Goal: Task Accomplishment & Management: Use online tool/utility

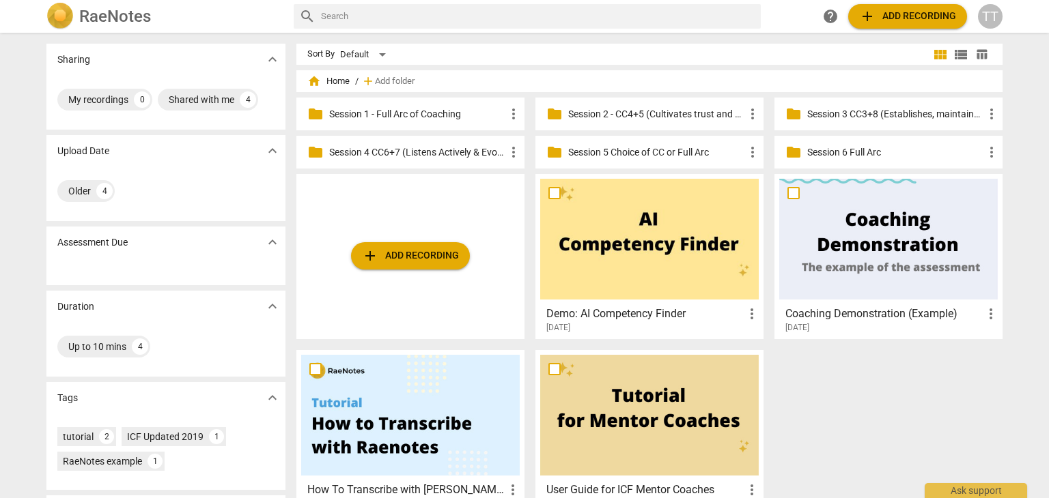
click at [392, 117] on p "Session 1 - Full Arc of Coaching" at bounding box center [417, 114] width 176 height 14
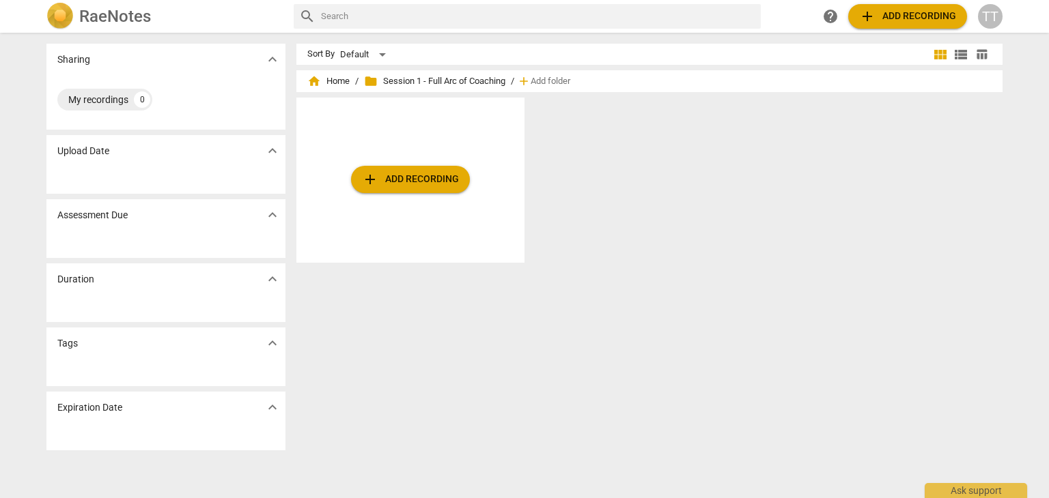
click at [397, 187] on span "add Add recording" at bounding box center [410, 179] width 97 height 16
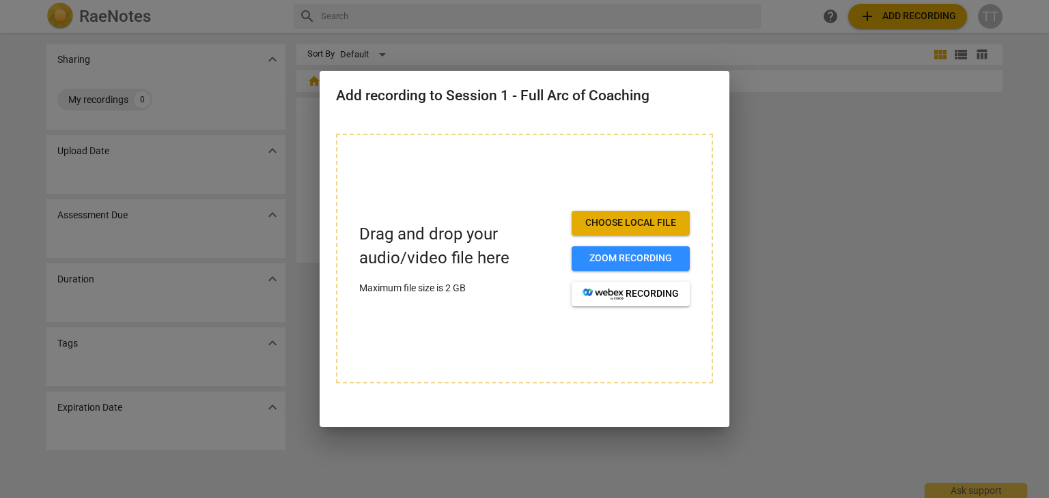
click at [623, 223] on span "Choose local file" at bounding box center [630, 223] width 96 height 14
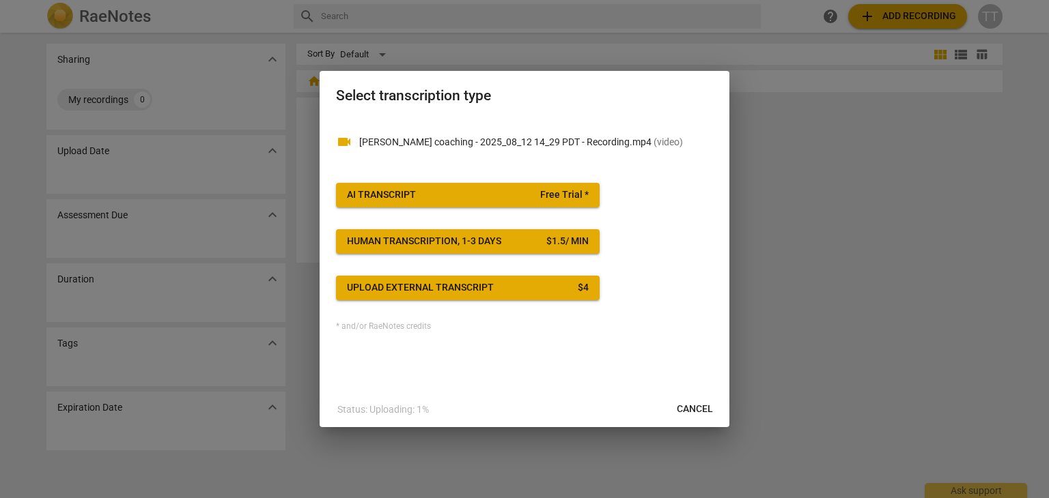
click at [449, 186] on button "AI Transcript Free Trial *" at bounding box center [468, 195] width 264 height 25
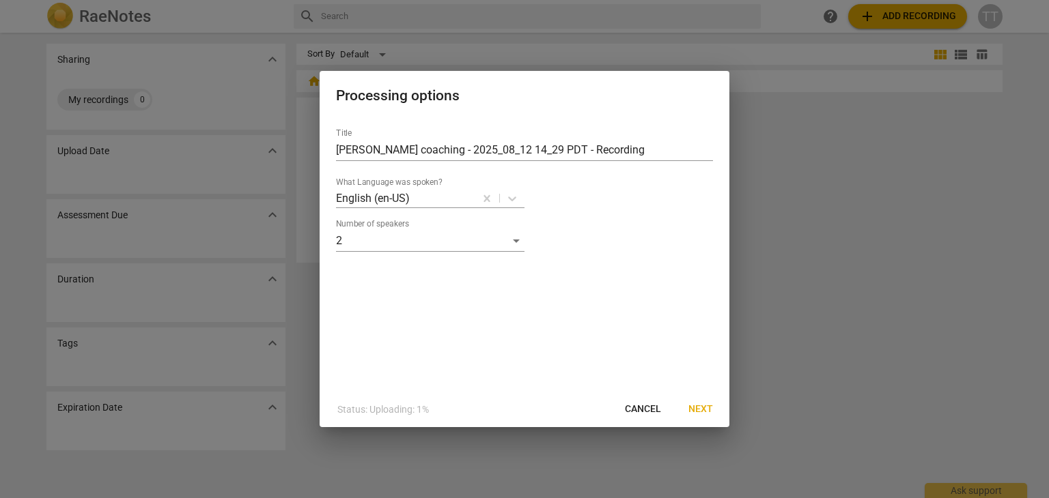
click at [690, 410] on span "Next" at bounding box center [700, 410] width 25 height 14
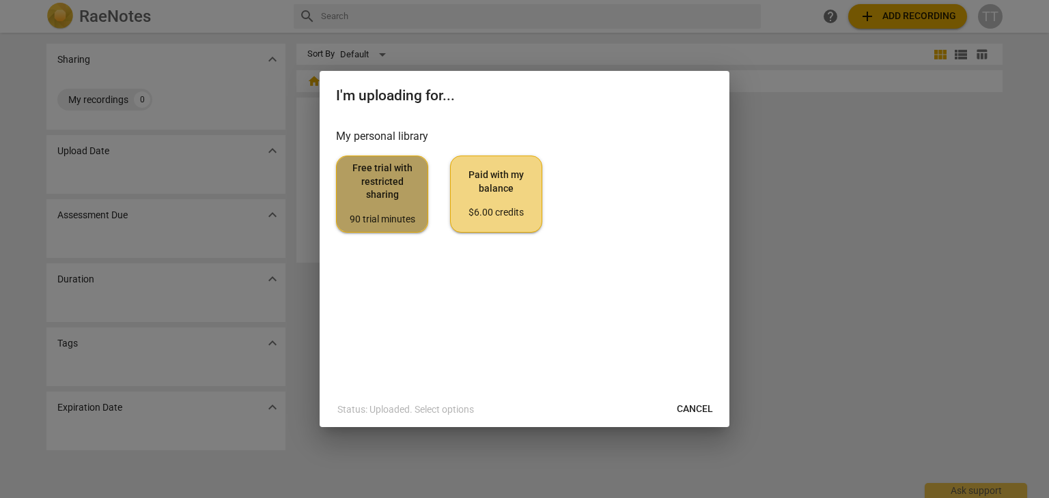
click at [386, 214] on div "90 trial minutes" at bounding box center [381, 220] width 69 height 14
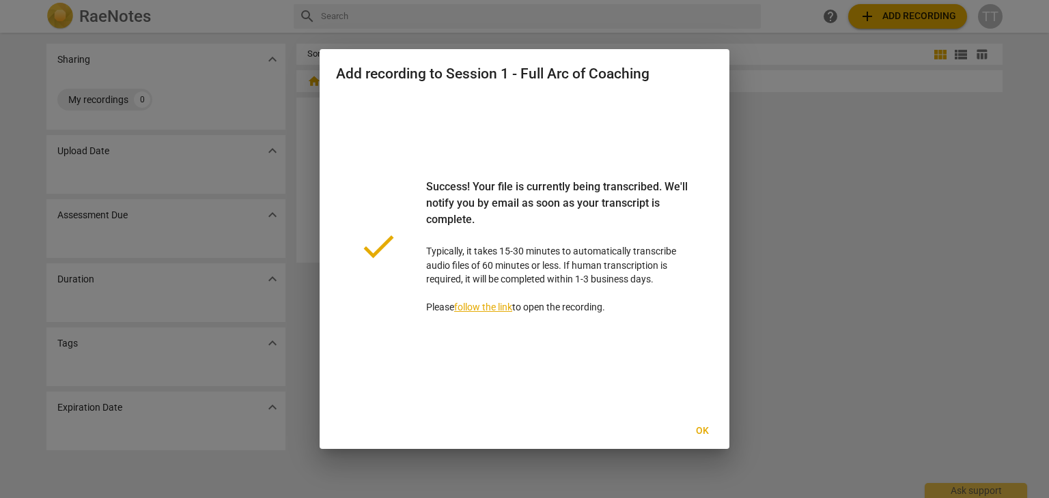
click at [698, 431] on span "Ok" at bounding box center [702, 432] width 22 height 14
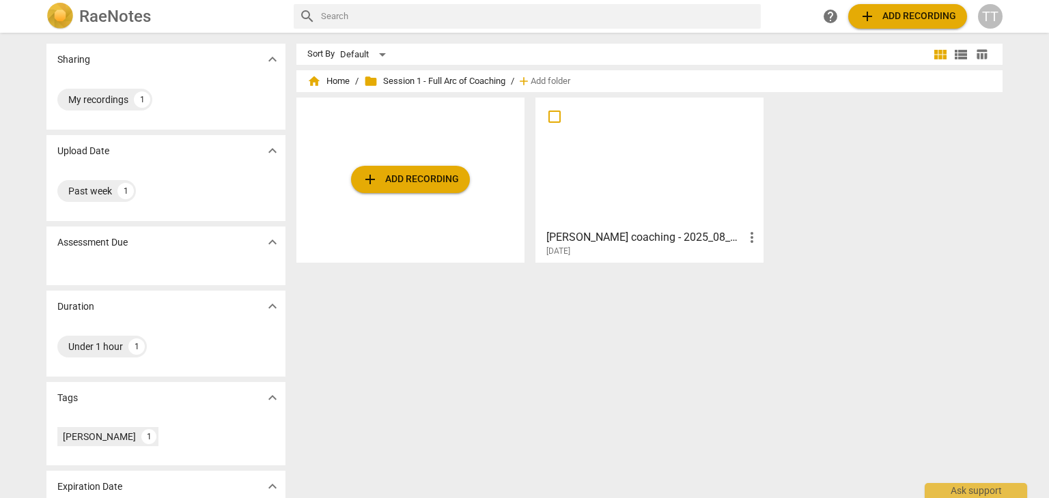
click at [745, 239] on span "more_vert" at bounding box center [751, 237] width 16 height 16
click at [552, 126] on div at bounding box center [524, 249] width 1049 height 498
click at [552, 126] on span at bounding box center [554, 116] width 29 height 29
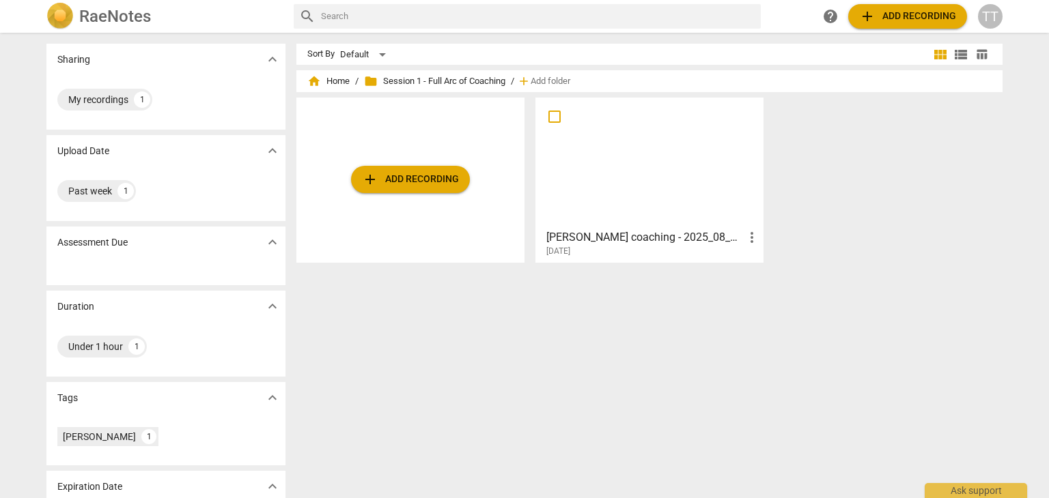
click at [552, 120] on input "checkbox" at bounding box center [554, 117] width 29 height 16
checkbox input "false"
click at [552, 120] on input "checkbox" at bounding box center [554, 117] width 29 height 16
click at [449, 84] on span "folder Session 1 - Full Arc of Coaching" at bounding box center [434, 81] width 141 height 14
click at [616, 244] on h3 "[PERSON_NAME] coaching - 2025_08_12 14_29 PDT - Recording" at bounding box center [644, 237] width 197 height 16
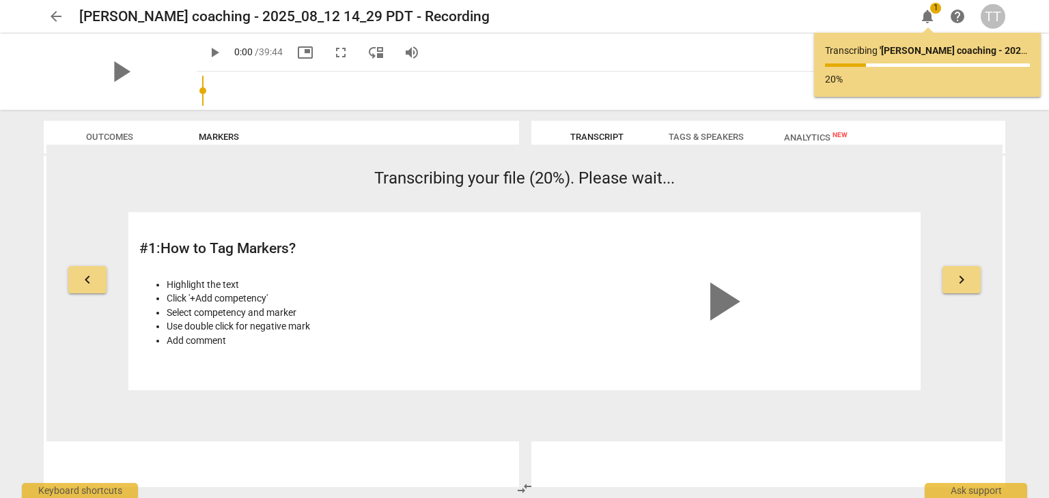
click at [584, 143] on span "Transcript" at bounding box center [597, 137] width 86 height 18
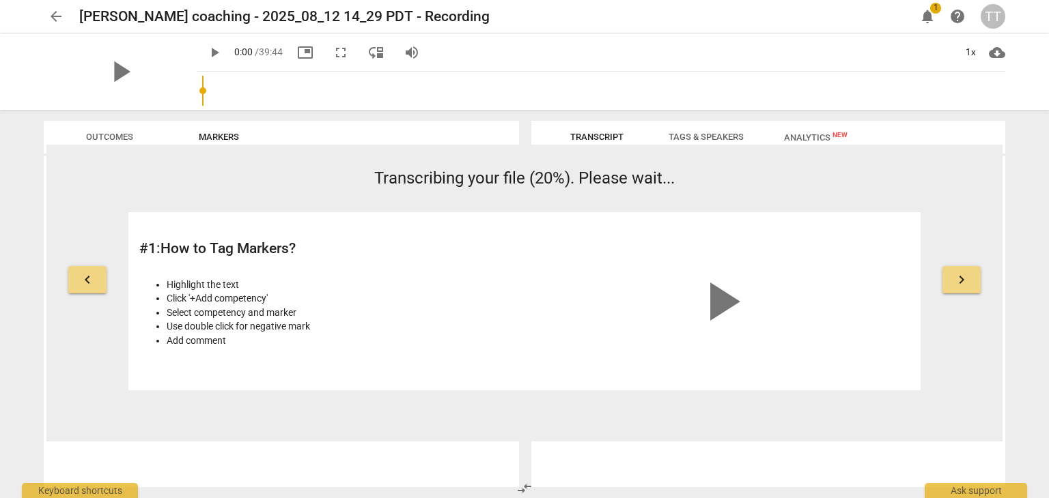
click at [726, 137] on span "Tags & Speakers" at bounding box center [705, 137] width 75 height 10
click at [825, 132] on span "Analytics New" at bounding box center [815, 137] width 63 height 10
click at [588, 130] on span "Transcript" at bounding box center [597, 137] width 86 height 18
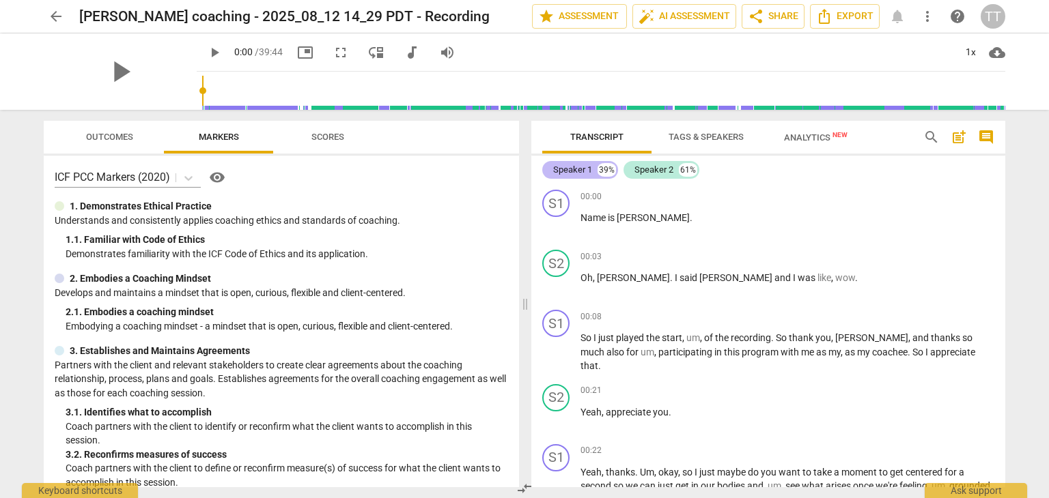
click at [595, 167] on div "Speaker 1 39%" at bounding box center [580, 170] width 76 height 18
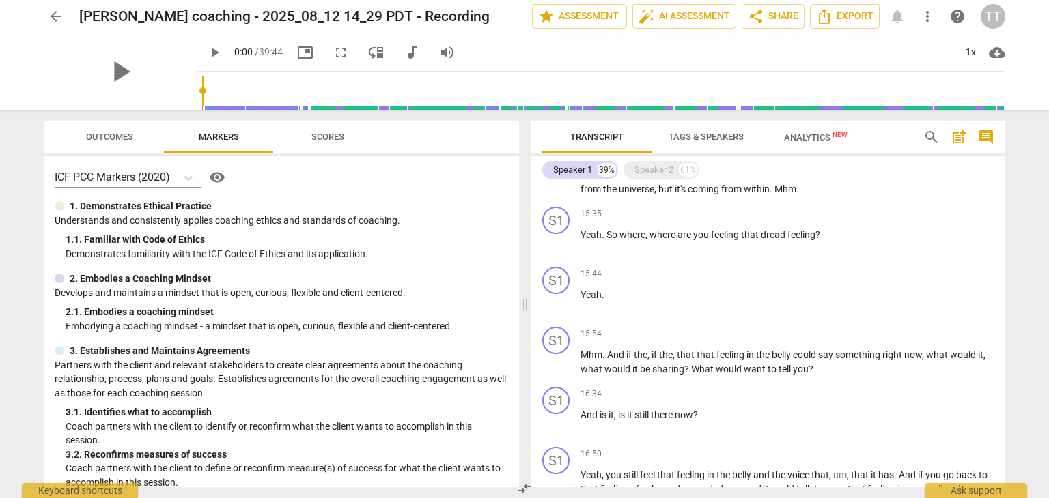
scroll to position [1319, 0]
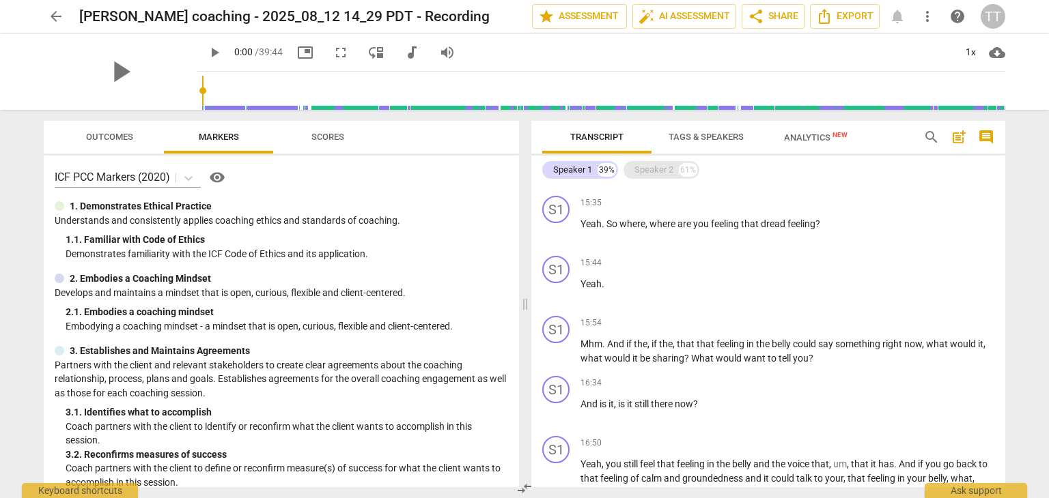
click at [649, 171] on div "Speaker 2" at bounding box center [653, 170] width 39 height 14
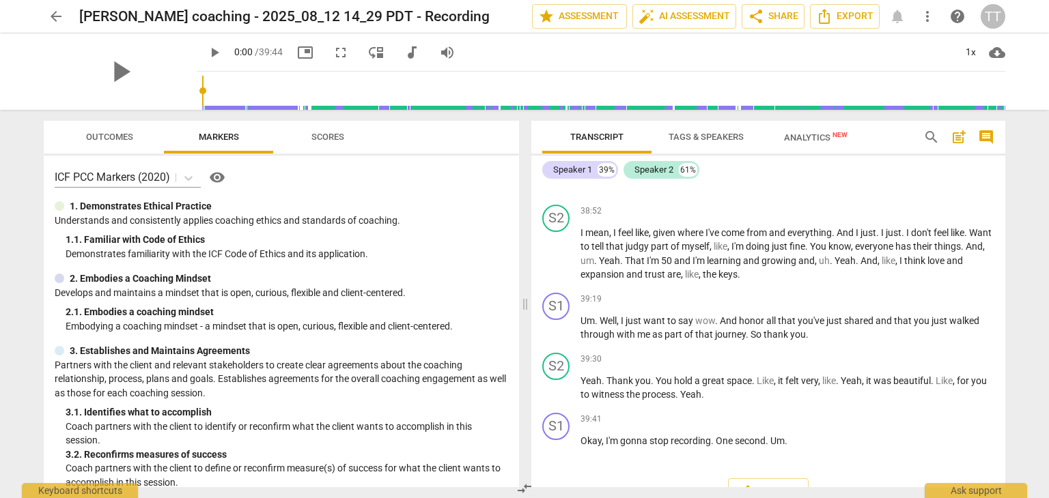
scroll to position [8890, 0]
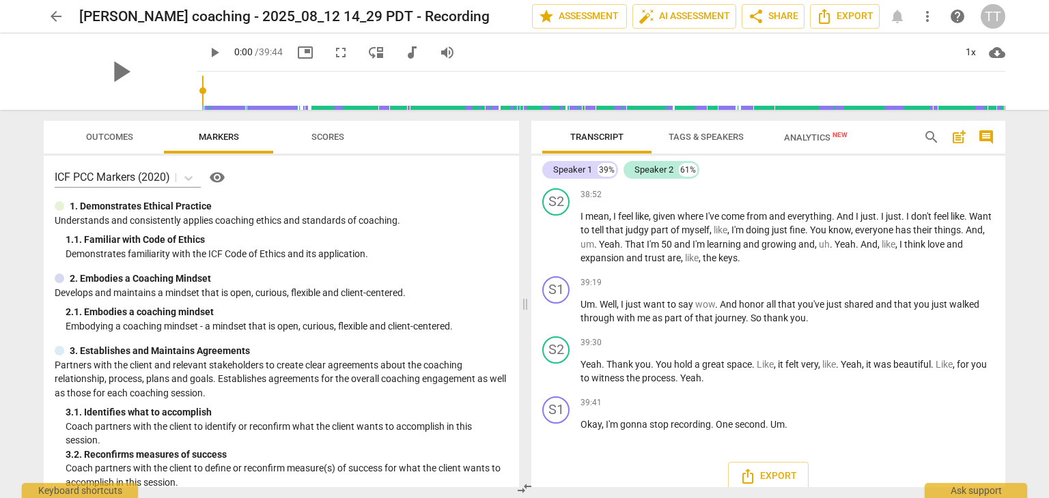
click at [735, 134] on span "Tags & Speakers" at bounding box center [705, 137] width 75 height 10
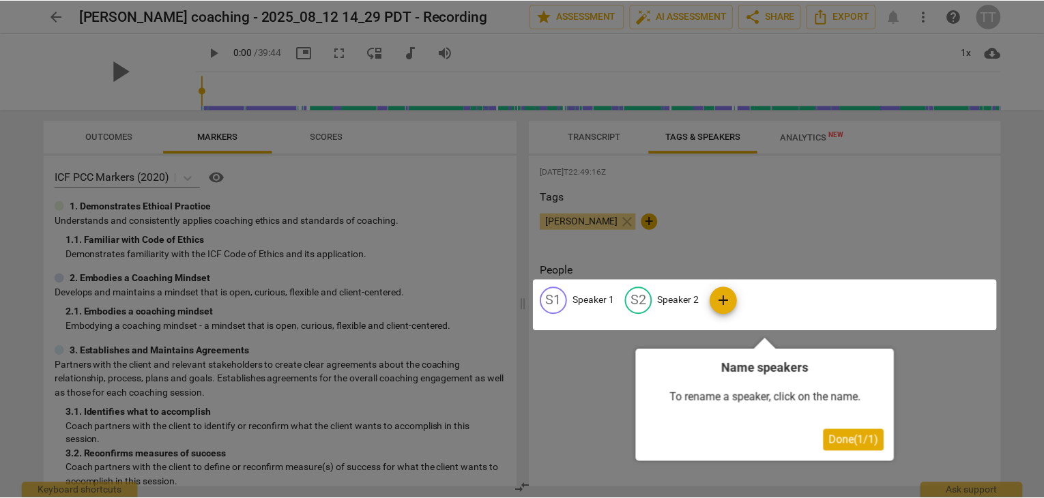
scroll to position [0, 0]
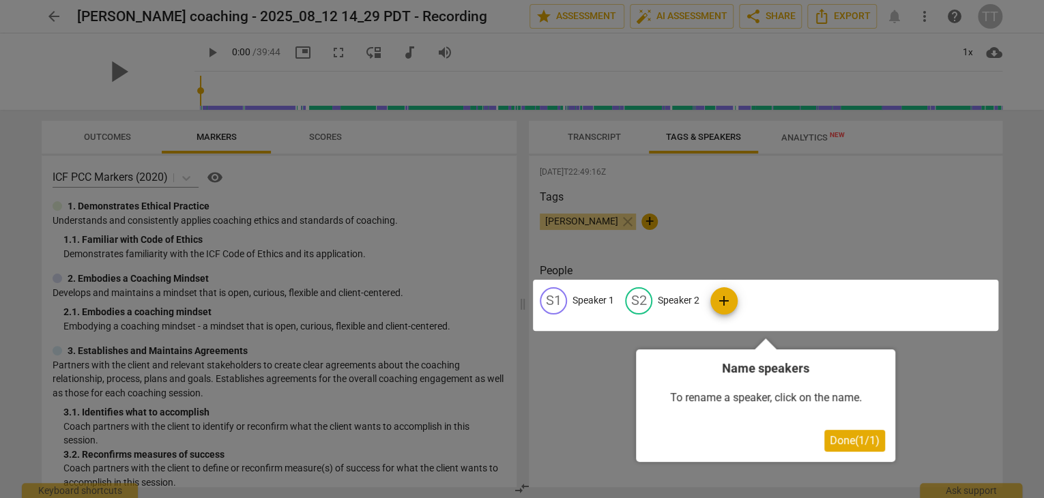
click at [599, 292] on div at bounding box center [766, 305] width 466 height 51
click at [604, 298] on div at bounding box center [766, 305] width 466 height 51
click at [690, 223] on div at bounding box center [522, 249] width 1044 height 498
click at [731, 303] on div at bounding box center [766, 305] width 466 height 51
click at [733, 317] on div at bounding box center [766, 305] width 466 height 51
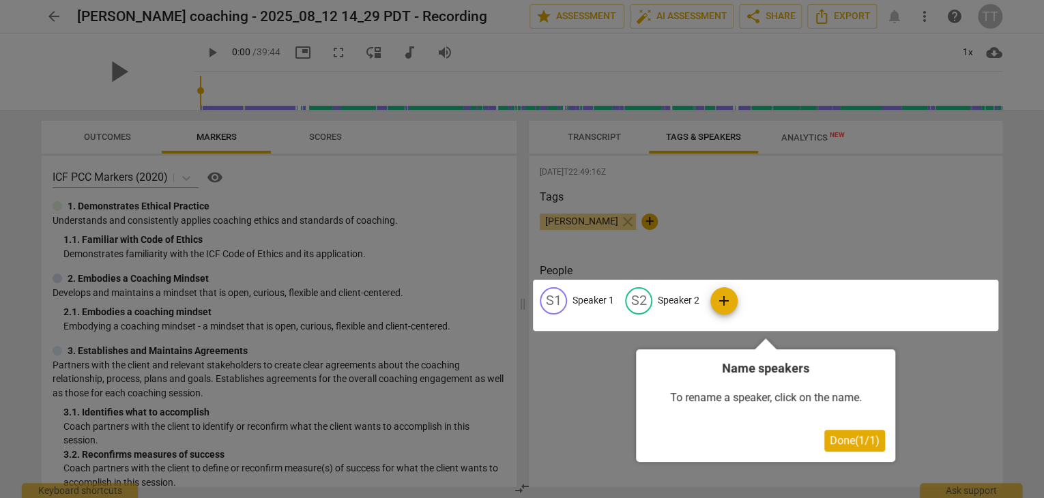
click at [758, 196] on div at bounding box center [522, 249] width 1044 height 498
click at [682, 152] on div at bounding box center [522, 249] width 1044 height 498
click at [548, 302] on div at bounding box center [766, 305] width 466 height 51
click at [836, 443] on span "Done ( 1 / 1 )" at bounding box center [855, 440] width 50 height 13
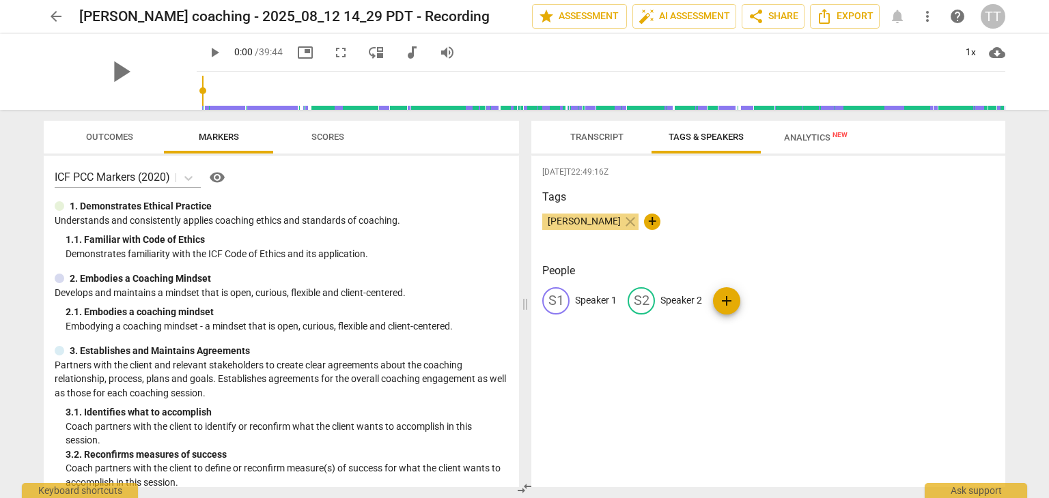
click at [602, 303] on p "Speaker 1" at bounding box center [596, 301] width 42 height 14
type input "R"
type input "[PERSON_NAME] (Coach)"
click at [756, 301] on p "Speaker 2" at bounding box center [770, 301] width 42 height 14
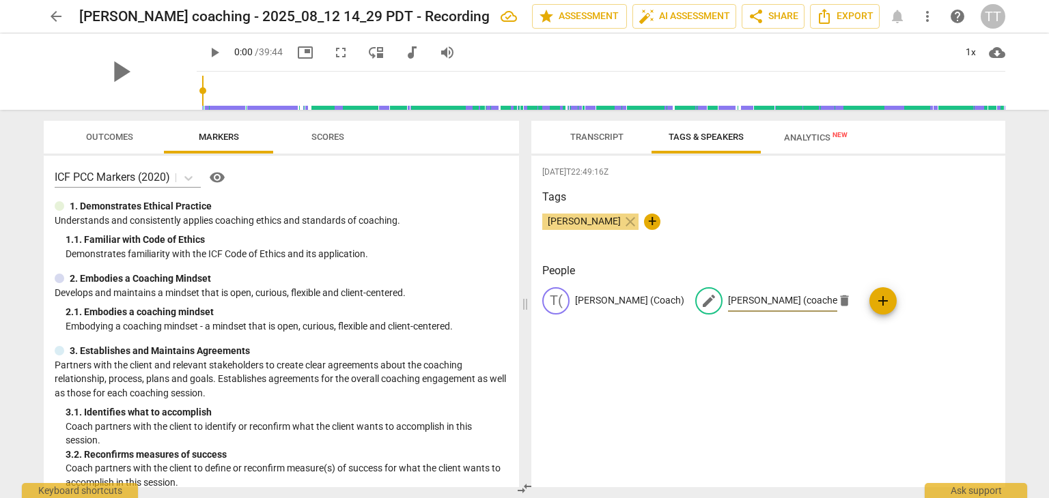
type input "[PERSON_NAME] (coachee)"
click at [799, 385] on div "[DATE]T22:49:16Z Tags [PERSON_NAME] close + People T( [PERSON_NAME] (Coach) edi…" at bounding box center [768, 322] width 474 height 332
click at [973, 426] on div "[DATE]T22:49:16Z Tags [PERSON_NAME] close + People T( [PERSON_NAME] (Coach) J( …" at bounding box center [768, 322] width 474 height 332
click at [602, 137] on span "Transcript" at bounding box center [596, 137] width 53 height 10
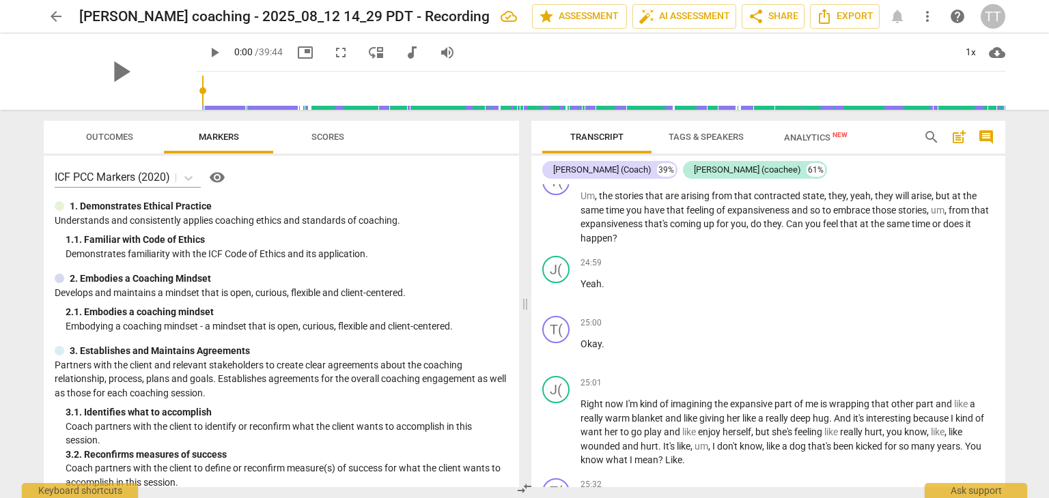
scroll to position [5345, 0]
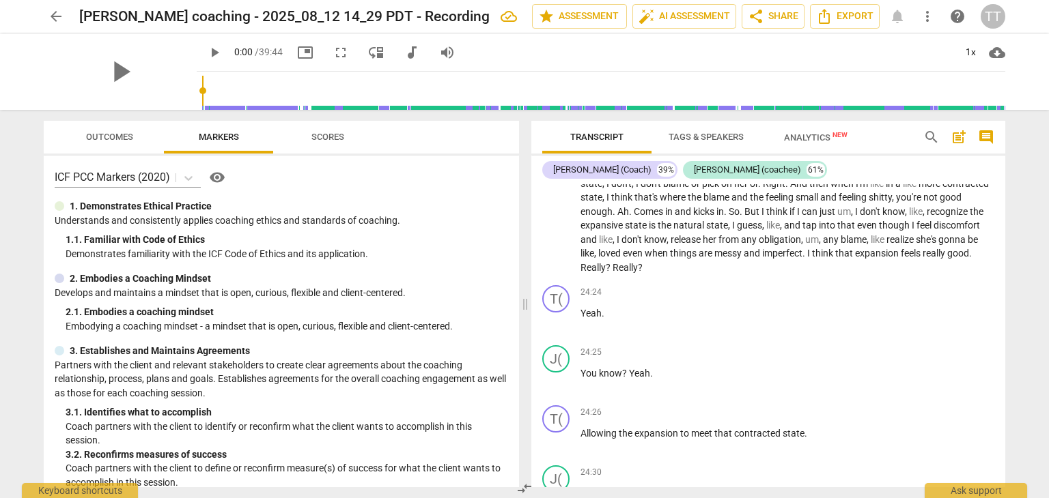
click at [808, 139] on span "Analytics New" at bounding box center [815, 137] width 63 height 10
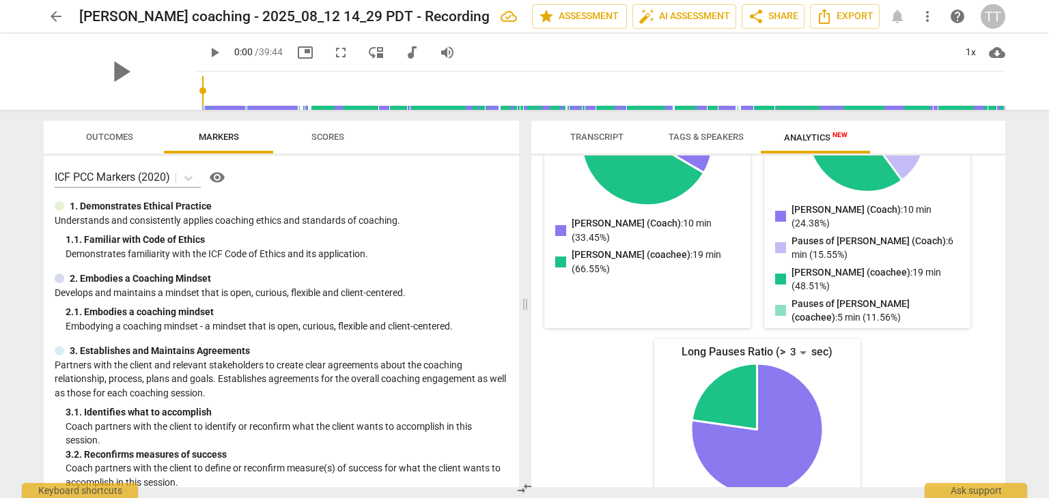
scroll to position [314, 0]
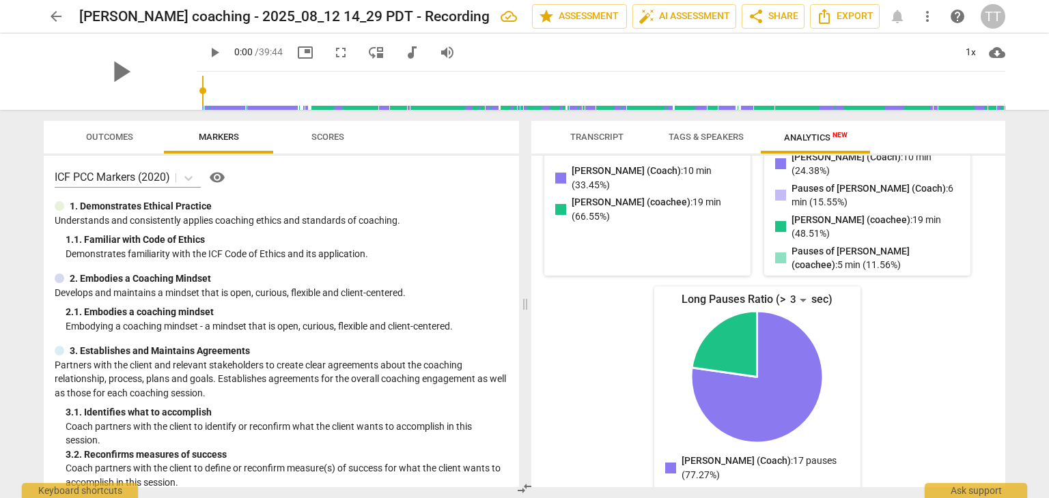
click at [344, 124] on button "Scores" at bounding box center [327, 137] width 109 height 33
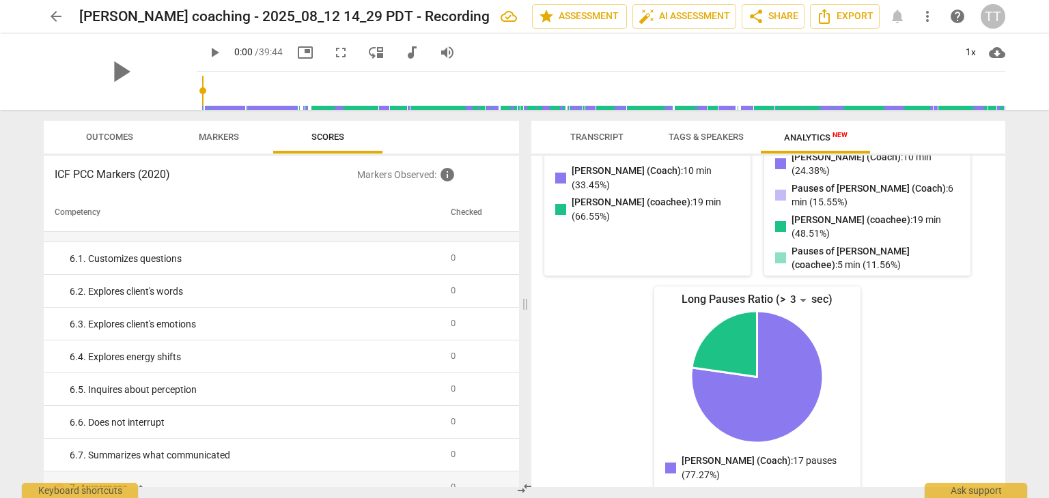
scroll to position [1286, 0]
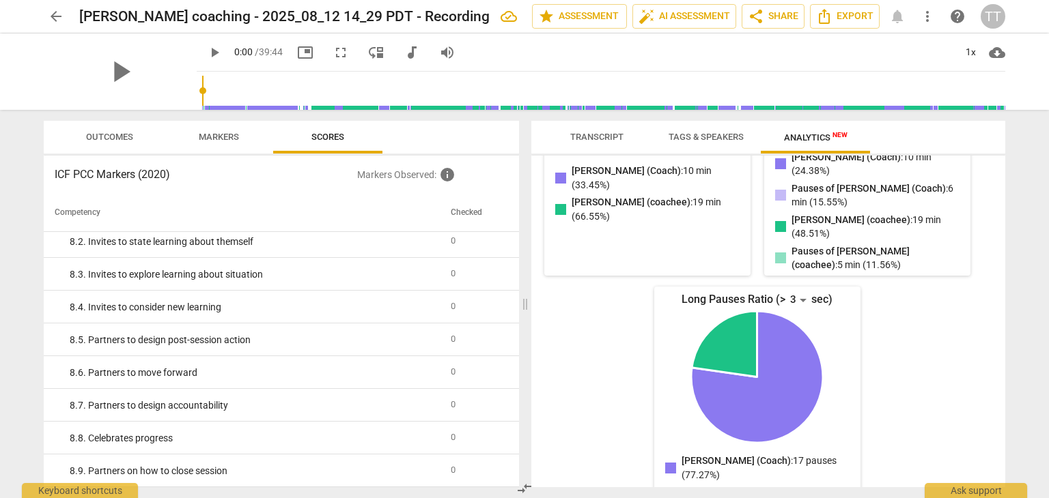
click at [113, 136] on span "Outcomes" at bounding box center [109, 137] width 47 height 10
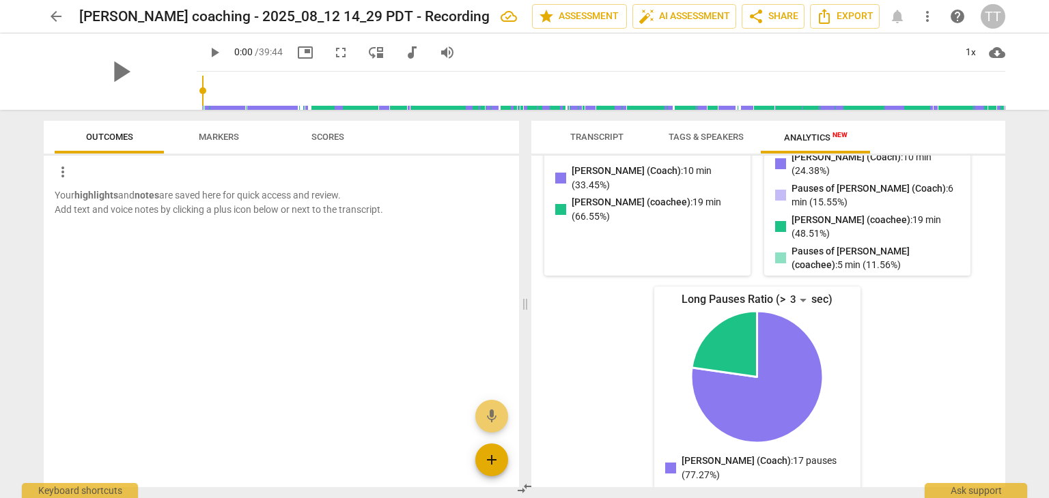
click at [499, 454] on span "add" at bounding box center [491, 460] width 16 height 16
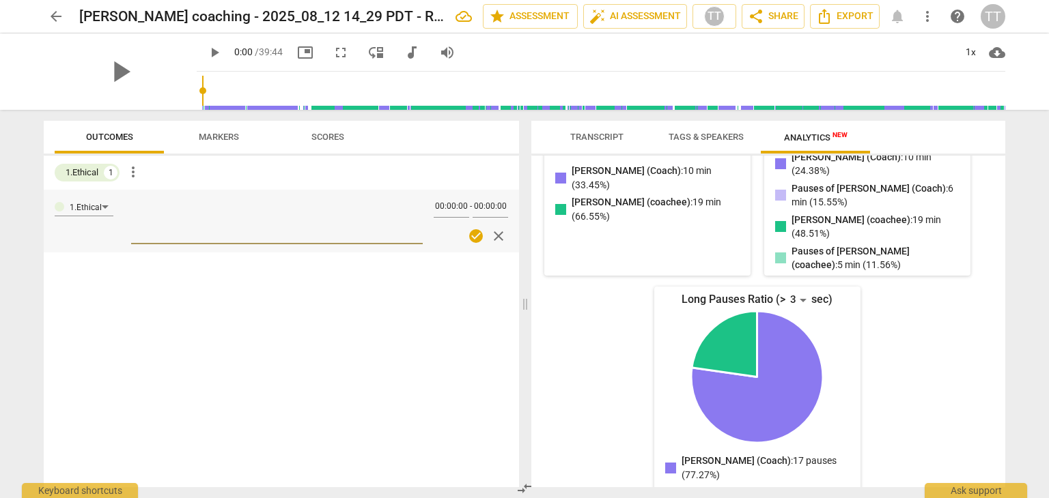
click at [133, 171] on span "more_vert" at bounding box center [133, 172] width 16 height 16
click at [98, 136] on div at bounding box center [524, 249] width 1049 height 498
click at [93, 173] on div "1.Ethical" at bounding box center [82, 173] width 33 height 14
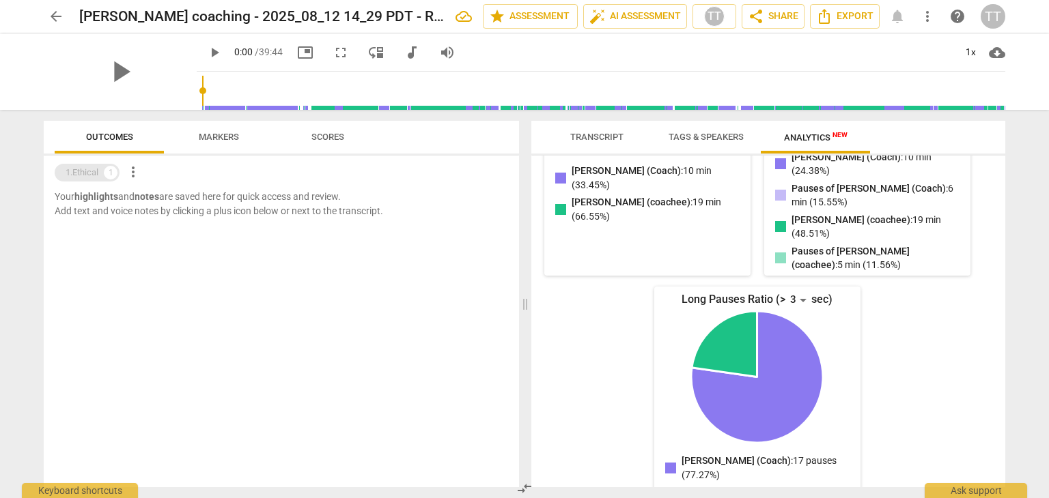
click at [93, 173] on div "1.Ethical" at bounding box center [82, 173] width 33 height 14
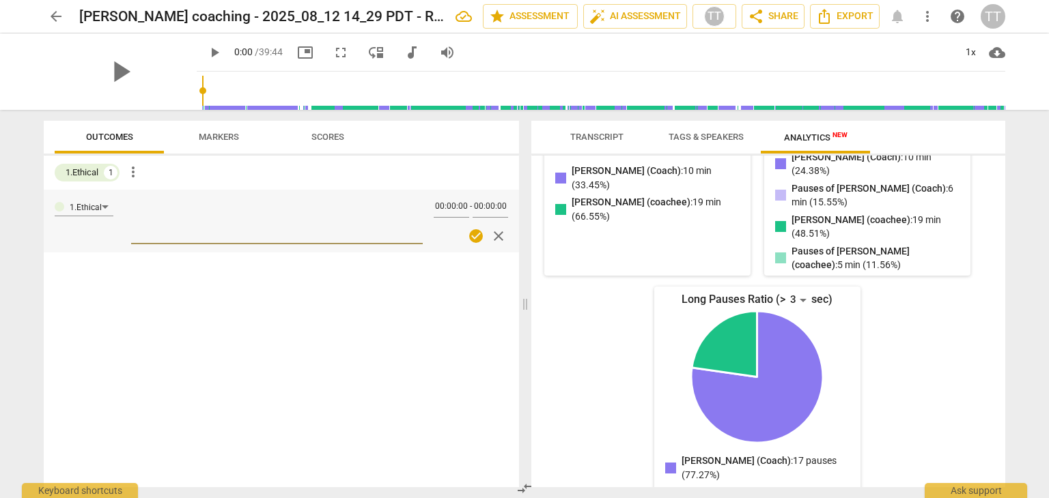
click at [210, 145] on span "Markers" at bounding box center [218, 137] width 73 height 18
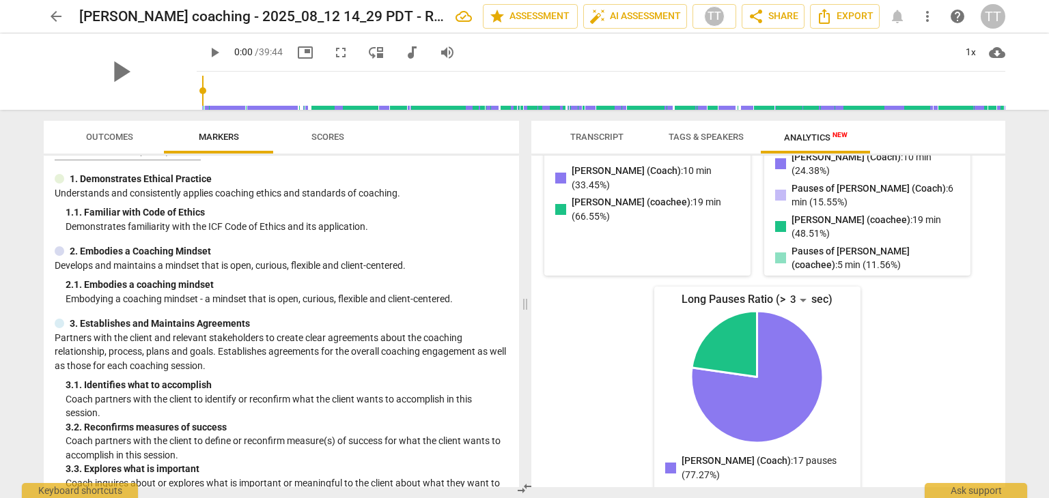
scroll to position [30, 0]
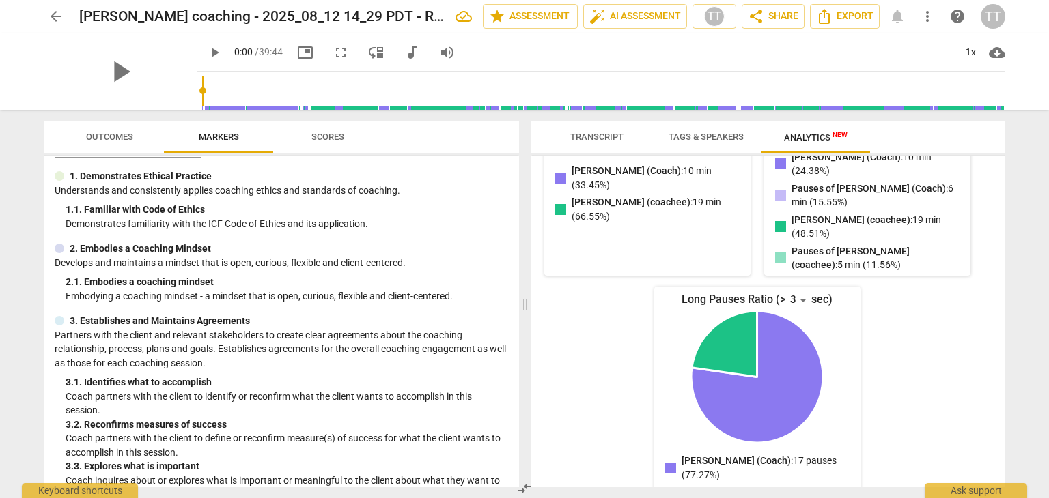
click at [160, 248] on p "2. Embodies a Coaching Mindset" at bounding box center [140, 249] width 141 height 14
click at [59, 251] on div at bounding box center [60, 249] width 10 height 10
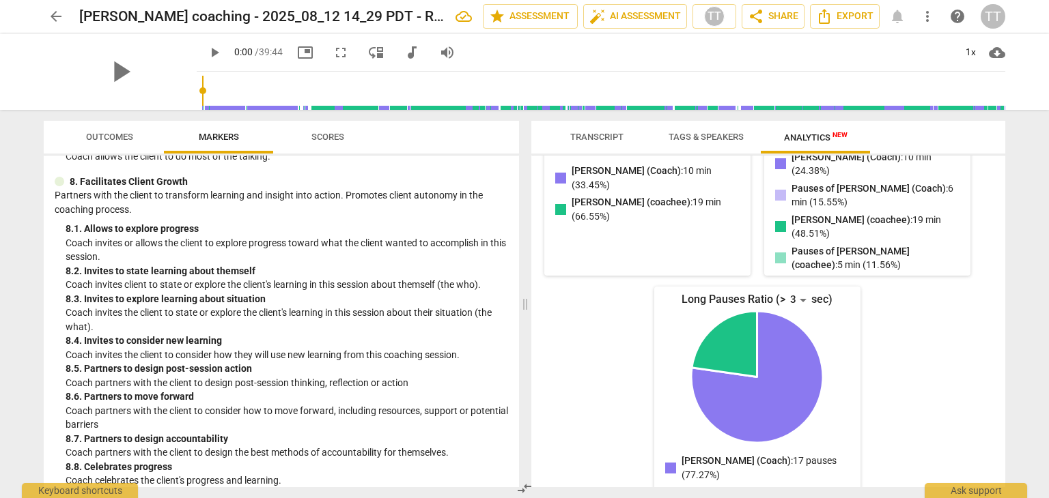
scroll to position [1522, 0]
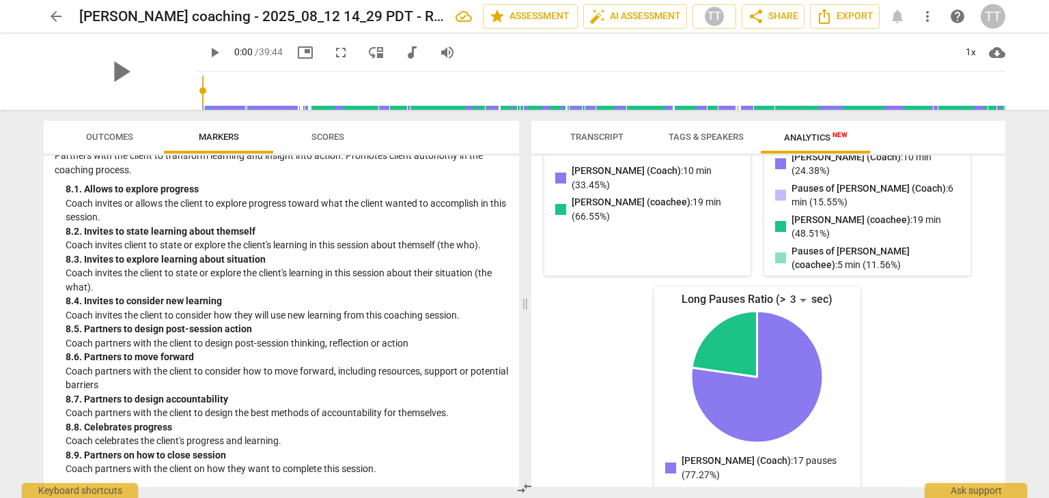
click at [589, 139] on span "Transcript" at bounding box center [596, 137] width 53 height 10
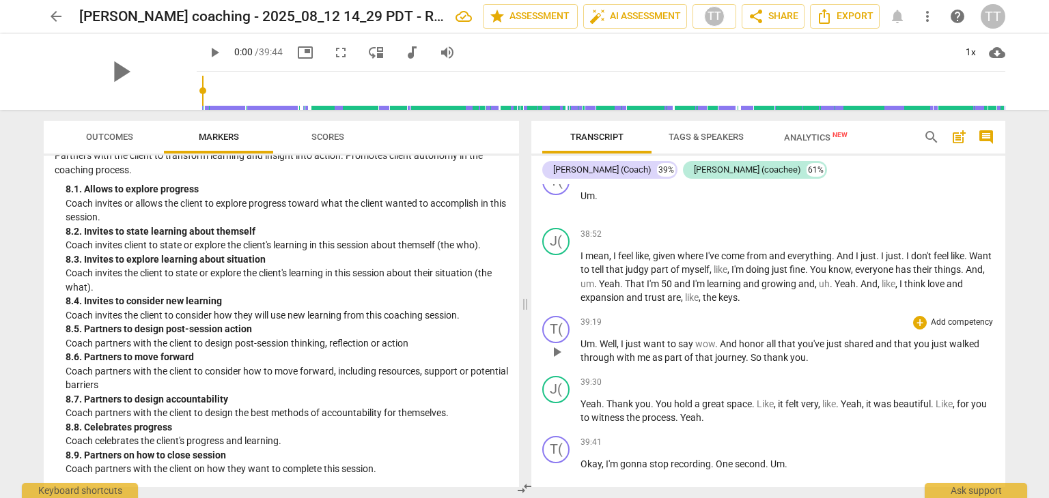
scroll to position [8847, 0]
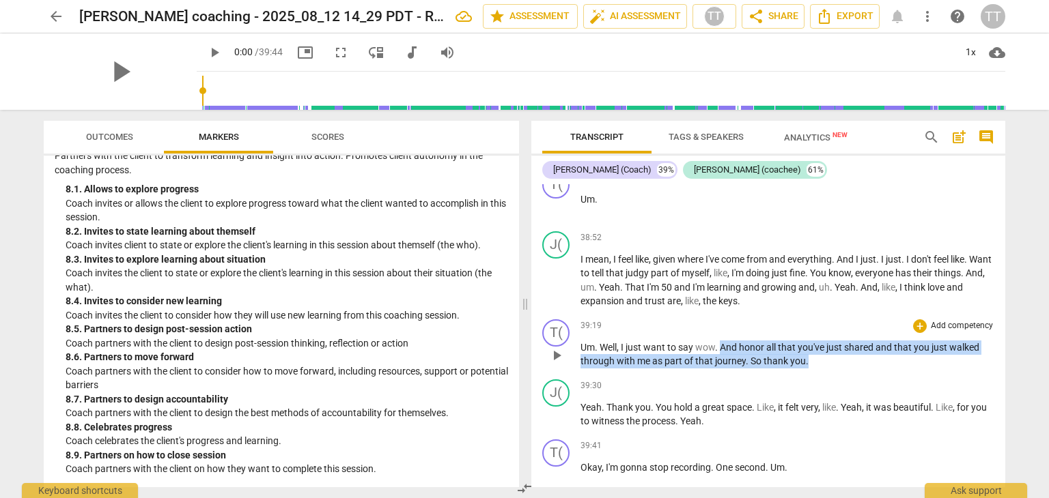
drag, startPoint x: 720, startPoint y: 333, endPoint x: 808, endPoint y: 349, distance: 89.5
click at [808, 349] on p "Um . Well , I just want to say wow . And honor all that you've just shared and …" at bounding box center [787, 355] width 414 height 28
copy p "And honor all that you've just shared and that you just walked through with me …"
click at [369, 337] on p "Coach partners with the client to design post-session thinking, reflection or a…" at bounding box center [287, 344] width 442 height 14
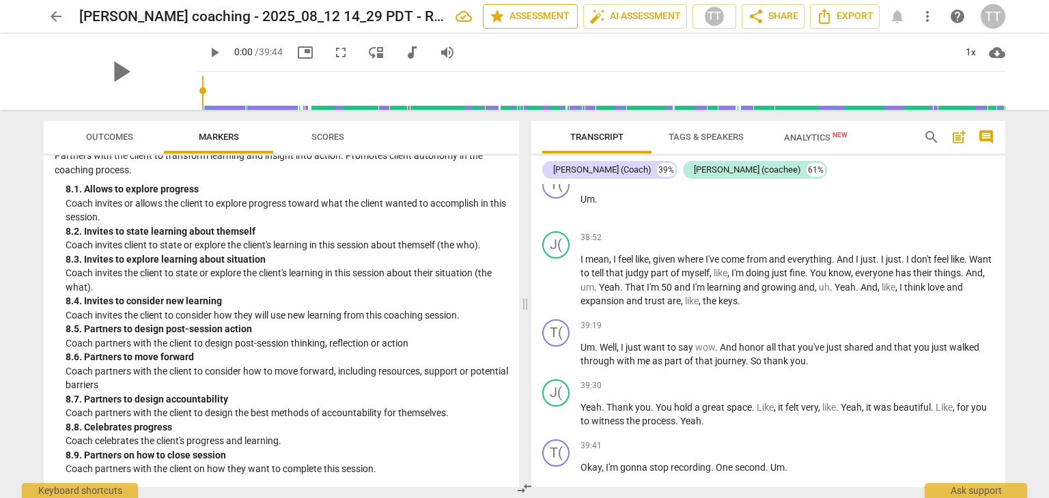
click at [522, 20] on span "star Assessment" at bounding box center [530, 16] width 83 height 16
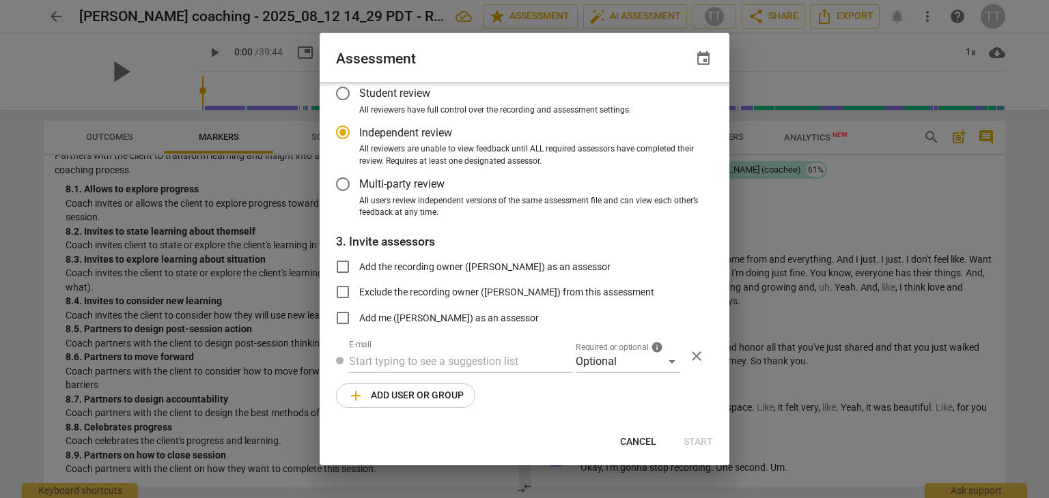
scroll to position [0, 0]
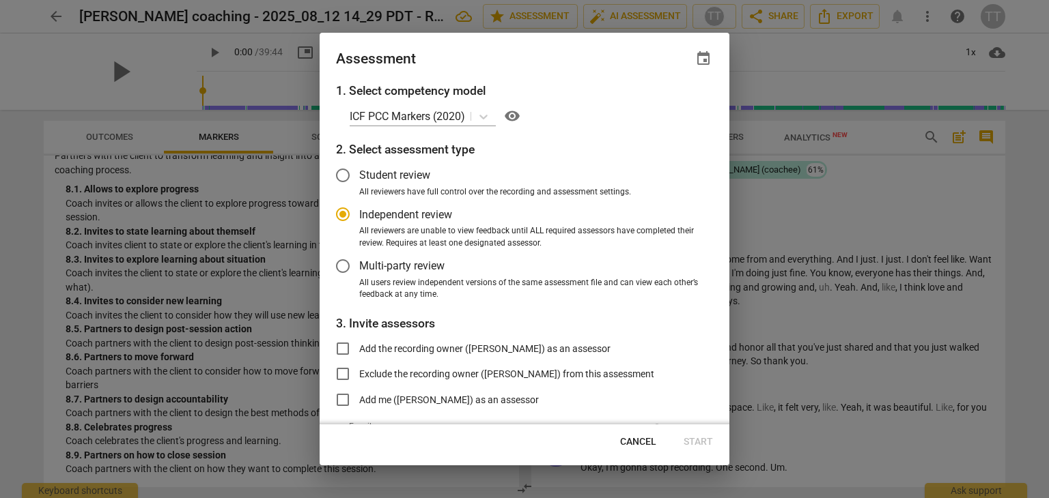
click at [602, 128] on div "1. Select competency model ICF PCC Markers (2020) visibility 2. Select assessme…" at bounding box center [524, 253] width 410 height 343
click at [838, 44] on div at bounding box center [524, 249] width 1049 height 498
radio input "false"
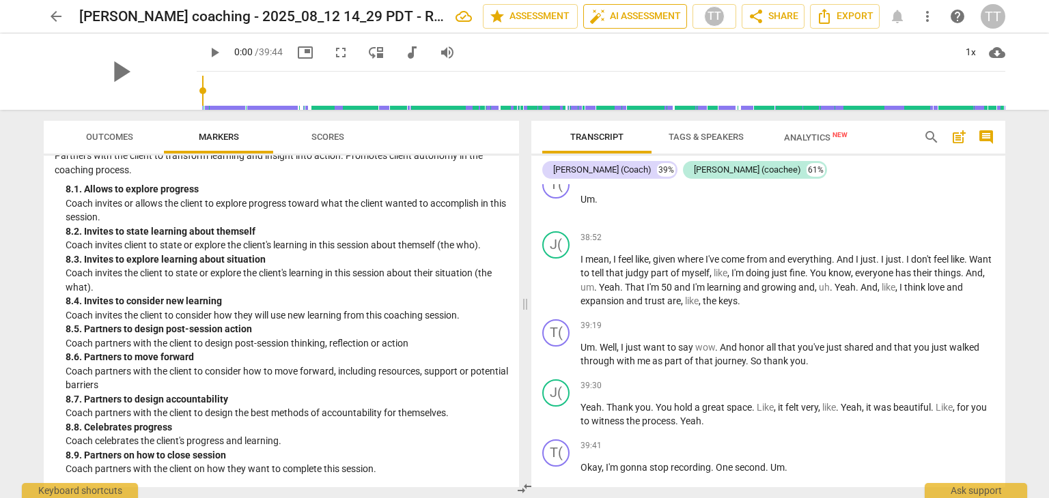
click at [610, 19] on span "auto_fix_high AI Assessment" at bounding box center [634, 16] width 91 height 16
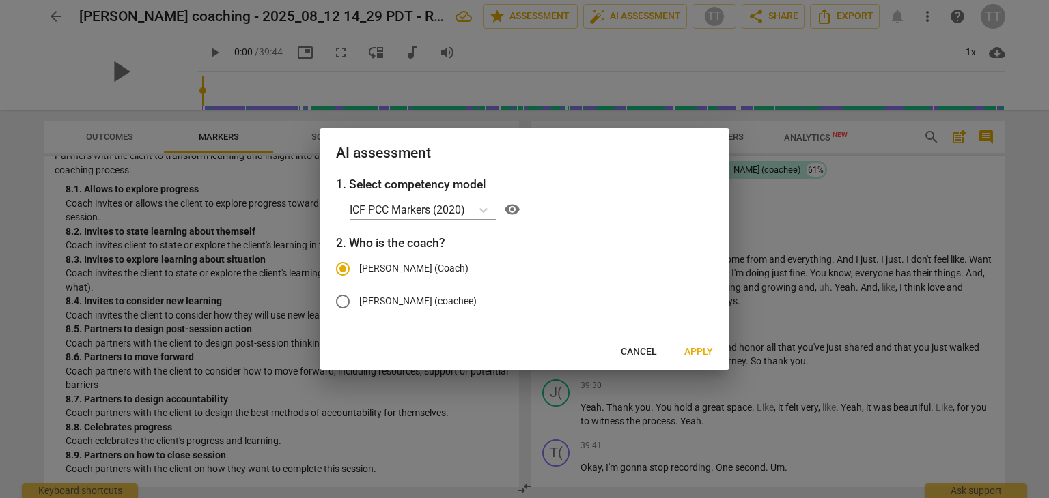
click at [702, 353] on span "Apply" at bounding box center [698, 352] width 29 height 14
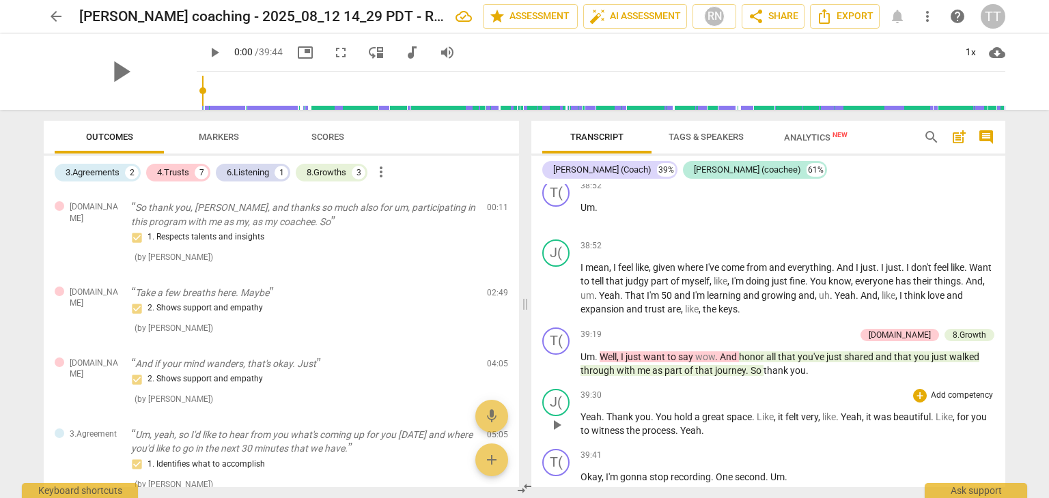
scroll to position [8856, 0]
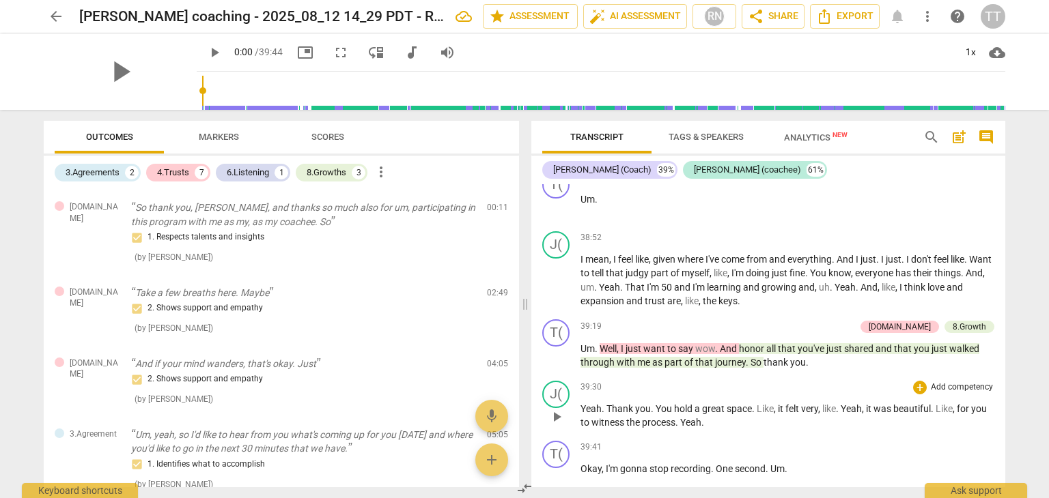
click at [831, 414] on p "Yeah . Thank you . You hold a great space . Like , it felt very , like . [GEOGR…" at bounding box center [787, 416] width 414 height 28
click at [332, 135] on span "Scores" at bounding box center [327, 137] width 33 height 10
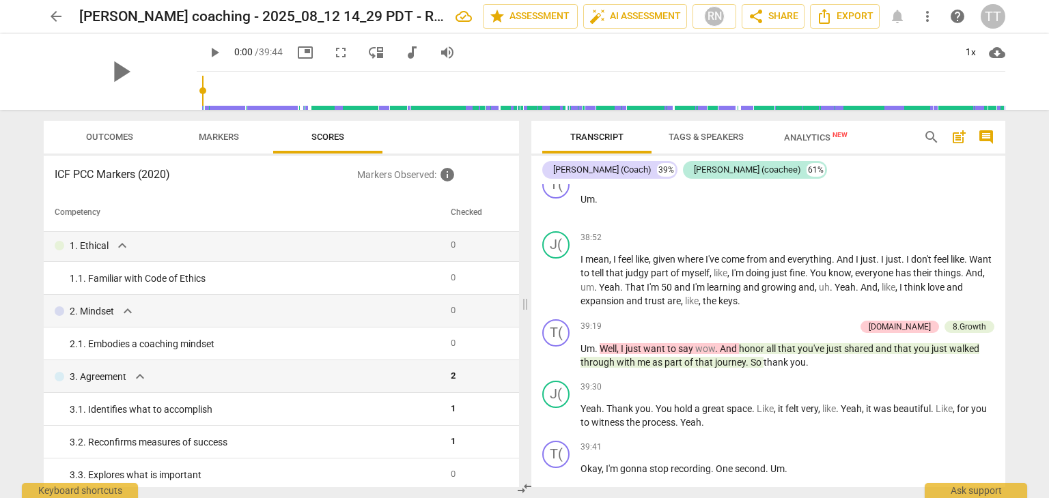
scroll to position [0, 0]
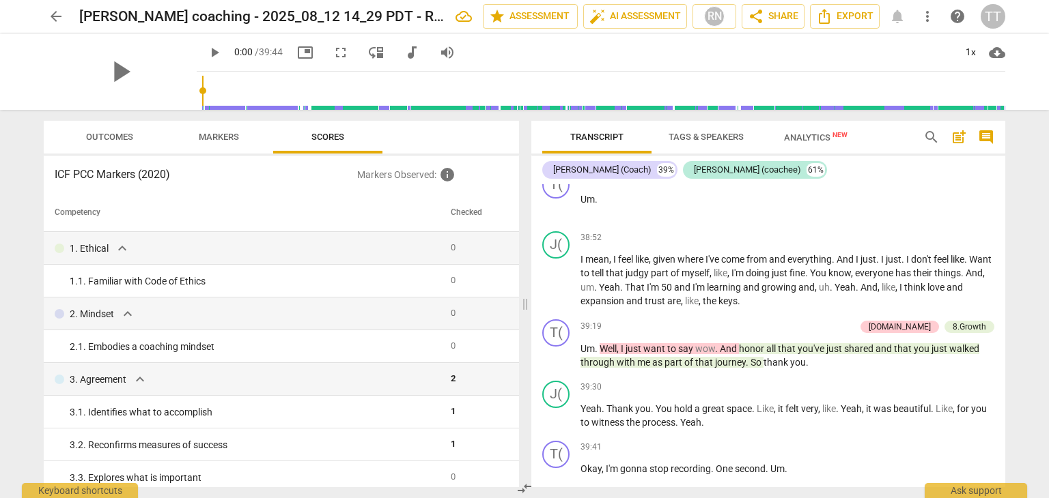
click at [230, 132] on span "Markers" at bounding box center [219, 137] width 40 height 10
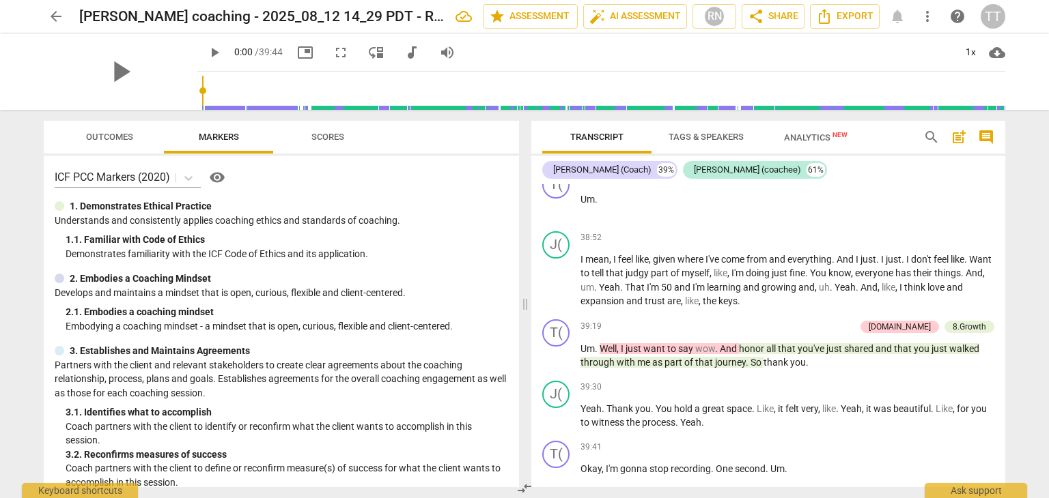
click at [117, 141] on span "Outcomes" at bounding box center [109, 137] width 47 height 10
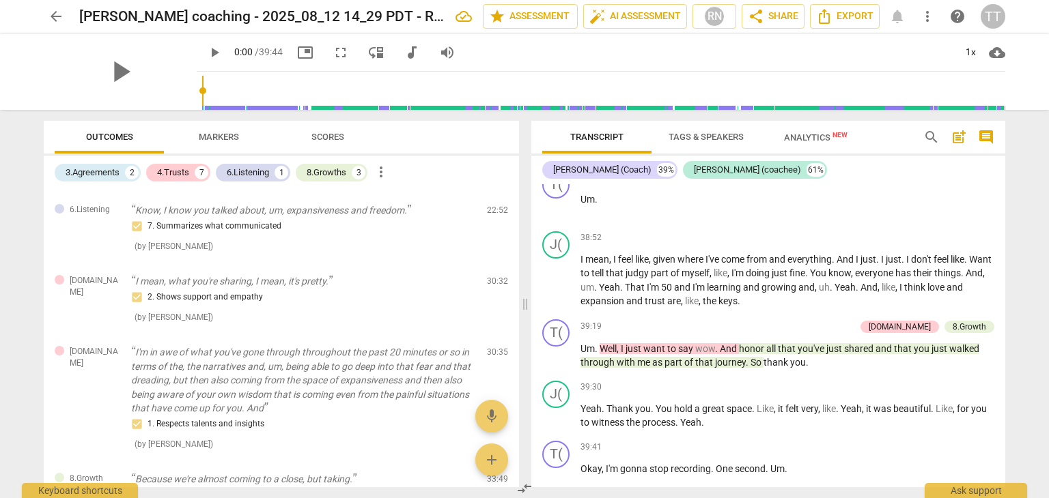
scroll to position [453, 0]
click at [469, 209] on span "edit" at bounding box center [473, 211] width 16 height 16
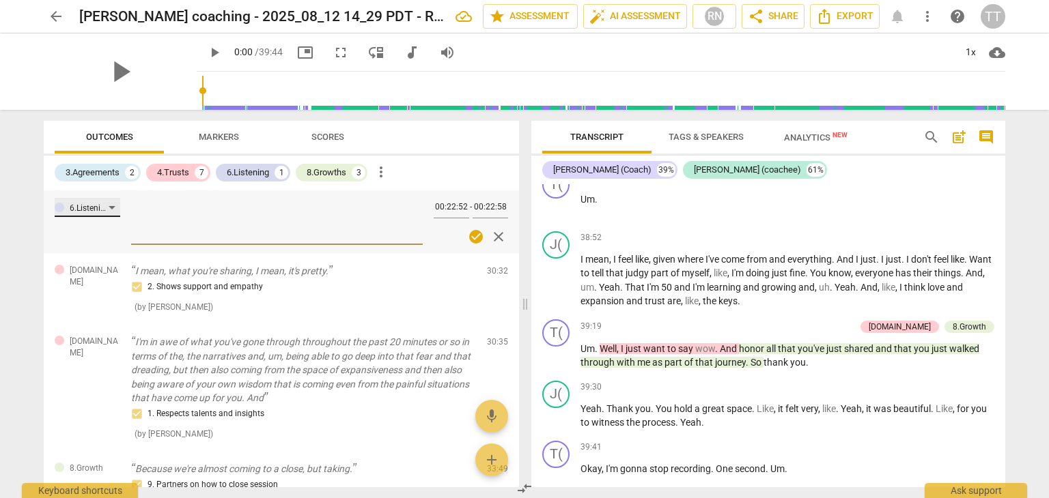
click at [109, 210] on div "6.Listening" at bounding box center [88, 207] width 66 height 19
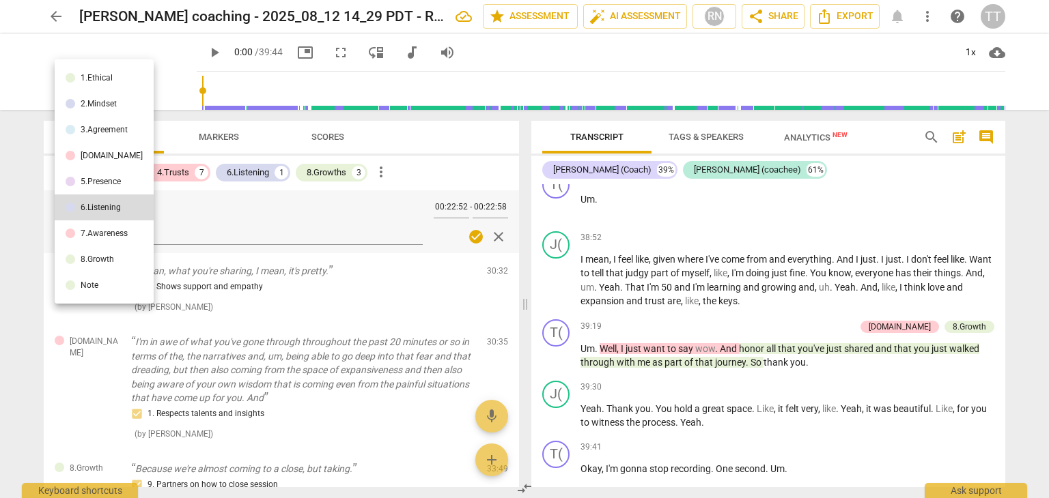
click at [464, 154] on div at bounding box center [524, 249] width 1049 height 498
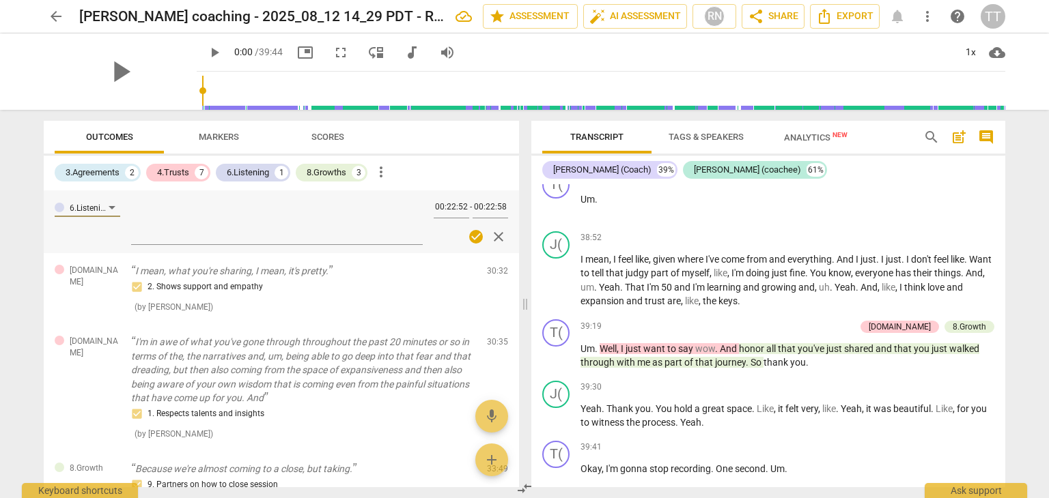
click at [212, 139] on span "Markers" at bounding box center [219, 137] width 40 height 10
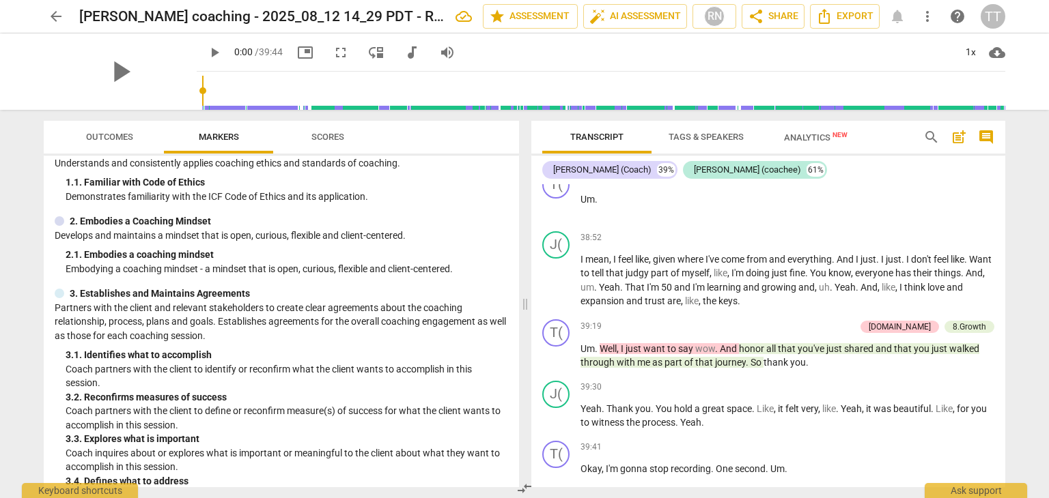
scroll to position [53, 0]
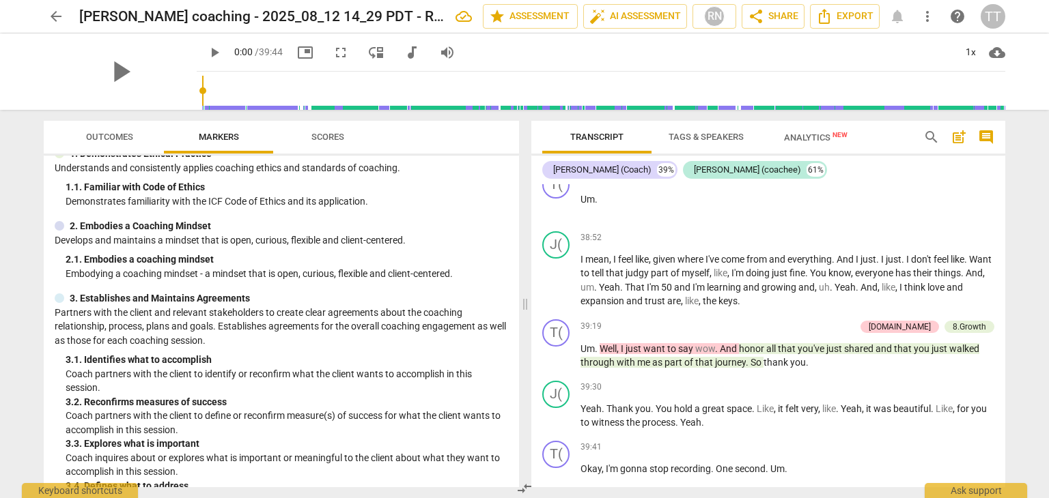
click at [113, 139] on span "Outcomes" at bounding box center [109, 137] width 47 height 10
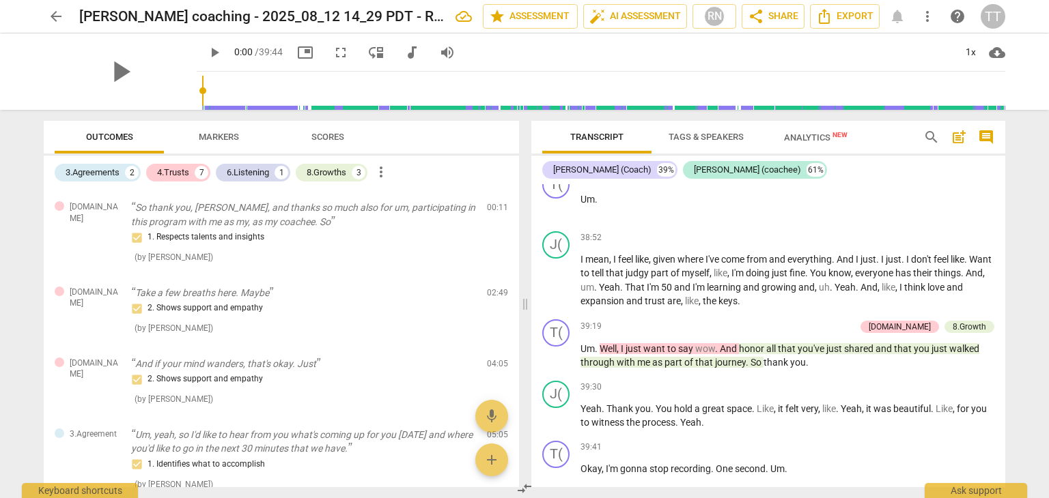
scroll to position [323, 0]
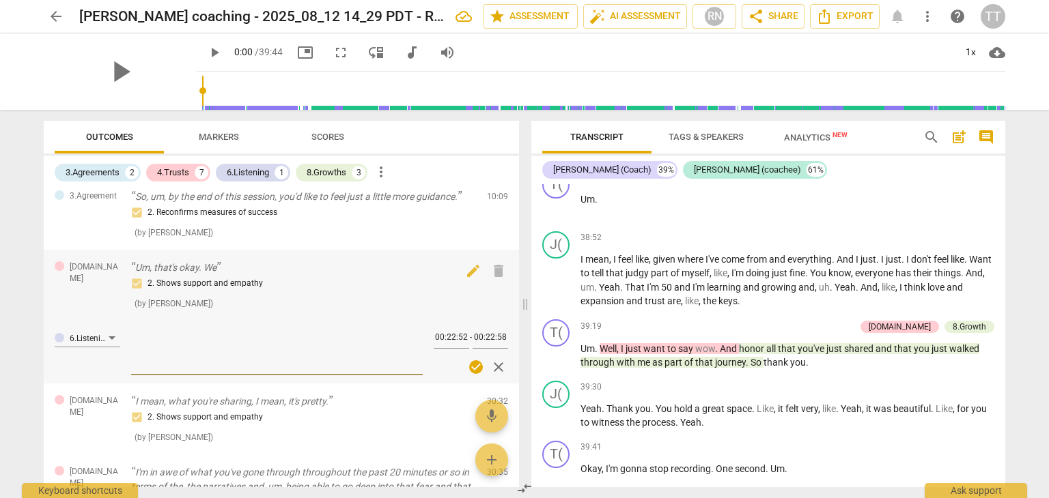
click at [312, 304] on div "2. Shows support and empathy ( by [PERSON_NAME] )" at bounding box center [303, 293] width 345 height 35
click at [499, 364] on span "close" at bounding box center [498, 367] width 16 height 16
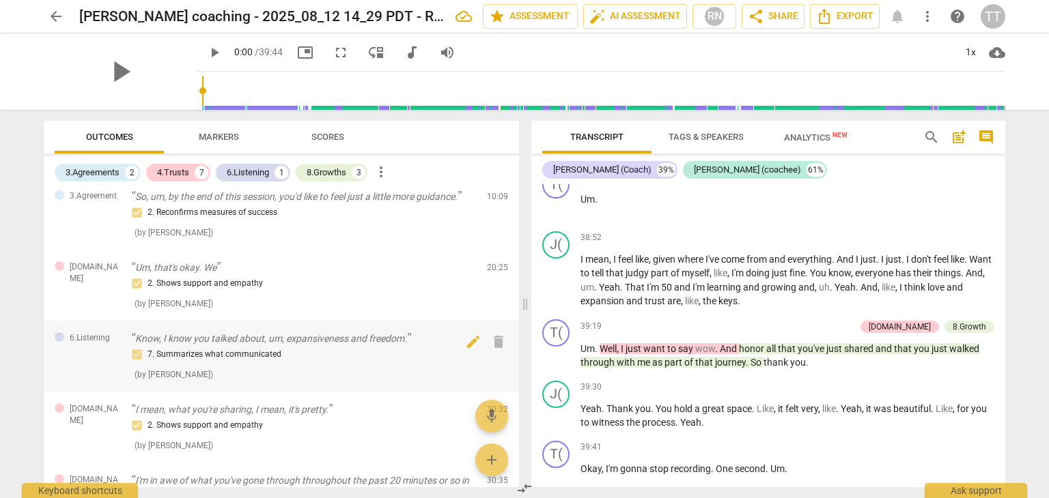
scroll to position [792, 0]
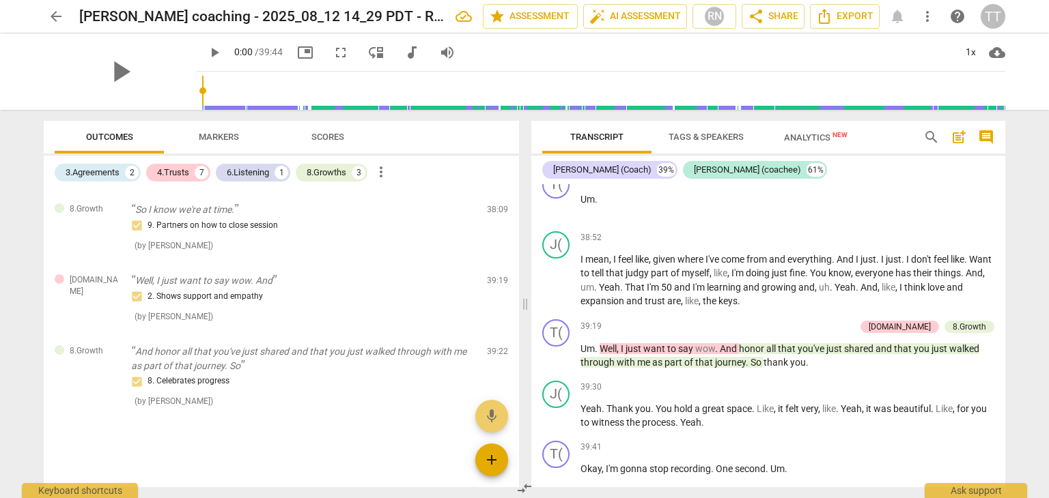
click at [498, 464] on span "add" at bounding box center [491, 460] width 16 height 16
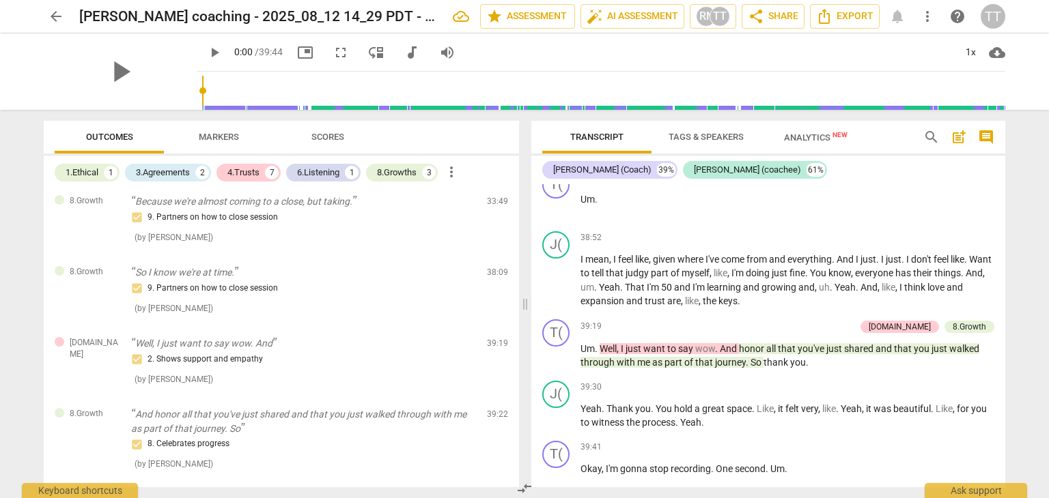
scroll to position [0, 0]
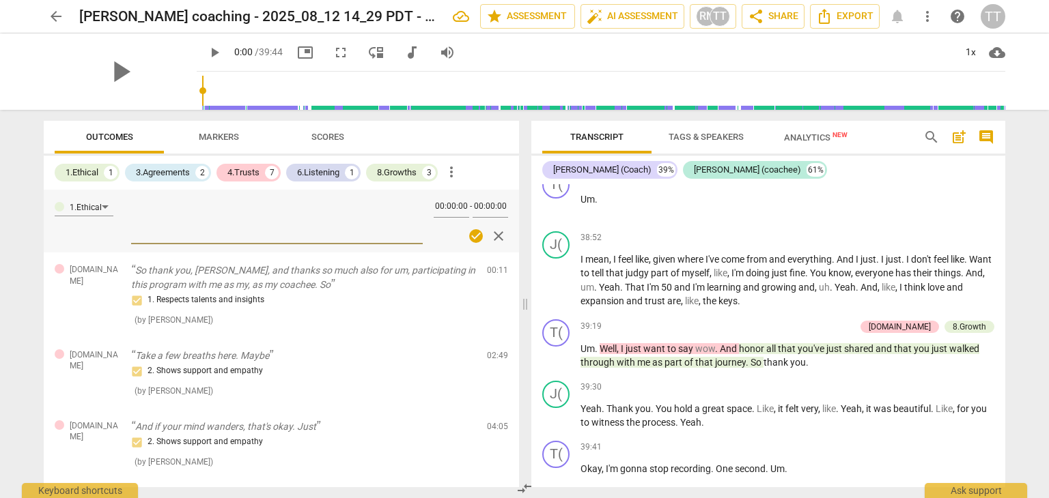
click at [131, 214] on textarea at bounding box center [276, 220] width 291 height 39
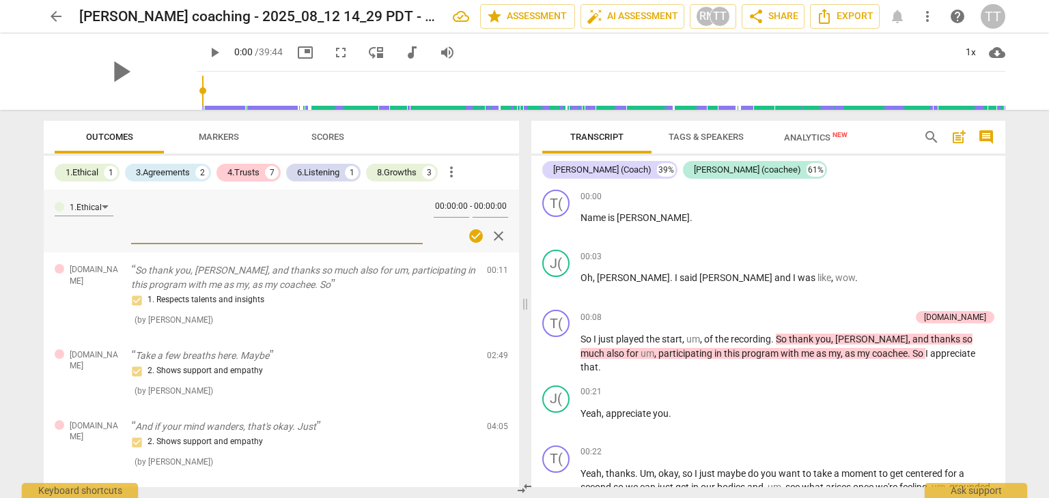
click at [202, 132] on span "Markers" at bounding box center [219, 137] width 40 height 10
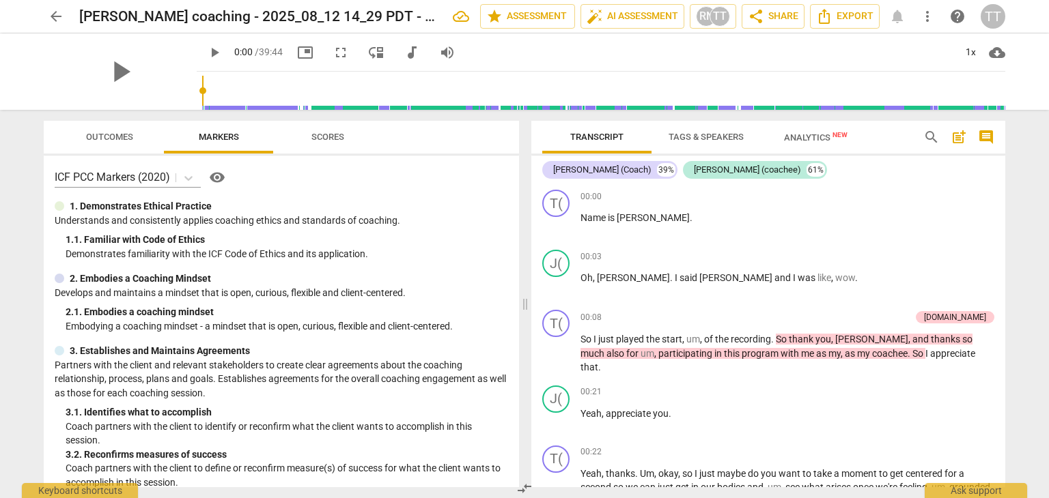
click at [114, 138] on span "Outcomes" at bounding box center [109, 137] width 47 height 10
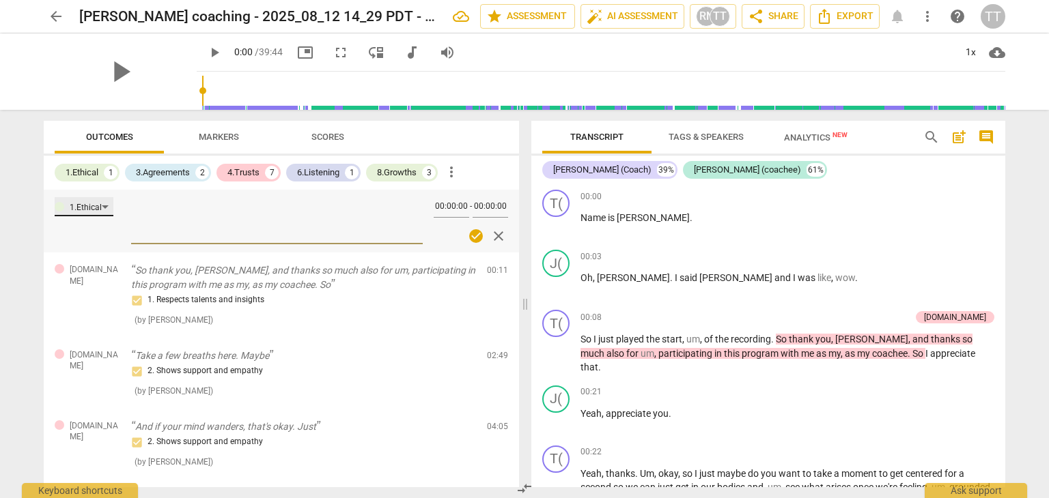
click at [104, 208] on div "1.Ethical" at bounding box center [84, 206] width 59 height 19
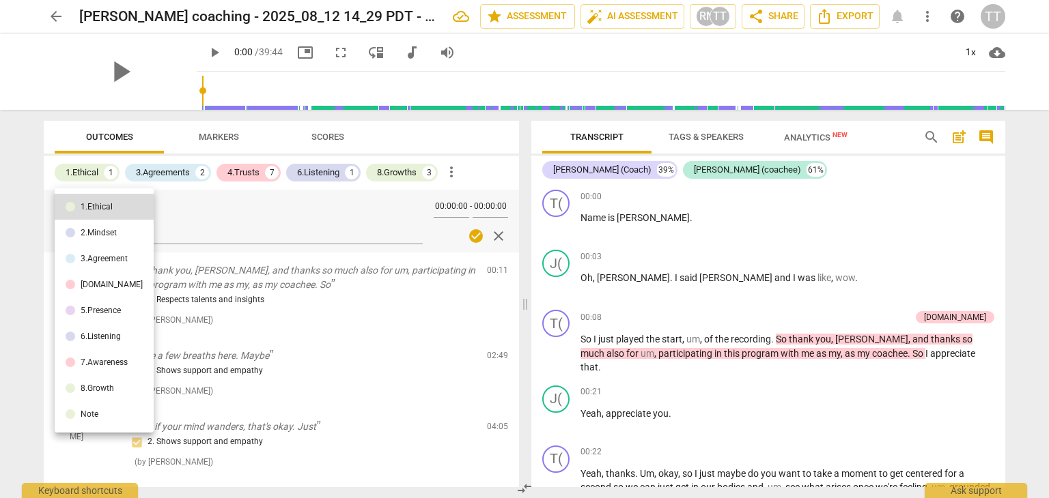
click at [105, 233] on div "2.Mindset" at bounding box center [99, 233] width 36 height 8
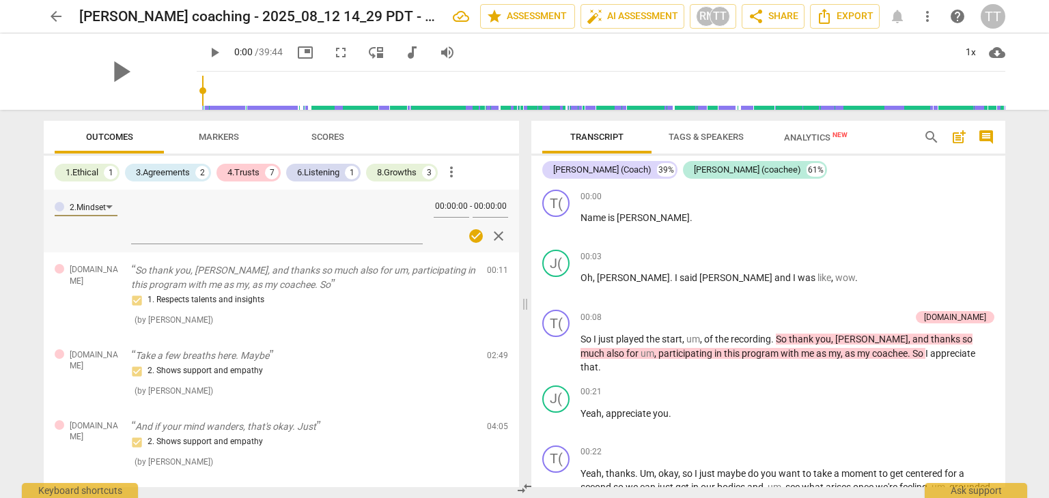
click at [225, 146] on button "Markers" at bounding box center [218, 137] width 109 height 33
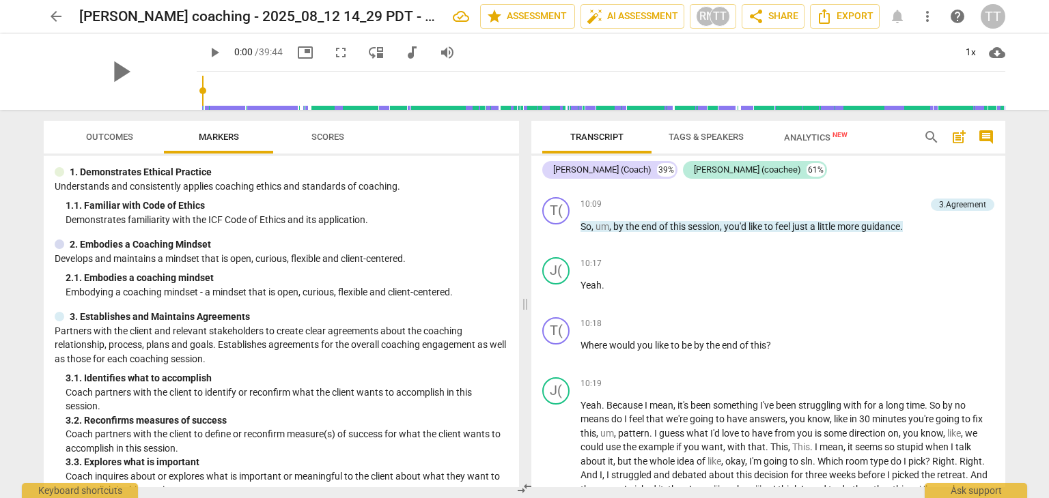
scroll to position [1645, 0]
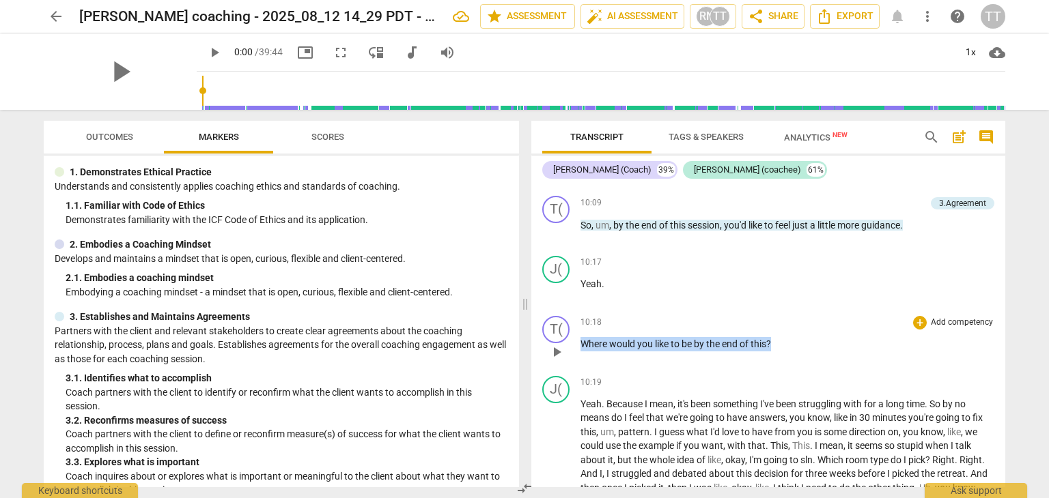
drag, startPoint x: 583, startPoint y: 327, endPoint x: 782, endPoint y: 339, distance: 199.7
click at [782, 339] on div "10:18 + Add competency keyboard_arrow_right Where would you like to be by the e…" at bounding box center [787, 340] width 414 height 49
click at [920, 316] on div "+" at bounding box center [920, 323] width 14 height 14
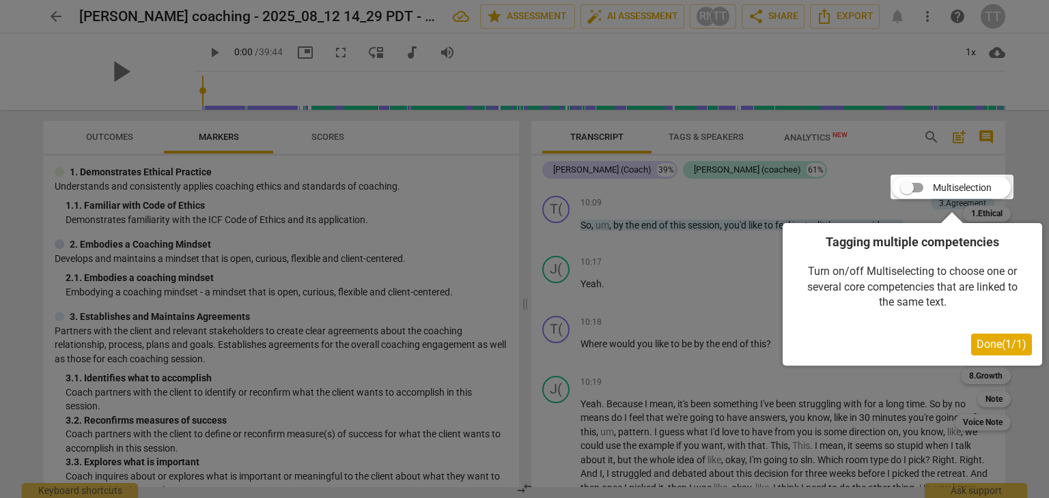
click at [644, 304] on div at bounding box center [524, 249] width 1049 height 498
click at [780, 266] on div at bounding box center [524, 249] width 1049 height 498
click at [980, 345] on span "Done ( 1 / 1 )" at bounding box center [1001, 344] width 50 height 13
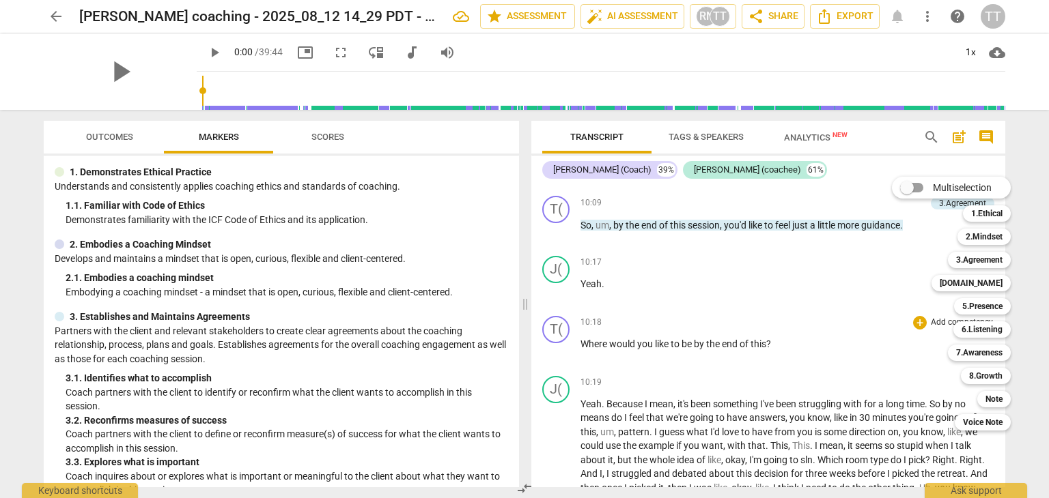
click at [582, 324] on div at bounding box center [524, 249] width 1049 height 498
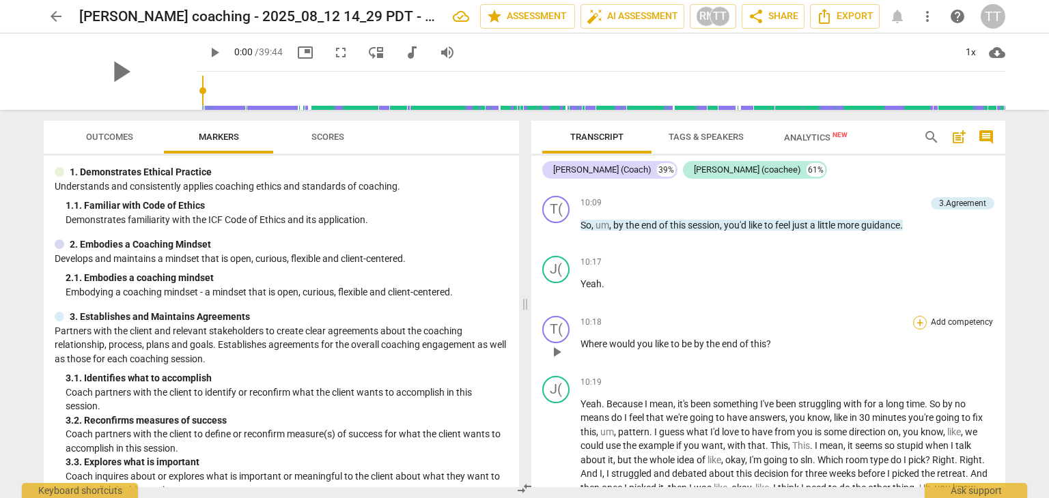
click at [913, 316] on div "+" at bounding box center [920, 323] width 14 height 14
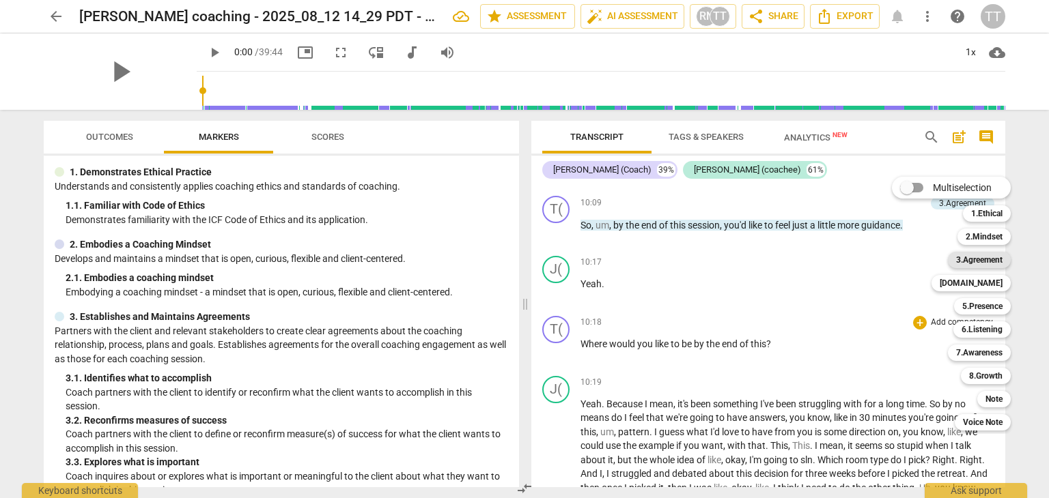
click at [980, 259] on b "3.Agreement" at bounding box center [979, 260] width 46 height 16
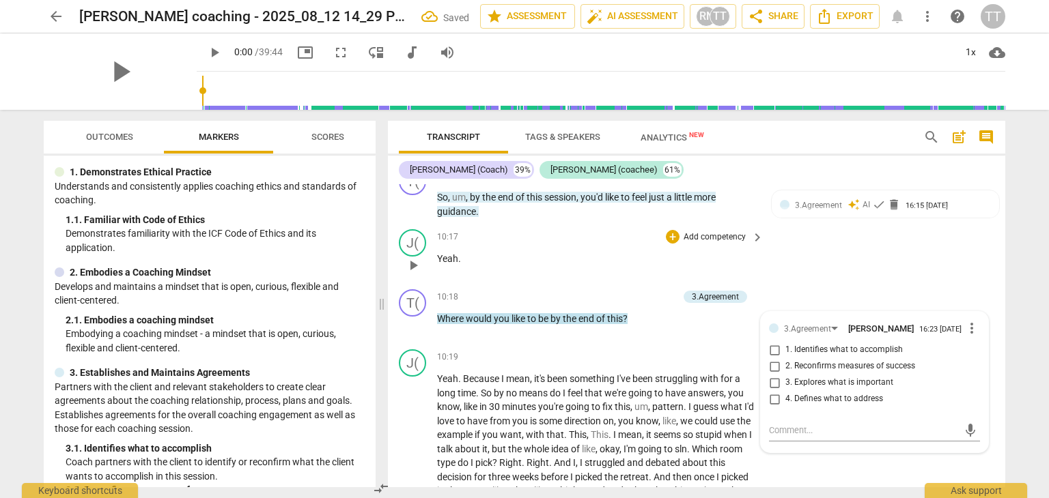
scroll to position [1914, 0]
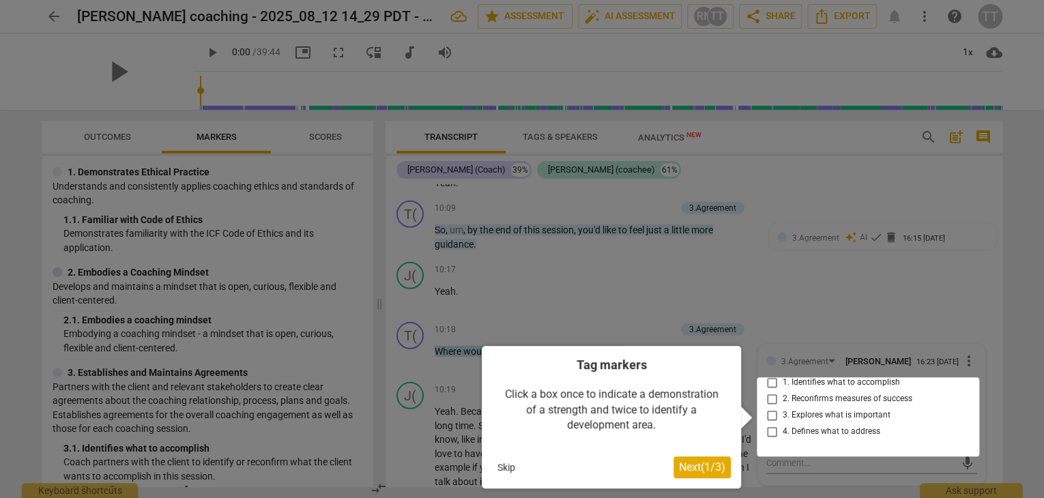
click at [772, 445] on div at bounding box center [868, 417] width 223 height 79
click at [772, 444] on div at bounding box center [868, 417] width 223 height 79
click at [771, 393] on div at bounding box center [868, 417] width 223 height 79
click at [699, 473] on span "Next ( 1 / 3 )" at bounding box center [702, 467] width 46 height 13
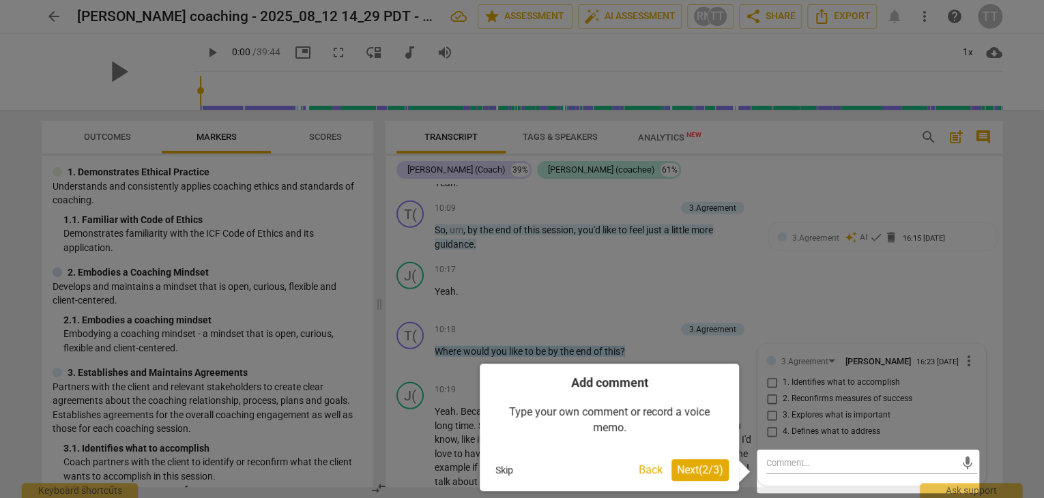
click at [507, 472] on button "Skip" at bounding box center [504, 470] width 29 height 20
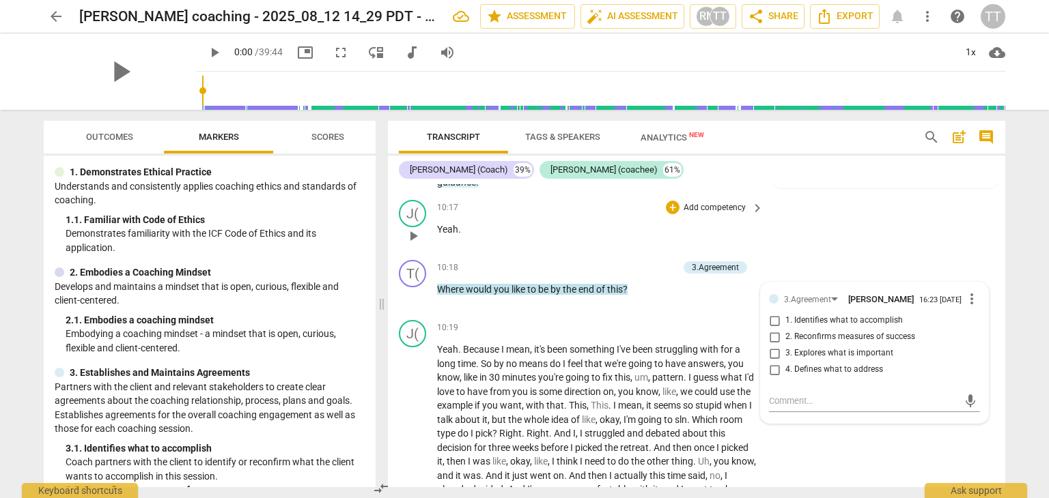
scroll to position [1978, 0]
click at [830, 253] on div "J( play_arrow pause 10:17 + Add competency keyboard_arrow_right Yeah ." at bounding box center [696, 223] width 617 height 60
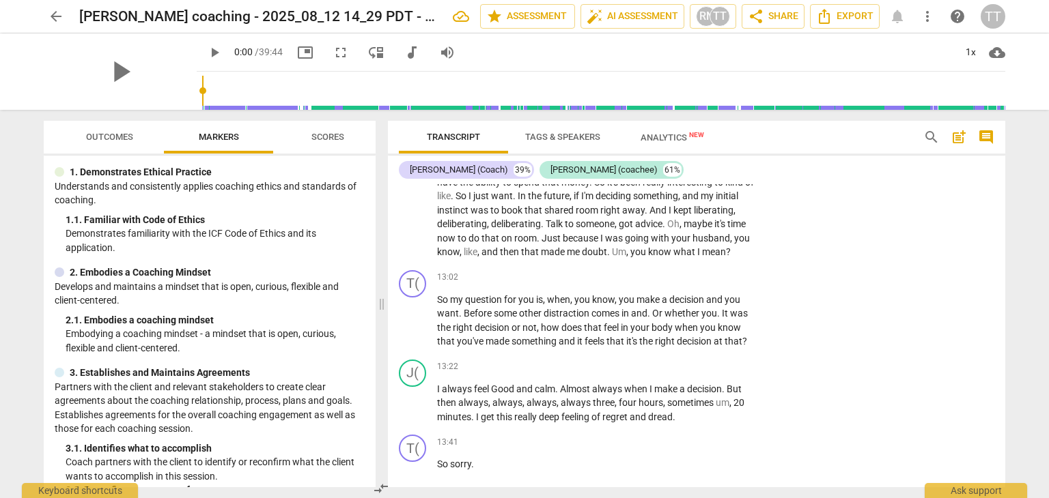
scroll to position [2583, 0]
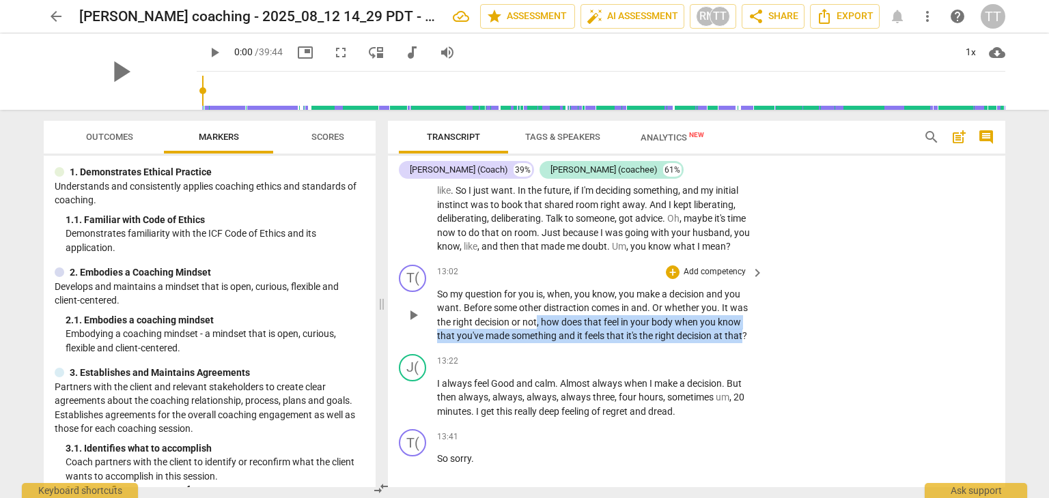
drag, startPoint x: 536, startPoint y: 347, endPoint x: 745, endPoint y: 359, distance: 209.2
click at [745, 343] on p "So my question for you is , when , you know , you make a decision and you want …" at bounding box center [596, 315] width 319 height 56
click at [754, 342] on div "+" at bounding box center [756, 341] width 14 height 14
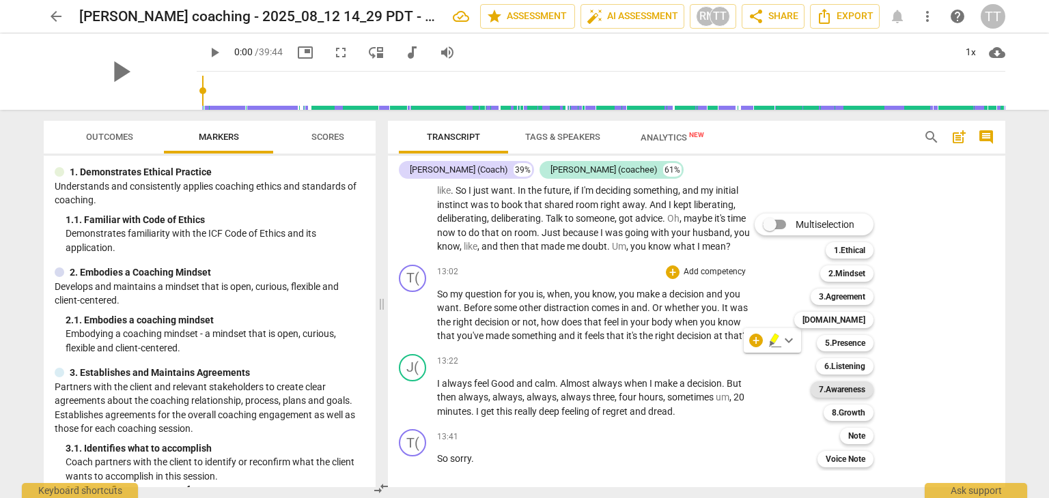
click at [839, 391] on b "7.Awareness" at bounding box center [842, 390] width 46 height 16
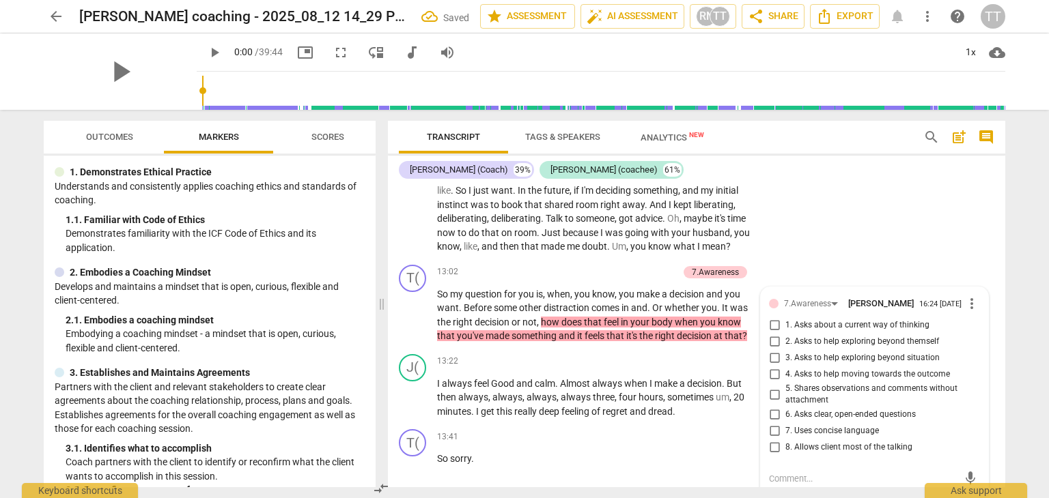
scroll to position [2749, 0]
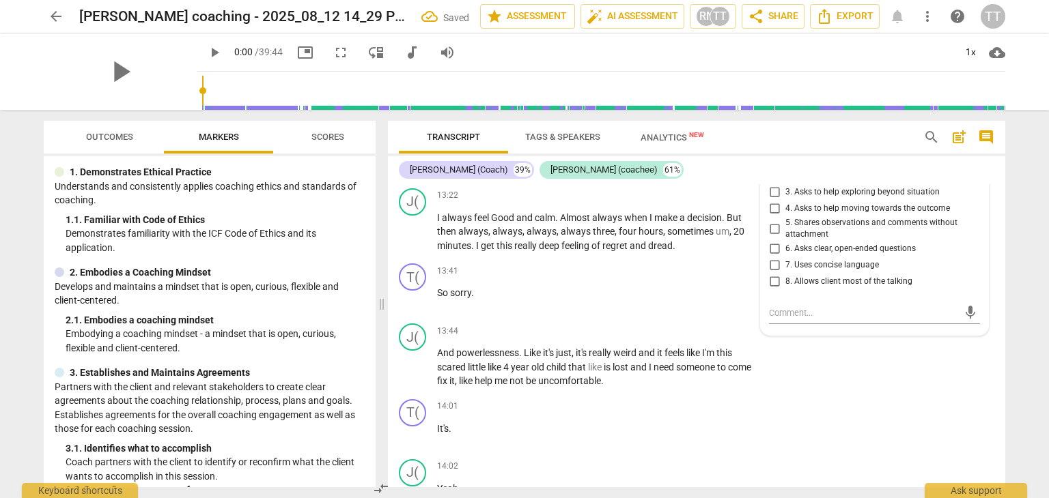
click at [771, 184] on input "2. Asks to help exploring beyond themself" at bounding box center [774, 176] width 22 height 16
checkbox input "true"
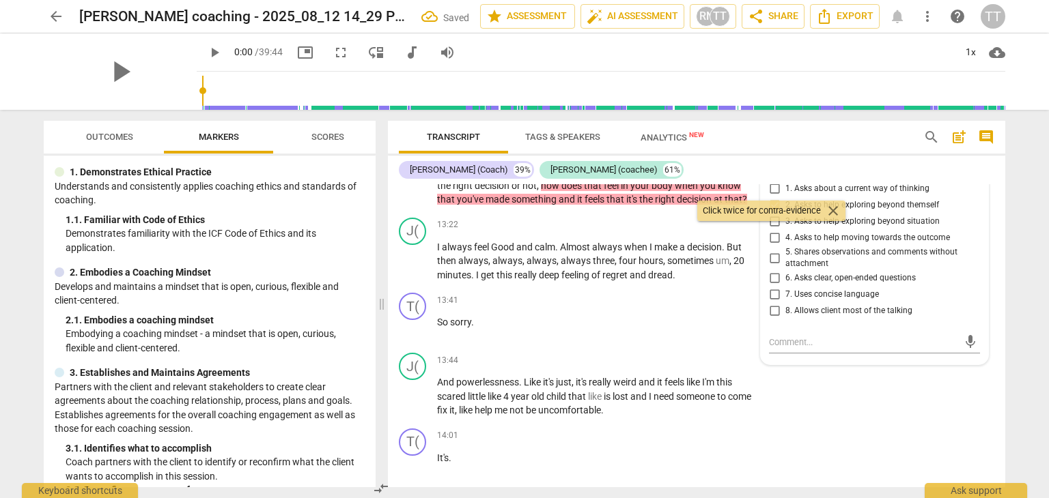
scroll to position [2718, 0]
click at [774, 288] on input "6. Asks clear, open-ended questions" at bounding box center [774, 280] width 22 height 16
checkbox input "true"
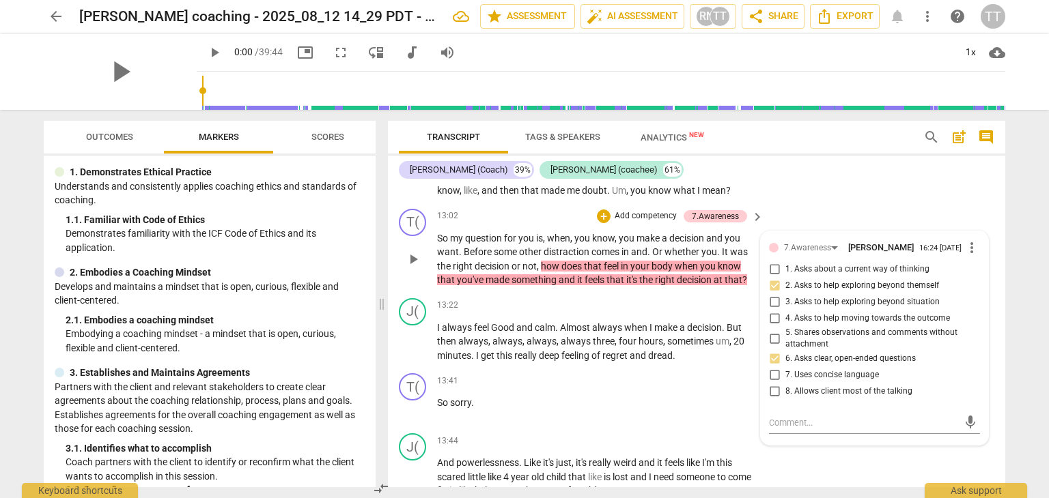
scroll to position [2641, 0]
click at [775, 276] on input "1. Asks about a current way of thinking" at bounding box center [774, 268] width 22 height 16
checkbox input "true"
click at [844, 247] on div "T( play_arrow pause 13:02 + Add competency 7.Awareness keyboard_arrow_right So …" at bounding box center [696, 246] width 617 height 89
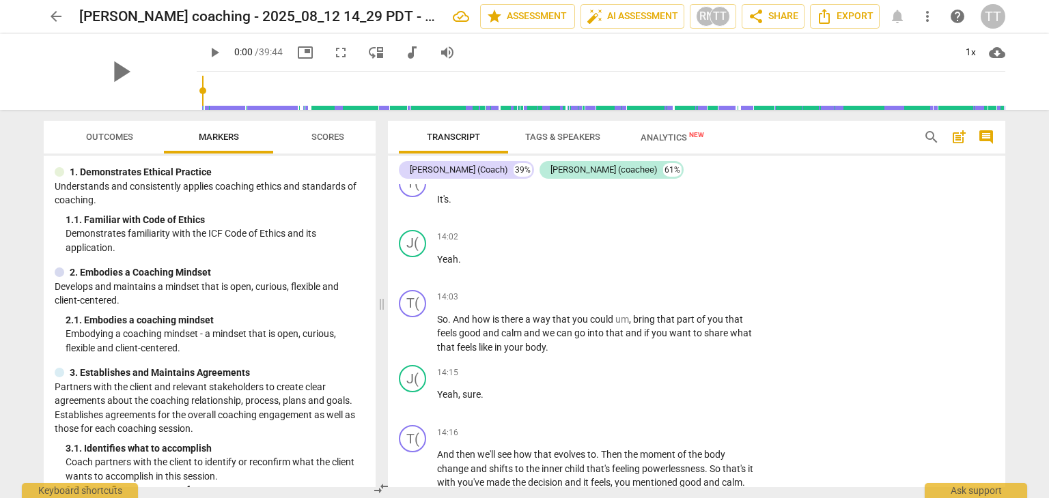
scroll to position [2979, 0]
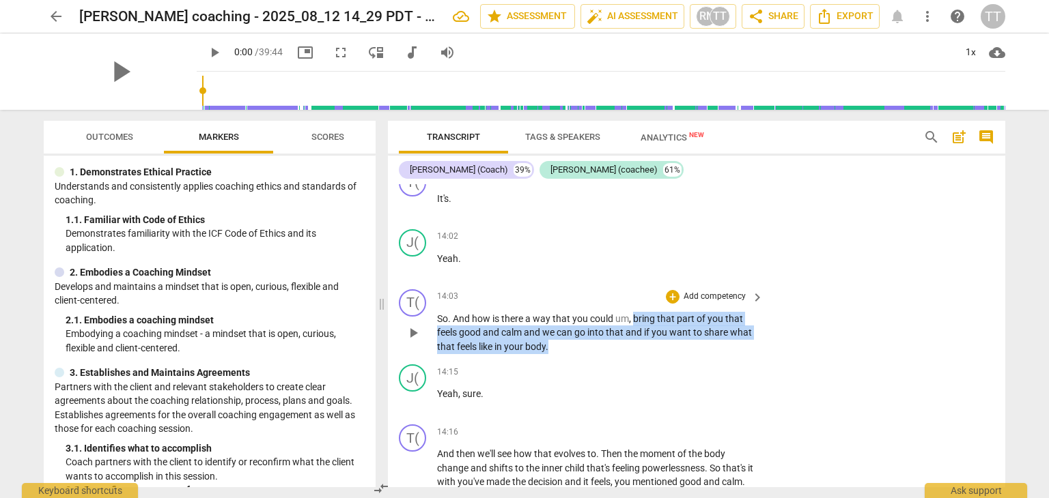
drag, startPoint x: 634, startPoint y: 341, endPoint x: 634, endPoint y: 367, distance: 25.9
click at [634, 354] on p "So . And how is there a way that you could um , bring that part of you that fee…" at bounding box center [596, 333] width 319 height 42
click at [697, 303] on p "Add competency" at bounding box center [714, 297] width 65 height 12
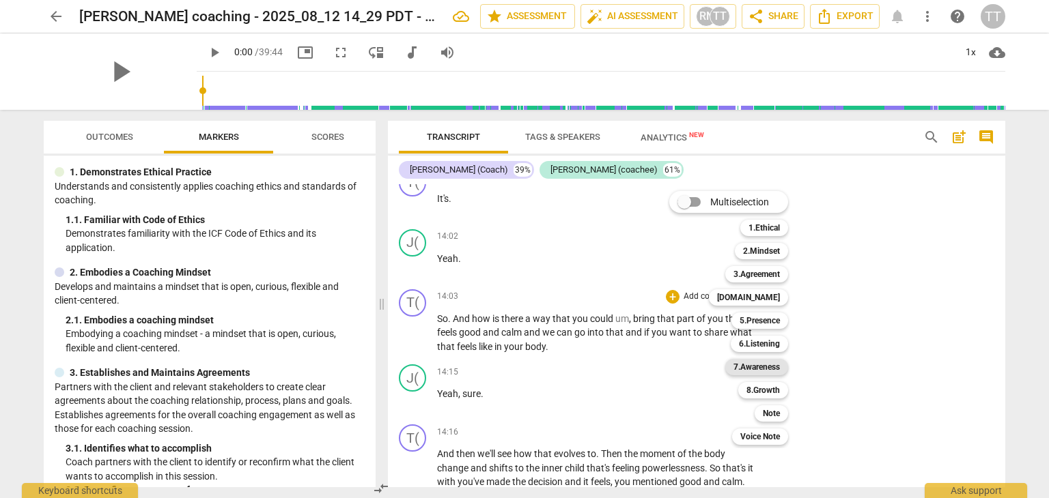
click at [771, 368] on b "7.Awareness" at bounding box center [756, 367] width 46 height 16
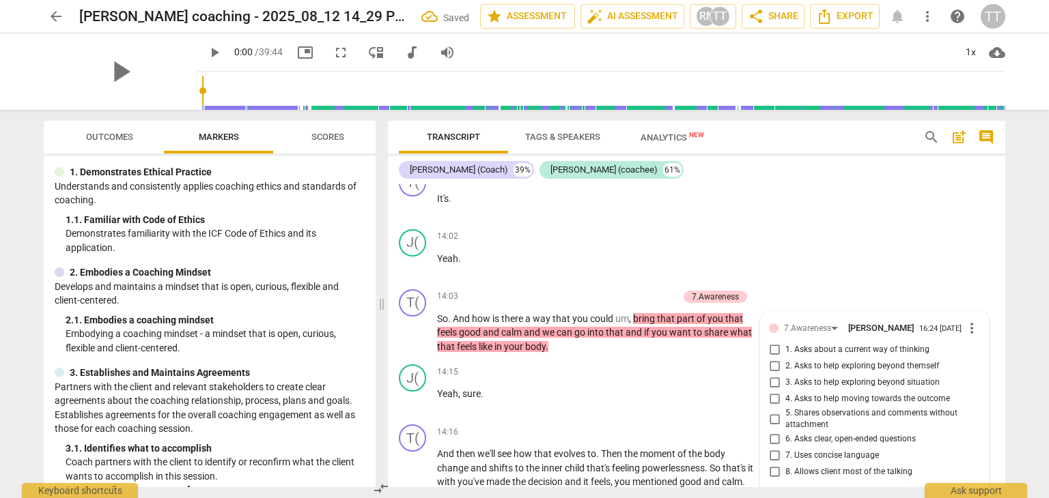
scroll to position [3168, 0]
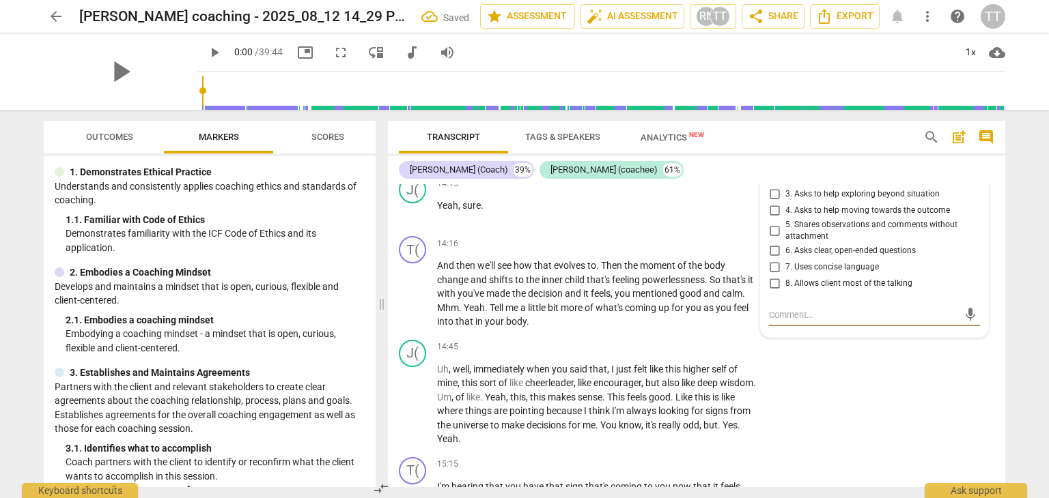
click at [769, 203] on input "3. Asks to help exploring beyond situation" at bounding box center [774, 194] width 22 height 16
checkbox input "true"
click at [775, 259] on input "6. Asks clear, open-ended questions" at bounding box center [774, 251] width 22 height 16
checkbox input "true"
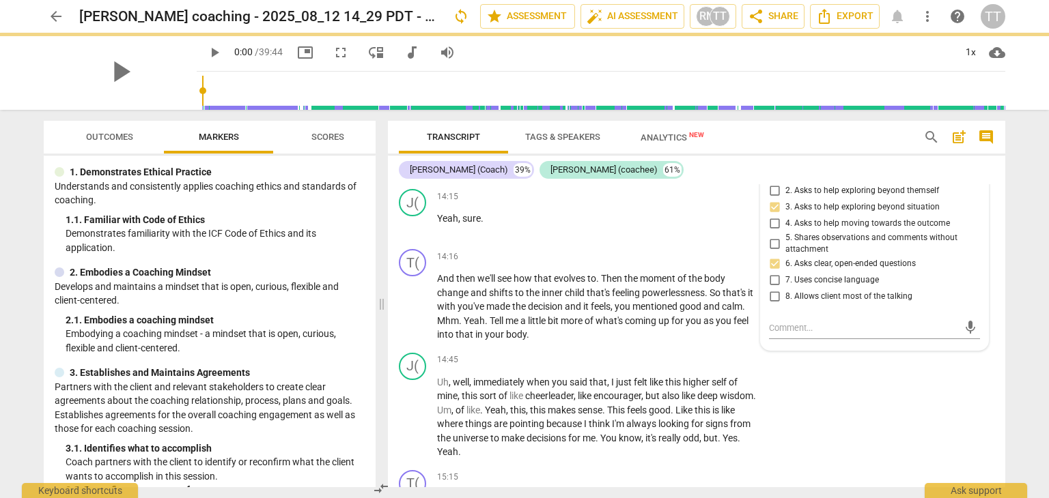
scroll to position [3147, 0]
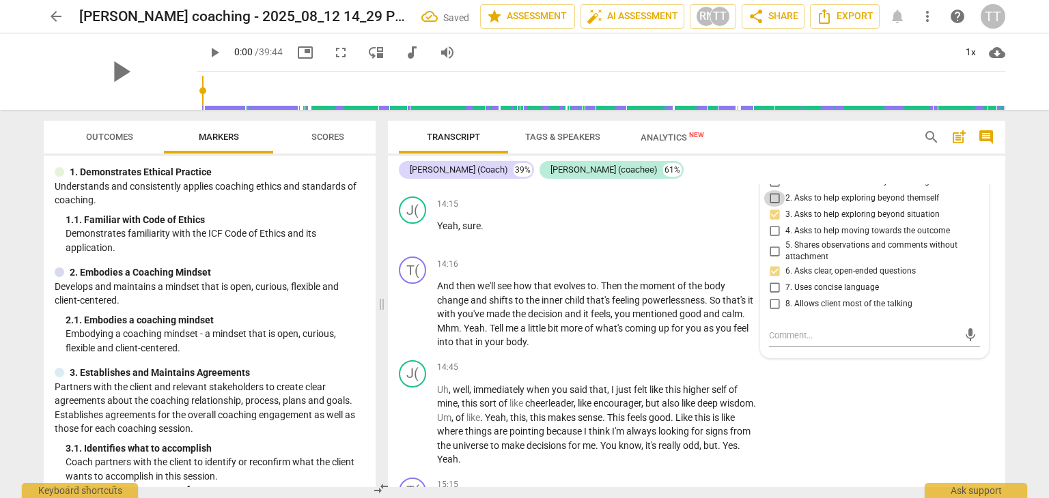
click at [778, 207] on input "2. Asks to help exploring beyond themself" at bounding box center [774, 198] width 22 height 16
click at [776, 207] on input "2. Asks to help exploring beyond themself" at bounding box center [774, 198] width 22 height 16
checkbox input "false"
click at [900, 418] on div "J( play_arrow pause 14:45 + Add competency keyboard_arrow_right Uh , well , imm…" at bounding box center [696, 413] width 617 height 117
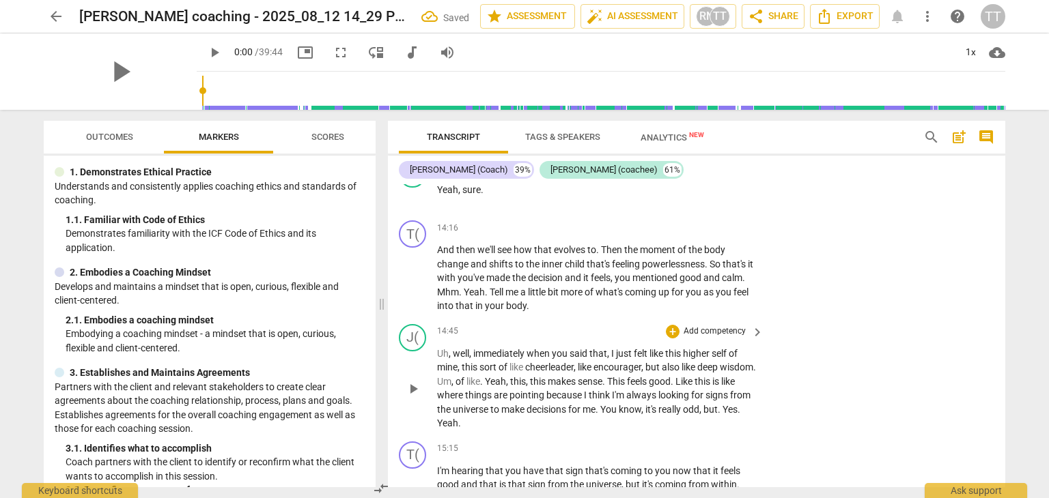
scroll to position [3185, 0]
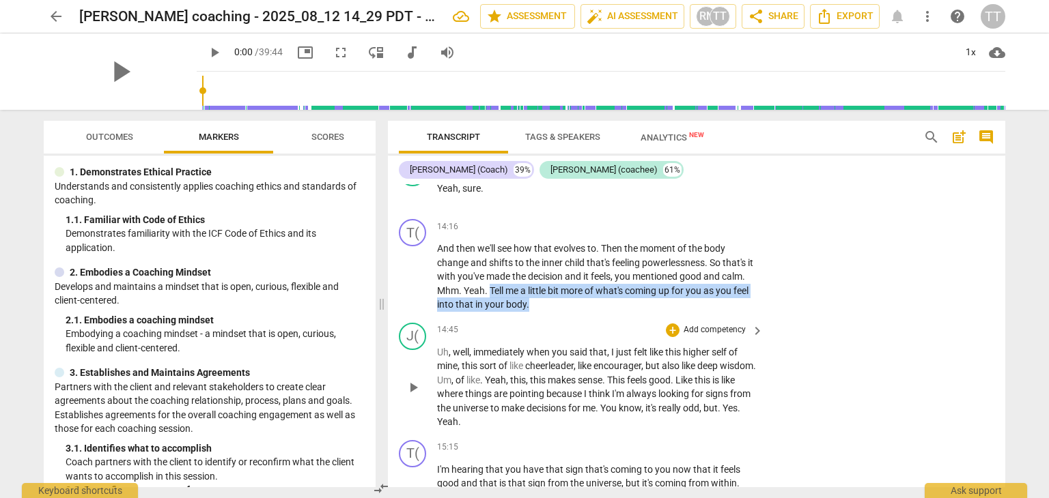
drag, startPoint x: 516, startPoint y: 311, endPoint x: 614, endPoint y: 343, distance: 103.2
click at [614, 343] on div "T( play_arrow pause 00:00 + Add competency keyboard_arrow_right Name is [PERSON…" at bounding box center [696, 335] width 617 height 303
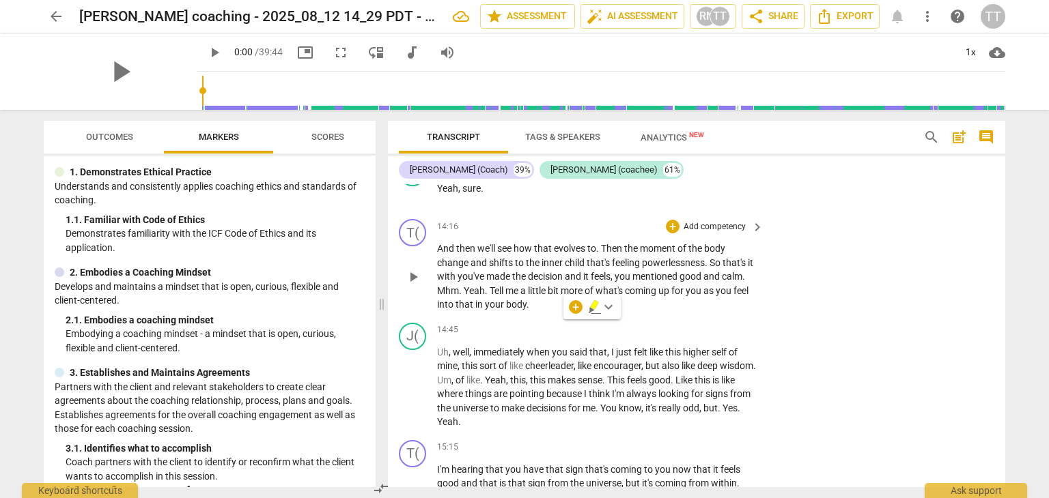
click at [610, 254] on span "Then" at bounding box center [612, 248] width 23 height 11
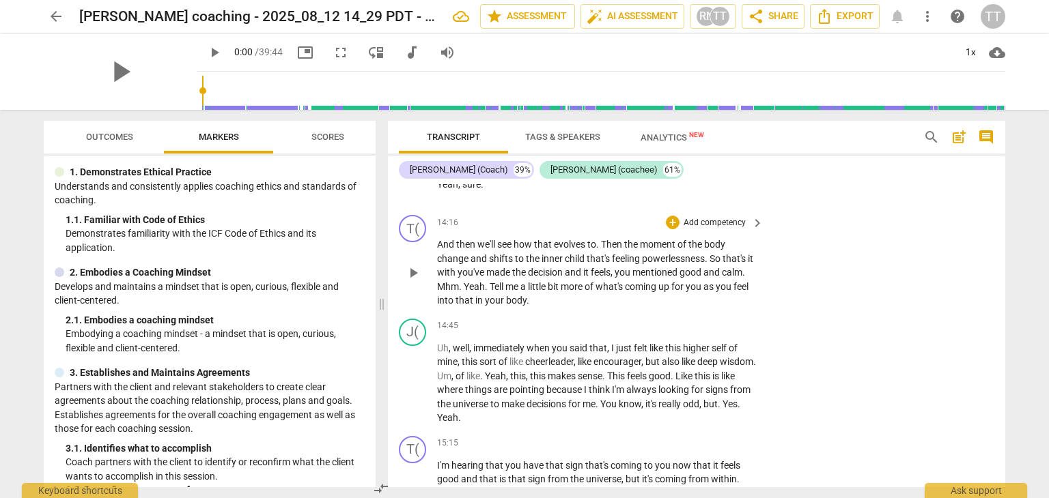
scroll to position [3189, 0]
drag, startPoint x: 537, startPoint y: 279, endPoint x: 696, endPoint y: 281, distance: 158.4
click at [696, 281] on p "And then we'll see how that evolves to . Then the moment of the body change and…" at bounding box center [596, 272] width 319 height 70
click at [512, 277] on span "made" at bounding box center [499, 271] width 26 height 11
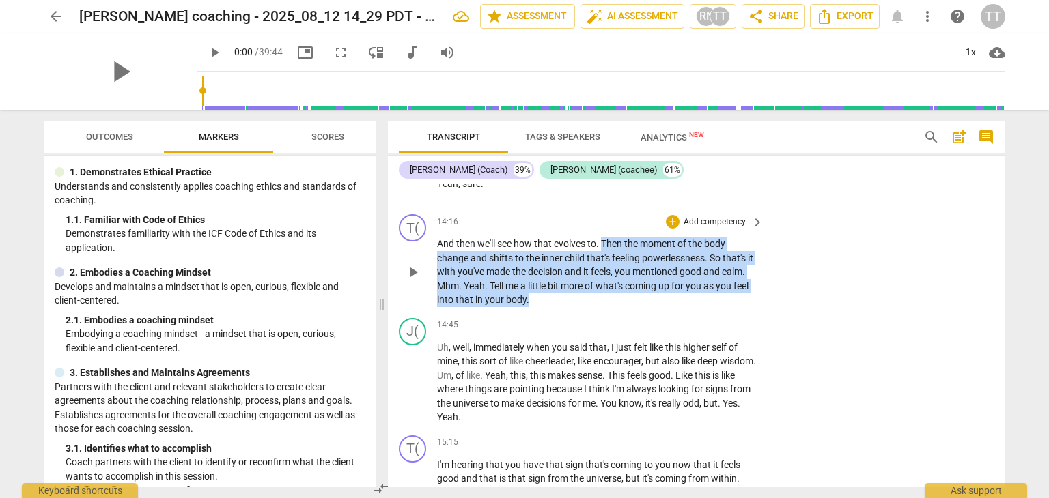
drag, startPoint x: 602, startPoint y: 261, endPoint x: 576, endPoint y: 322, distance: 66.1
click at [576, 307] on p "And then we'll see how that evolves to . Then the moment of the body change and…" at bounding box center [596, 272] width 319 height 70
click at [699, 229] on p "Add competency" at bounding box center [714, 222] width 65 height 12
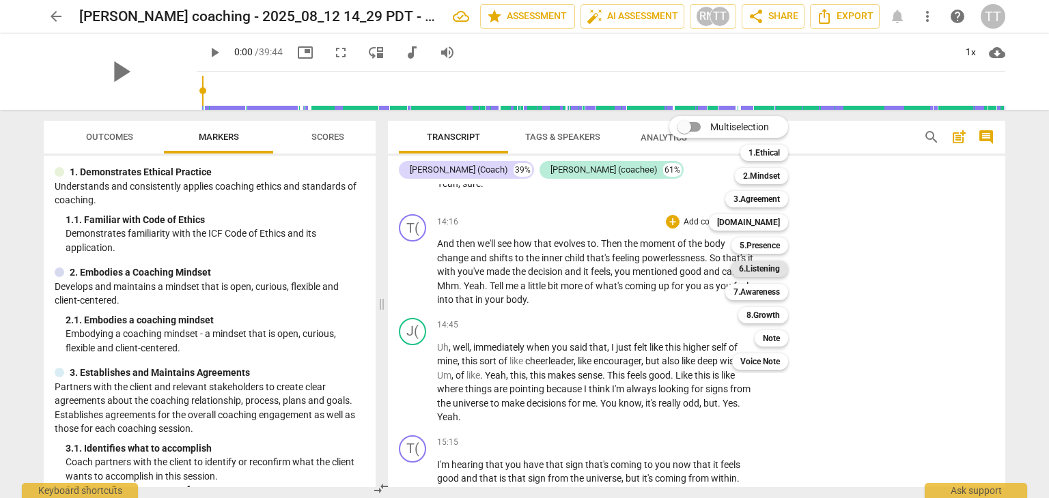
click at [762, 272] on b "6.Listening" at bounding box center [759, 269] width 41 height 16
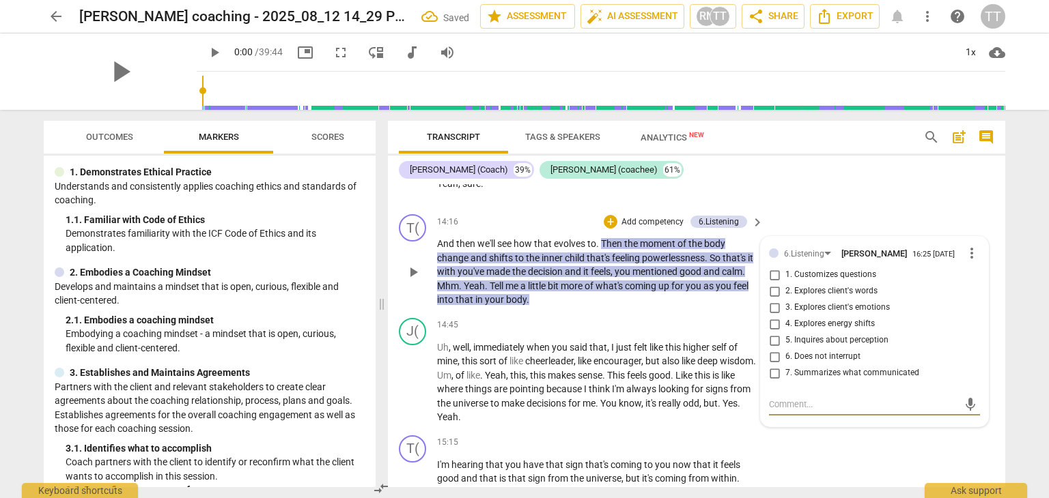
click at [774, 300] on input "2. Explores client's words" at bounding box center [774, 291] width 22 height 16
checkbox input "true"
click at [772, 316] on input "3. Explores client's emotions" at bounding box center [774, 308] width 22 height 16
checkbox input "true"
click at [770, 332] on input "4. Explores energy shifts" at bounding box center [774, 324] width 22 height 16
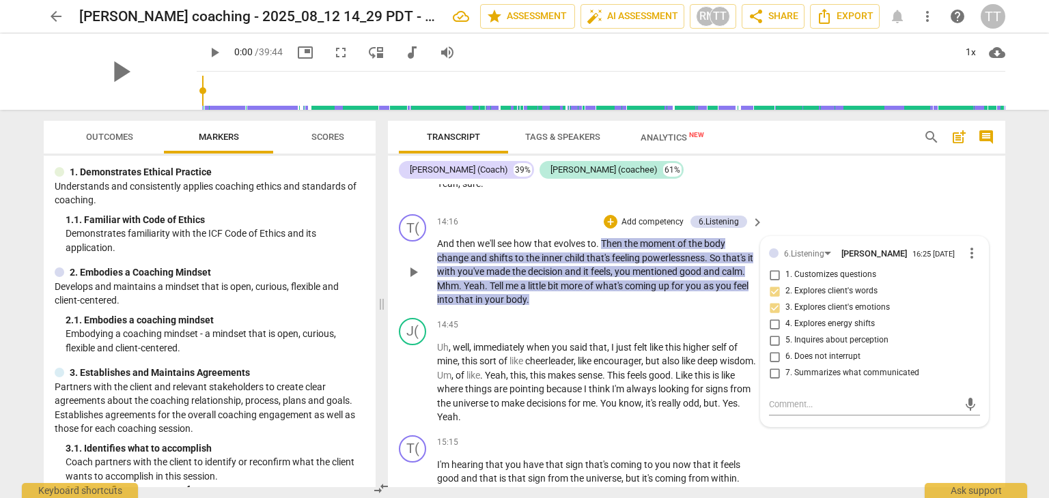
checkbox input "true"
click at [771, 382] on input "7. Summarizes what communicated" at bounding box center [774, 373] width 22 height 16
checkbox input "true"
click at [894, 209] on div "J( play_arrow pause 14:15 + Add competency keyboard_arrow_right Yeah , sure ." at bounding box center [696, 179] width 617 height 60
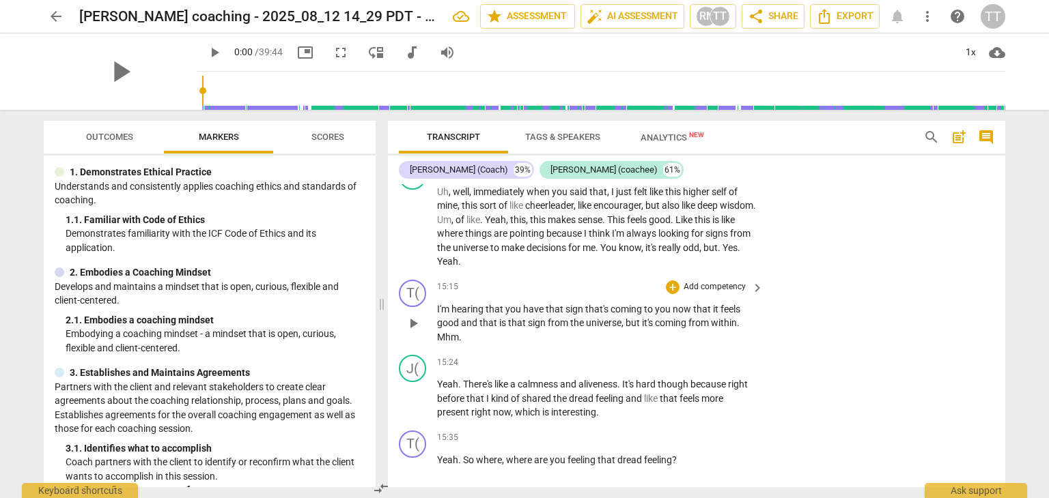
scroll to position [3346, 0]
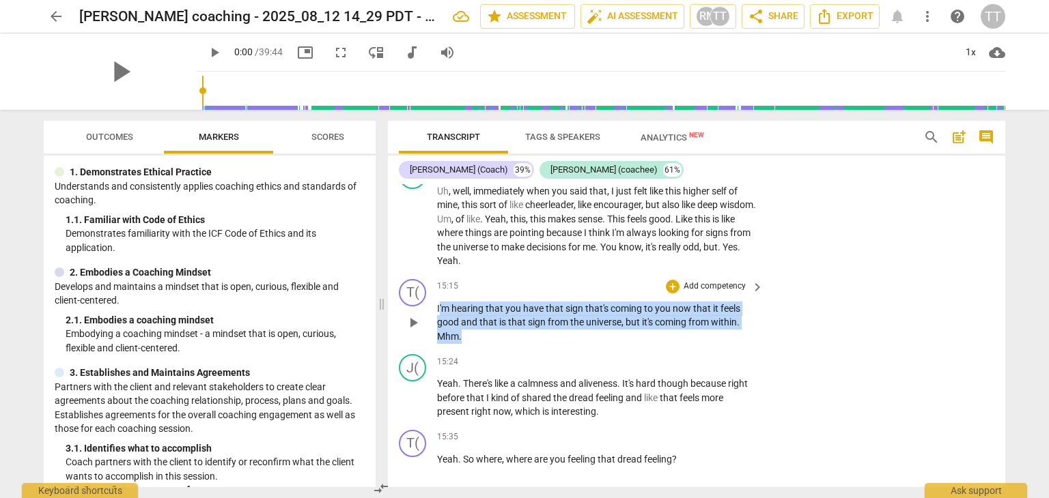
drag, startPoint x: 439, startPoint y: 329, endPoint x: 570, endPoint y: 358, distance: 134.3
click at [570, 344] on p "I'm hearing that you have that sign that's coming to you now that it feels good…" at bounding box center [596, 323] width 319 height 42
click at [710, 293] on p "Add competency" at bounding box center [714, 287] width 65 height 12
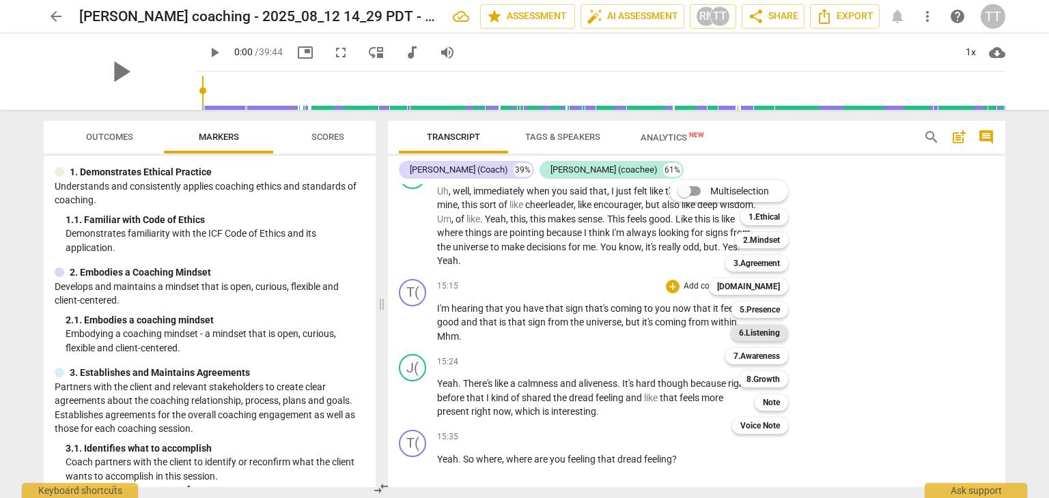
click at [768, 335] on b "6.Listening" at bounding box center [759, 333] width 41 height 16
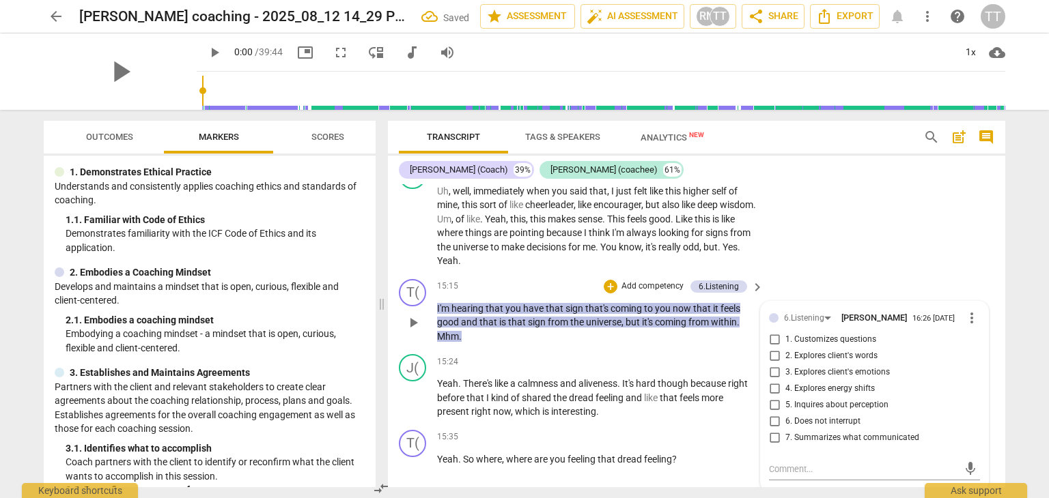
scroll to position [3353, 0]
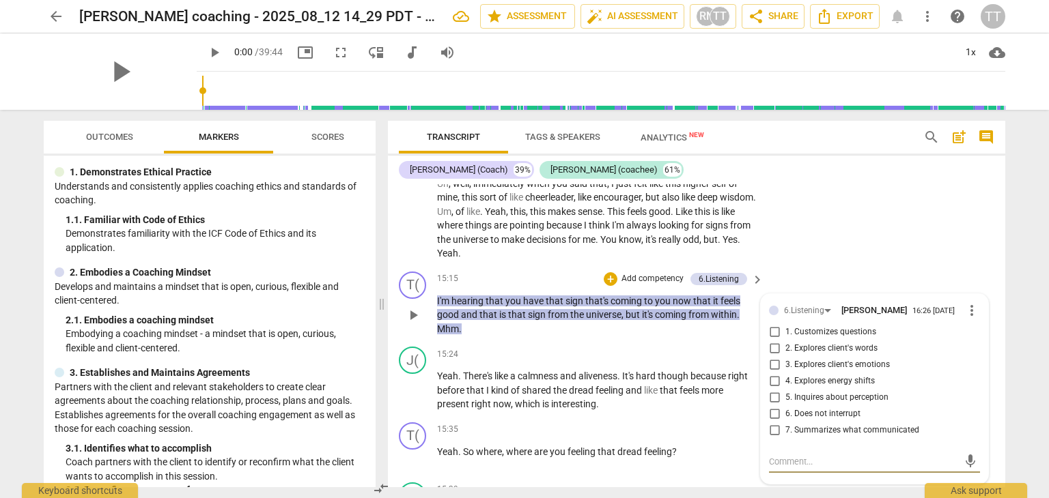
click at [775, 439] on input "7. Summarizes what communicated" at bounding box center [774, 431] width 22 height 16
checkbox input "true"
click at [829, 266] on div "J( play_arrow pause 14:45 + Add competency keyboard_arrow_right Uh , well , imm…" at bounding box center [696, 207] width 617 height 117
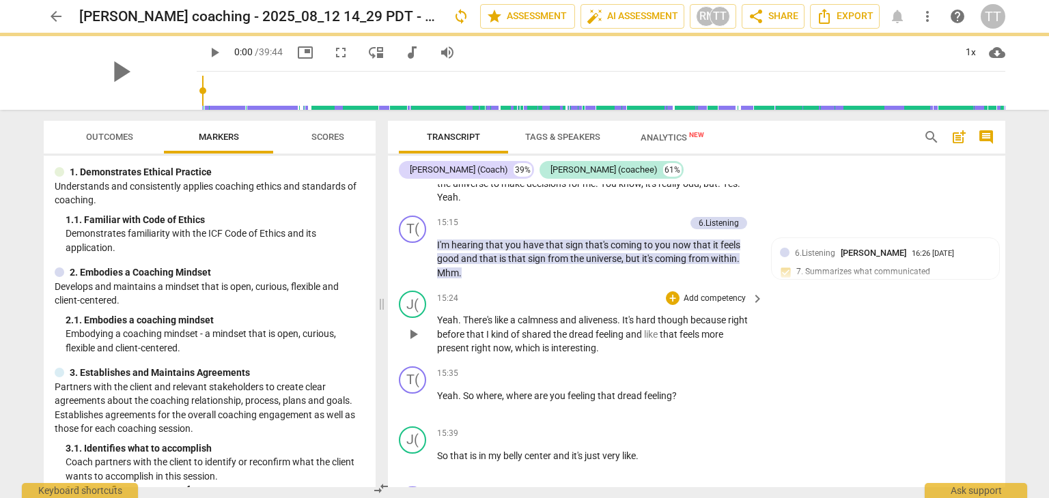
scroll to position [3450, 0]
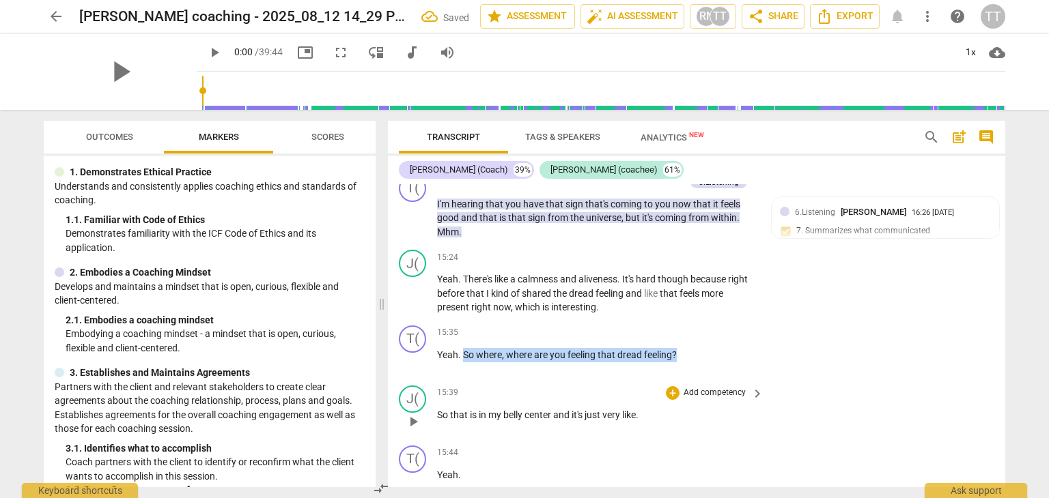
drag, startPoint x: 463, startPoint y: 378, endPoint x: 677, endPoint y: 401, distance: 215.0
click at [677, 401] on div "T( play_arrow pause 00:00 + Add competency keyboard_arrow_right Name is [PERSON…" at bounding box center [696, 335] width 617 height 303
click at [690, 359] on div "+" at bounding box center [690, 358] width 14 height 14
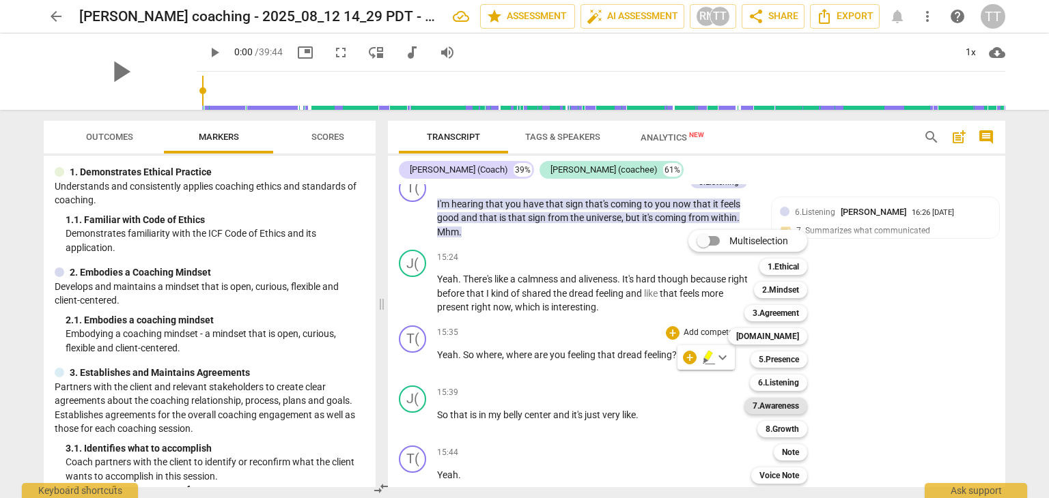
click at [782, 413] on b "7.Awareness" at bounding box center [775, 406] width 46 height 16
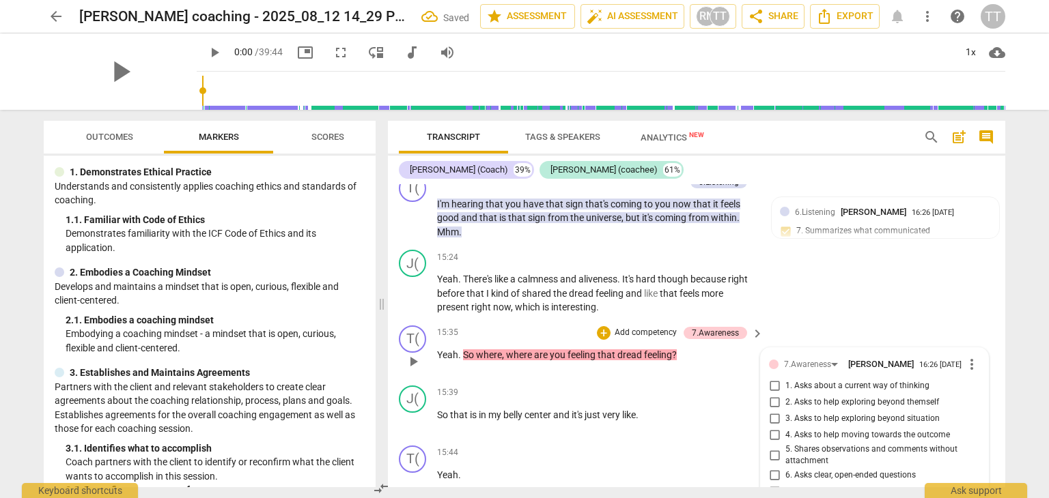
scroll to position [3675, 0]
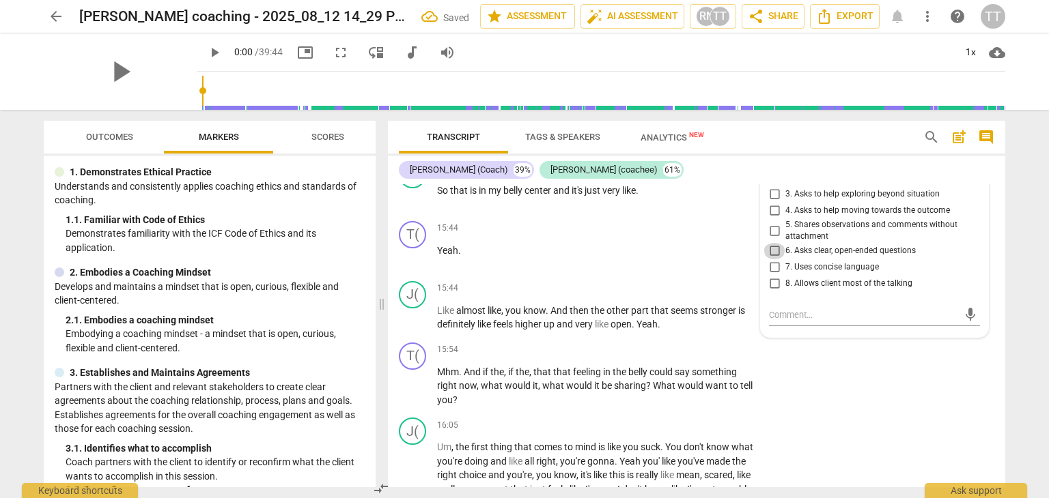
click at [775, 259] on input "6. Asks clear, open-ended questions" at bounding box center [774, 251] width 22 height 16
checkbox input "true"
click at [770, 276] on input "7. Uses concise language" at bounding box center [774, 267] width 22 height 16
checkbox input "true"
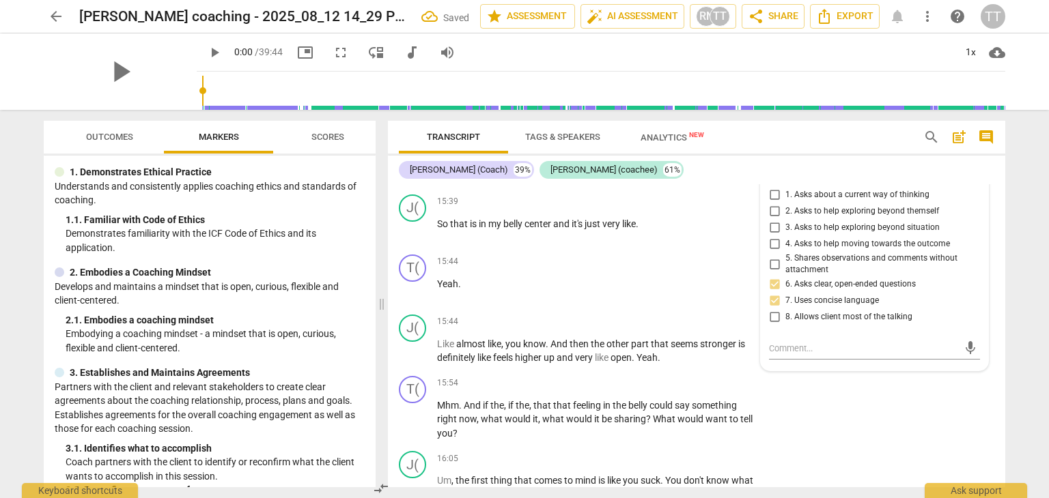
scroll to position [3641, 0]
click at [859, 414] on div "T( play_arrow pause 15:54 + Add competency keyboard_arrow_right Mhm . And if th…" at bounding box center [696, 409] width 617 height 76
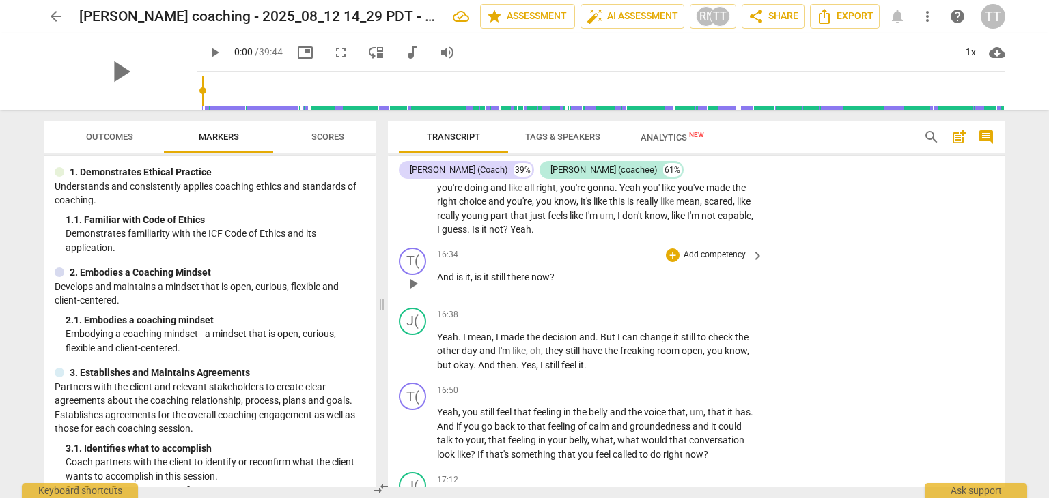
scroll to position [3961, 0]
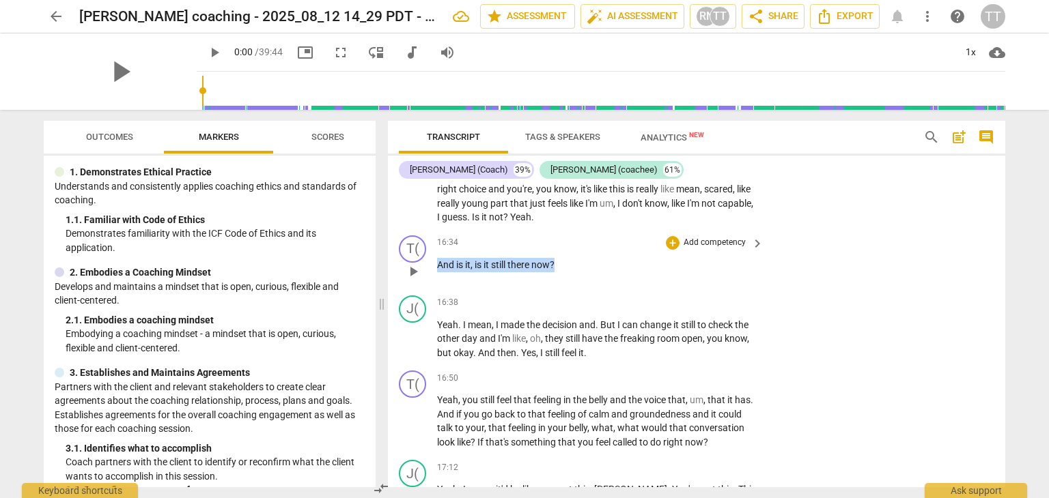
drag, startPoint x: 437, startPoint y: 285, endPoint x: 566, endPoint y: 287, distance: 129.0
click at [566, 272] on p "And is it , is it still there now ?" at bounding box center [596, 265] width 319 height 14
click at [712, 249] on p "Add competency" at bounding box center [714, 243] width 65 height 12
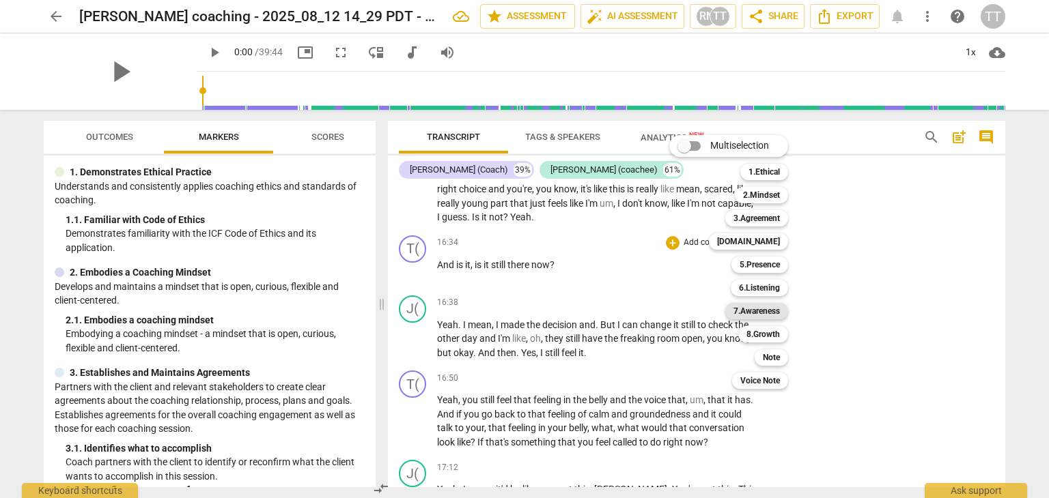
click at [759, 315] on b "7.Awareness" at bounding box center [756, 311] width 46 height 16
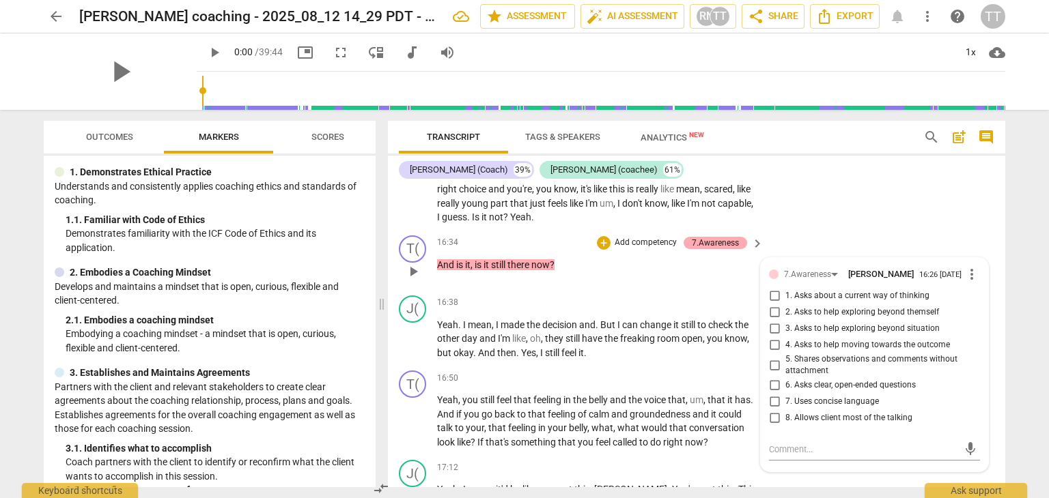
click at [739, 249] on div "7.Awareness" at bounding box center [714, 243] width 63 height 12
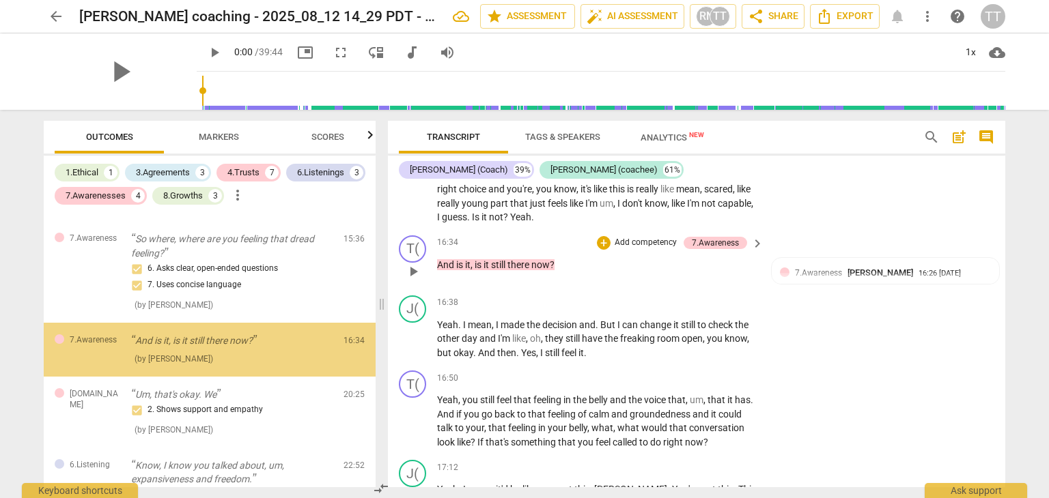
scroll to position [1111, 0]
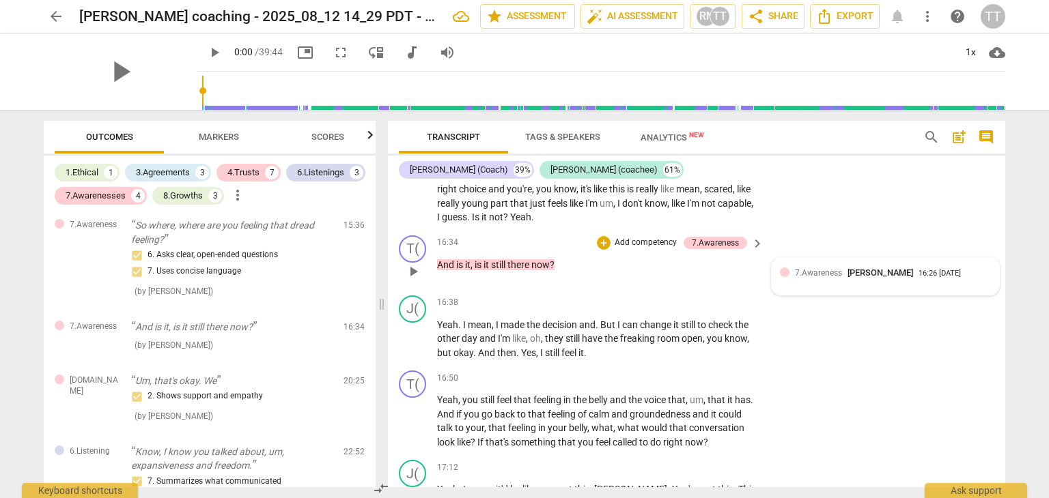
click at [801, 278] on span "7.Awareness" at bounding box center [818, 273] width 47 height 10
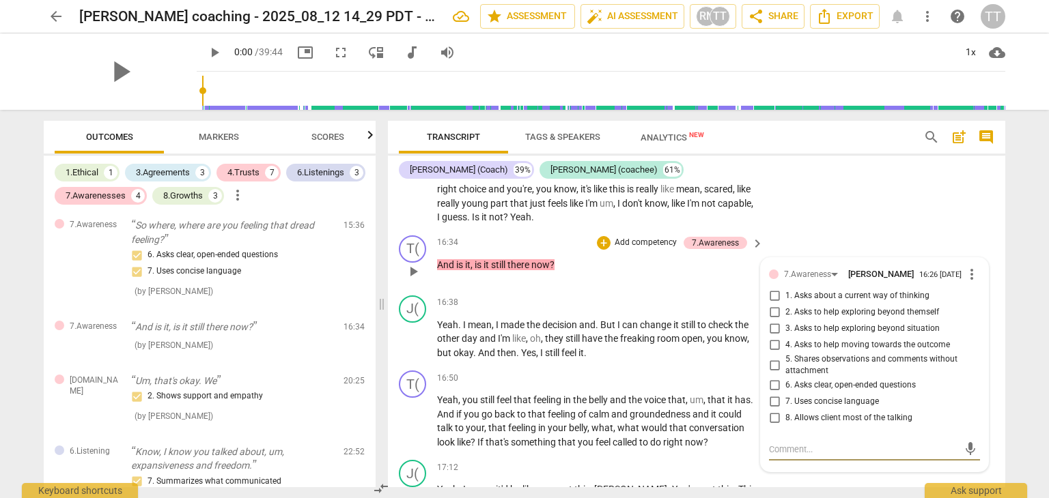
click at [655, 249] on p "Add competency" at bounding box center [645, 243] width 65 height 12
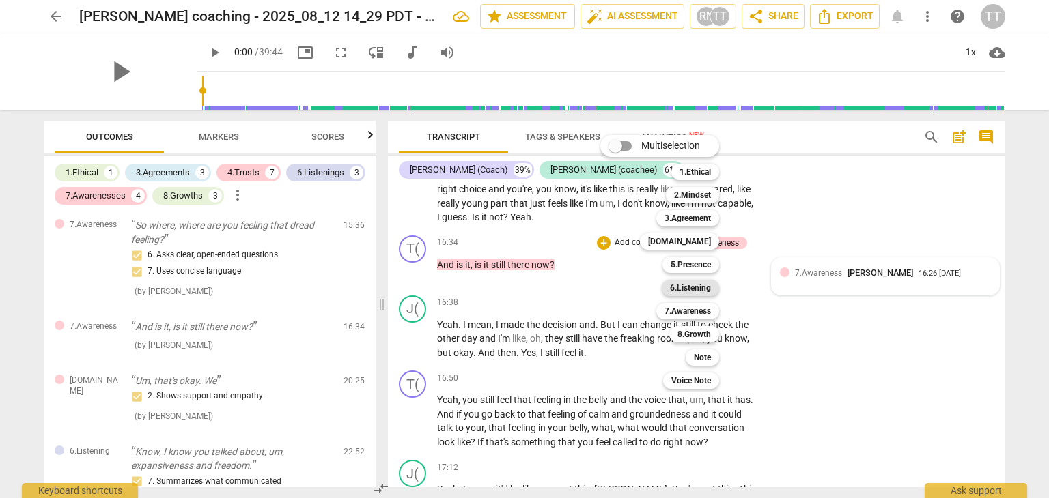
click at [683, 289] on b "6.Listening" at bounding box center [690, 288] width 41 height 16
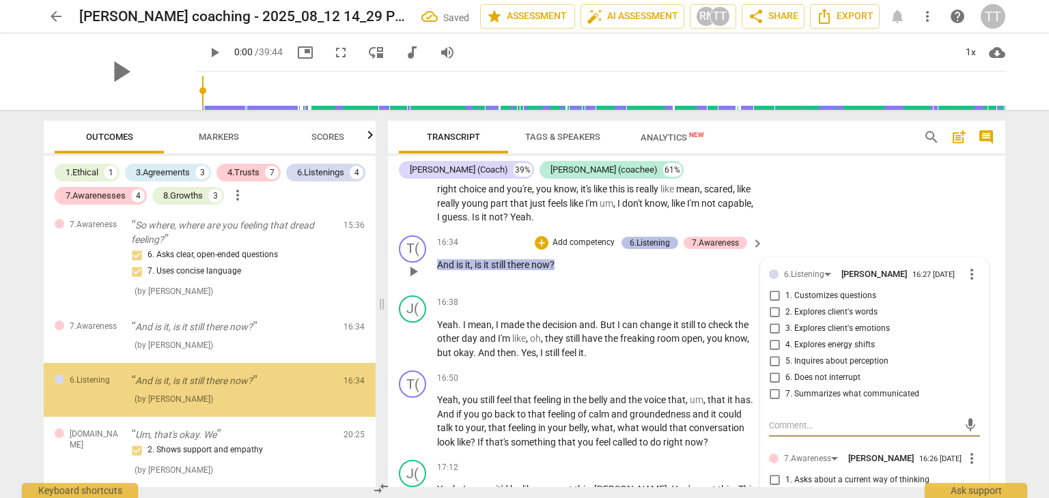
scroll to position [1165, 0]
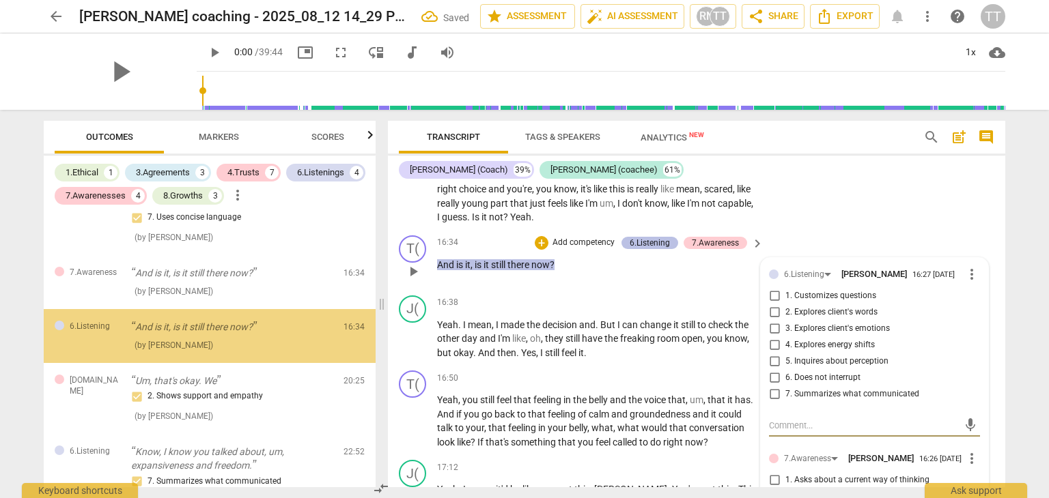
click at [655, 249] on div "6.Listening" at bounding box center [649, 243] width 40 height 12
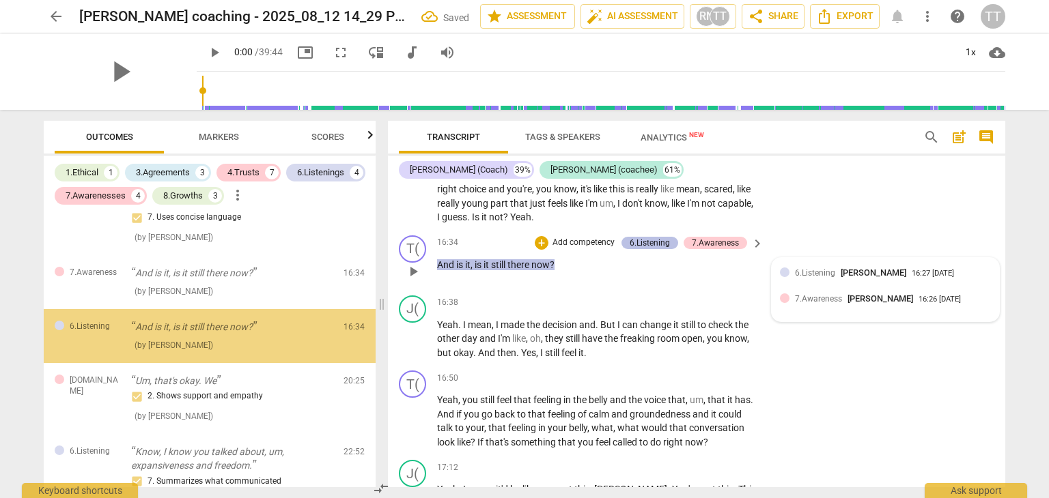
click at [655, 249] on div "6.Listening" at bounding box center [649, 243] width 40 height 12
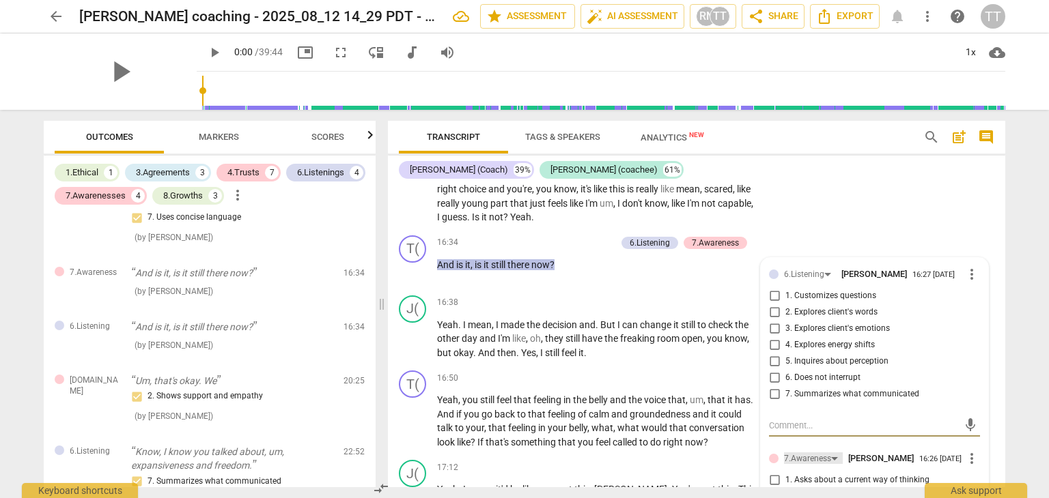
click at [831, 464] on div "7.Awareness" at bounding box center [813, 459] width 59 height 12
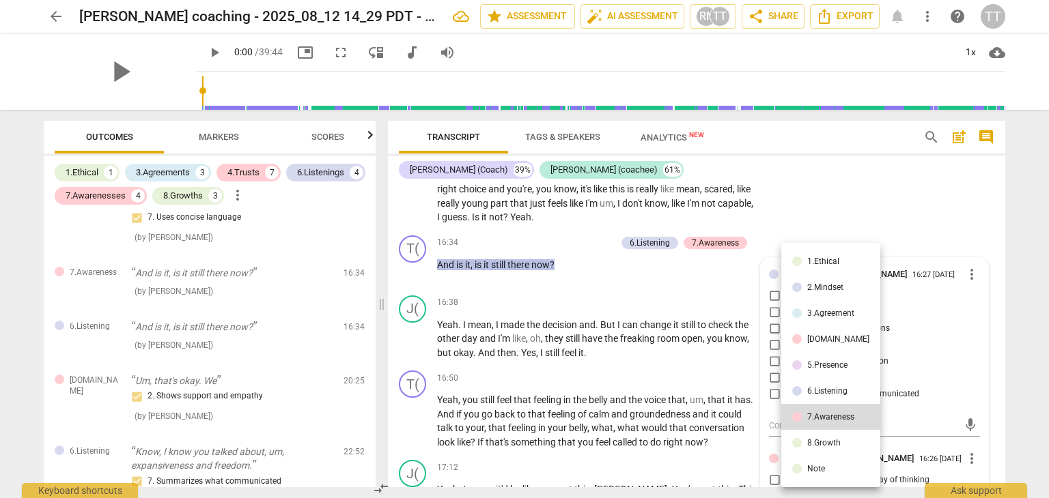
click at [828, 370] on li "5.Presence" at bounding box center [830, 365] width 99 height 26
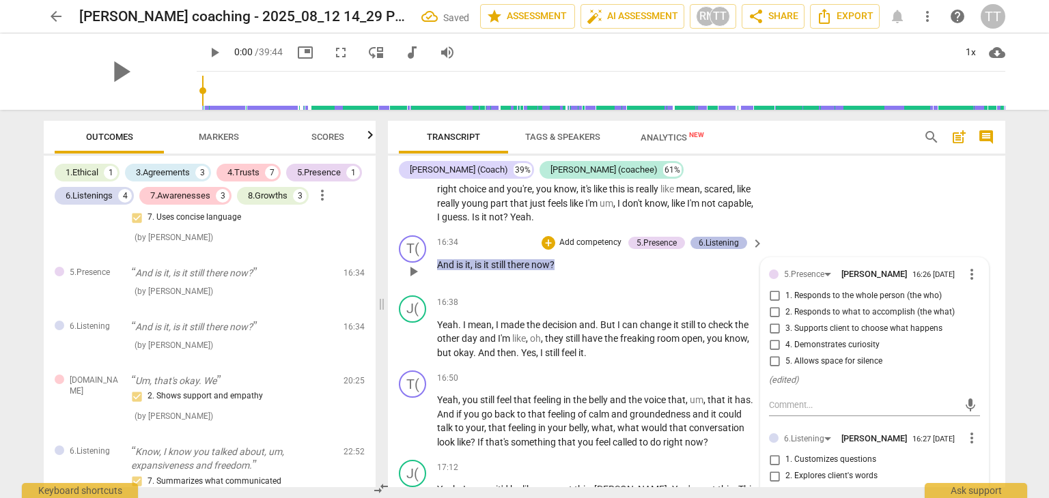
click at [743, 249] on div "6.Listening" at bounding box center [718, 243] width 57 height 12
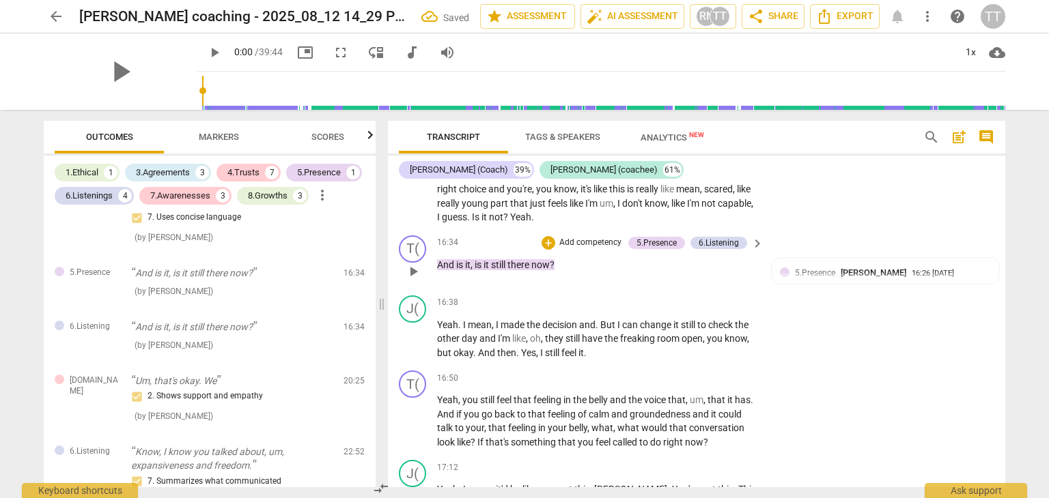
click at [869, 260] on div "T( play_arrow pause 16:34 + Add competency 5.Presence 6.Listening keyboard_arro…" at bounding box center [696, 260] width 617 height 60
click at [841, 366] on div "J( play_arrow pause 16:38 + Add competency keyboard_arrow_right Yeah . I mean ,…" at bounding box center [696, 328] width 617 height 76
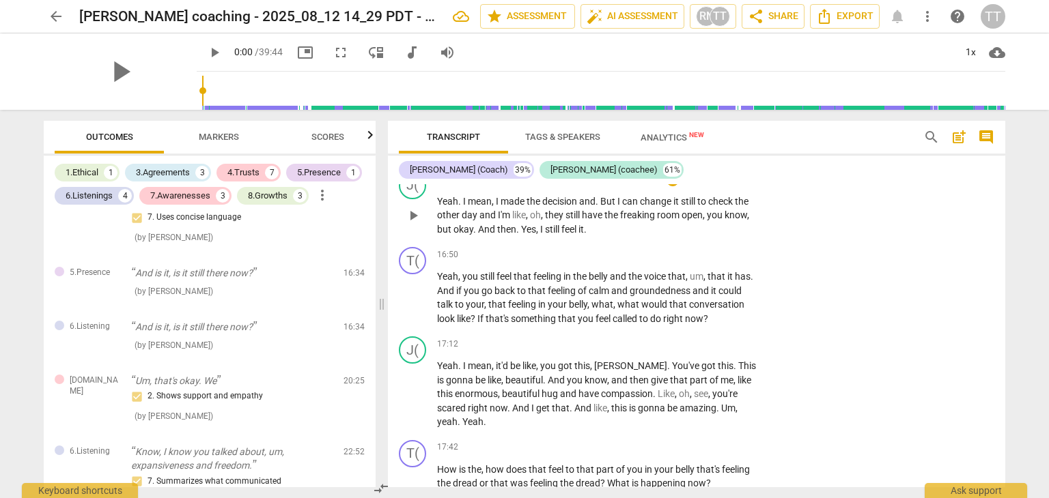
scroll to position [4087, 0]
click at [707, 259] on p "Add competency" at bounding box center [714, 252] width 65 height 12
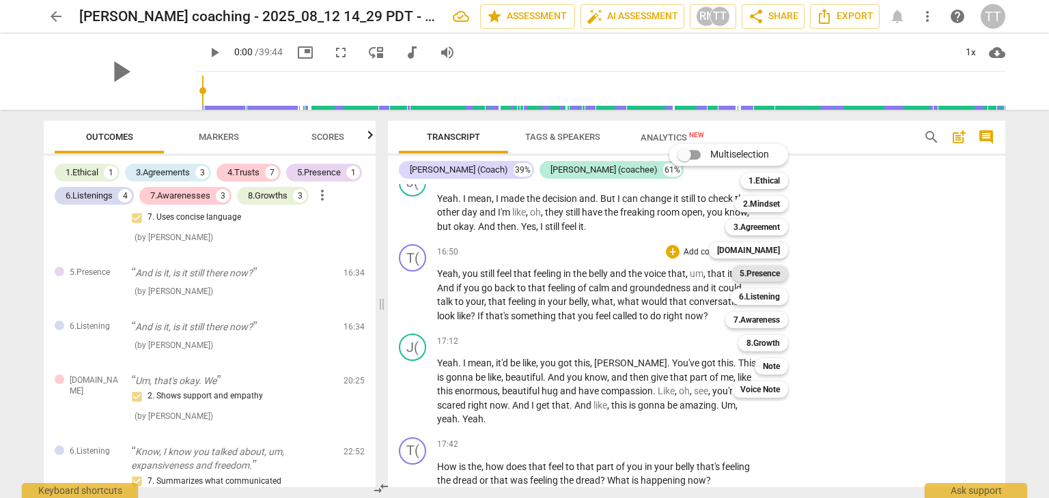
click at [753, 278] on b "5.Presence" at bounding box center [759, 274] width 40 height 16
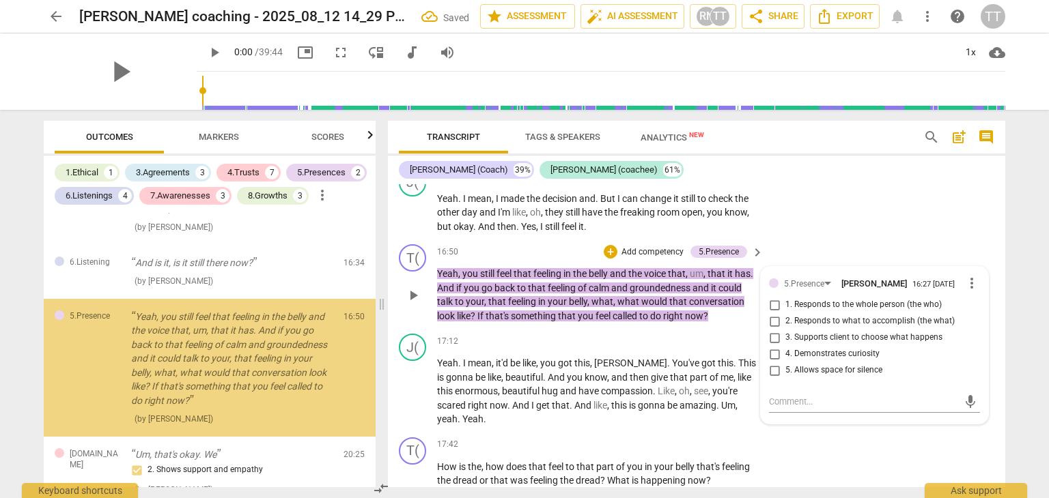
scroll to position [1261, 0]
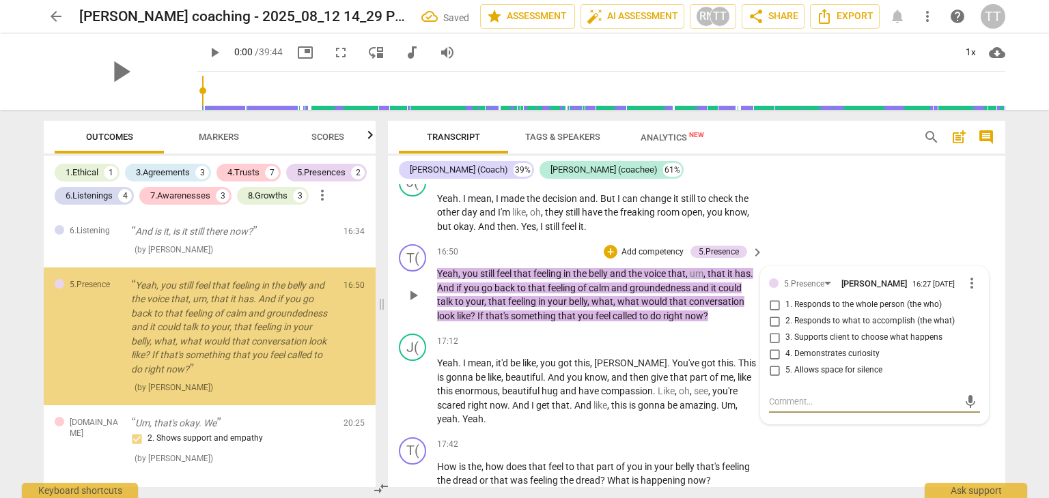
click at [655, 259] on p "Add competency" at bounding box center [652, 252] width 65 height 12
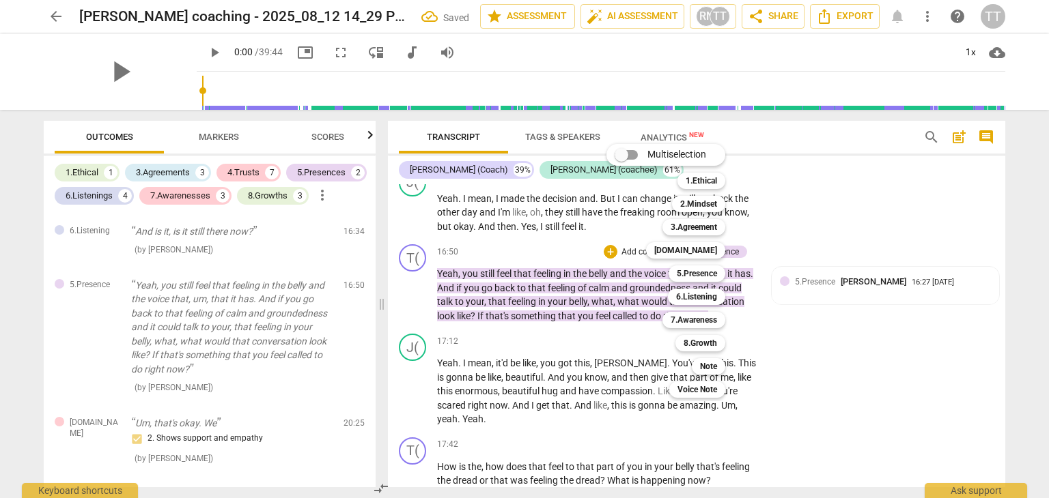
click at [735, 271] on div "5.Presence 5" at bounding box center [704, 273] width 83 height 23
click at [806, 276] on div at bounding box center [524, 249] width 1049 height 498
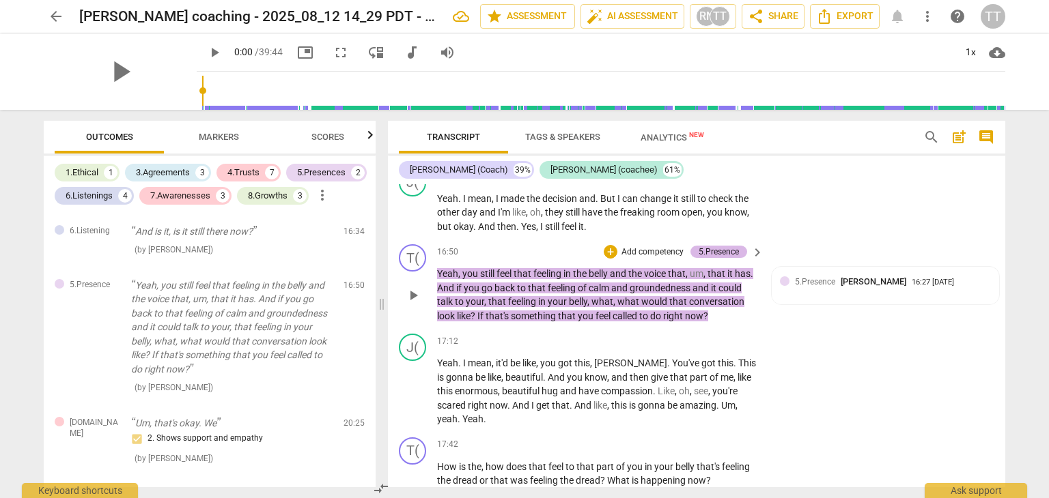
click at [715, 258] on div "5.Presence" at bounding box center [718, 252] width 40 height 12
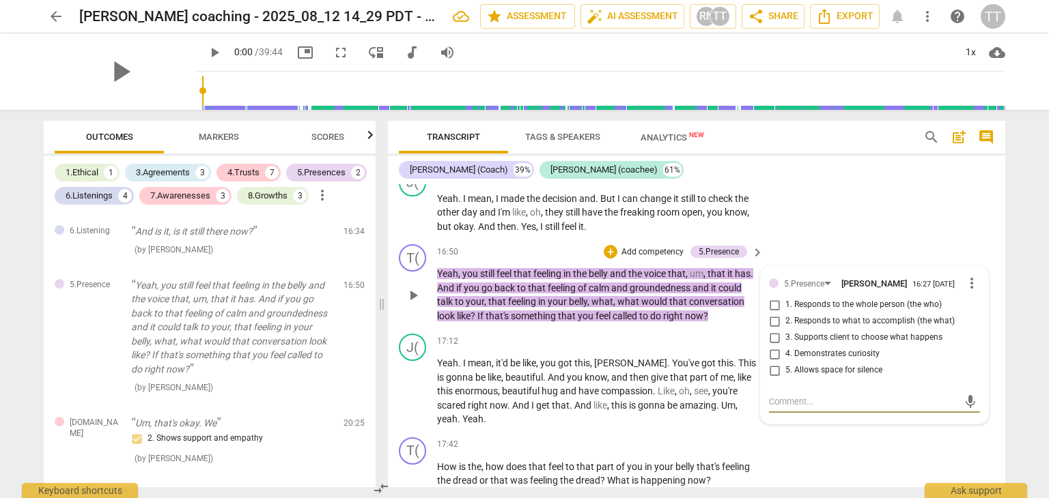
click at [770, 313] on input "1. Responds to the whole person (the who)" at bounding box center [774, 305] width 22 height 16
checkbox input "true"
click at [776, 362] on input "4. Demonstrates curiosity" at bounding box center [774, 354] width 22 height 16
checkbox input "true"
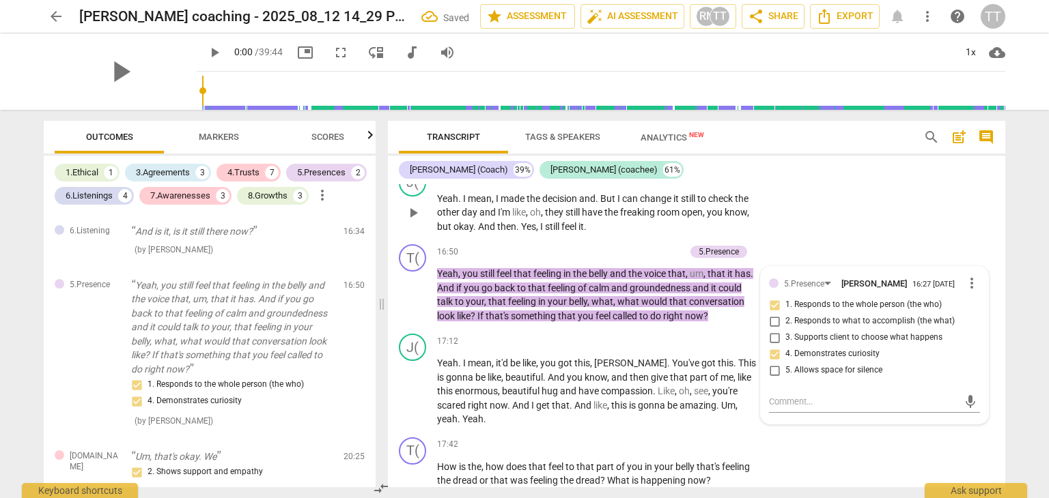
click at [841, 238] on div "J( play_arrow pause 16:38 + Add competency keyboard_arrow_right Yeah . I mean ,…" at bounding box center [696, 202] width 617 height 76
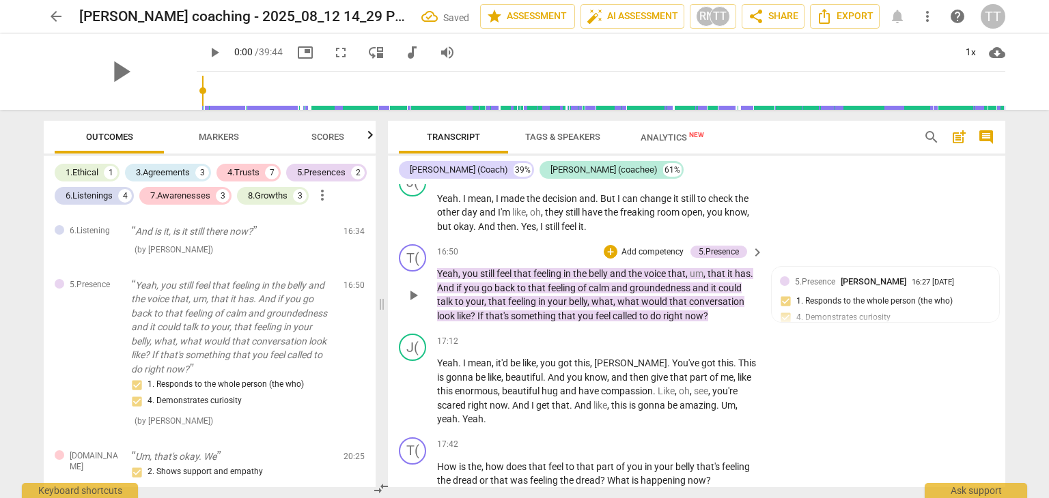
click at [643, 259] on p "Add competency" at bounding box center [652, 252] width 65 height 12
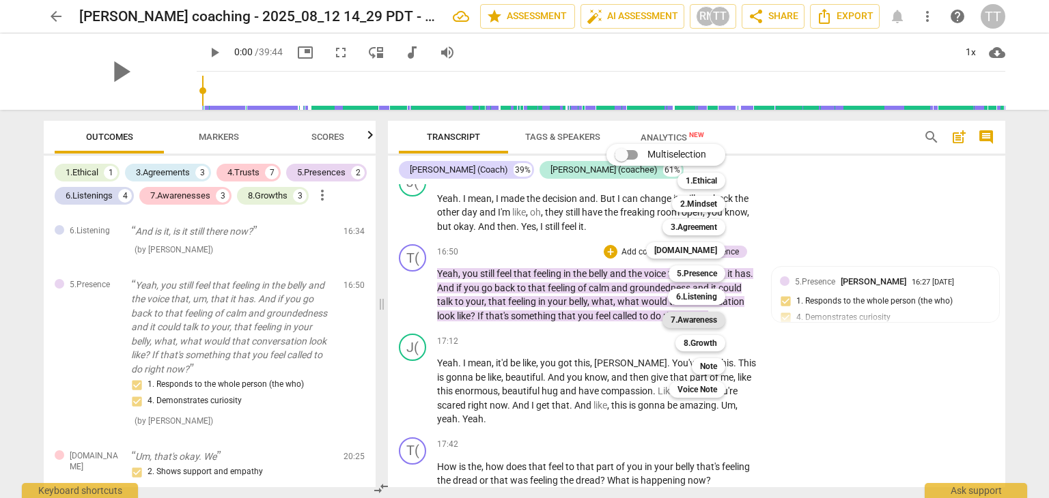
click at [688, 318] on b "7.Awareness" at bounding box center [693, 320] width 46 height 16
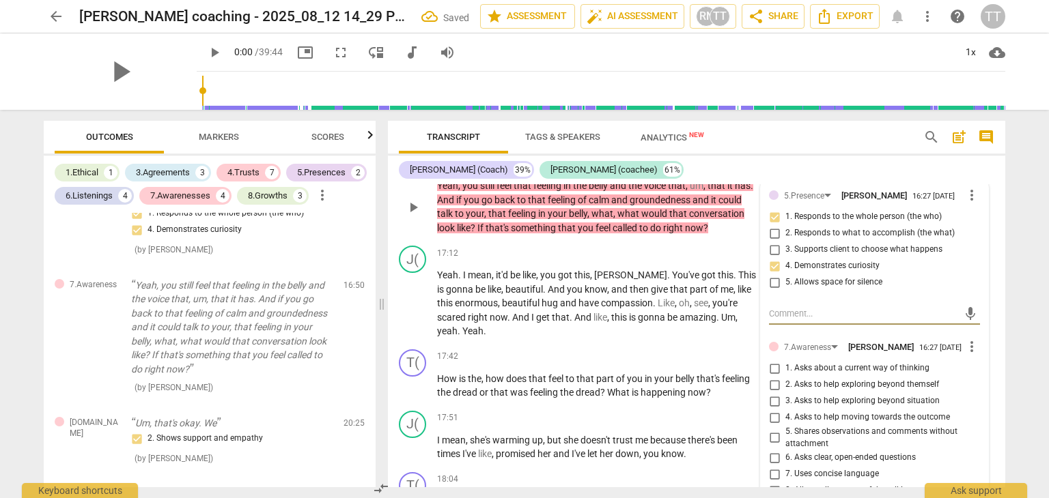
scroll to position [4182, 0]
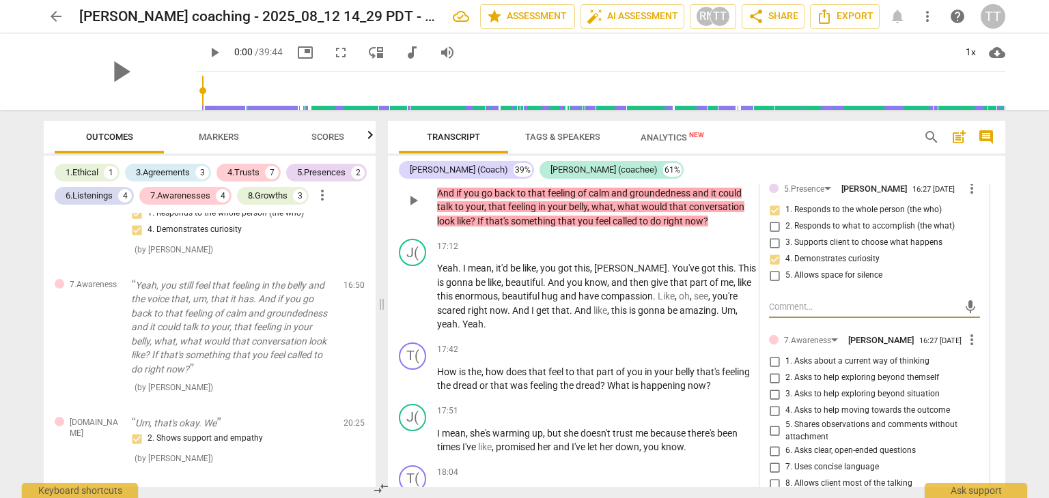
click at [771, 386] on input "2. Asks to help exploring beyond themself" at bounding box center [774, 378] width 22 height 16
checkbox input "true"
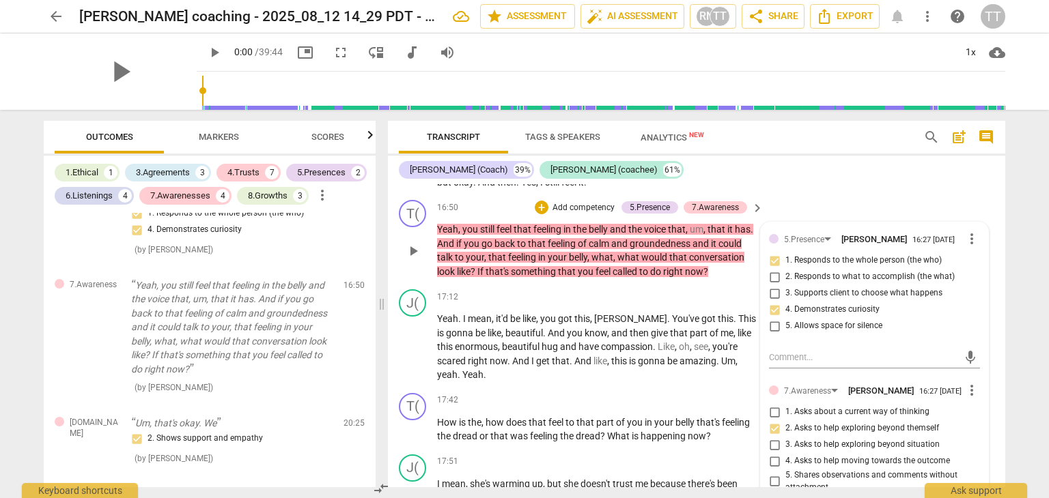
scroll to position [4128, 0]
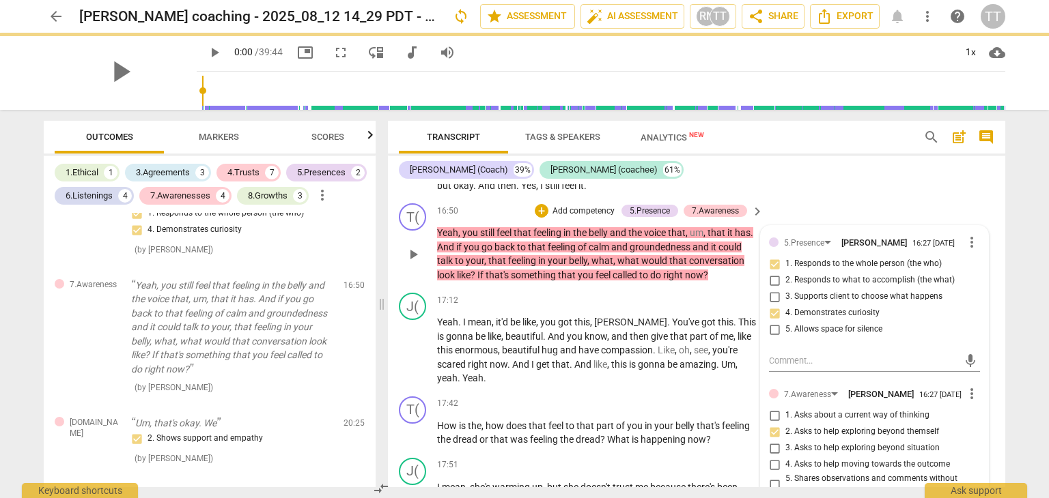
click at [579, 218] on p "Add competency" at bounding box center [583, 211] width 65 height 12
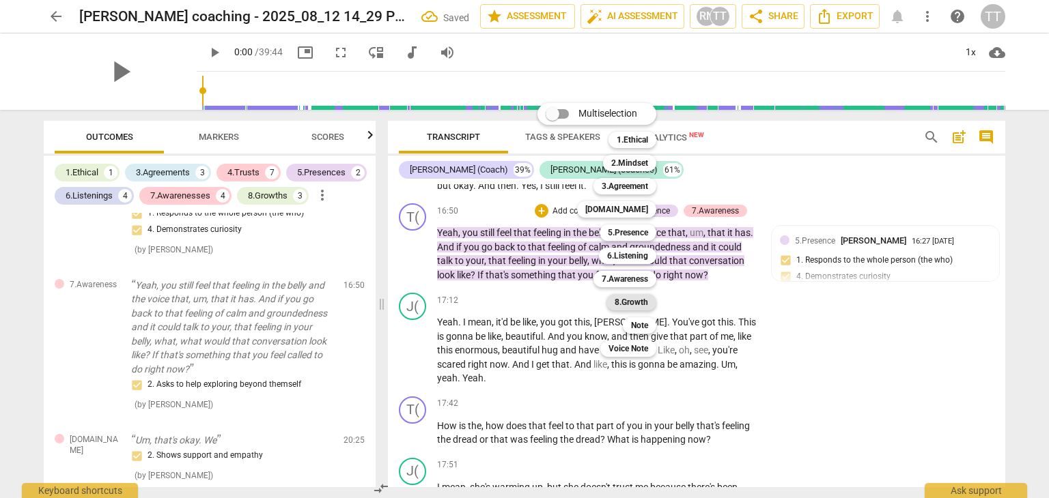
click at [629, 304] on b "8.Growth" at bounding box center [630, 302] width 33 height 16
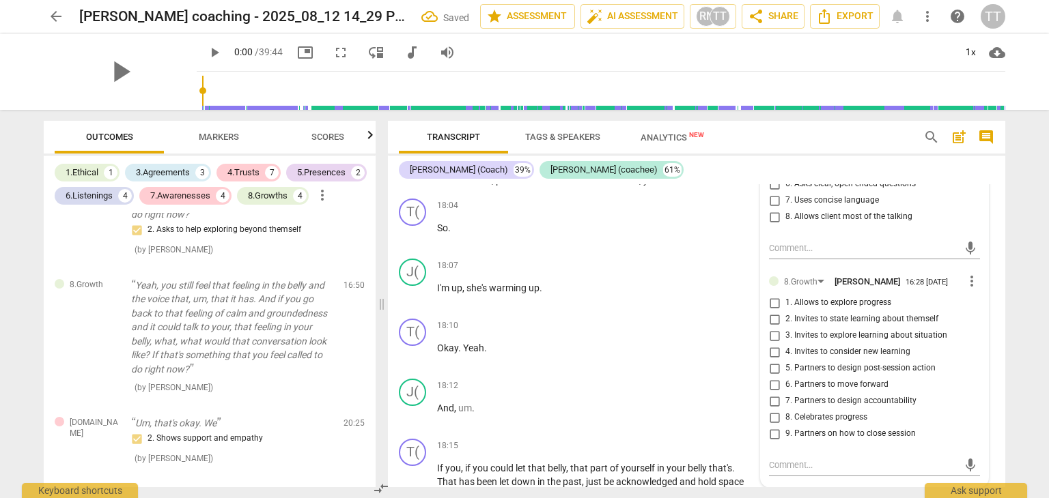
scroll to position [4451, 0]
click at [771, 309] on input "1. Allows to explore progress" at bounding box center [774, 301] width 22 height 16
checkbox input "true"
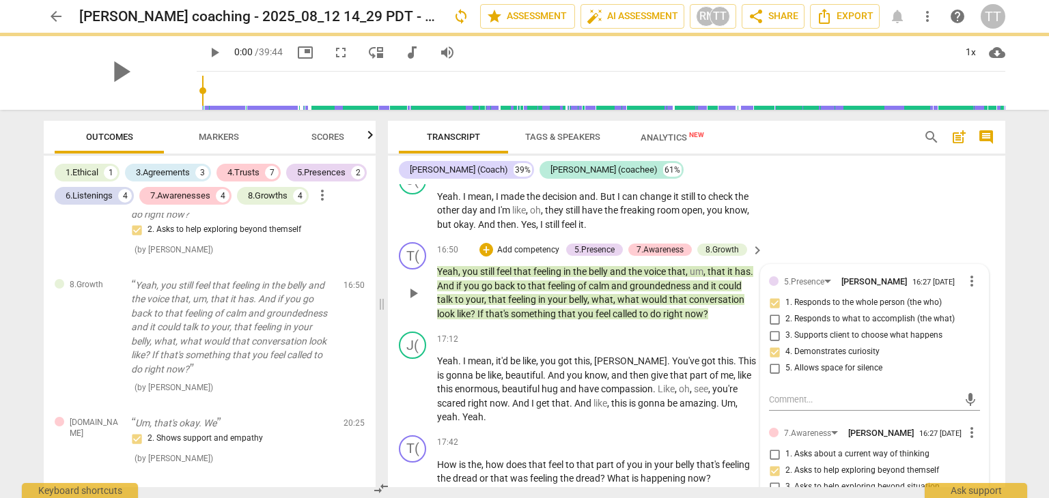
scroll to position [4089, 0]
click at [668, 327] on div "T( play_arrow pause 16:50 + Add competency 5.Presence 7.Awareness 8.Growth keyb…" at bounding box center [696, 282] width 617 height 89
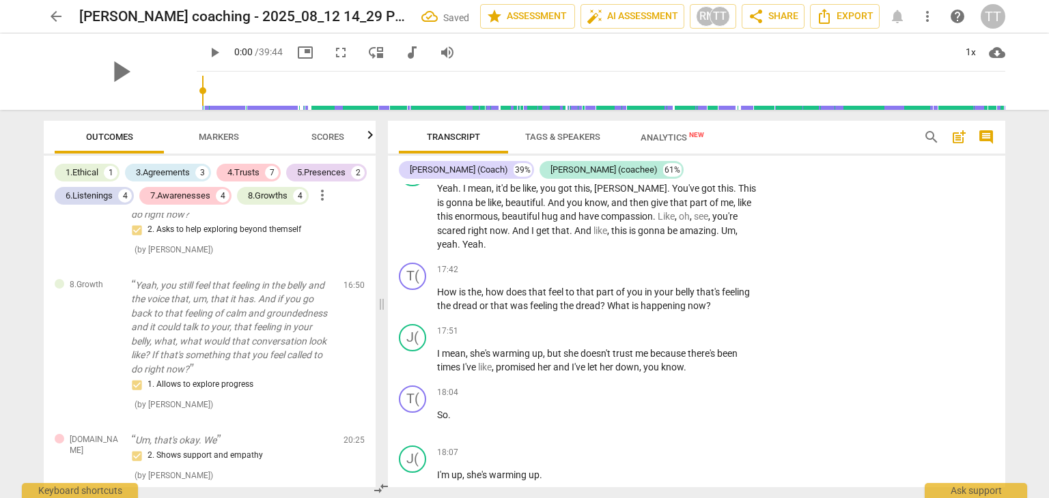
scroll to position [4265, 0]
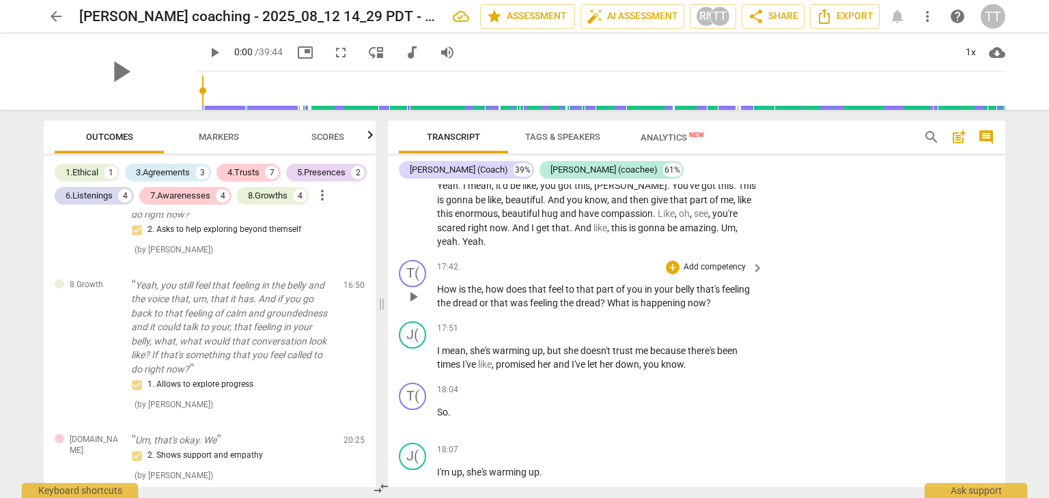
click at [698, 274] on p "Add competency" at bounding box center [714, 267] width 65 height 12
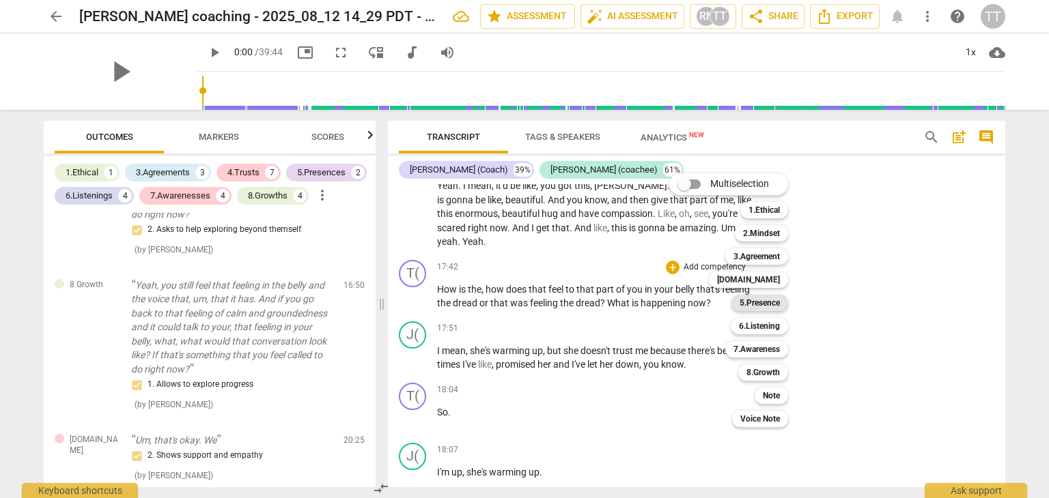
click at [758, 304] on b "5.Presence" at bounding box center [759, 303] width 40 height 16
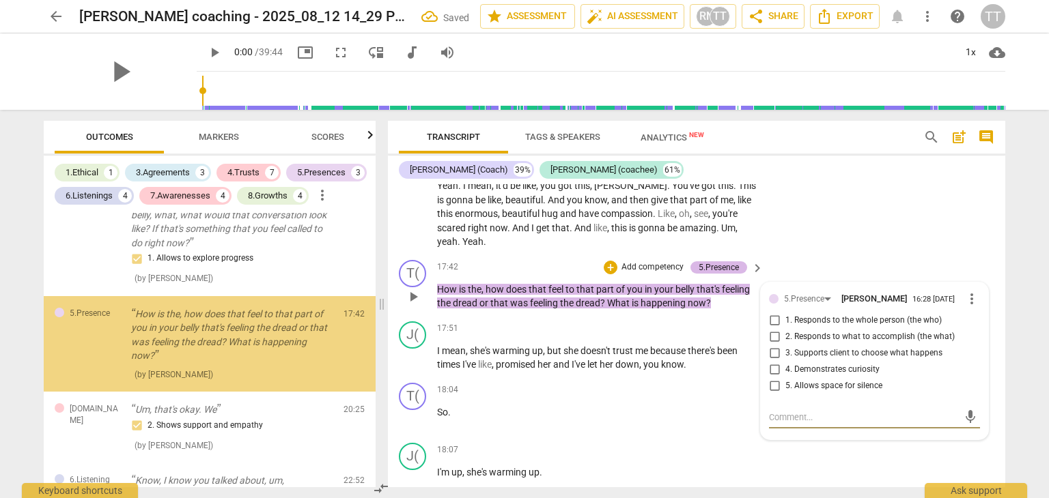
scroll to position [1721, 0]
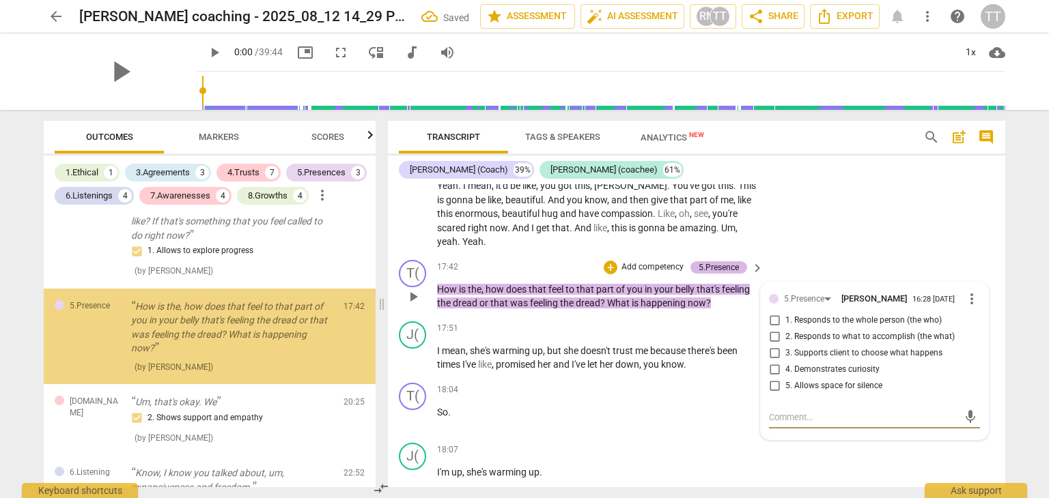
click at [707, 274] on div "5.Presence" at bounding box center [718, 267] width 40 height 12
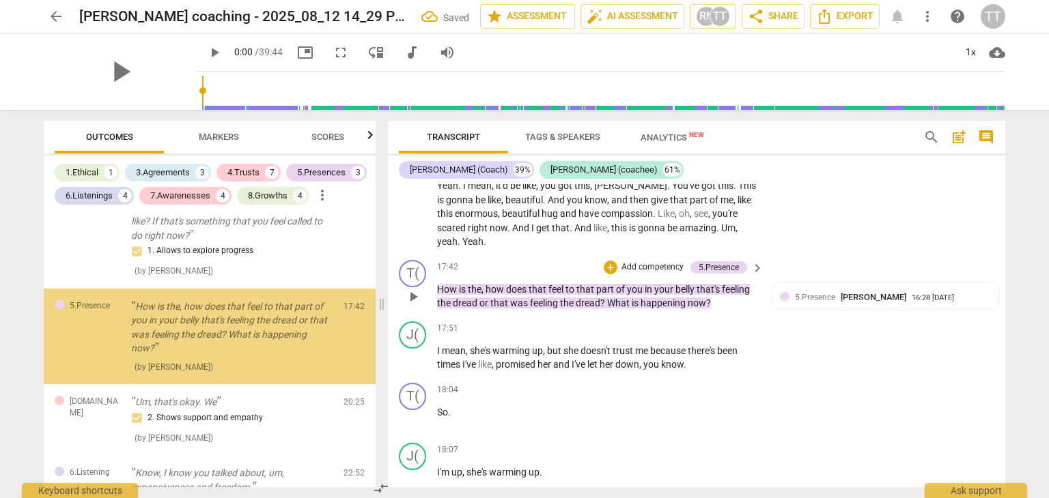
click at [661, 274] on p "Add competency" at bounding box center [652, 267] width 65 height 12
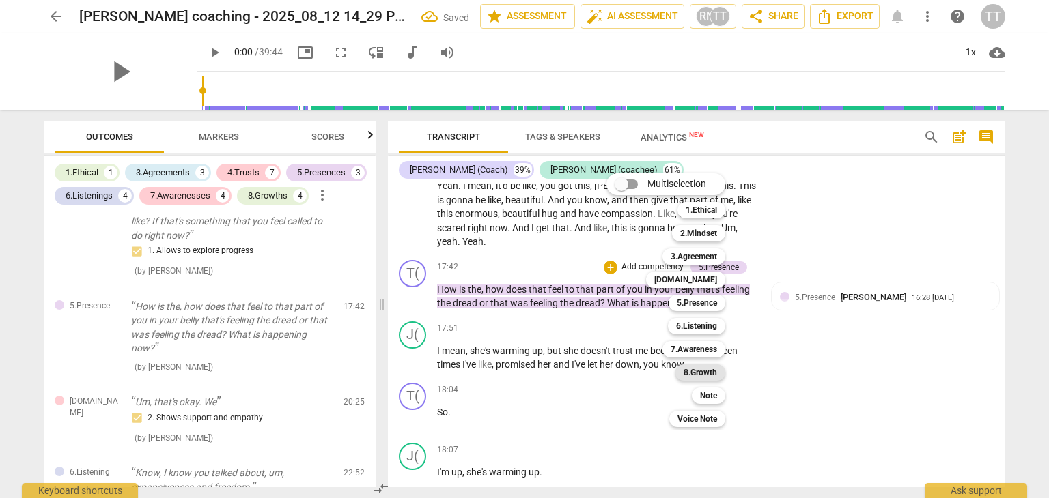
click at [696, 380] on b "8.Growth" at bounding box center [699, 373] width 33 height 16
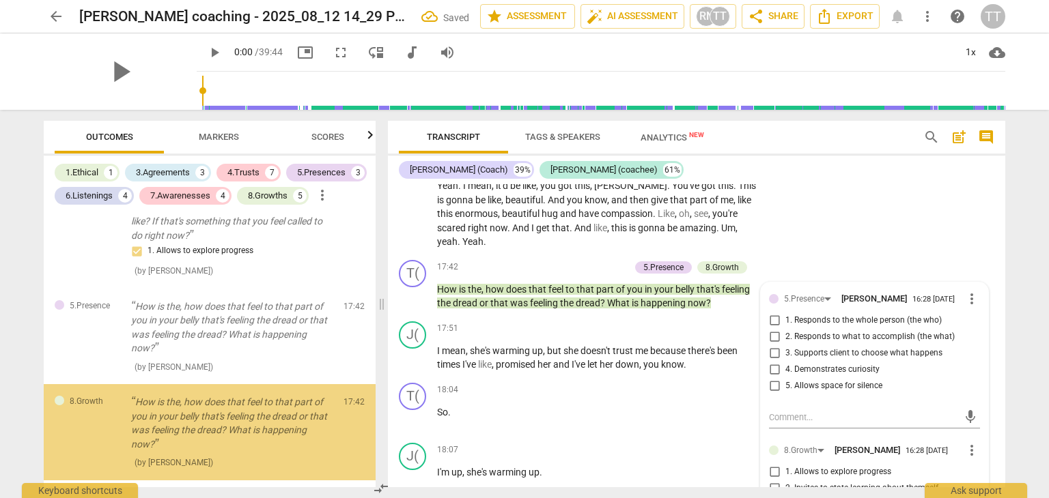
scroll to position [1817, 0]
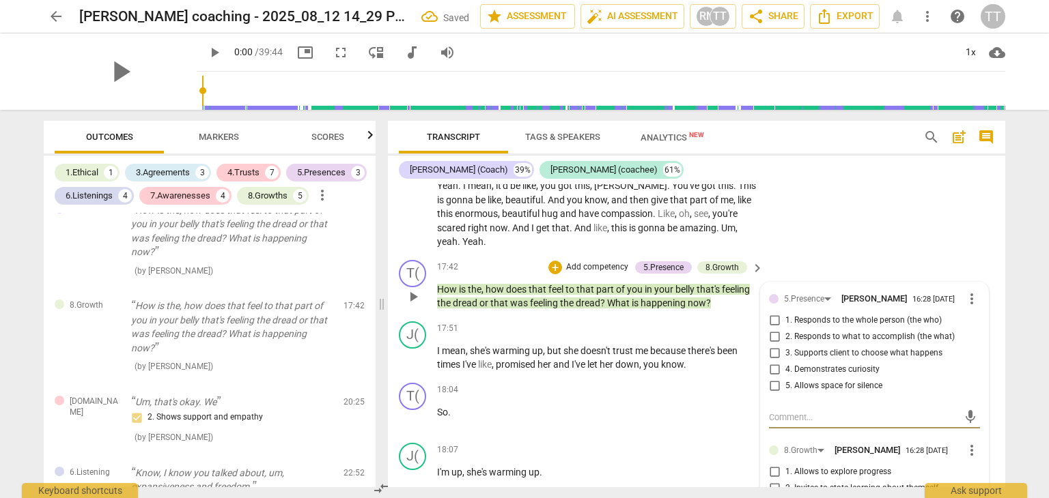
click at [823, 401] on div "5.Presence [PERSON_NAME] 16:28 [DATE] more_vert 1. Responds to the whole person…" at bounding box center [874, 346] width 211 height 111
click at [775, 378] on input "4. Demonstrates curiosity" at bounding box center [774, 370] width 22 height 16
checkbox input "true"
click at [774, 362] on input "3. Supports client to choose what happens" at bounding box center [774, 353] width 22 height 16
checkbox input "true"
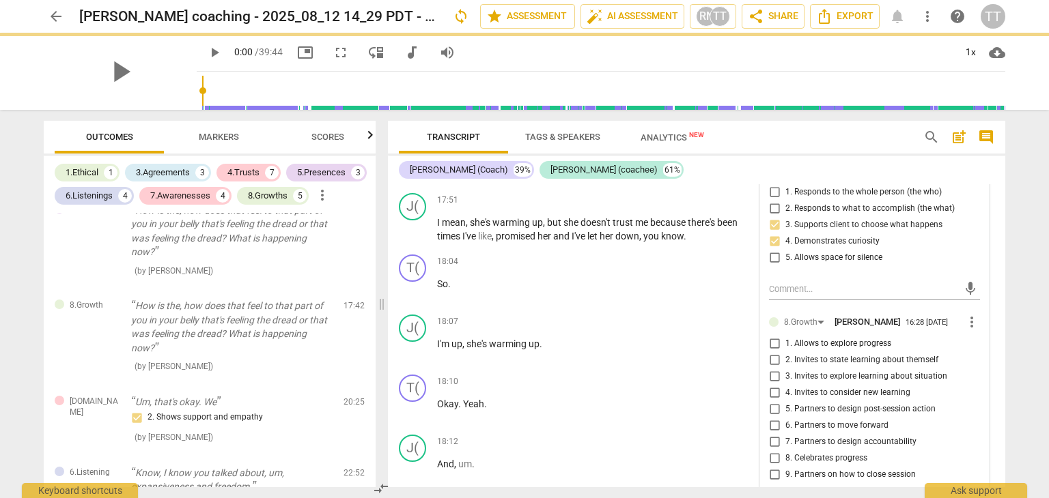
scroll to position [4394, 0]
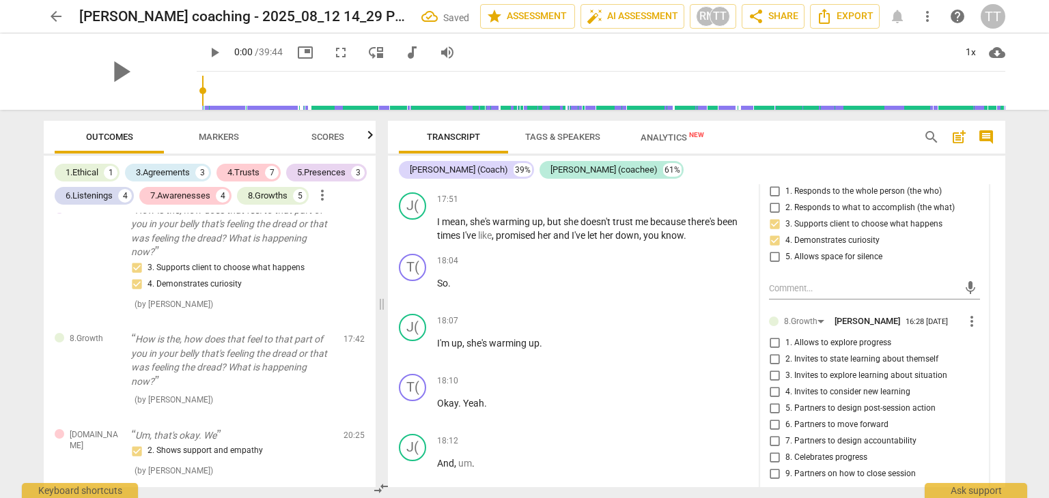
click at [772, 352] on input "1. Allows to explore progress" at bounding box center [774, 343] width 22 height 16
checkbox input "true"
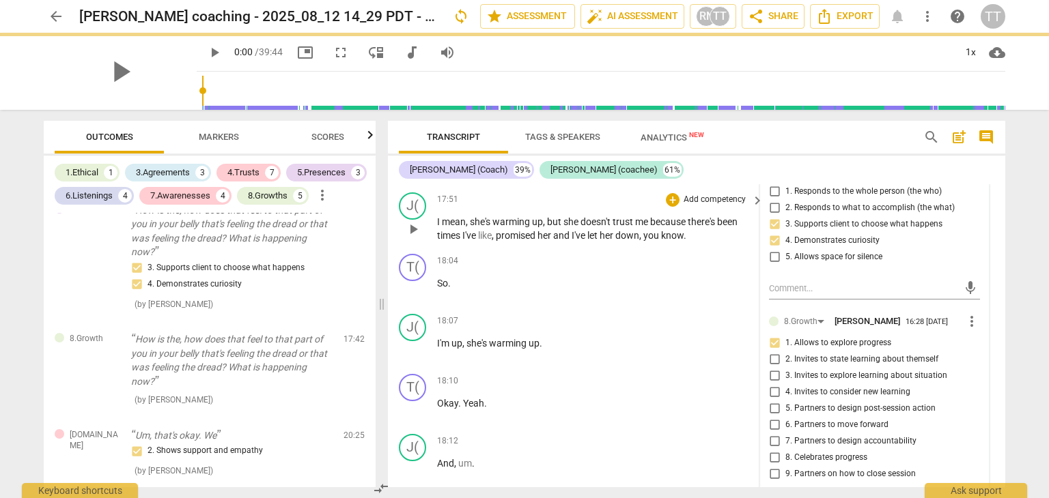
click at [666, 241] on span "know" at bounding box center [672, 235] width 23 height 11
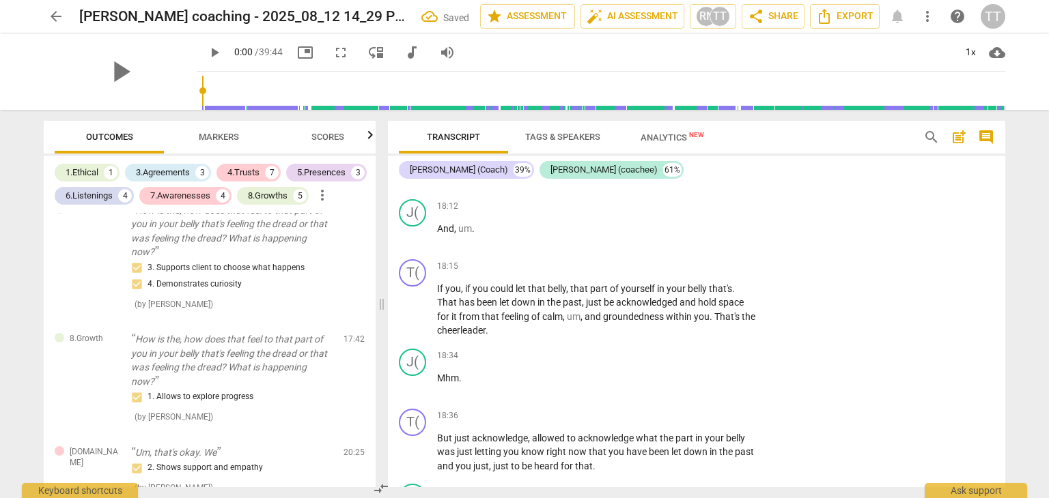
scroll to position [4631, 0]
click at [711, 270] on p "Add competency" at bounding box center [714, 264] width 65 height 12
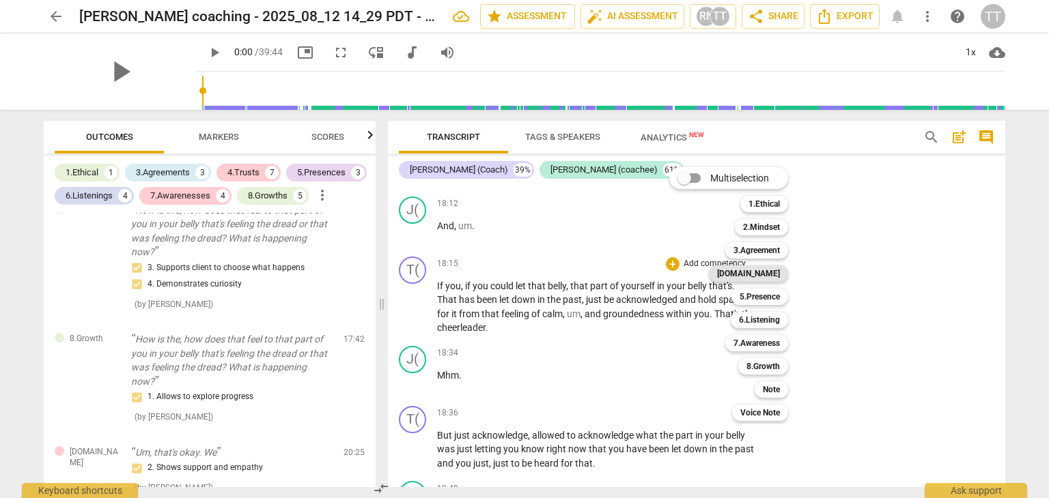
click at [767, 278] on b "[DOMAIN_NAME]" at bounding box center [748, 274] width 63 height 16
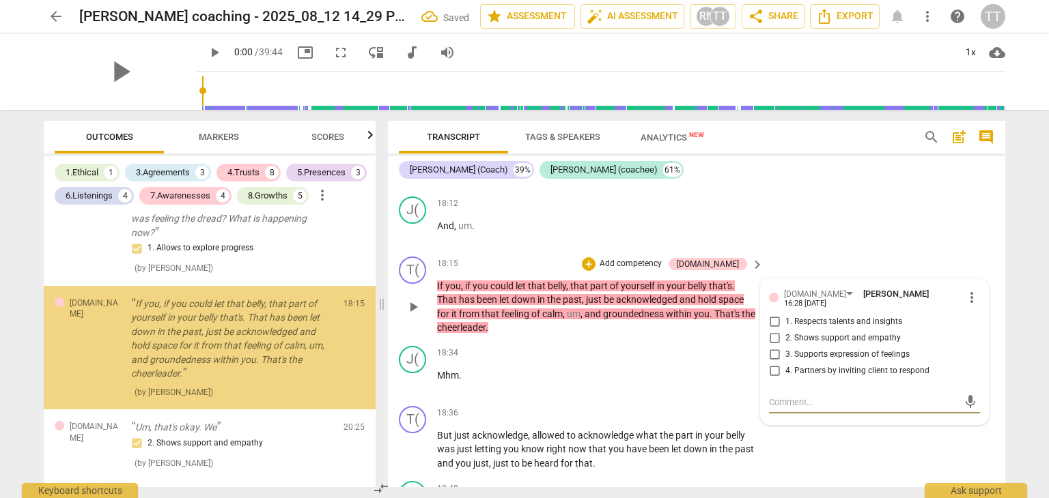
scroll to position [1977, 0]
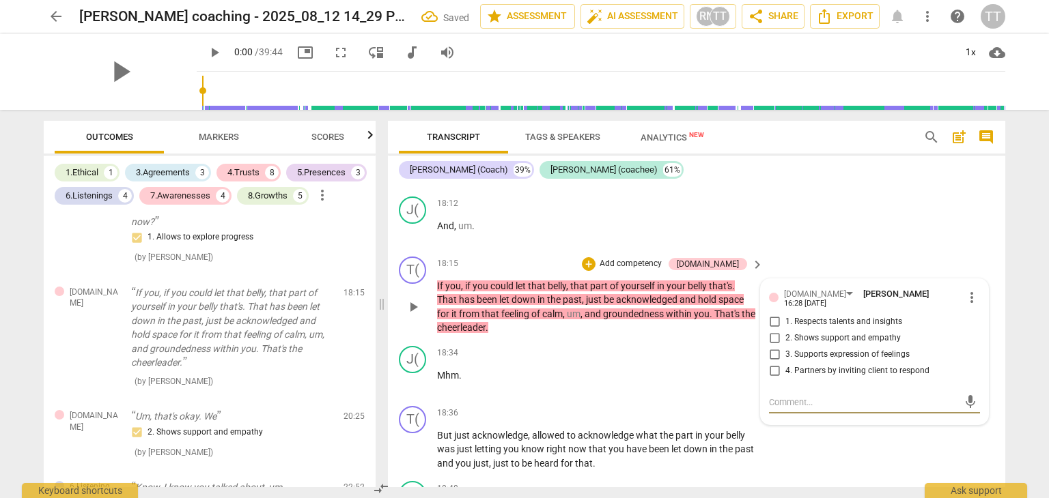
click at [772, 347] on input "2. Shows support and empathy" at bounding box center [774, 338] width 22 height 16
checkbox input "true"
click at [771, 363] on input "3. Supports expression of feelings" at bounding box center [774, 355] width 22 height 16
checkbox input "true"
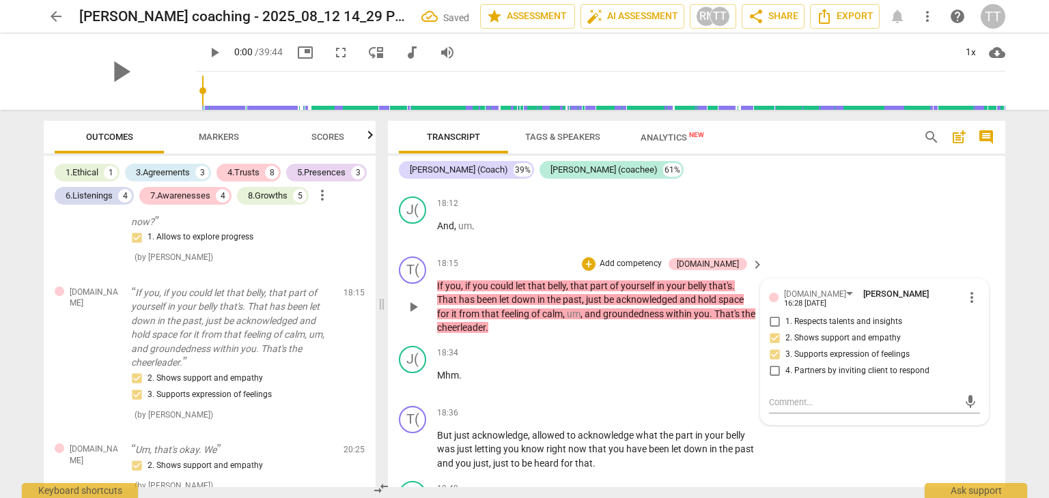
click at [775, 330] on input "1. Respects talents and insights" at bounding box center [774, 322] width 22 height 16
checkbox input "true"
click at [661, 270] on p "Add competency" at bounding box center [630, 264] width 65 height 12
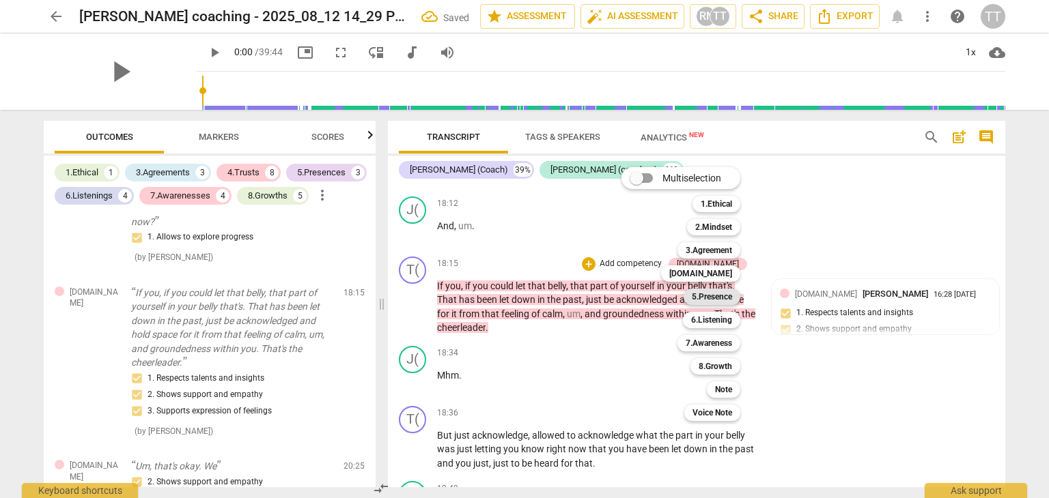
click at [722, 291] on b "5.Presence" at bounding box center [712, 297] width 40 height 16
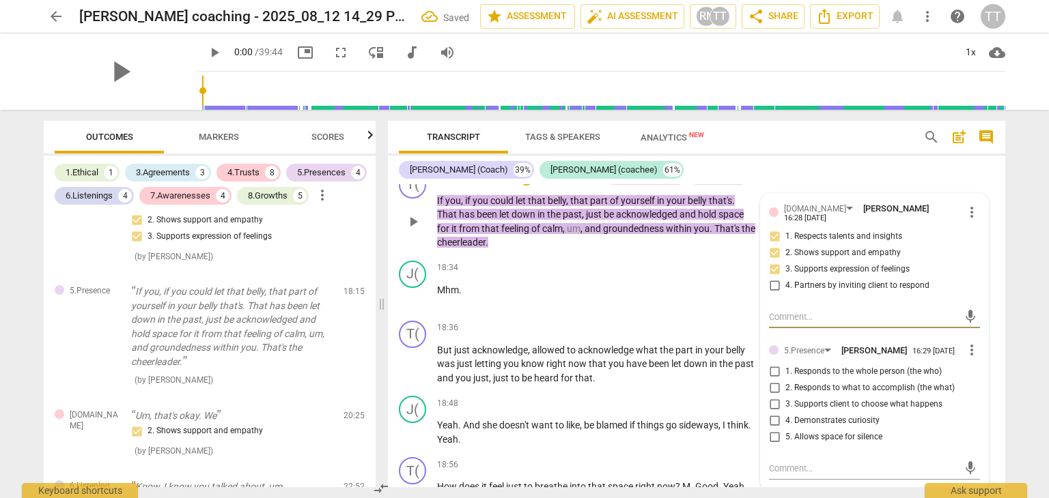
scroll to position [4749, 0]
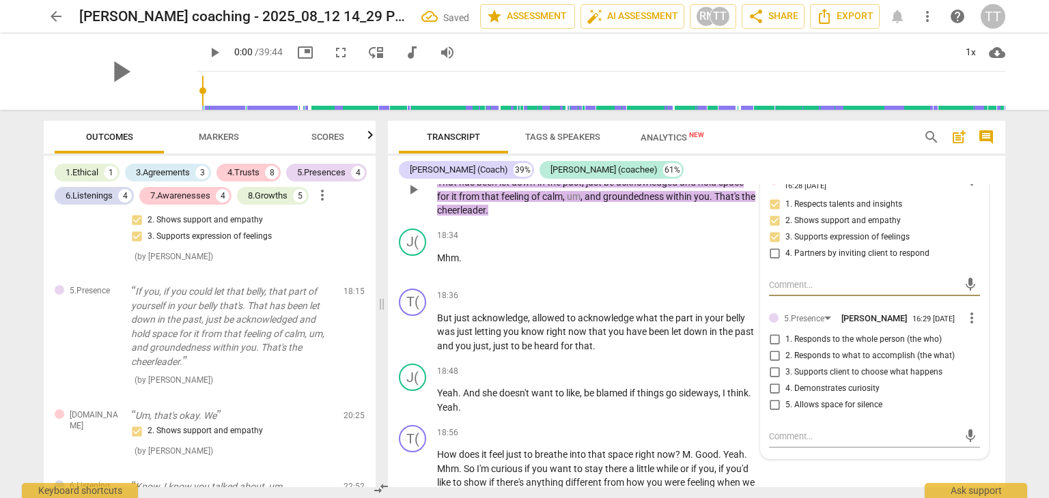
click at [773, 348] on input "1. Responds to the whole person (the who)" at bounding box center [774, 340] width 22 height 16
checkbox input "true"
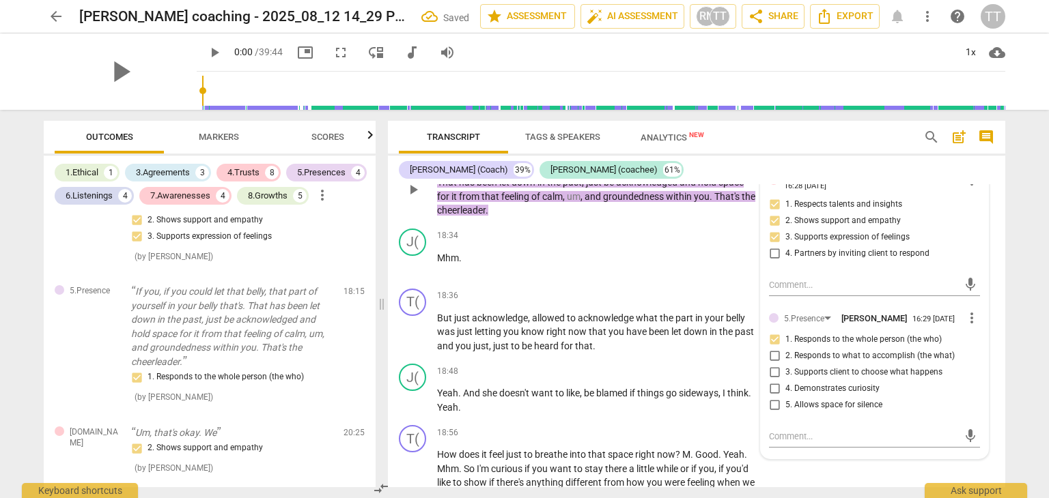
click at [771, 414] on input "5. Allows space for silence" at bounding box center [774, 405] width 22 height 16
checkbox input "true"
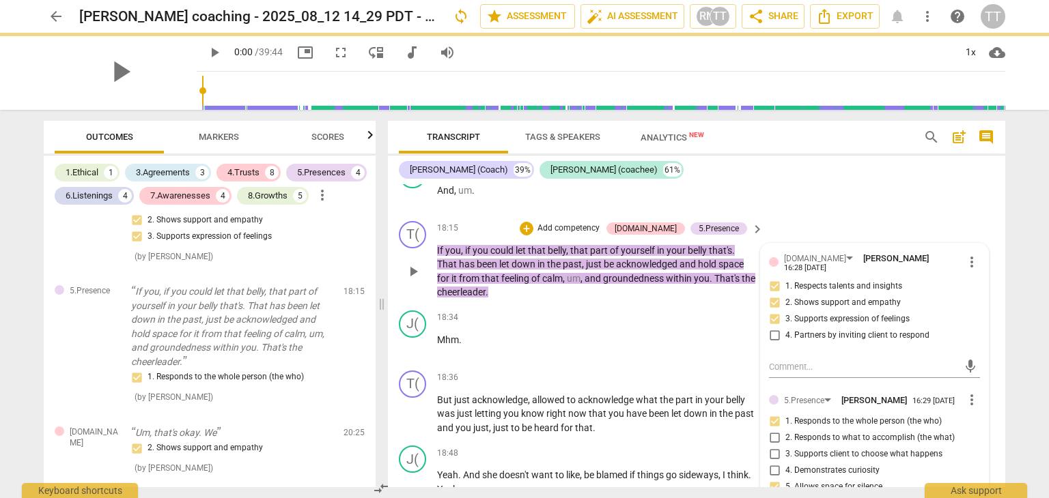
scroll to position [4659, 0]
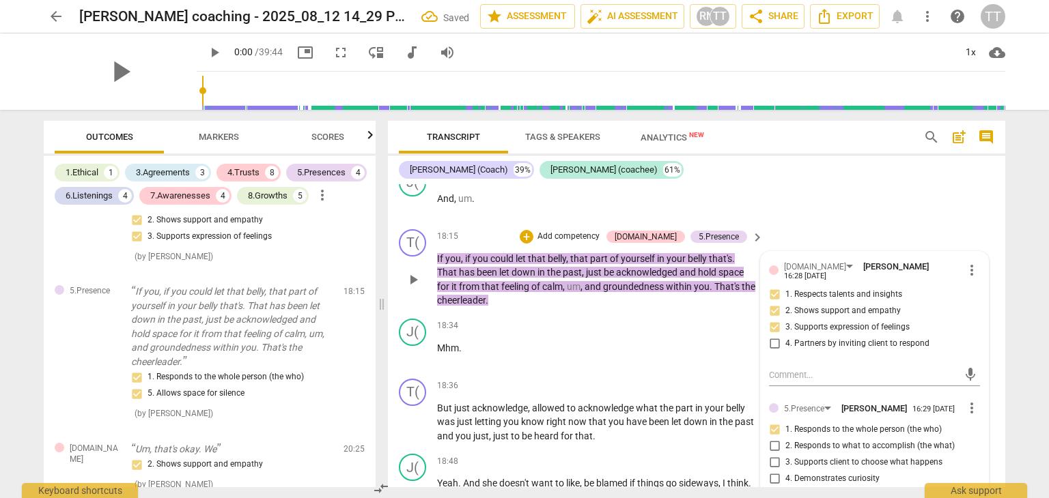
click at [575, 243] on p "Add competency" at bounding box center [568, 237] width 65 height 12
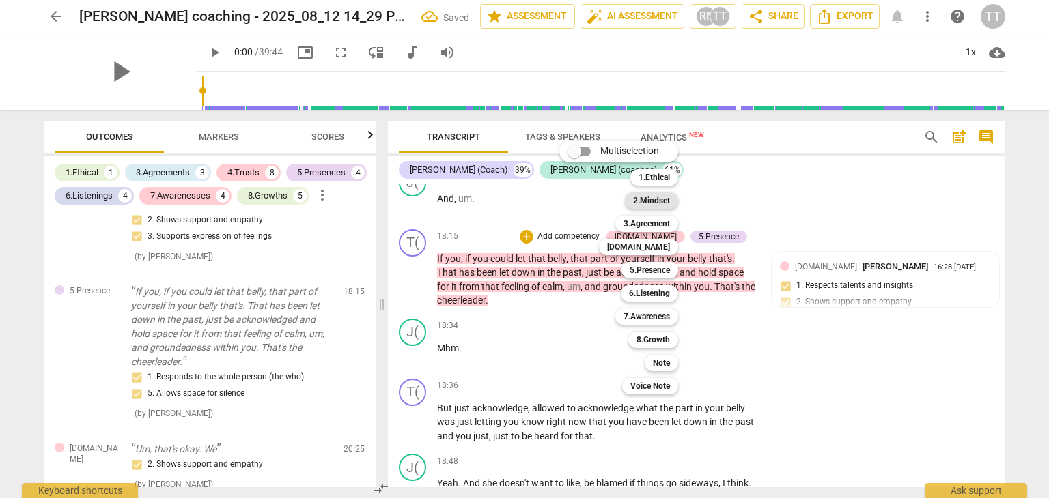
click at [648, 201] on b "2.Mindset" at bounding box center [651, 201] width 37 height 16
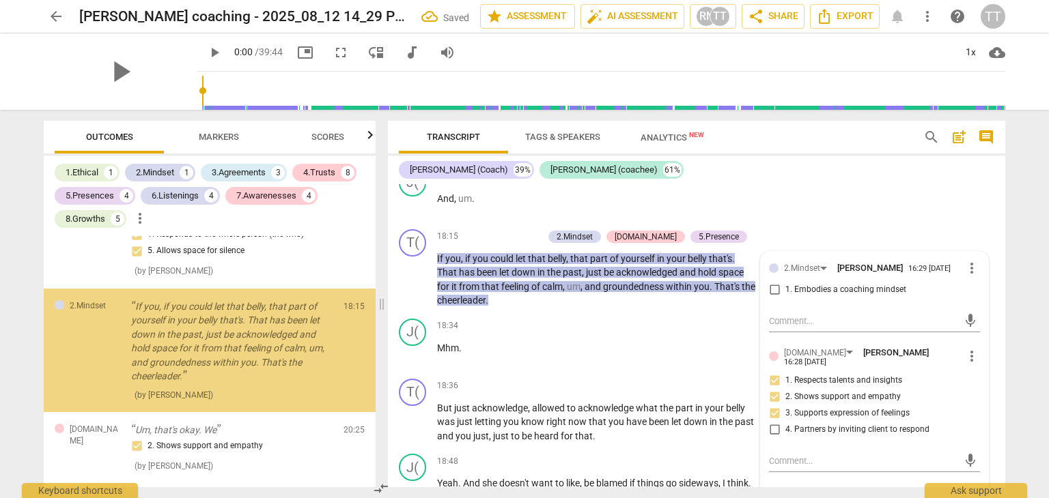
scroll to position [2320, 0]
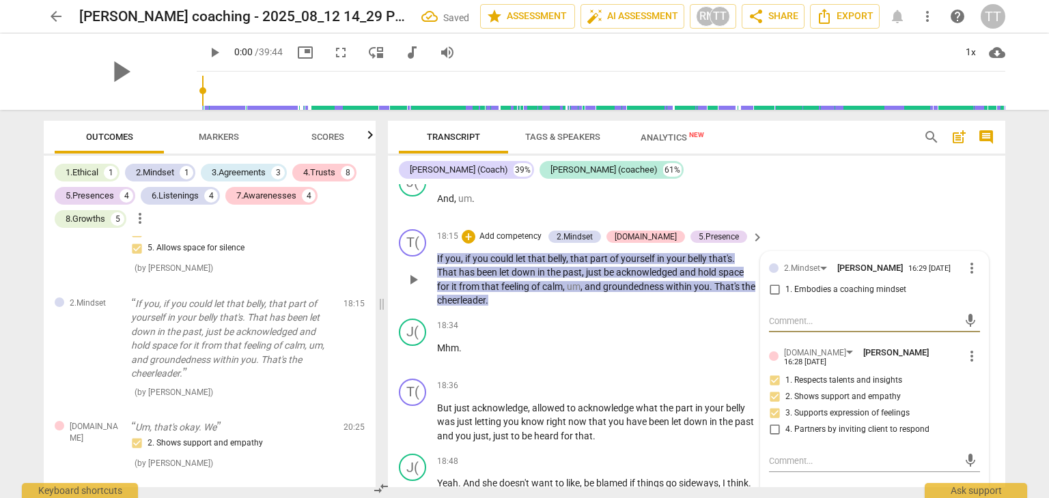
click at [973, 276] on span "more_vert" at bounding box center [971, 268] width 16 height 16
click at [986, 331] on li "Delete" at bounding box center [982, 324] width 47 height 26
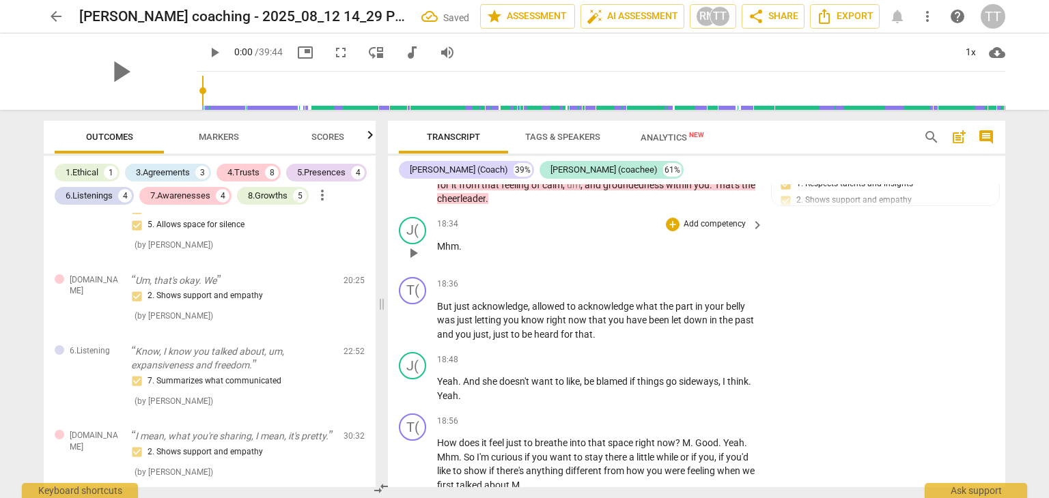
scroll to position [4762, 0]
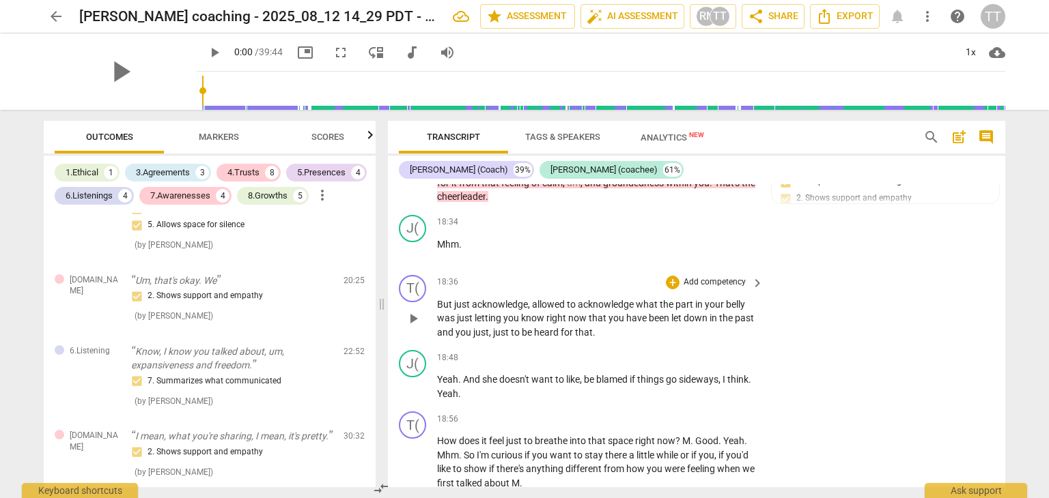
click at [682, 289] on p "Add competency" at bounding box center [714, 282] width 65 height 12
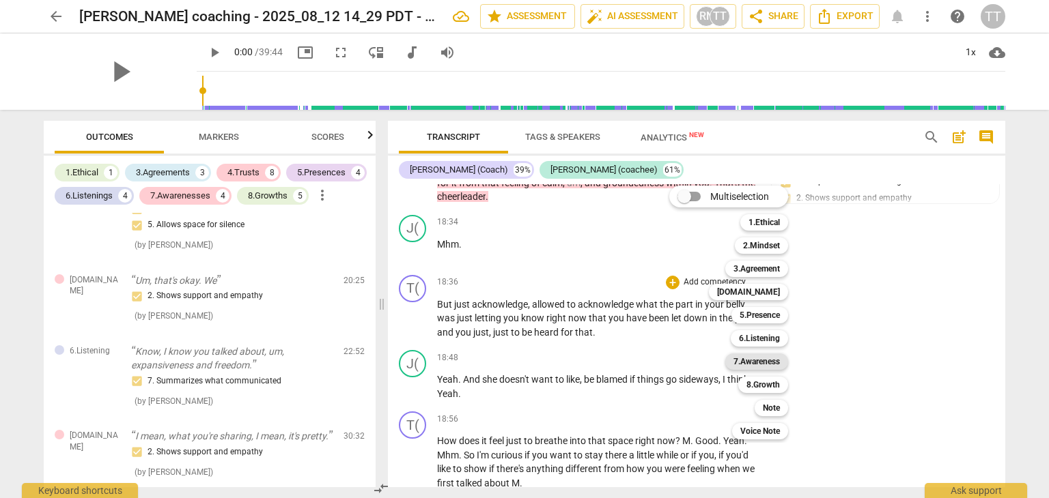
click at [771, 365] on b "7.Awareness" at bounding box center [756, 362] width 46 height 16
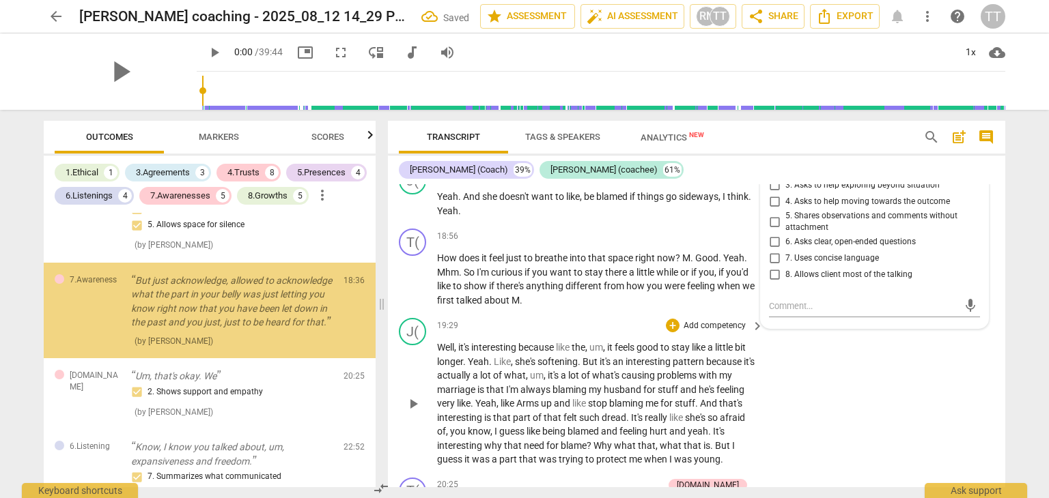
scroll to position [2302, 0]
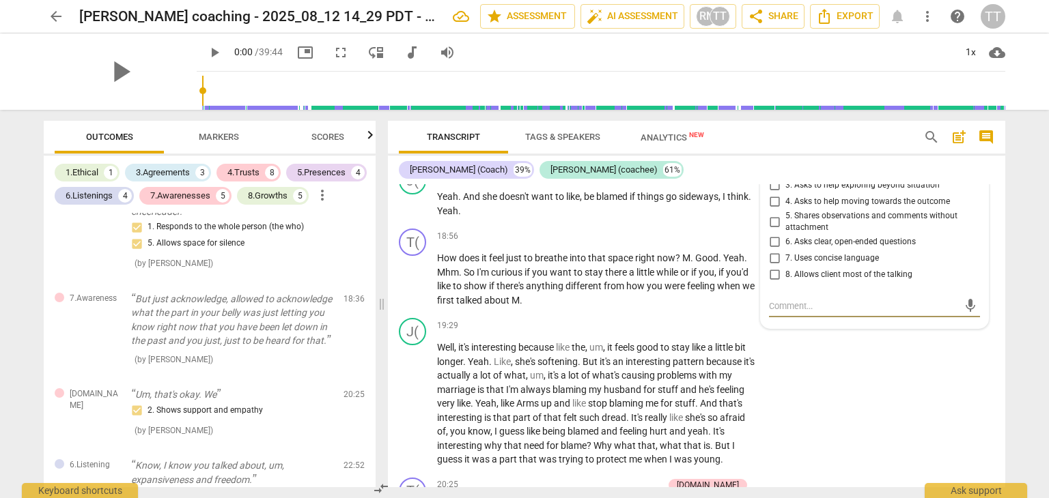
click at [771, 230] on input "5. Shares observations and comments without attachment" at bounding box center [774, 222] width 22 height 16
checkbox input "true"
click at [847, 421] on div "J( play_arrow pause 19:29 + Add competency keyboard_arrow_right Well , it's int…" at bounding box center [696, 393] width 617 height 160
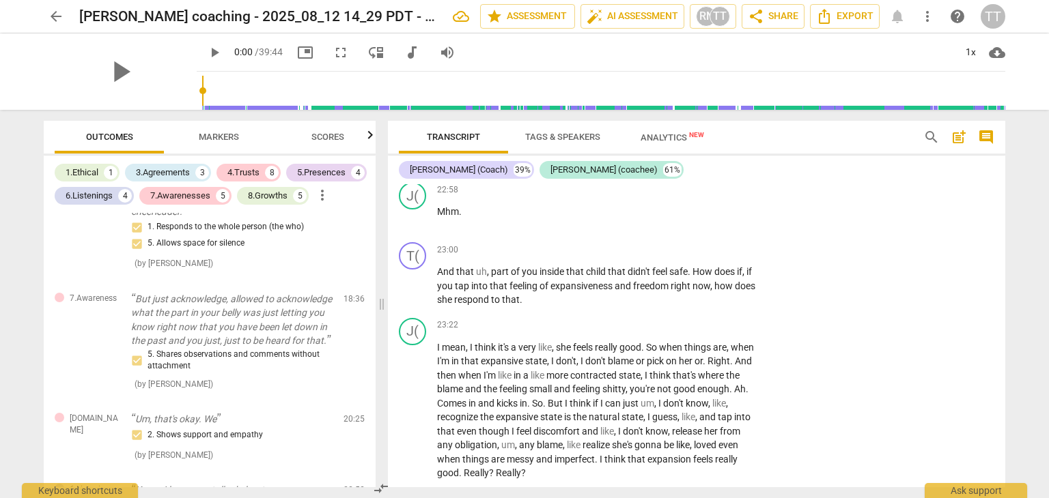
scroll to position [5938, 0]
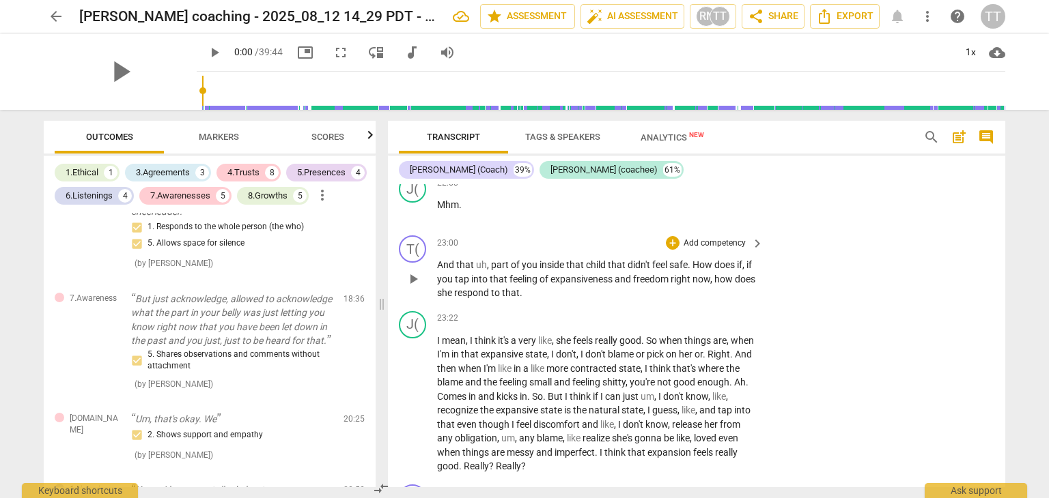
click at [711, 250] on p "Add competency" at bounding box center [714, 244] width 65 height 12
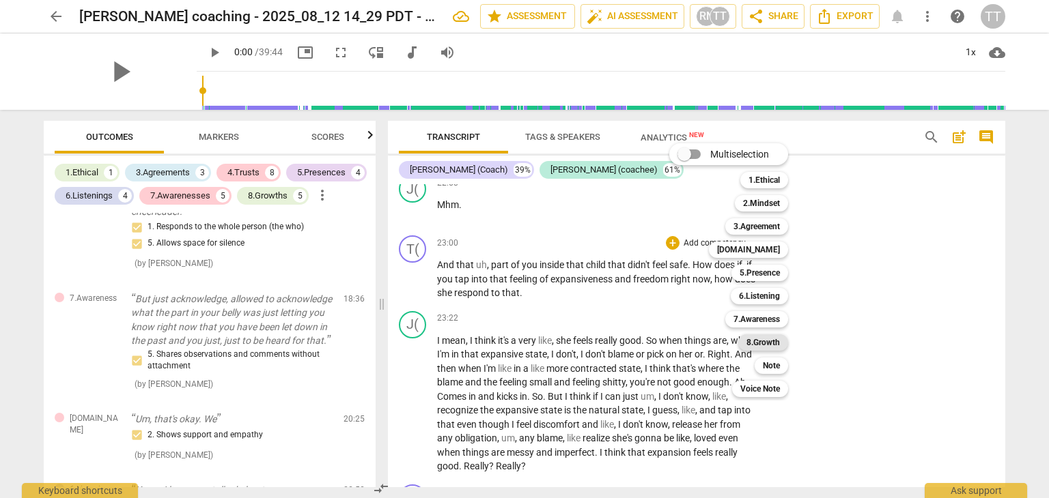
click at [754, 341] on b "8.Growth" at bounding box center [762, 343] width 33 height 16
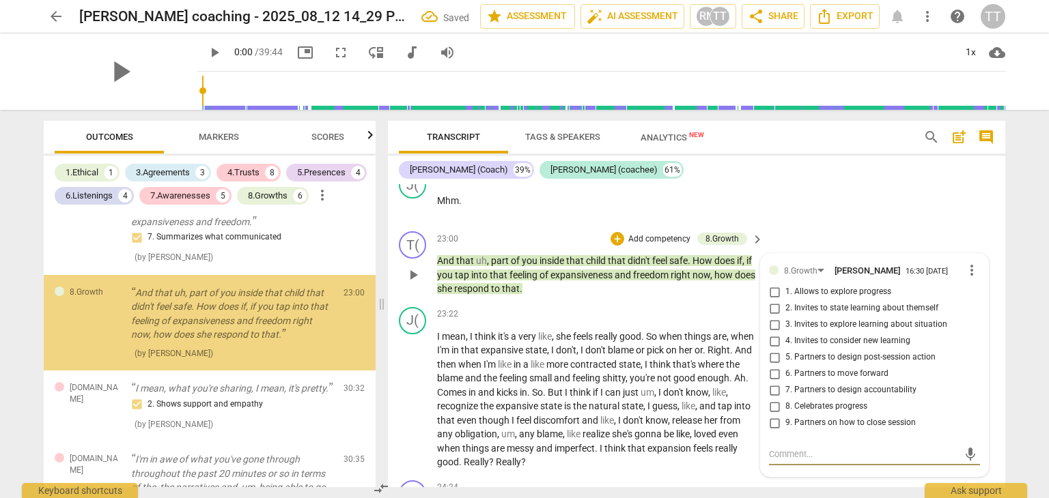
scroll to position [2585, 0]
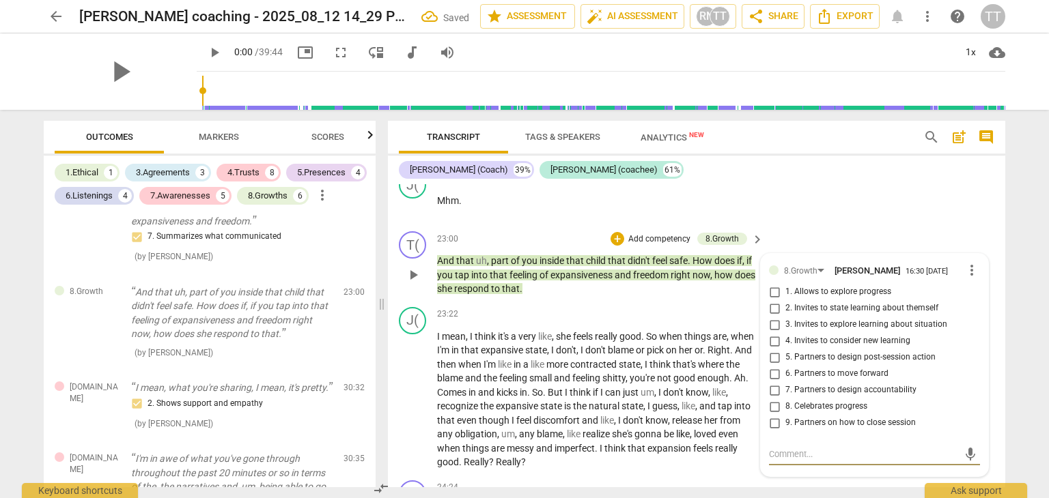
click at [775, 300] on input "1. Allows to explore progress" at bounding box center [774, 292] width 22 height 16
checkbox input "true"
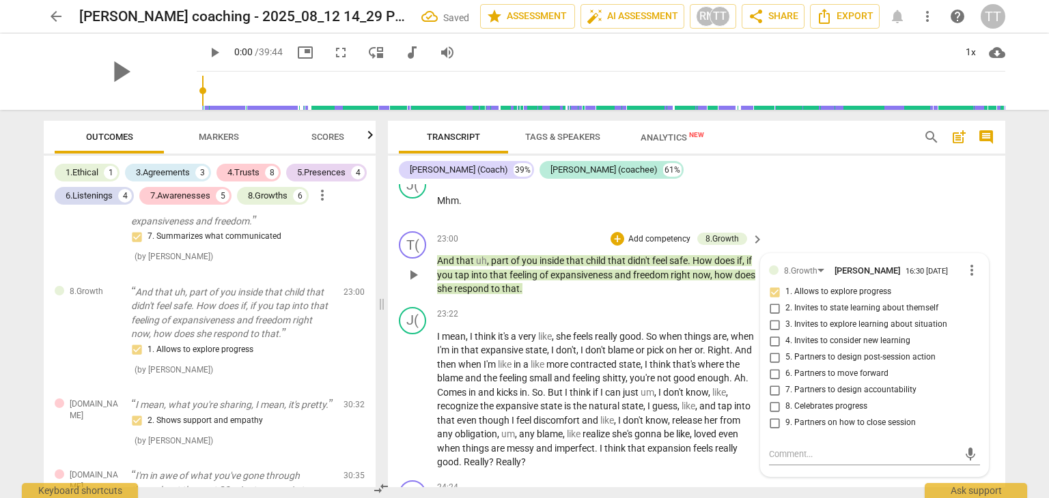
click at [767, 350] on input "4. Invites to consider new learning" at bounding box center [774, 341] width 22 height 16
checkbox input "true"
click at [767, 333] on input "3. Invites to explore learning about situation" at bounding box center [774, 325] width 22 height 16
checkbox input "true"
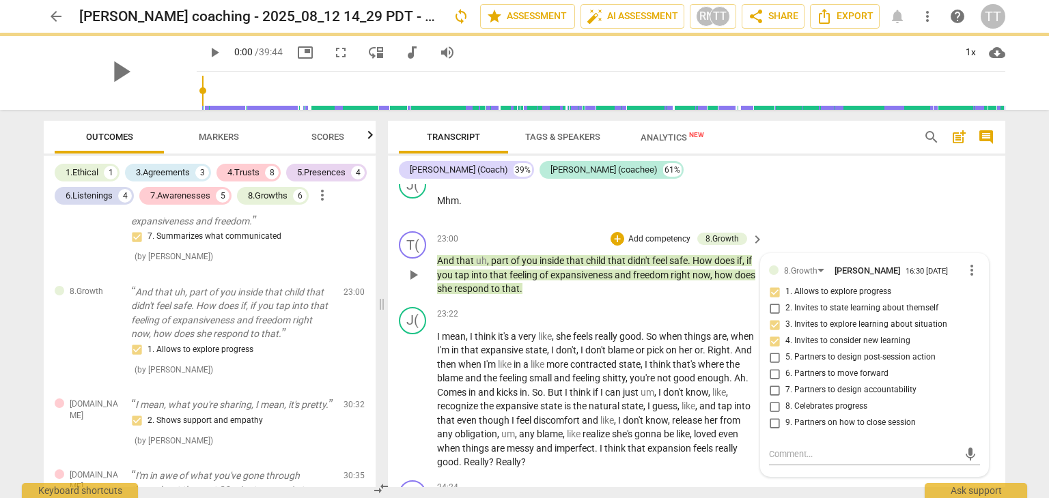
click at [659, 246] on p "Add competency" at bounding box center [659, 239] width 65 height 12
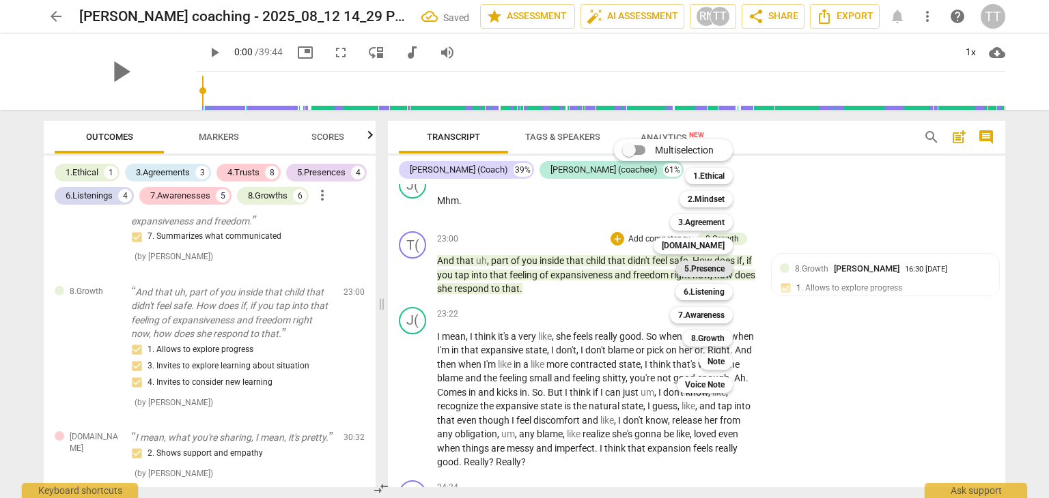
click at [692, 272] on b "5.Presence" at bounding box center [704, 269] width 40 height 16
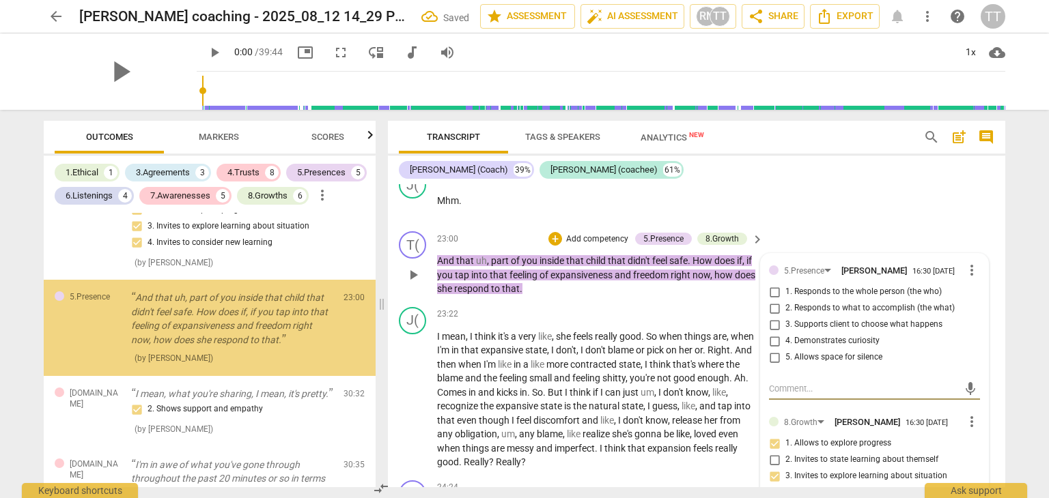
scroll to position [2731, 0]
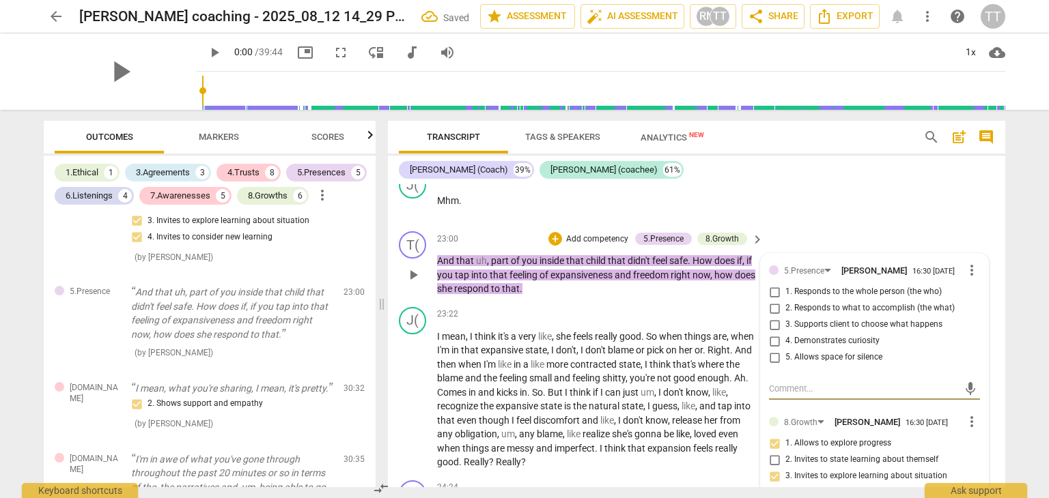
click at [771, 300] on input "1. Responds to the whole person (the who)" at bounding box center [774, 292] width 22 height 16
checkbox input "true"
click at [785, 347] on span "4. Demonstrates curiosity" at bounding box center [832, 341] width 94 height 12
click at [785, 350] on input "4. Demonstrates curiosity" at bounding box center [774, 341] width 22 height 16
checkbox input "true"
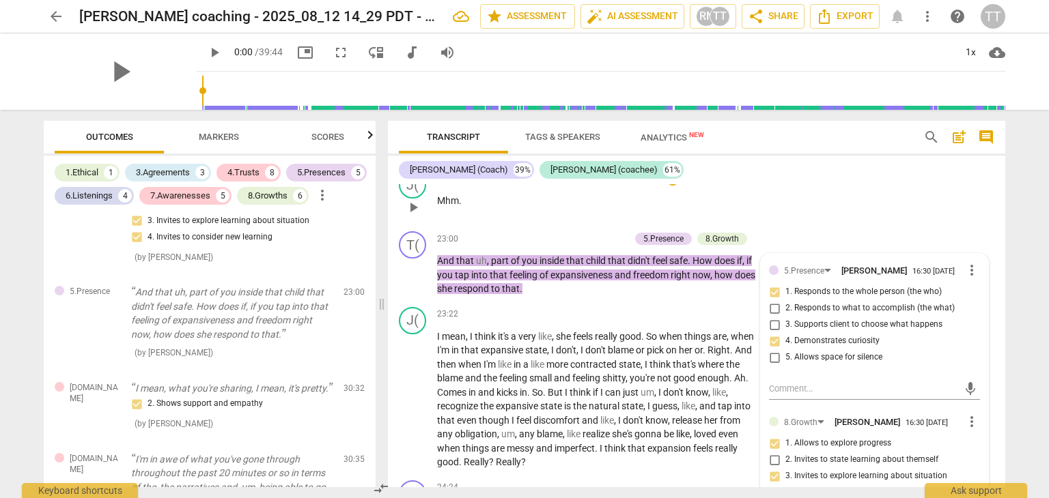
click at [843, 226] on div "J( play_arrow pause 22:58 + Add competency keyboard_arrow_right Mhm ." at bounding box center [696, 196] width 617 height 60
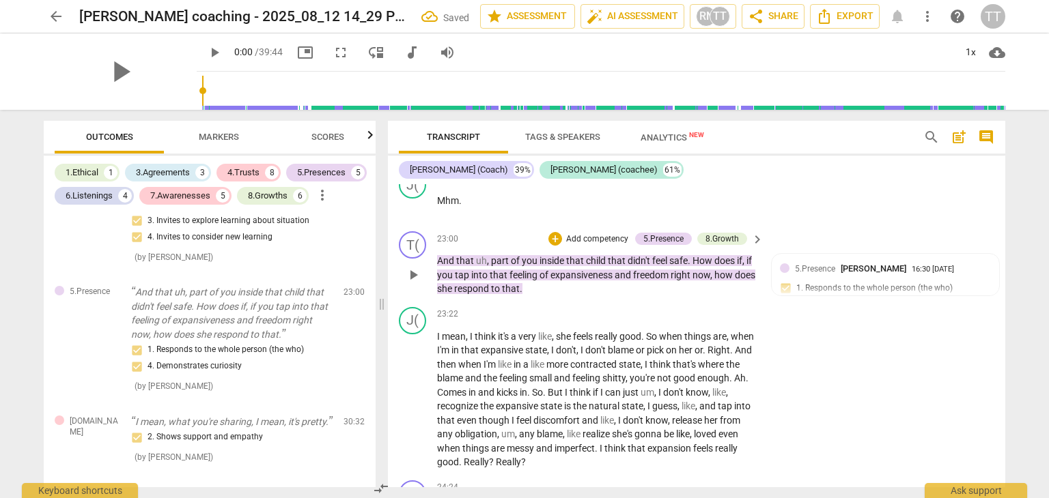
click at [614, 246] on p "Add competency" at bounding box center [597, 239] width 65 height 12
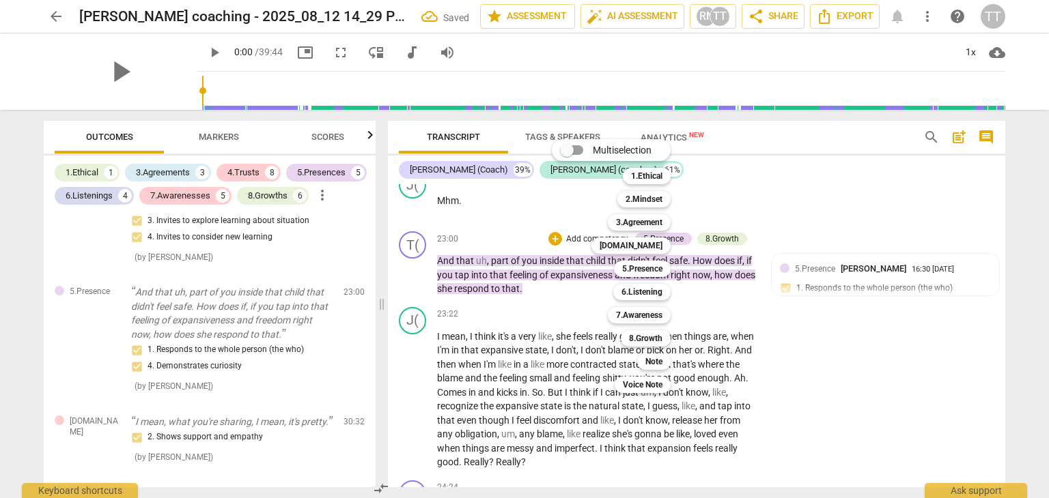
click at [820, 256] on div at bounding box center [524, 249] width 1049 height 498
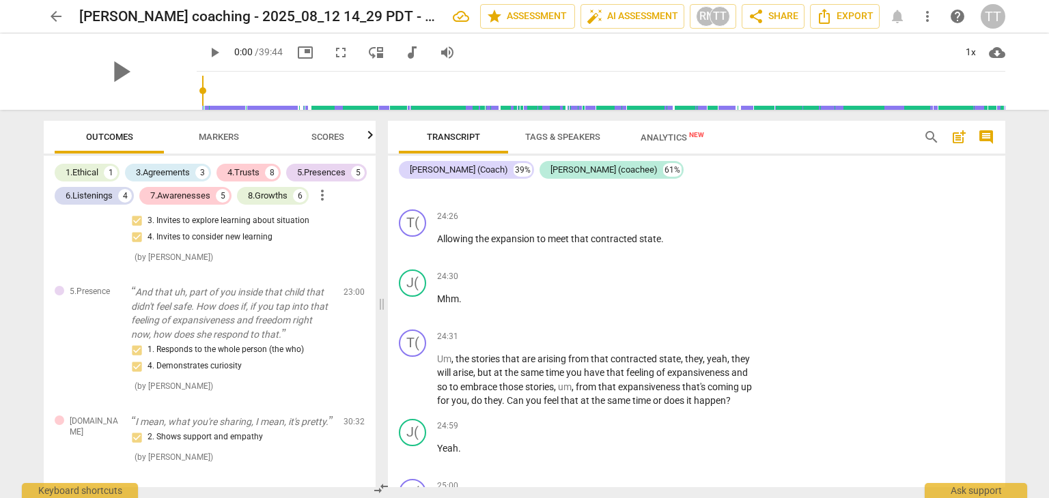
scroll to position [6334, 0]
click at [699, 222] on p "Add competency" at bounding box center [714, 216] width 65 height 12
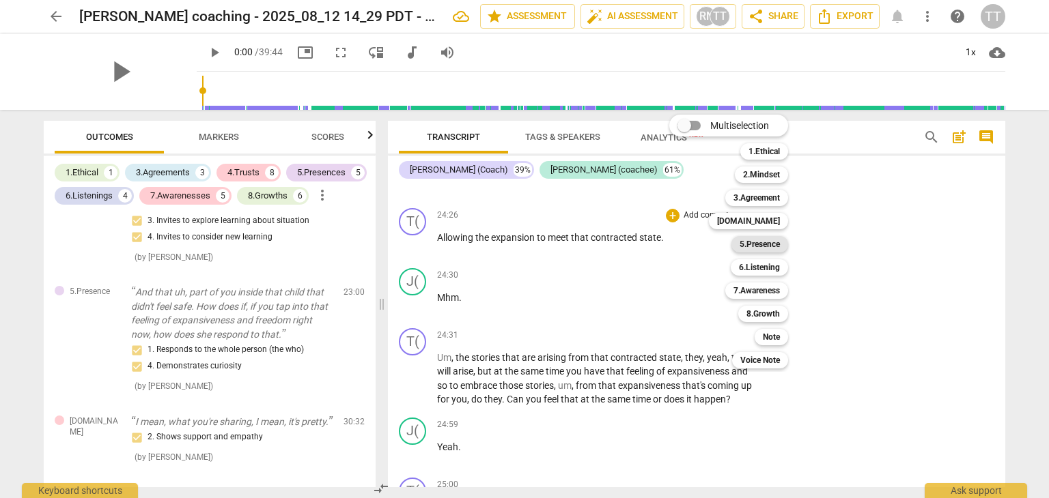
click at [762, 247] on b "5.Presence" at bounding box center [759, 244] width 40 height 16
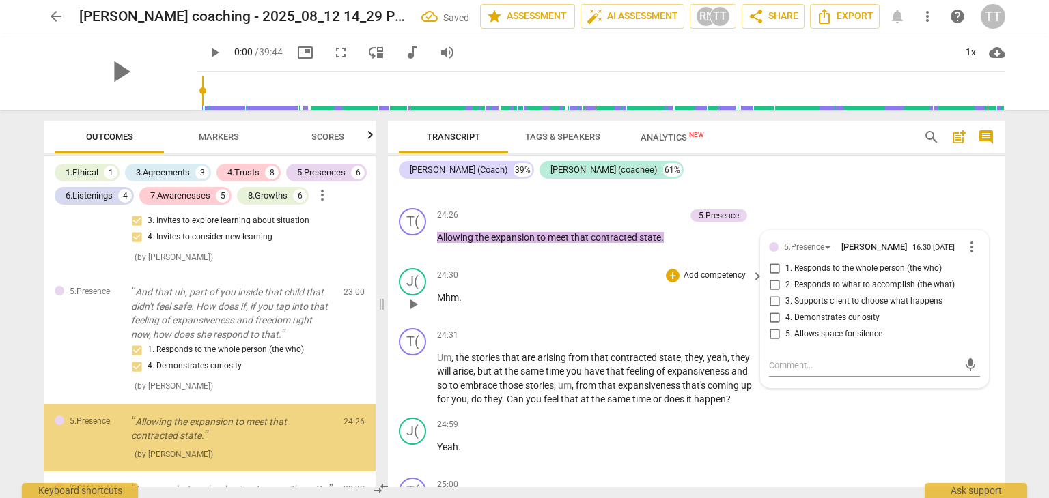
scroll to position [2846, 0]
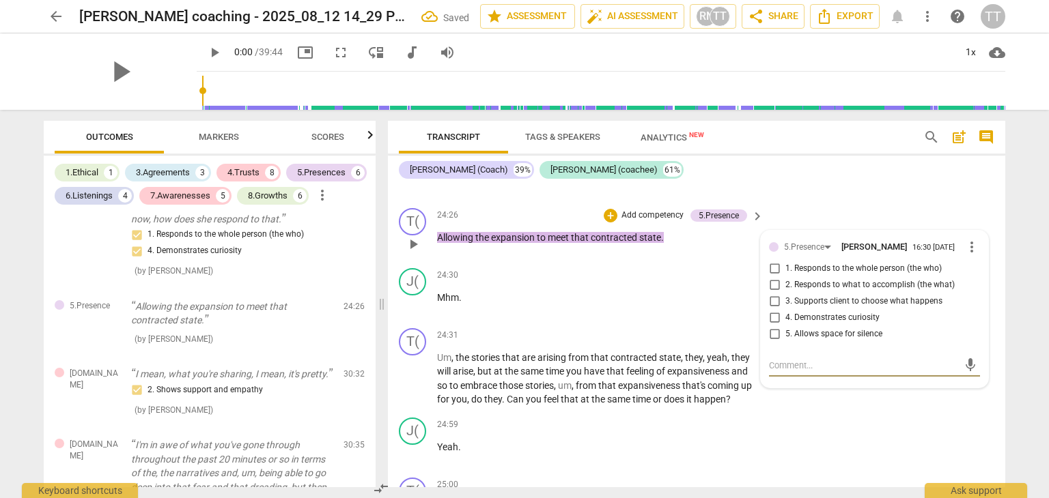
click at [773, 277] on input "1. Responds to the whole person (the who)" at bounding box center [774, 269] width 22 height 16
checkbox input "true"
click at [776, 326] on input "4. Demonstrates curiosity" at bounding box center [774, 318] width 22 height 16
checkbox input "true"
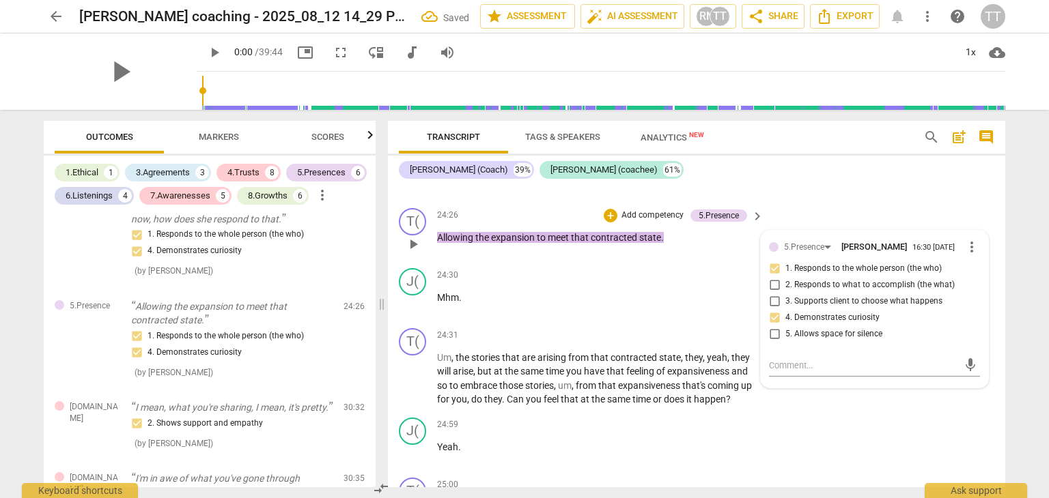
click at [777, 294] on input "2. Responds to what to accomplish (the what)" at bounding box center [774, 285] width 22 height 16
checkbox input "true"
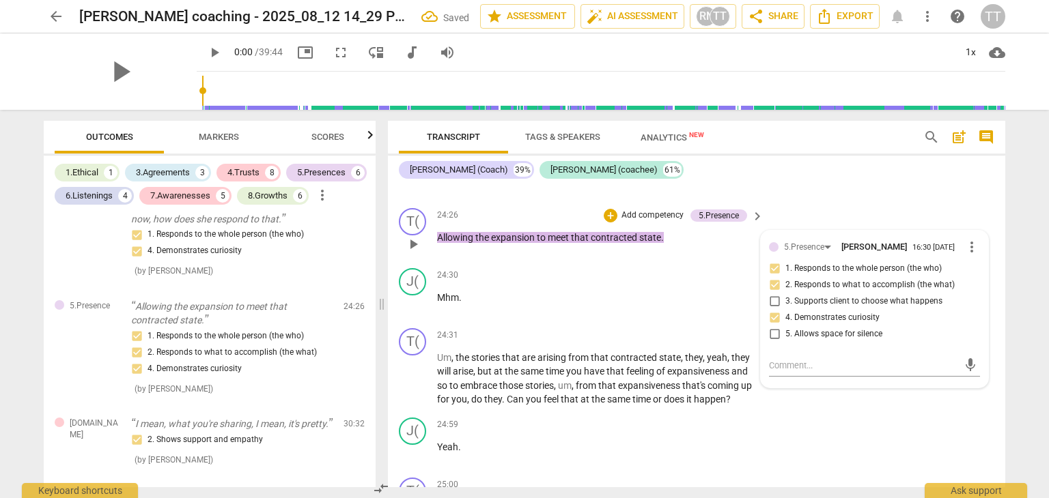
click at [649, 223] on div "+ Add competency 5.Presence" at bounding box center [674, 215] width 143 height 15
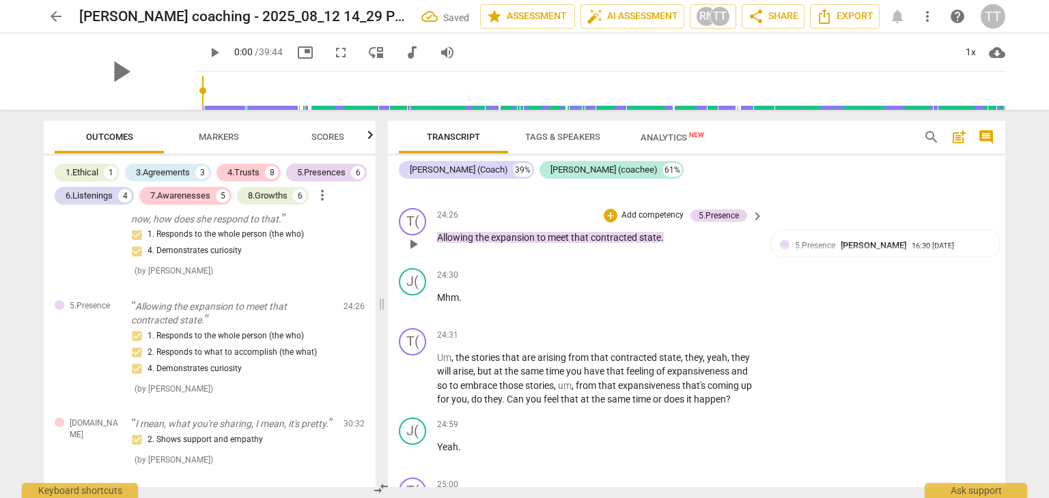
click at [649, 222] on p "Add competency" at bounding box center [652, 216] width 65 height 12
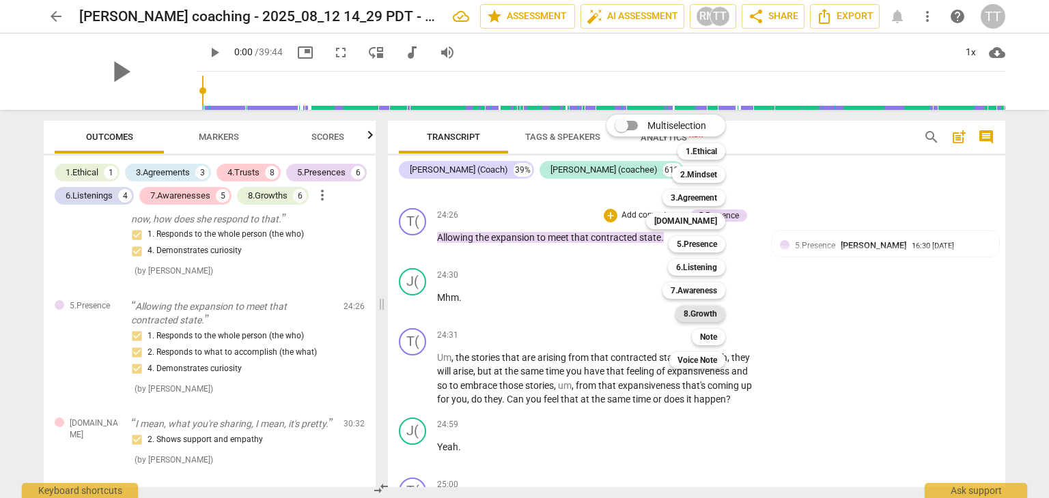
click at [694, 310] on b "8.Growth" at bounding box center [699, 314] width 33 height 16
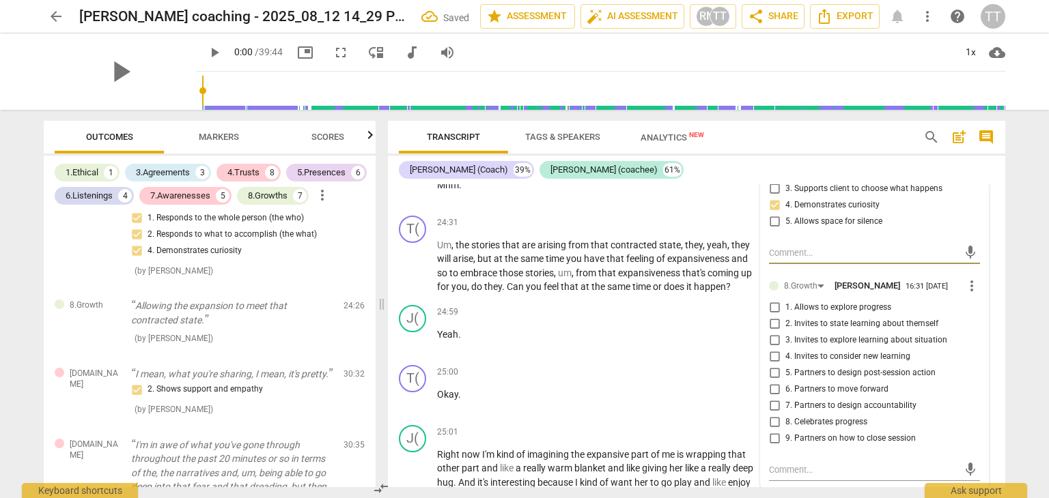
scroll to position [6453, 0]
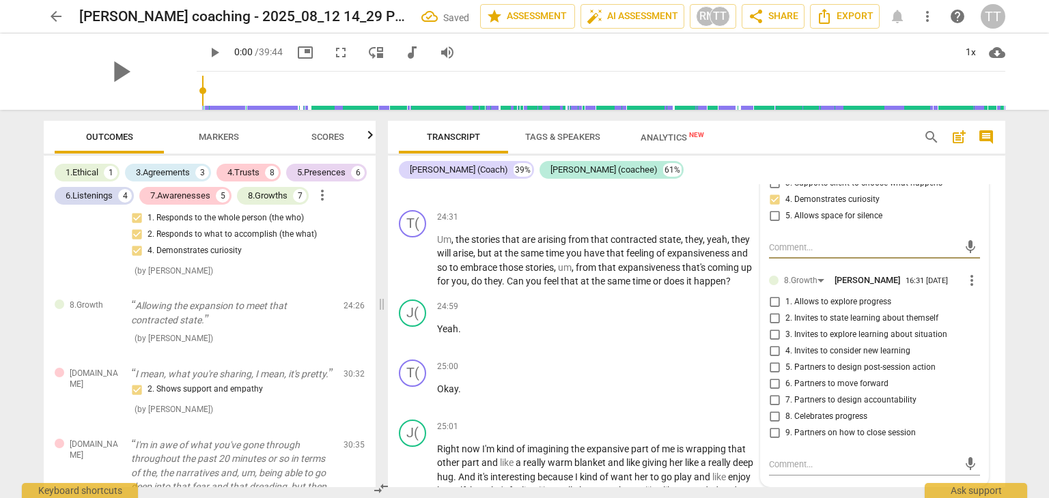
click at [764, 311] on input "1. Allows to explore progress" at bounding box center [774, 302] width 22 height 16
checkbox input "true"
click at [773, 360] on input "4. Invites to consider new learning" at bounding box center [774, 351] width 22 height 16
checkbox input "true"
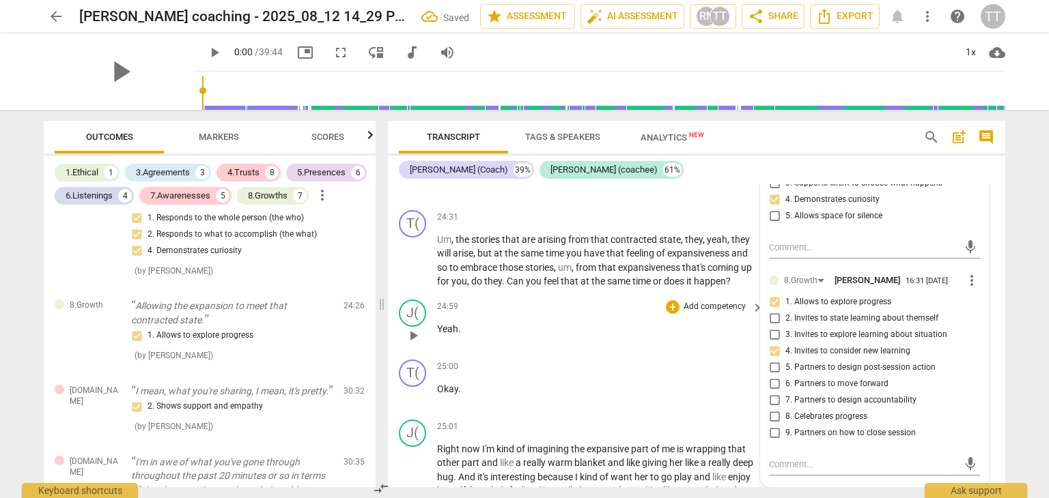
click at [724, 354] on div "J( play_arrow pause 24:59 + Add competency keyboard_arrow_right Yeah ." at bounding box center [696, 324] width 617 height 60
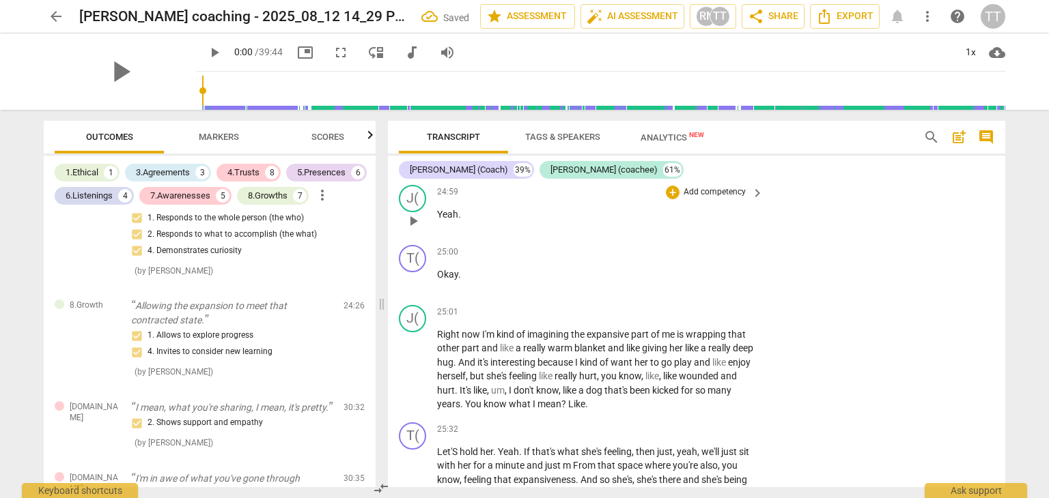
scroll to position [6504, 0]
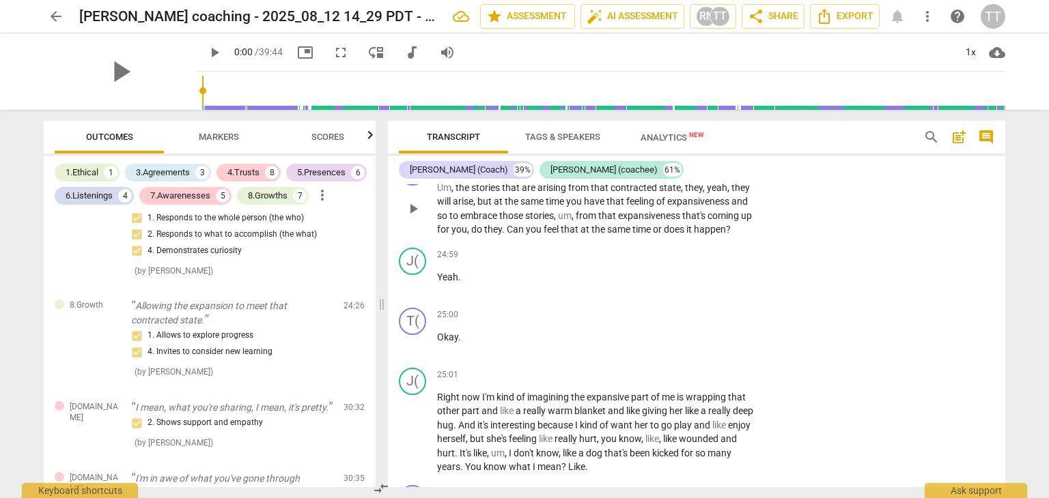
click at [713, 172] on p "Add competency" at bounding box center [714, 166] width 65 height 12
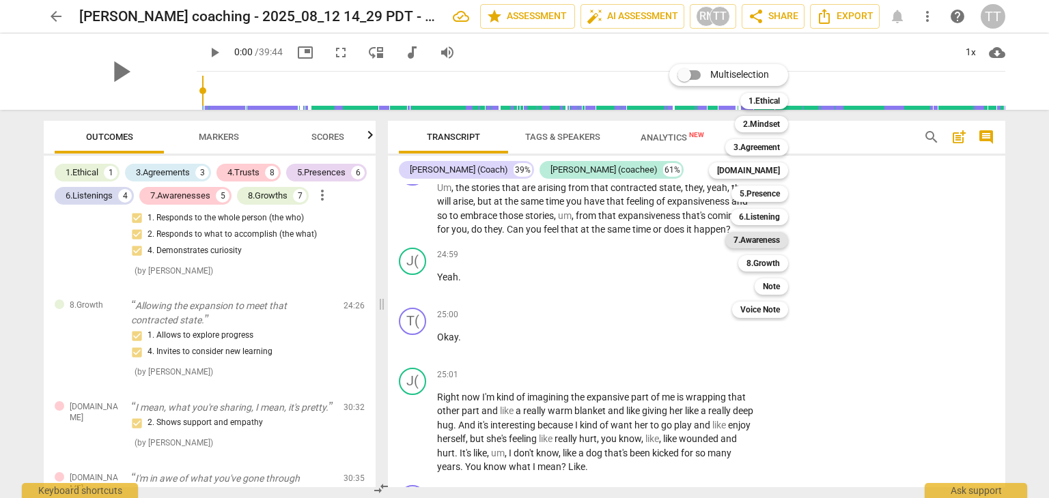
click at [751, 243] on b "7.Awareness" at bounding box center [756, 240] width 46 height 16
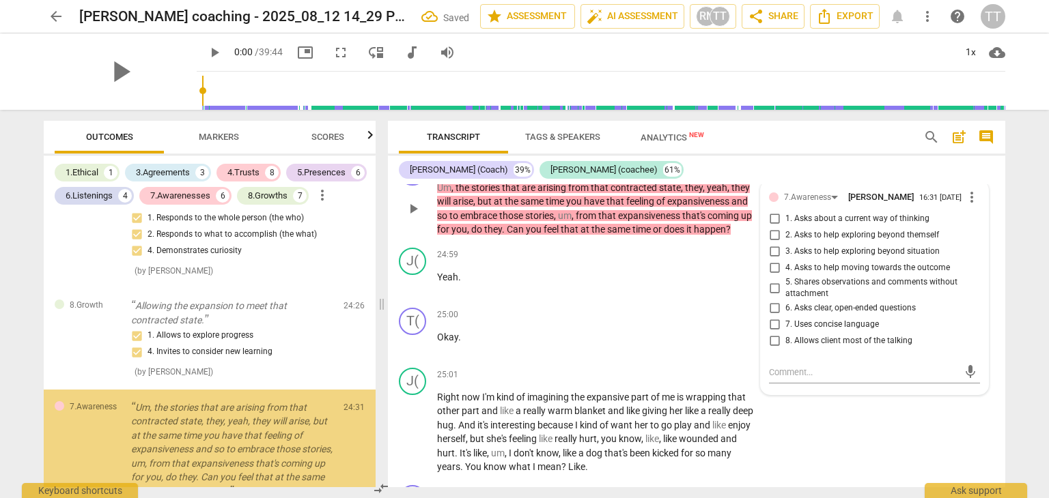
scroll to position [3101, 0]
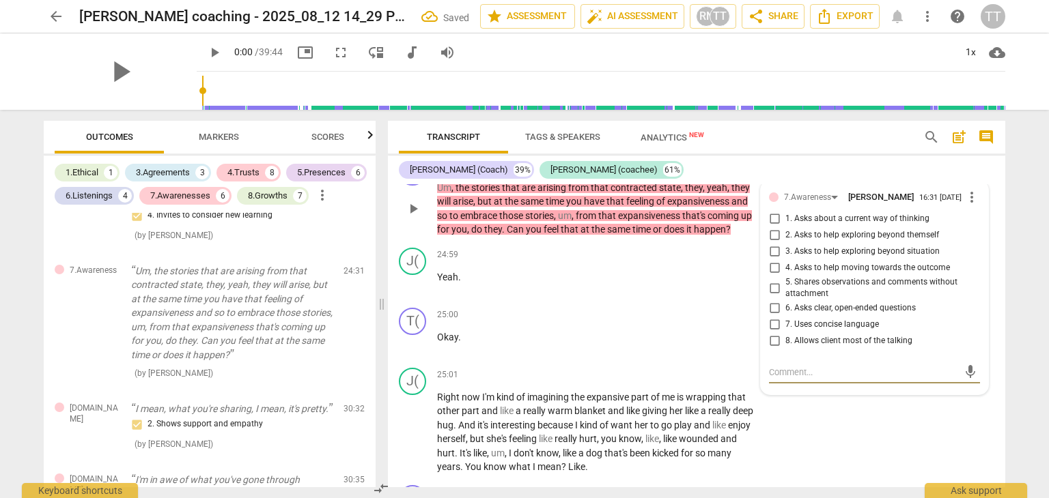
click at [777, 244] on input "2. Asks to help exploring beyond themself" at bounding box center [774, 235] width 22 height 16
checkbox input "true"
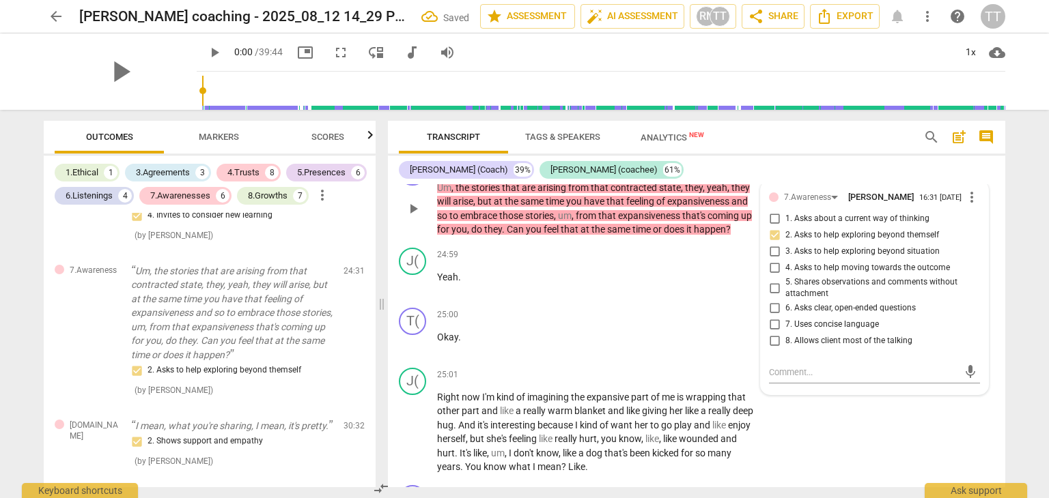
click at [771, 296] on input "5. Shares observations and comments without attachment" at bounding box center [774, 288] width 22 height 16
checkbox input "true"
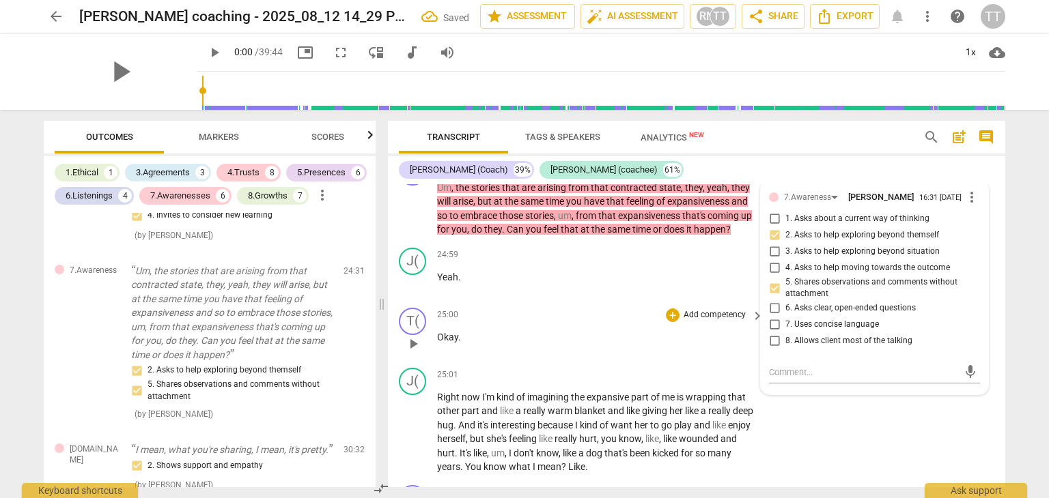
click at [673, 345] on p "Okay ." at bounding box center [596, 337] width 319 height 14
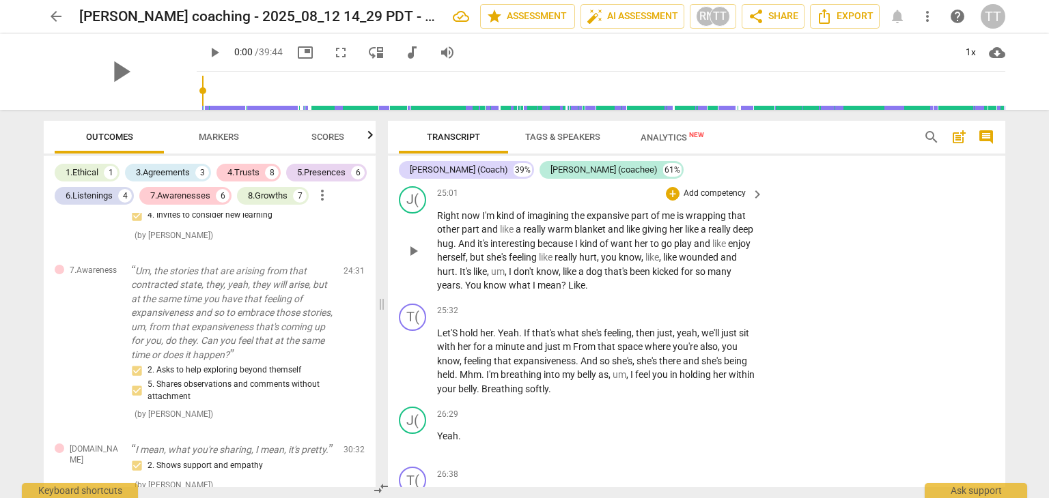
scroll to position [6687, 0]
click at [722, 316] on p "Add competency" at bounding box center [714, 310] width 65 height 12
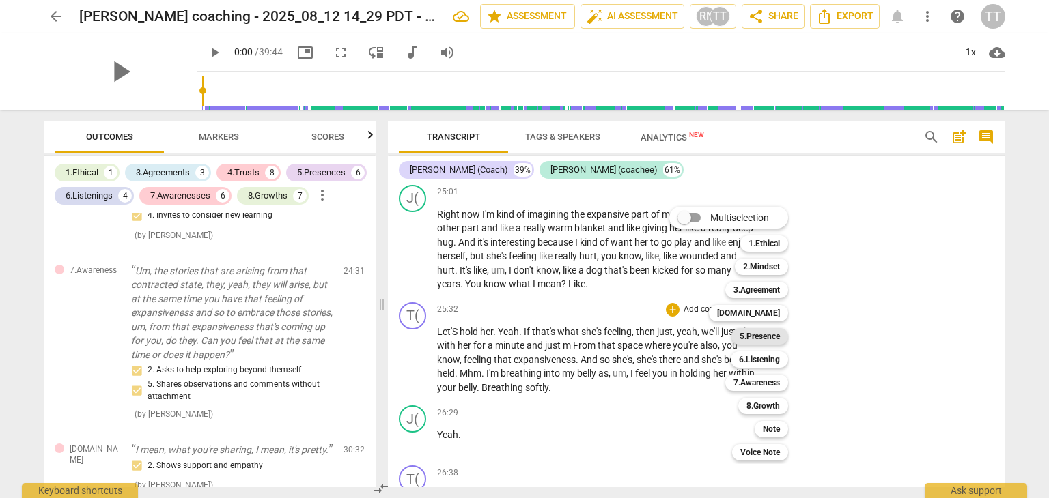
click at [754, 337] on b "5.Presence" at bounding box center [759, 336] width 40 height 16
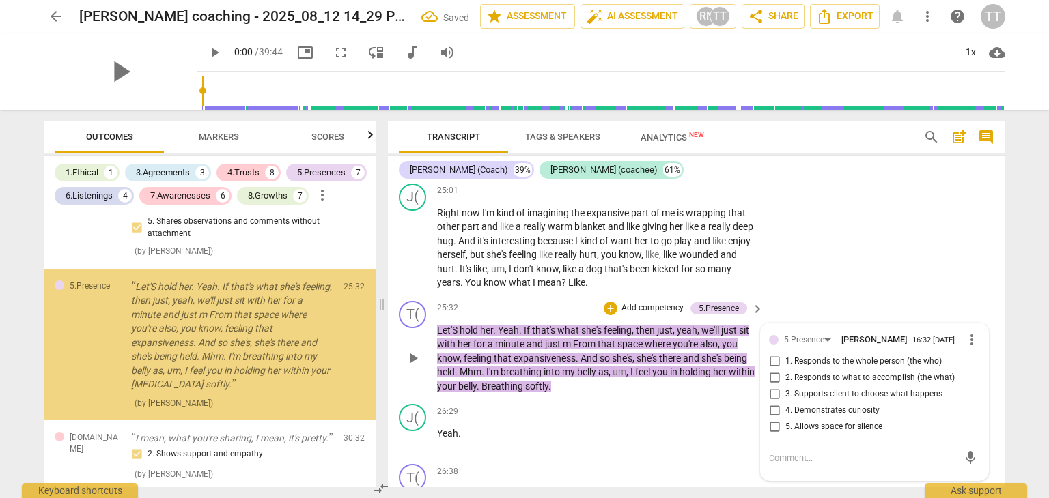
scroll to position [3286, 0]
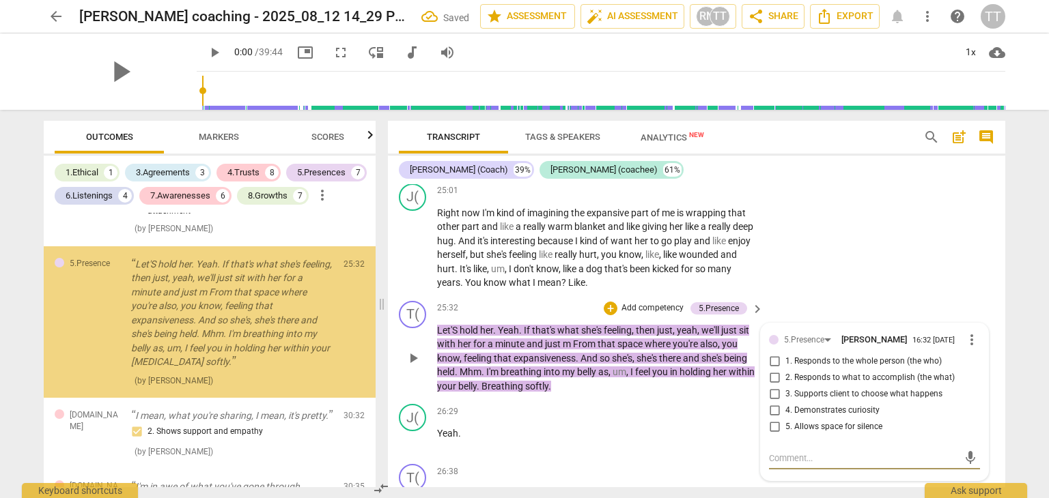
click at [795, 433] on span "5. Allows space for silence" at bounding box center [833, 427] width 97 height 12
click at [785, 436] on input "5. Allows space for silence" at bounding box center [774, 427] width 22 height 16
checkbox input "true"
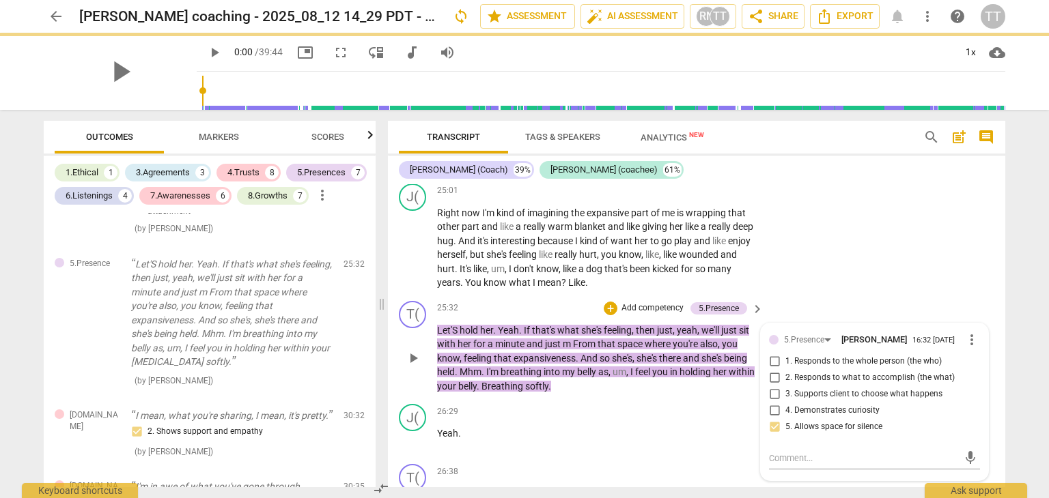
click at [779, 403] on input "3. Supports client to choose what happens" at bounding box center [774, 394] width 22 height 16
checkbox input "true"
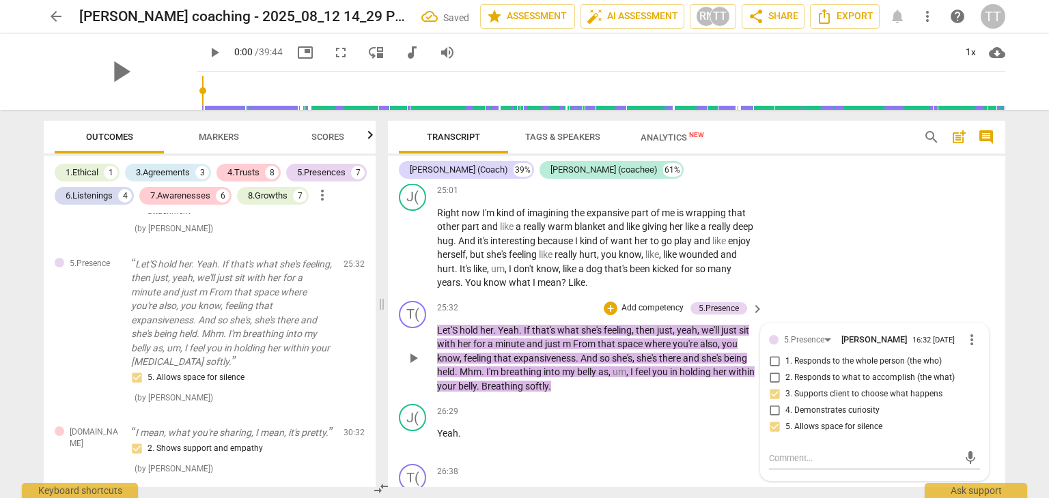
click at [834, 368] on span "1. Responds to the whole person (the who)" at bounding box center [863, 362] width 156 height 12
click at [785, 370] on input "1. Responds to the whole person (the who)" at bounding box center [774, 362] width 22 height 16
checkbox input "true"
click at [656, 315] on p "Add competency" at bounding box center [652, 308] width 65 height 12
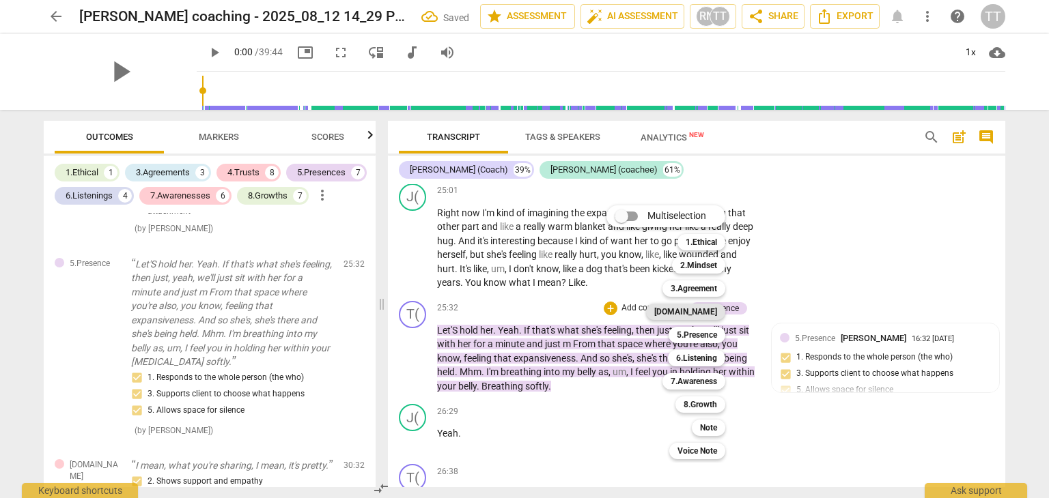
click at [703, 309] on b "[DOMAIN_NAME]" at bounding box center [685, 312] width 63 height 16
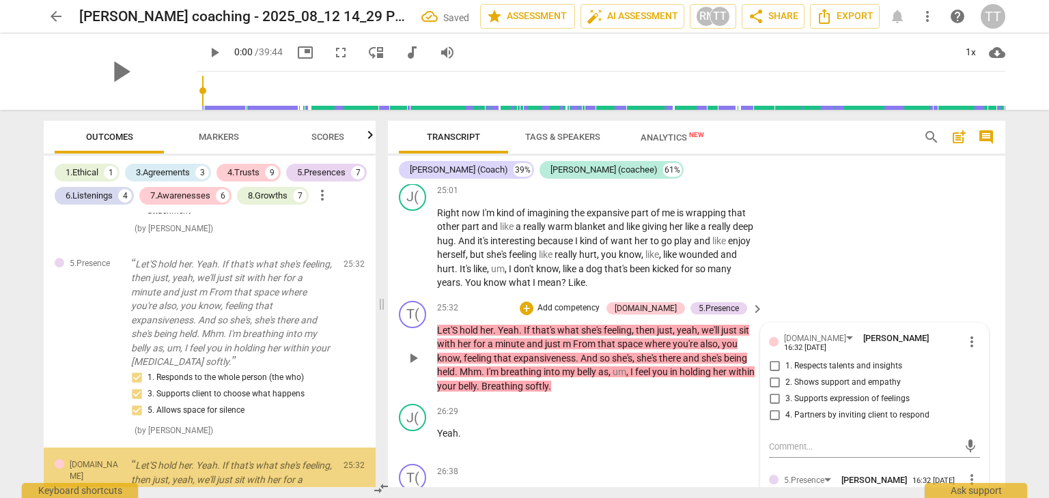
scroll to position [3488, 0]
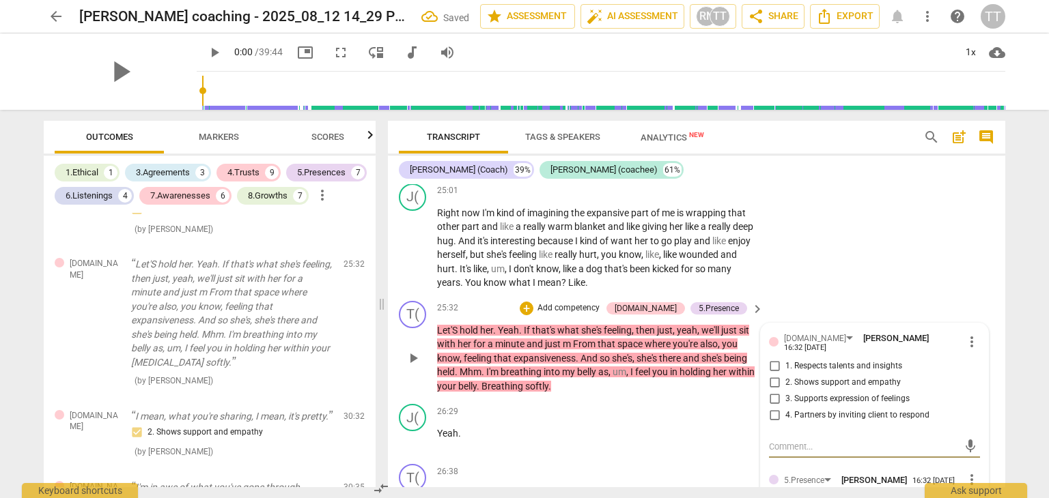
click at [776, 391] on input "2. Shows support and empathy" at bounding box center [774, 383] width 22 height 16
checkbox input "true"
click at [779, 408] on input "3. Supports expression of feelings" at bounding box center [774, 399] width 22 height 16
checkbox input "true"
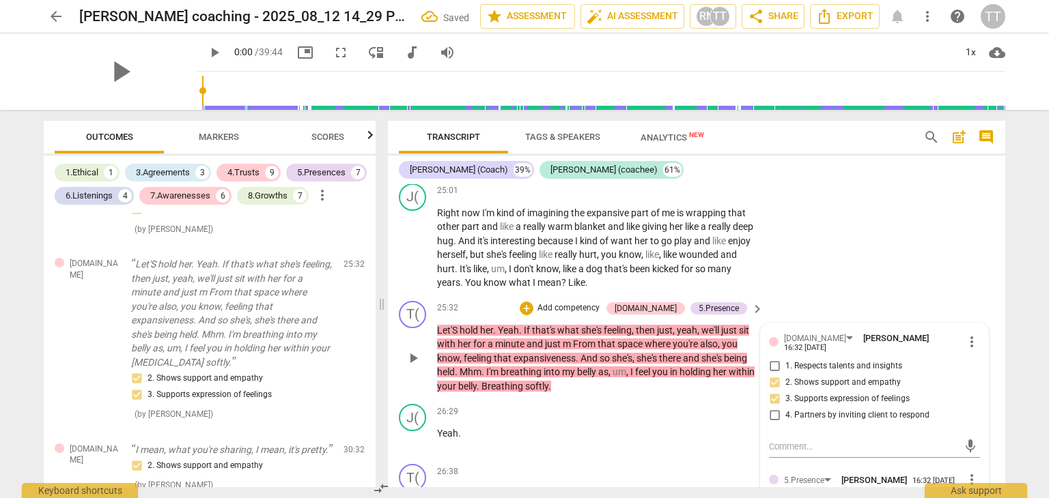
click at [599, 315] on p "Add competency" at bounding box center [568, 308] width 65 height 12
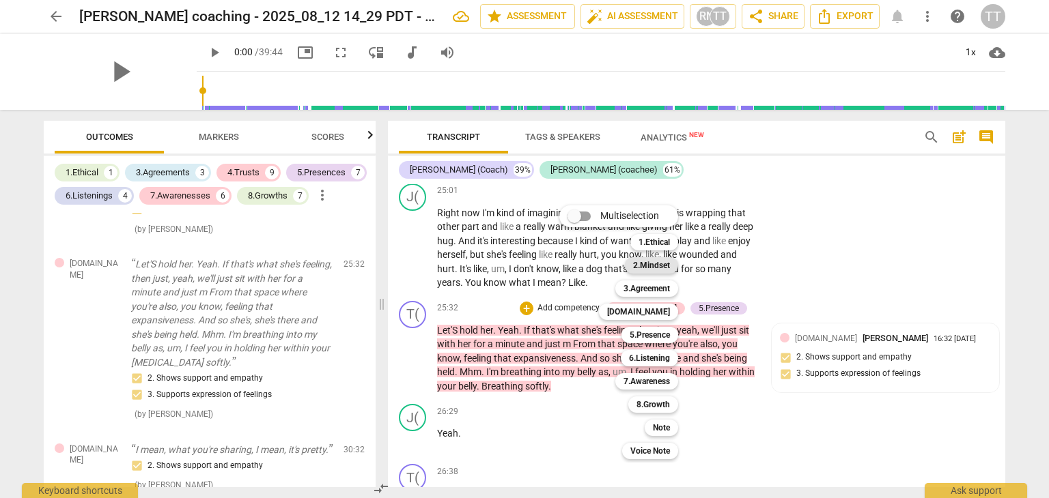
click at [652, 266] on b "2.Mindset" at bounding box center [651, 265] width 37 height 16
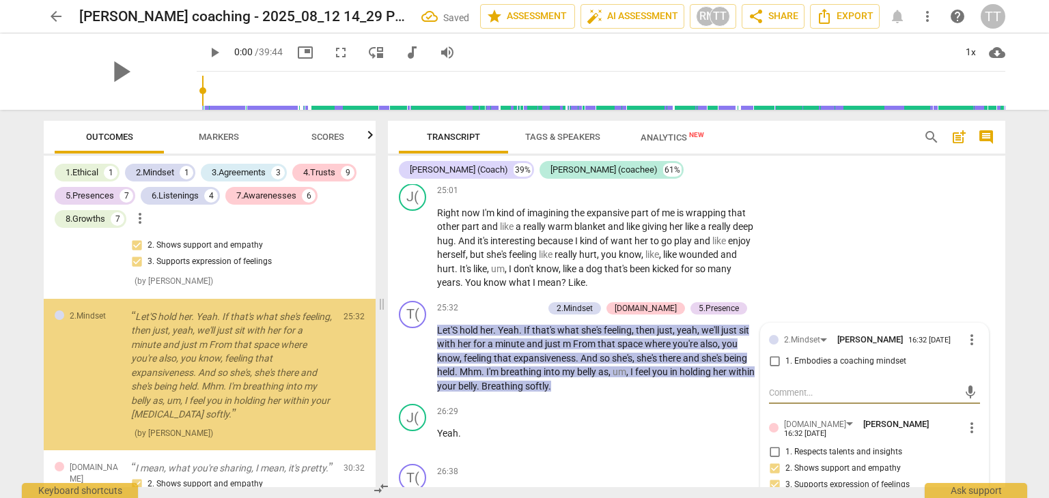
scroll to position [3685, 0]
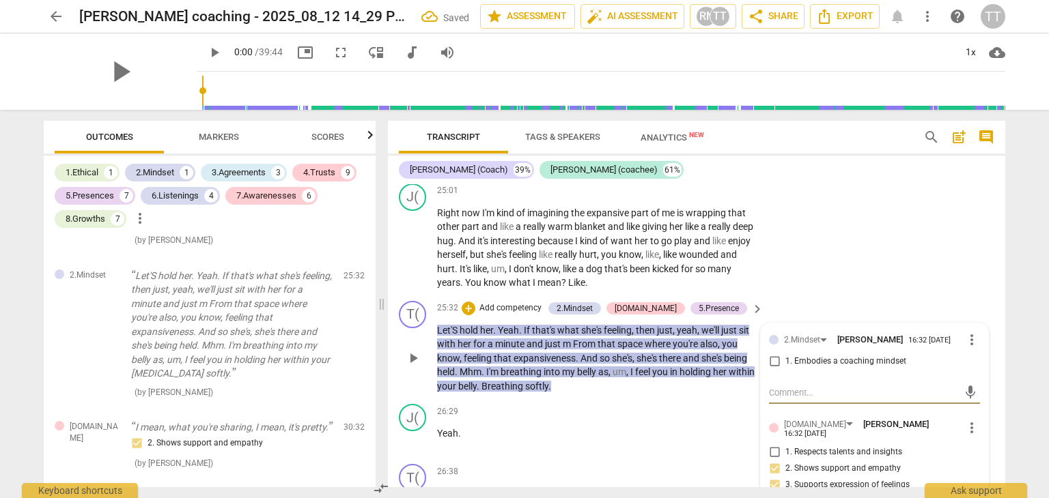
click at [963, 348] on span "more_vert" at bounding box center [971, 340] width 16 height 16
click at [976, 384] on li "Delete" at bounding box center [982, 389] width 47 height 26
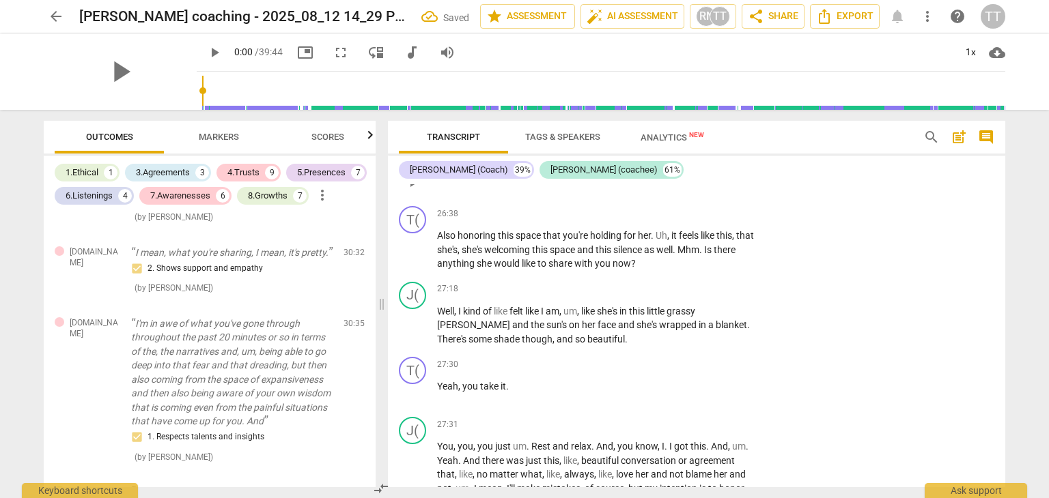
scroll to position [6950, 0]
click at [726, 218] on p "Add competency" at bounding box center [714, 211] width 65 height 12
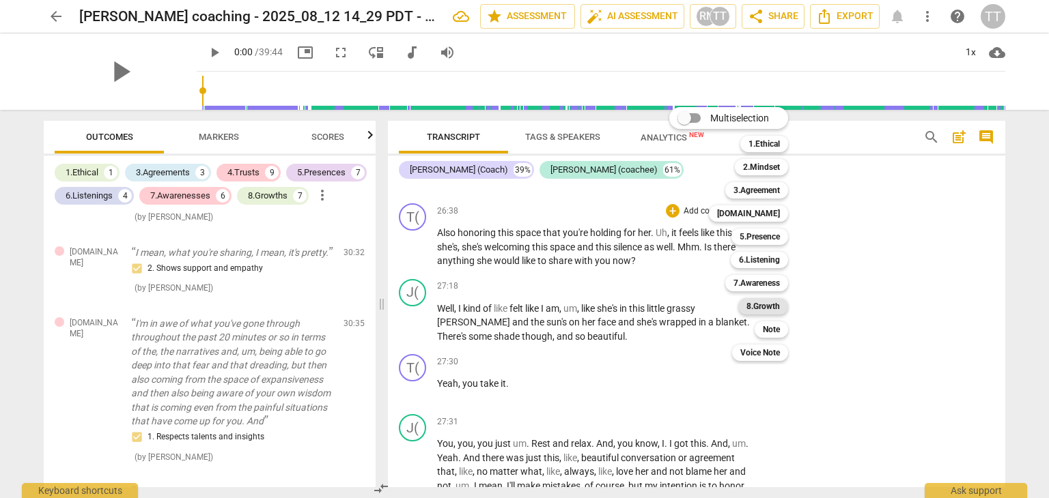
click at [756, 305] on b "8.Growth" at bounding box center [762, 306] width 33 height 16
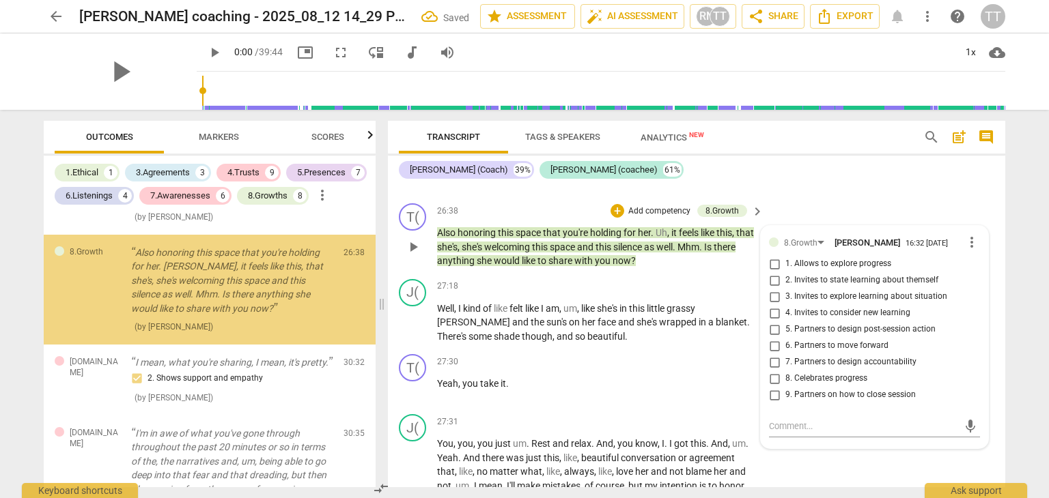
scroll to position [3652, 0]
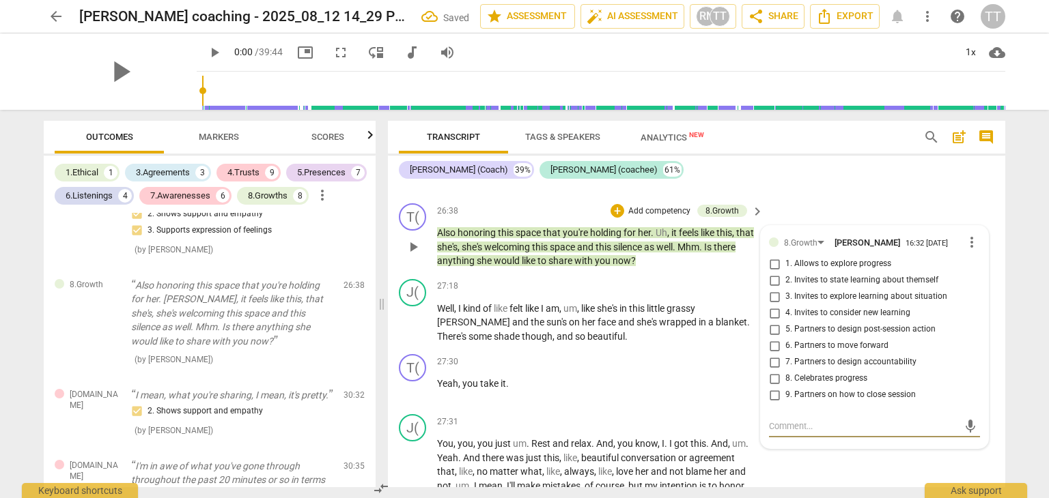
click at [781, 387] on input "8. Celebrates progress" at bounding box center [774, 379] width 22 height 16
checkbox input "true"
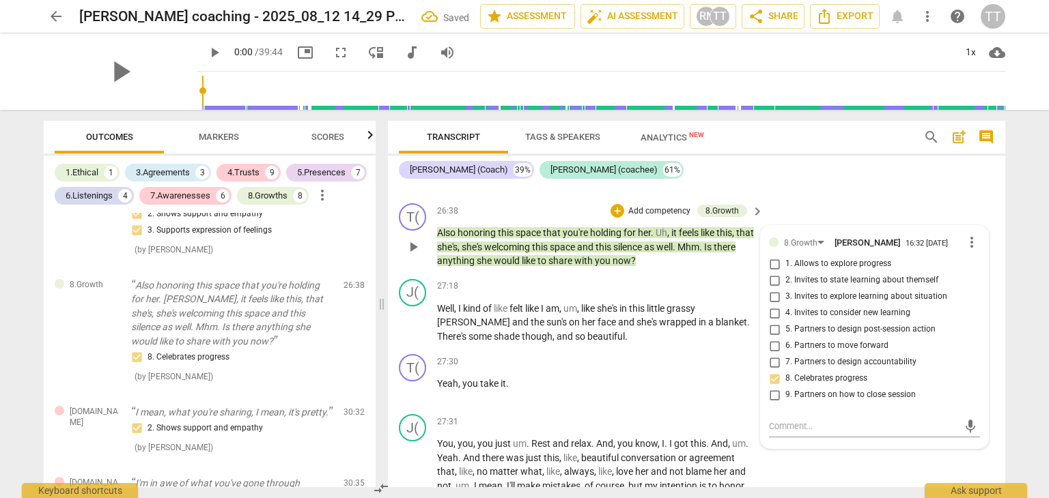
click at [672, 218] on p "Add competency" at bounding box center [659, 211] width 65 height 12
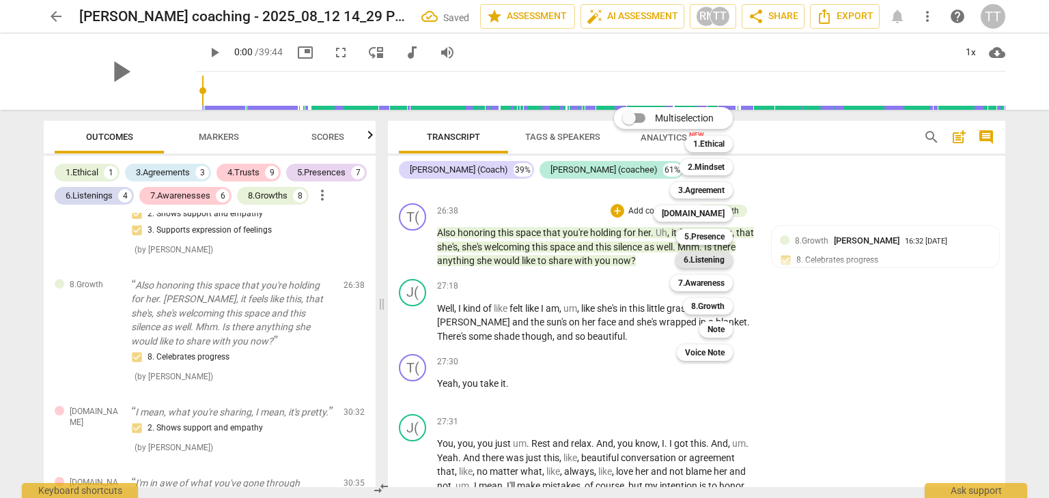
click at [693, 257] on b "6.Listening" at bounding box center [703, 260] width 41 height 16
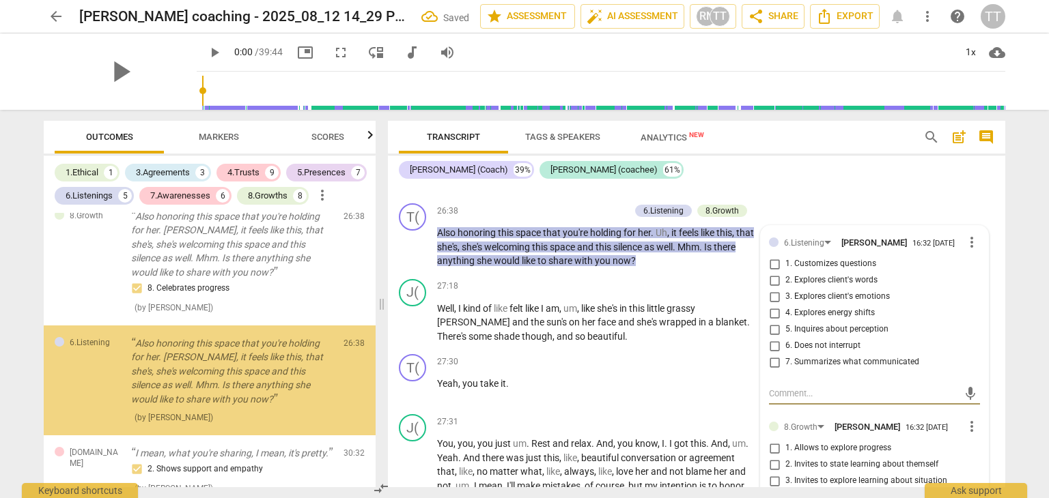
scroll to position [3779, 0]
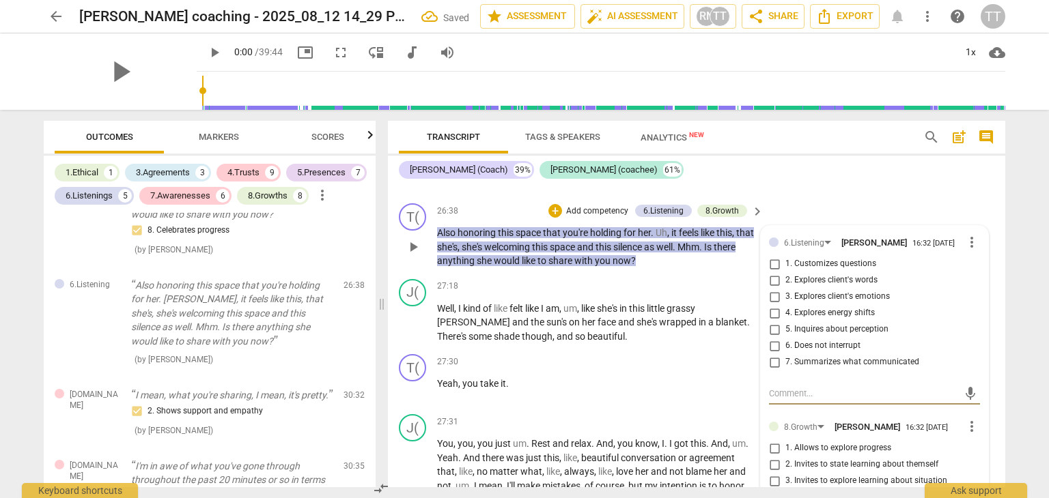
click at [773, 338] on input "5. Inquires about perception" at bounding box center [774, 330] width 22 height 16
checkbox input "true"
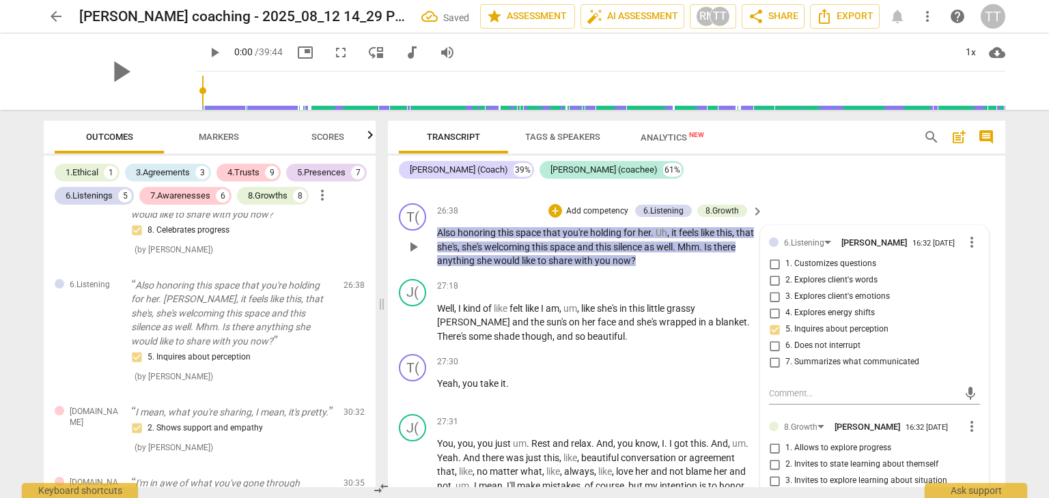
click at [773, 272] on input "1. Customizes questions" at bounding box center [774, 264] width 22 height 16
checkbox input "true"
click at [846, 198] on div "J( play_arrow pause 26:29 + Add competency keyboard_arrow_right Yeah ." at bounding box center [696, 168] width 617 height 60
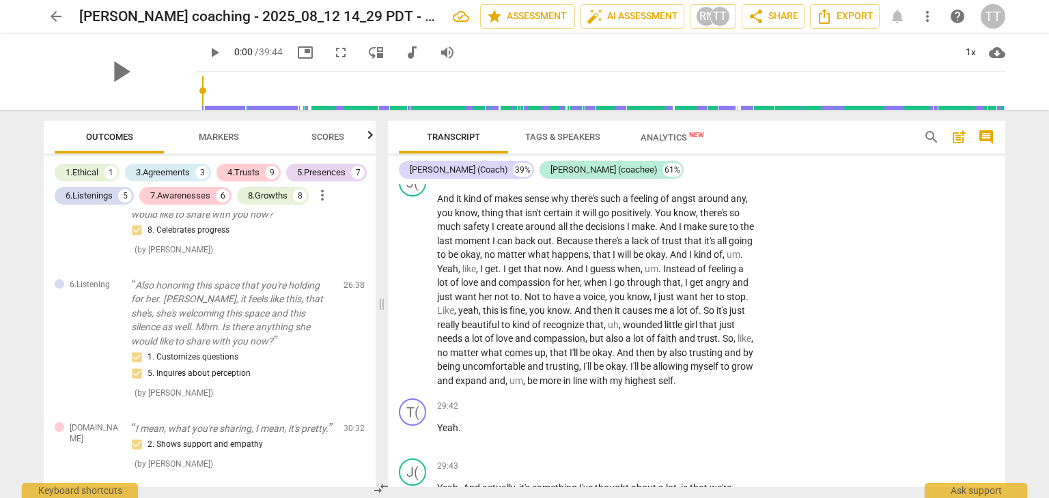
scroll to position [7402, 0]
click at [713, 182] on p "Add competency" at bounding box center [714, 176] width 65 height 12
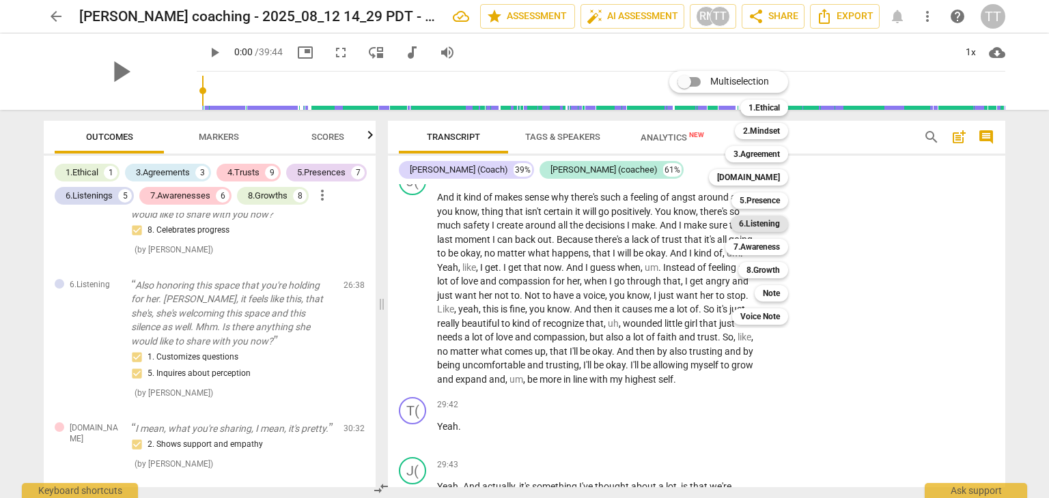
click at [756, 229] on b "6.Listening" at bounding box center [759, 224] width 41 height 16
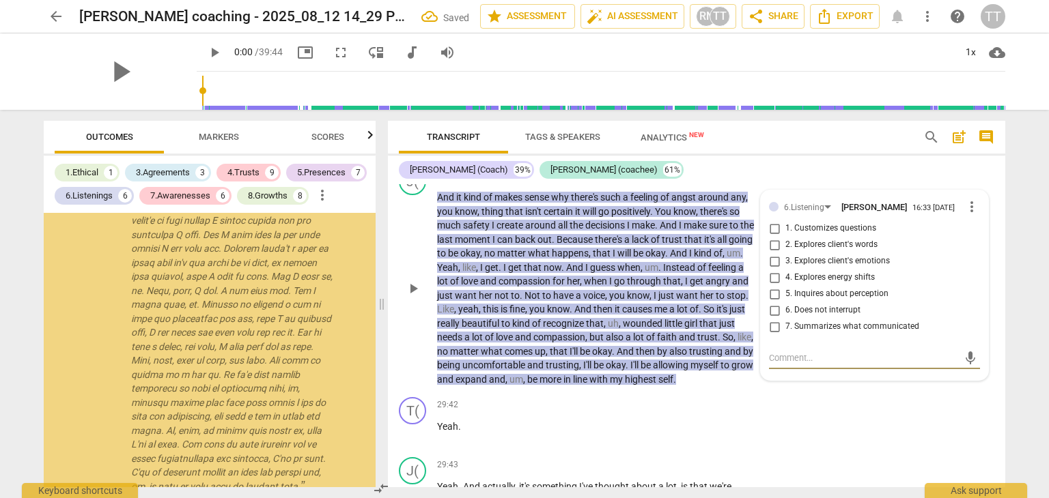
scroll to position [4049, 0]
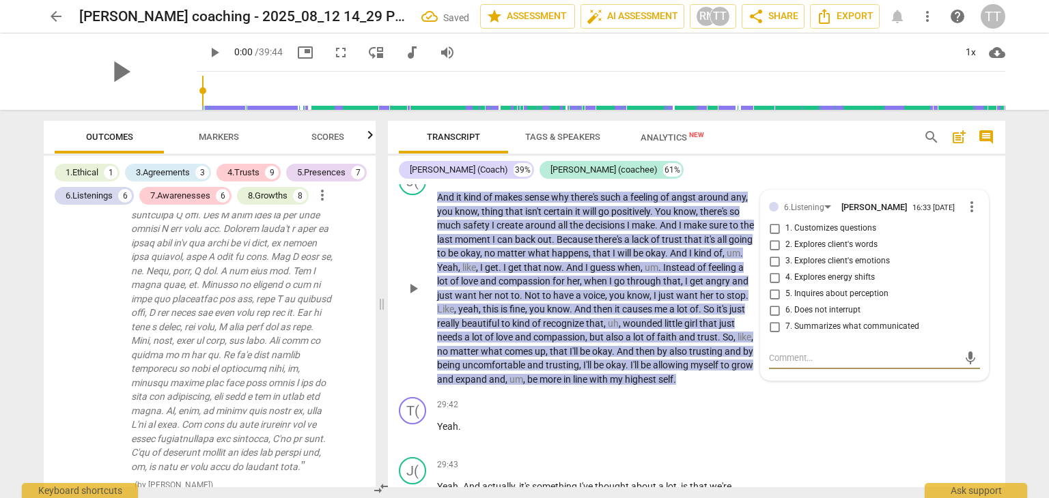
click at [776, 319] on input "6. Does not interrupt" at bounding box center [774, 310] width 22 height 16
checkbox input "true"
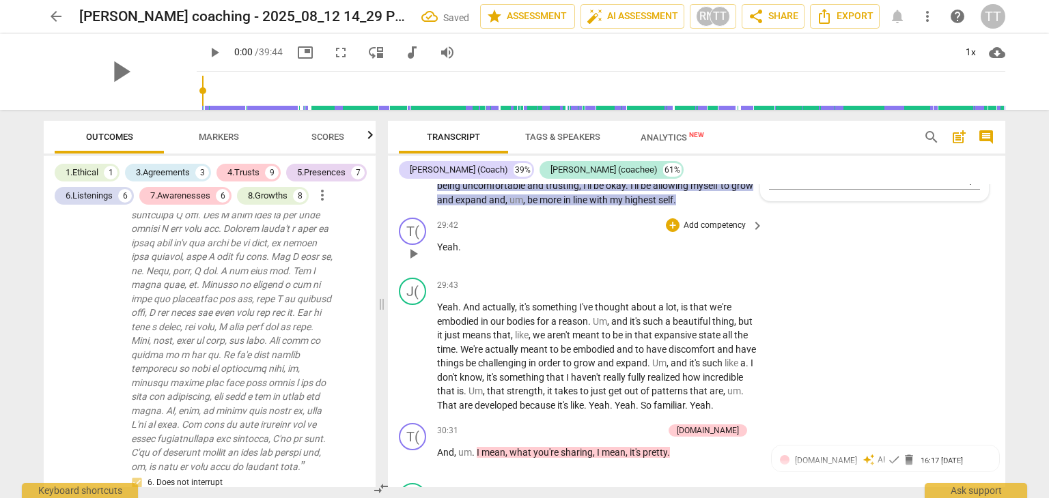
scroll to position [7585, 0]
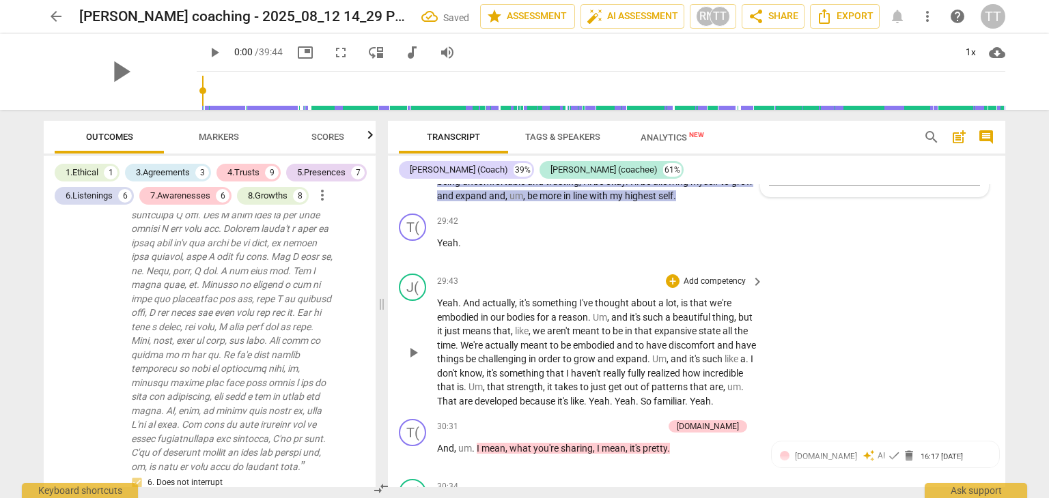
click at [723, 288] on p "Add competency" at bounding box center [714, 282] width 65 height 12
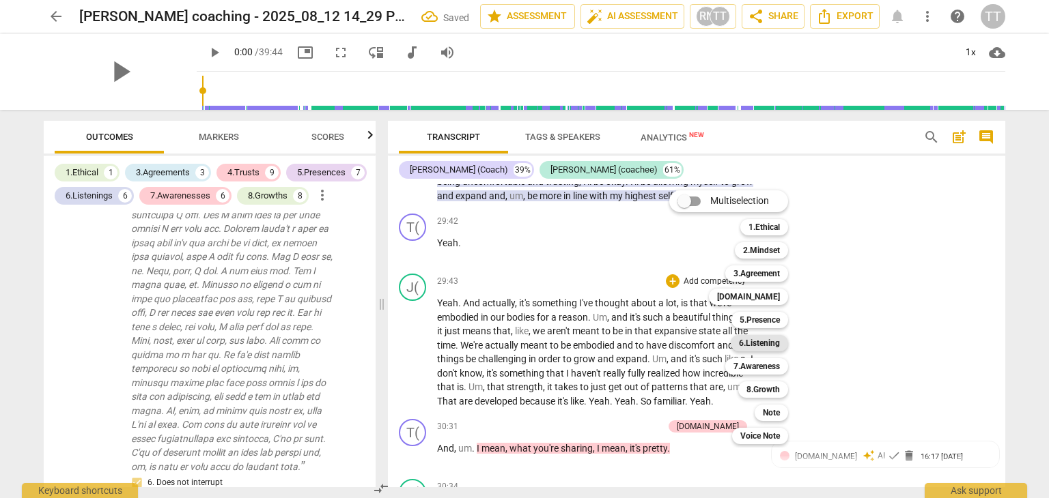
click at [760, 345] on b "6.Listening" at bounding box center [759, 343] width 41 height 16
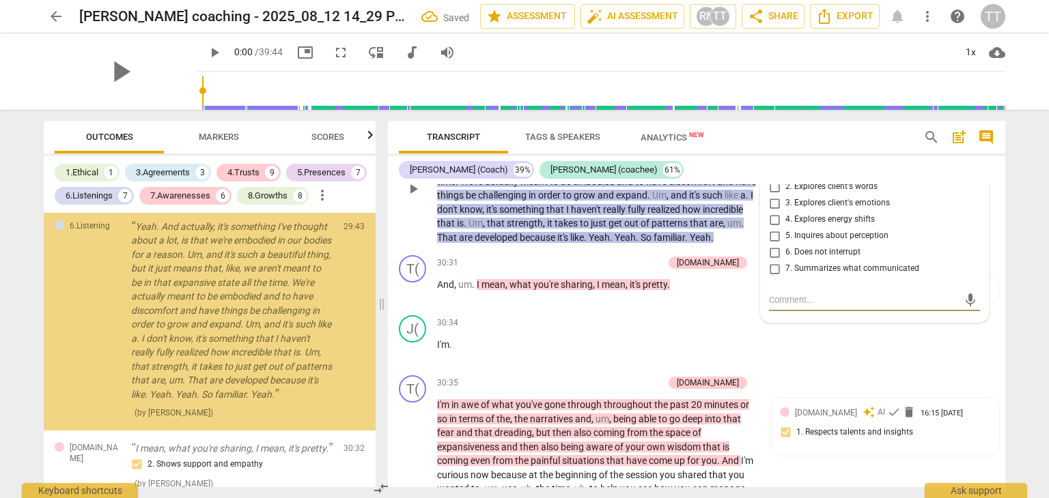
scroll to position [4364, 0]
click at [780, 261] on input "6. Does not interrupt" at bounding box center [774, 252] width 22 height 16
checkbox input "true"
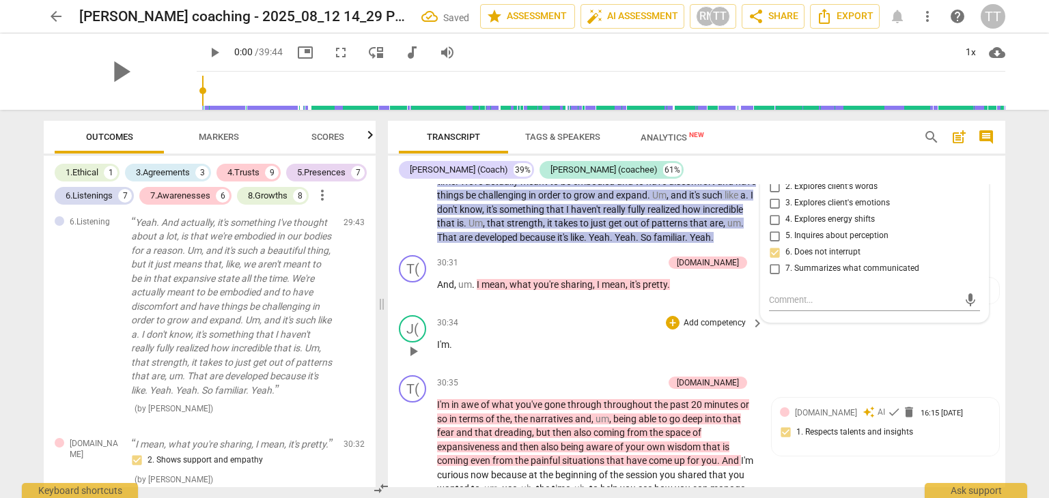
click at [875, 370] on div "J( play_arrow pause 30:34 + Add competency keyboard_arrow_right I'm ." at bounding box center [696, 340] width 617 height 60
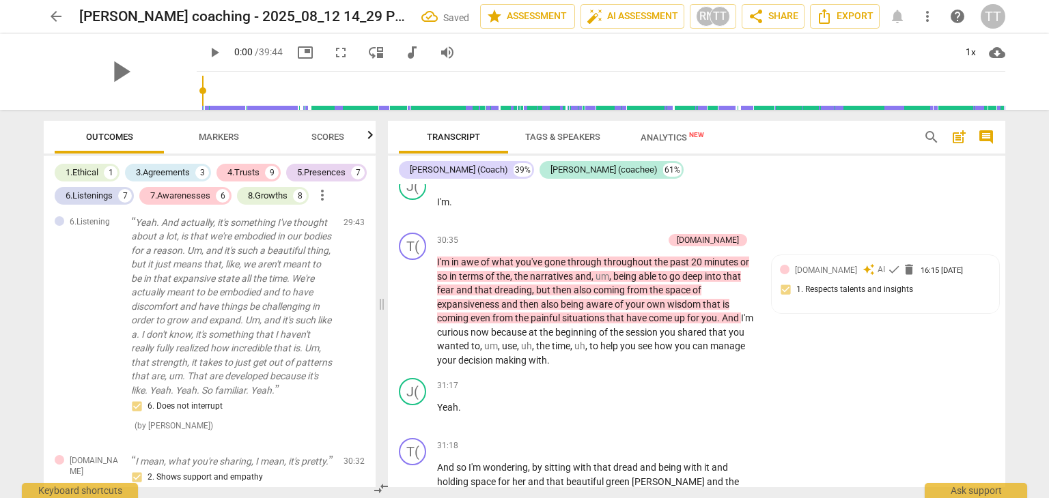
scroll to position [7892, 0]
click at [674, 283] on div "30:35 + Add competency [DOMAIN_NAME] keyboard_arrow_right I'm in awe of what yo…" at bounding box center [601, 299] width 328 height 134
click at [663, 246] on p "Add competency" at bounding box center [630, 240] width 65 height 12
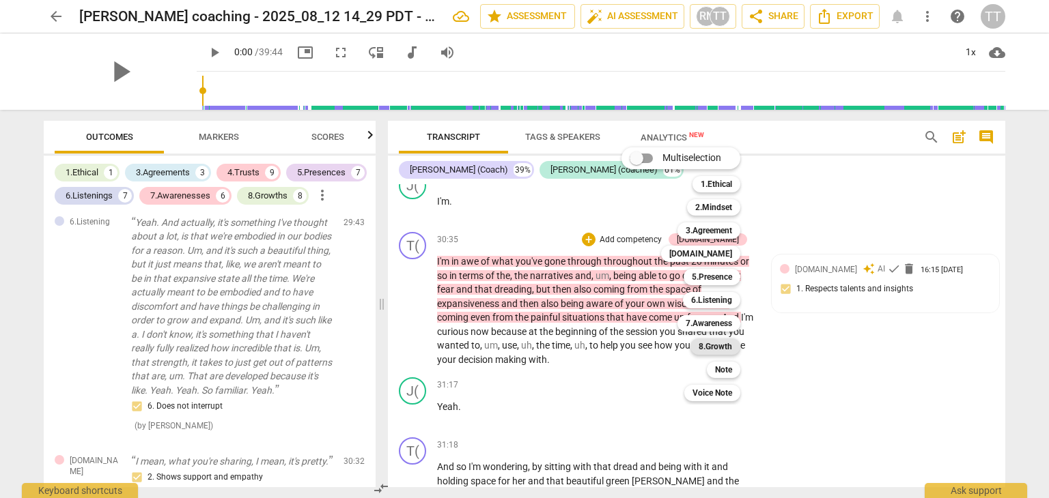
click at [710, 347] on b "8.Growth" at bounding box center [714, 347] width 33 height 16
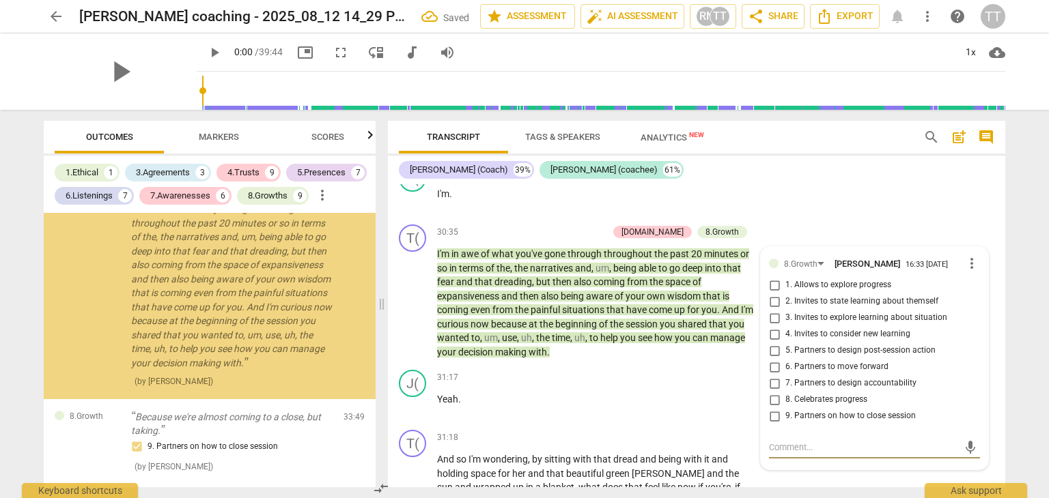
scroll to position [4858, 0]
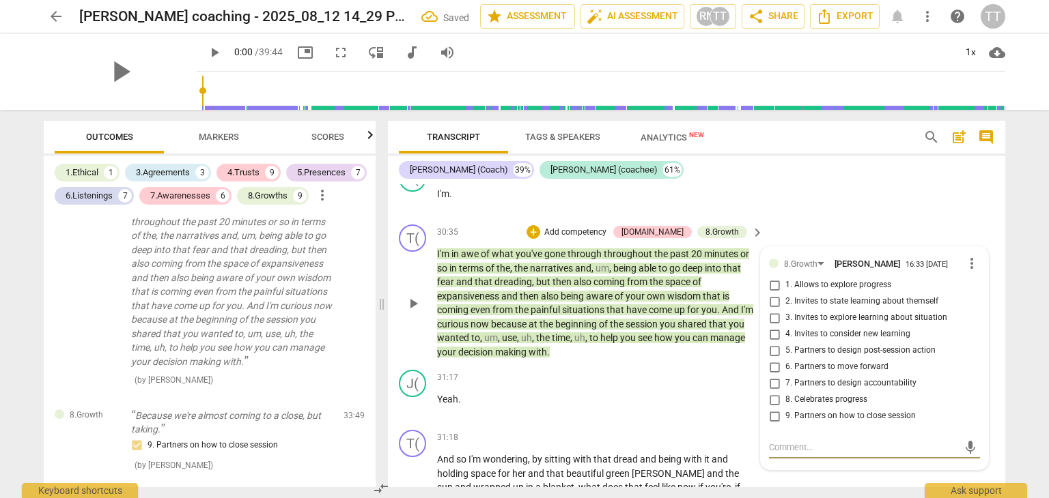
click at [773, 359] on input "5. Partners to design post-session action" at bounding box center [774, 351] width 22 height 16
checkbox input "true"
click at [775, 375] on input "6. Partners to move forward" at bounding box center [774, 367] width 22 height 16
checkbox input "true"
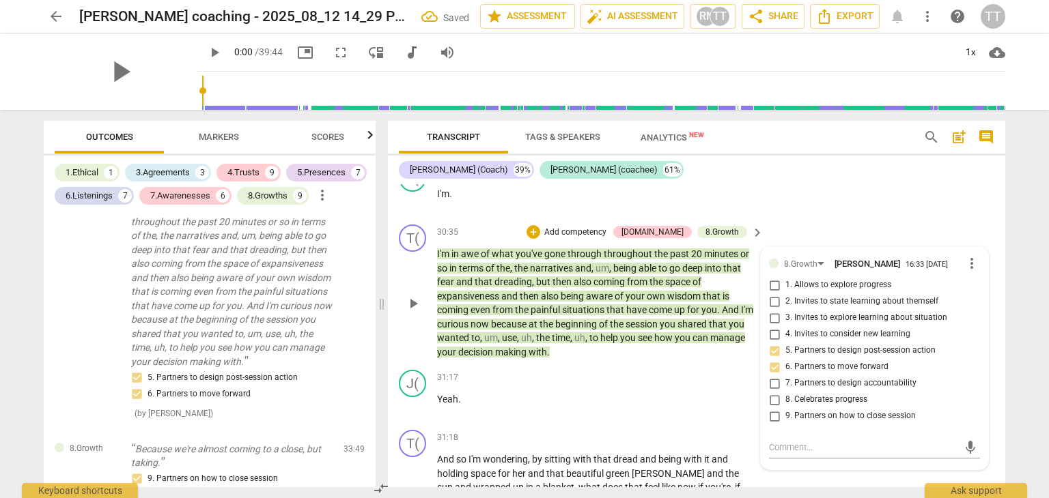
click at [779, 408] on input "8. Celebrates progress" at bounding box center [774, 400] width 22 height 16
checkbox input "true"
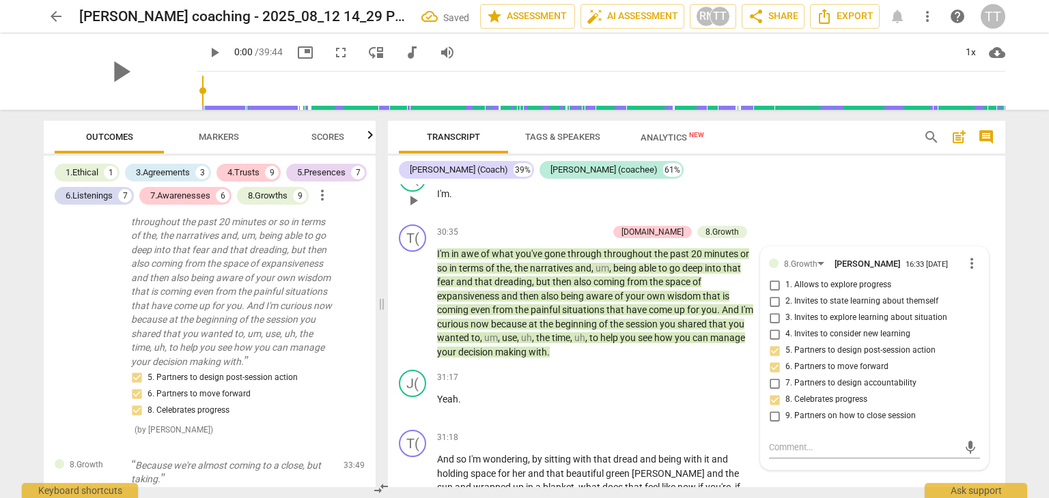
click at [872, 219] on div "J( play_arrow pause 30:34 + Add competency keyboard_arrow_right I'm ." at bounding box center [696, 189] width 617 height 60
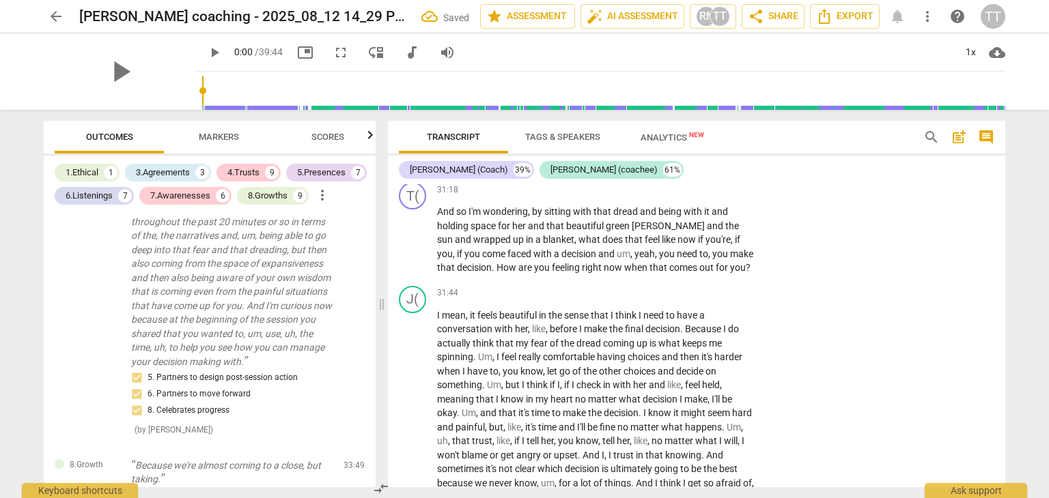
scroll to position [8151, 0]
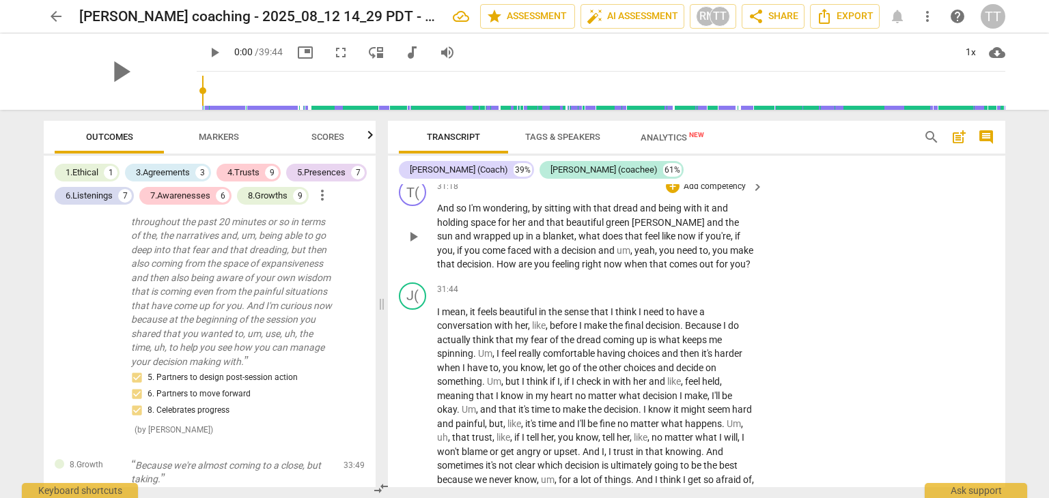
click at [693, 193] on p "Add competency" at bounding box center [714, 187] width 65 height 12
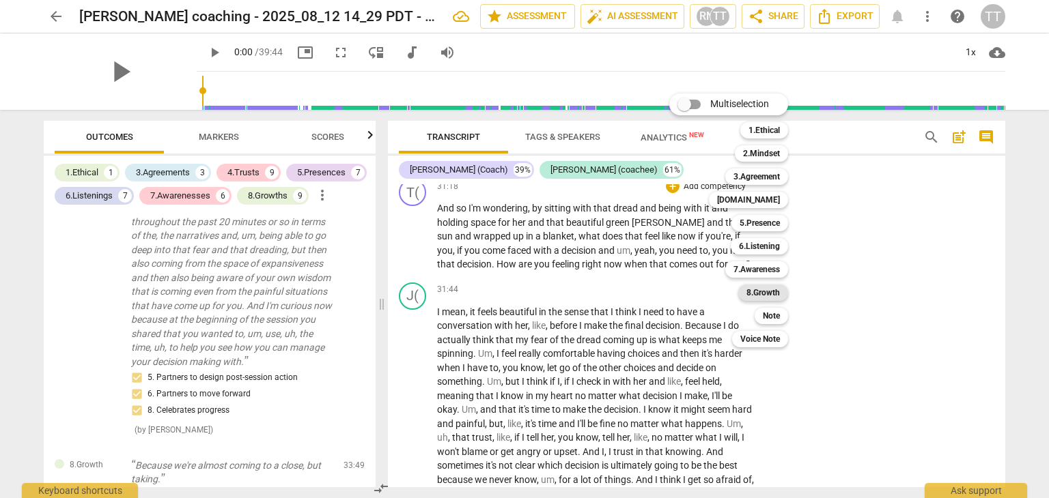
click at [750, 298] on b "8.Growth" at bounding box center [762, 293] width 33 height 16
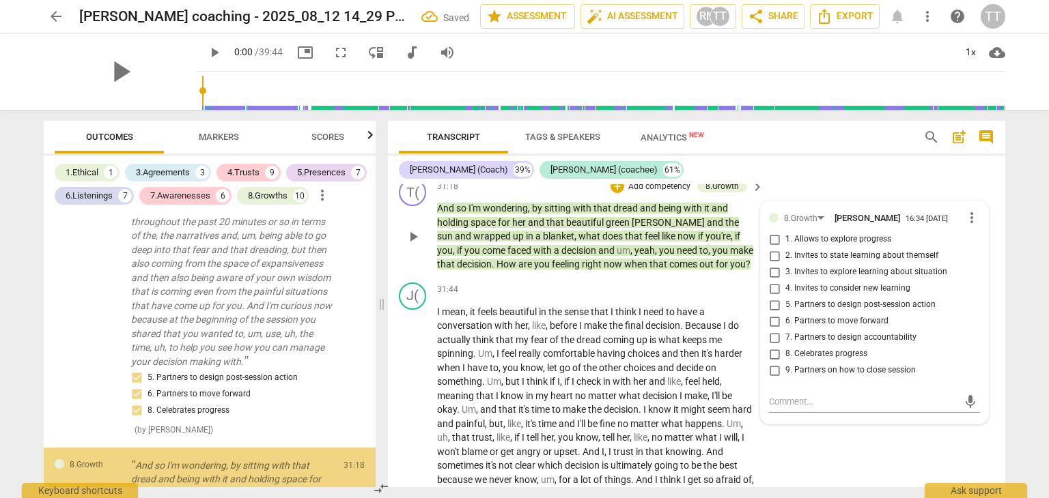
scroll to position [5087, 0]
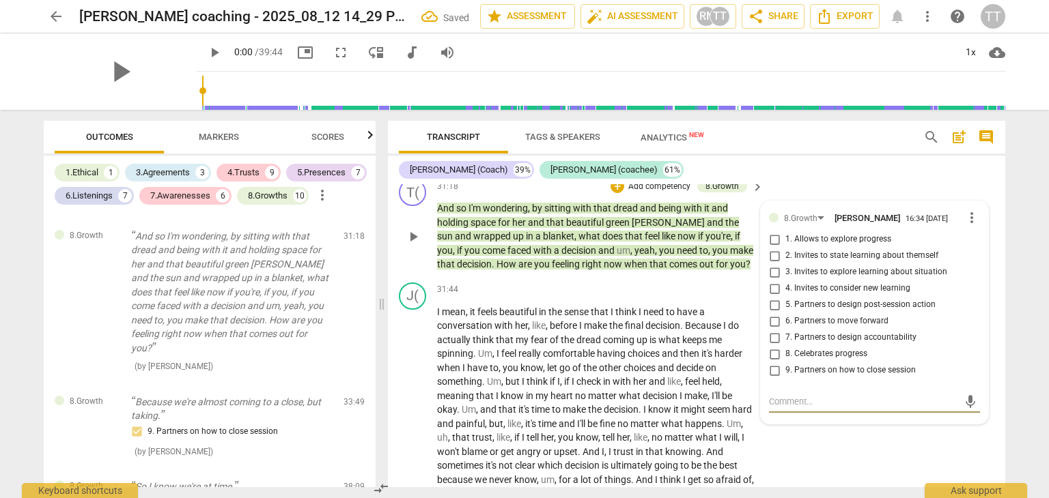
click at [785, 328] on span "6. Partners to move forward" at bounding box center [836, 321] width 103 height 12
click at [783, 330] on input "6. Partners to move forward" at bounding box center [774, 321] width 22 height 16
checkbox input "true"
click at [782, 297] on input "4. Invites to consider new learning" at bounding box center [774, 289] width 22 height 16
checkbox input "true"
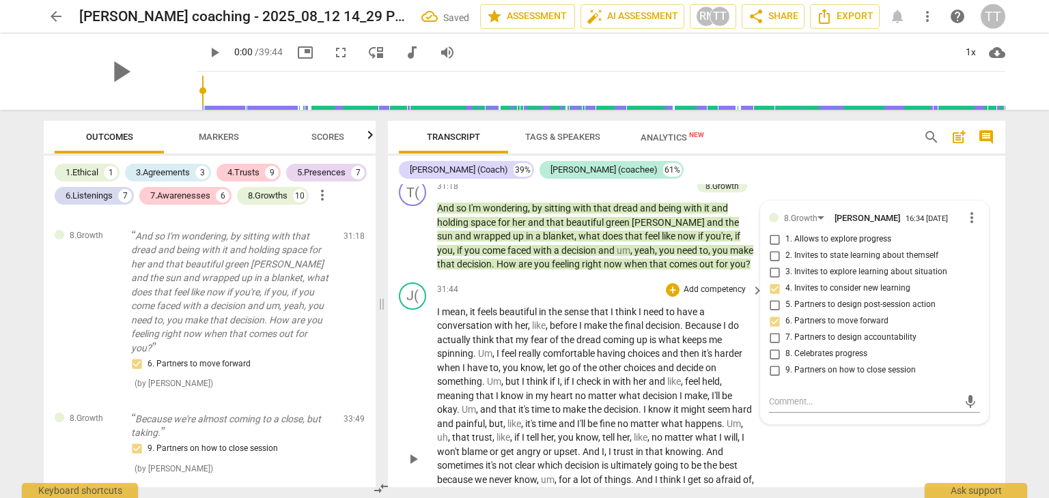
click at [732, 338] on div "31:44 + Add competency keyboard_arrow_right I mean , it feels beautiful in the …" at bounding box center [601, 448] width 328 height 330
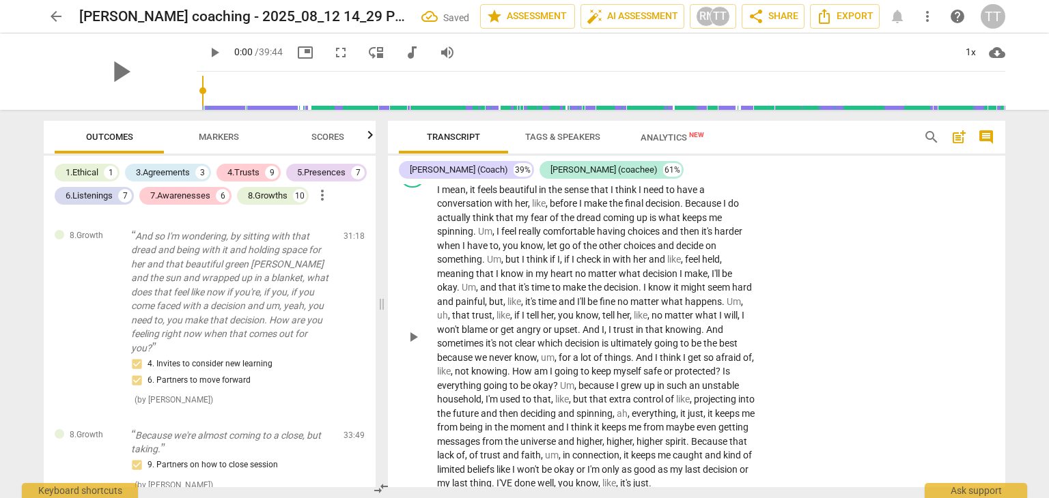
scroll to position [8271, 0]
click at [711, 176] on p "Add competency" at bounding box center [714, 170] width 65 height 12
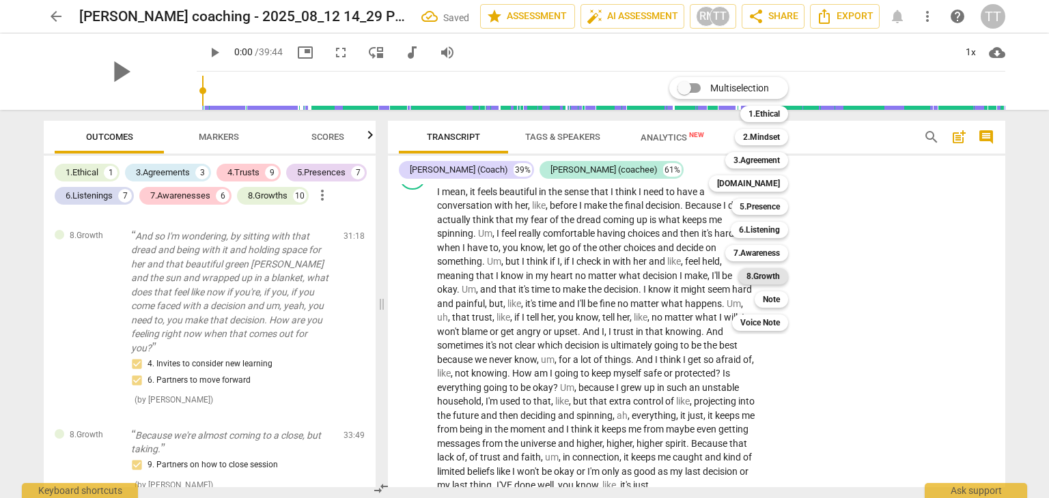
click at [758, 279] on b "8.Growth" at bounding box center [762, 276] width 33 height 16
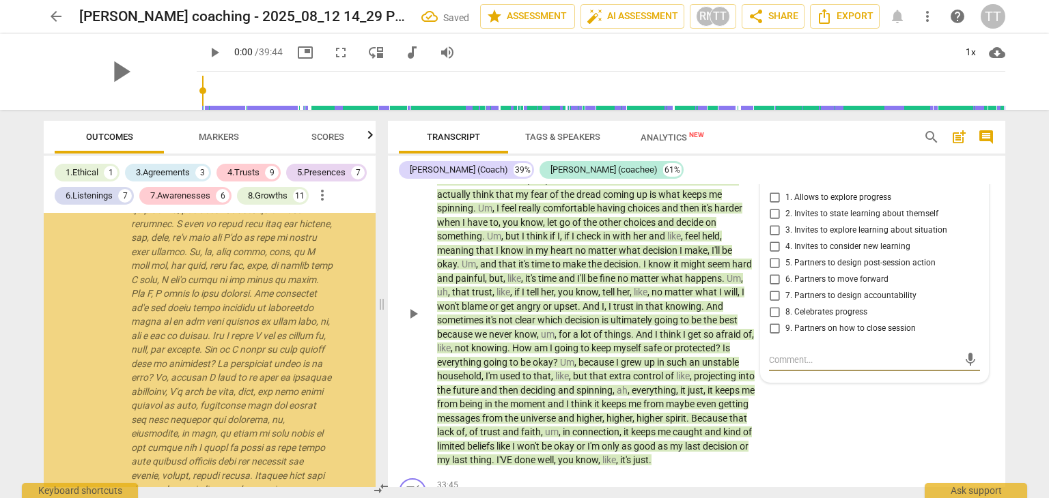
scroll to position [5469, 0]
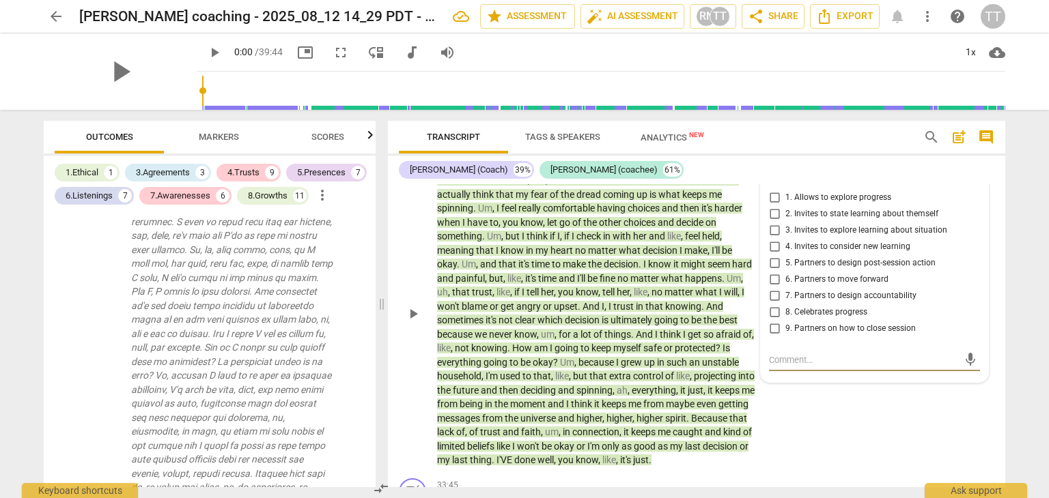
click at [773, 223] on input "2. Invites to state learning about themself" at bounding box center [774, 214] width 22 height 16
checkbox input "true"
click at [771, 206] on input "1. Allows to explore progress" at bounding box center [774, 198] width 22 height 16
checkbox input "true"
click at [717, 193] on p "I mean , it feels beautiful in the sense that I think I need to have a conversa…" at bounding box center [596, 314] width 319 height 308
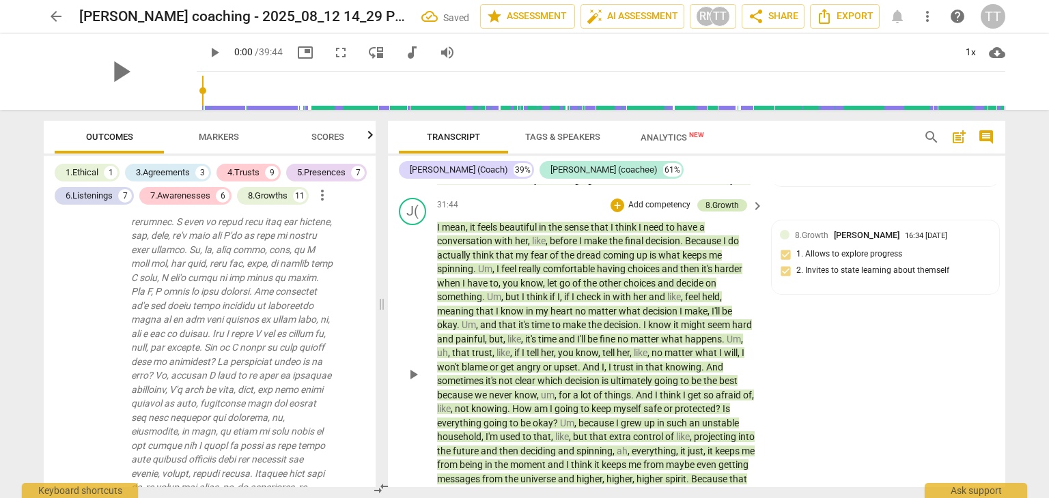
scroll to position [8233, 0]
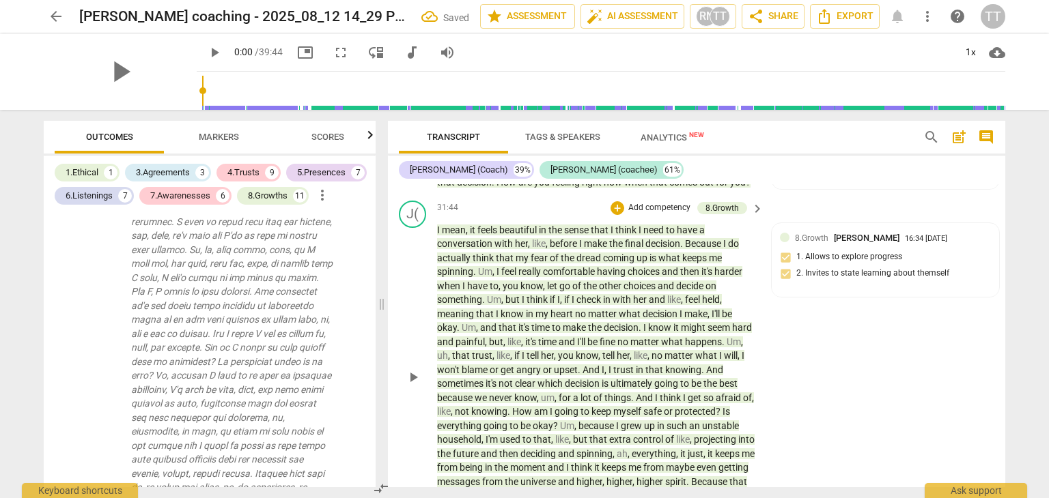
click at [627, 214] on p "Add competency" at bounding box center [659, 208] width 65 height 12
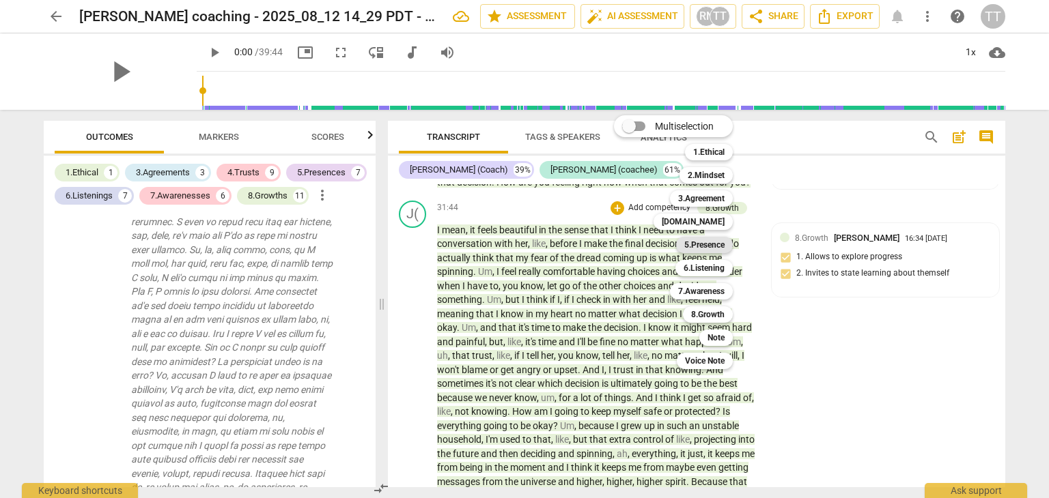
click at [705, 244] on b "5.Presence" at bounding box center [704, 245] width 40 height 16
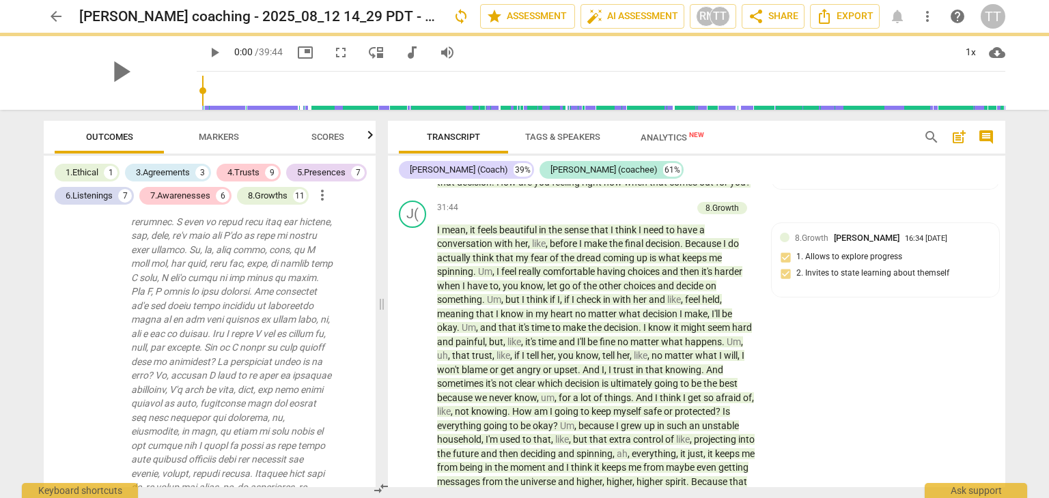
scroll to position [8279, 0]
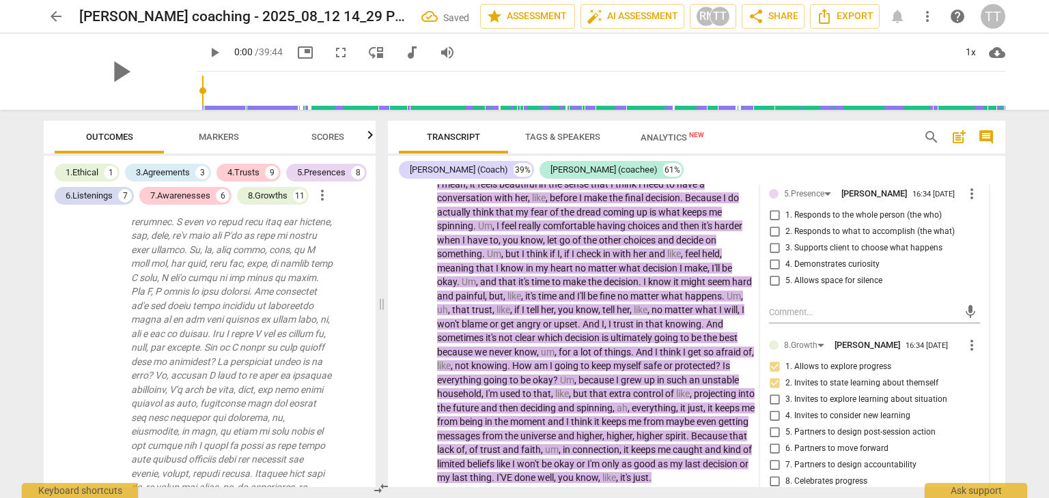
click at [705, 231] on span "it's" at bounding box center [707, 226] width 13 height 11
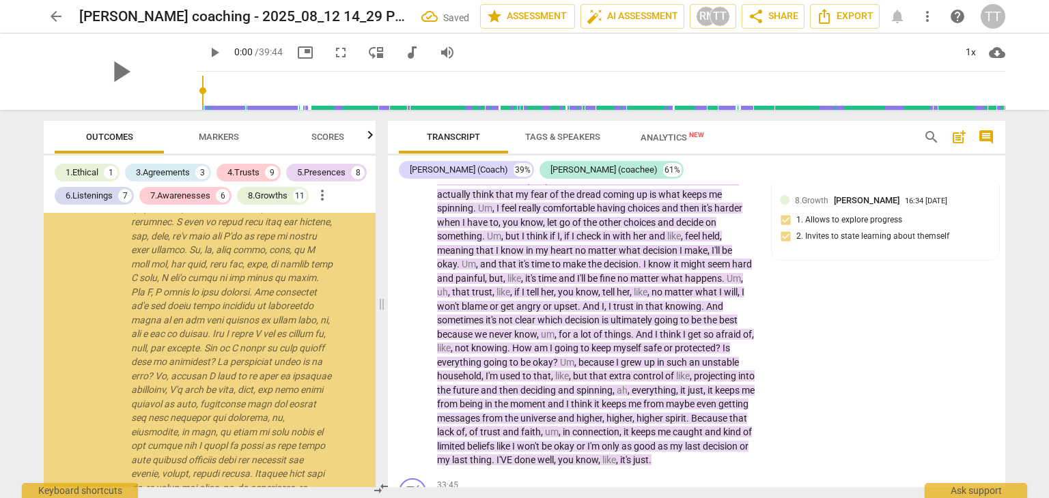
scroll to position [6046, 0]
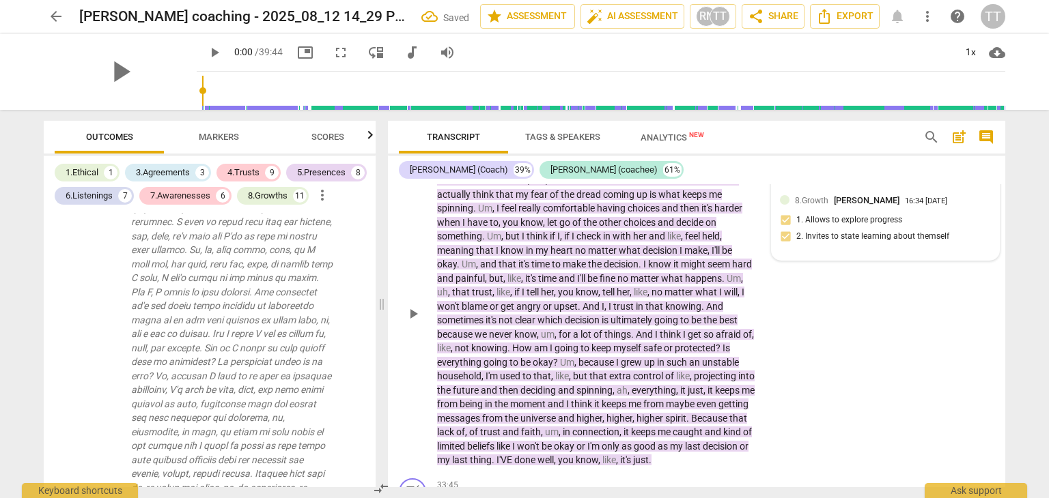
click at [844, 180] on span "[PERSON_NAME]" at bounding box center [873, 174] width 66 height 10
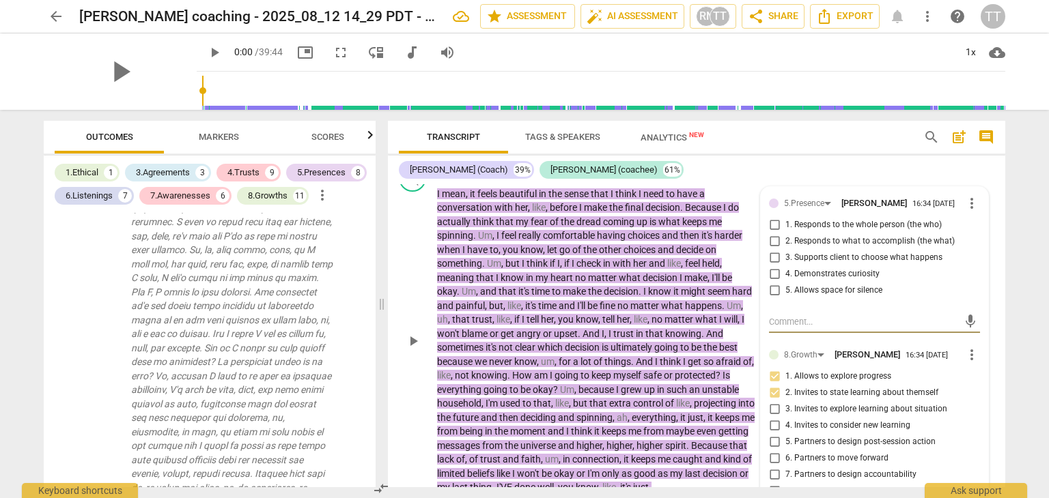
scroll to position [8262, 0]
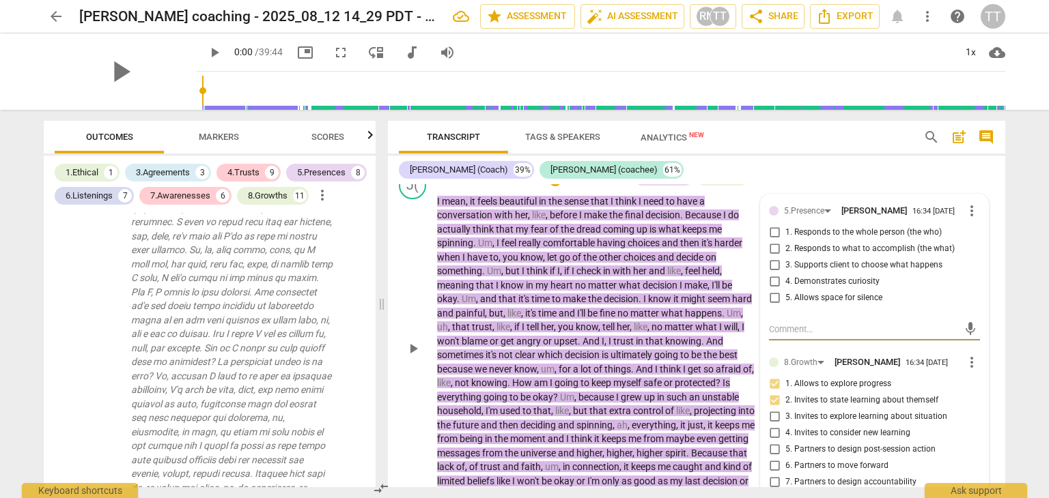
click at [972, 219] on span "more_vert" at bounding box center [971, 211] width 16 height 16
click at [979, 273] on li "Delete" at bounding box center [982, 270] width 47 height 26
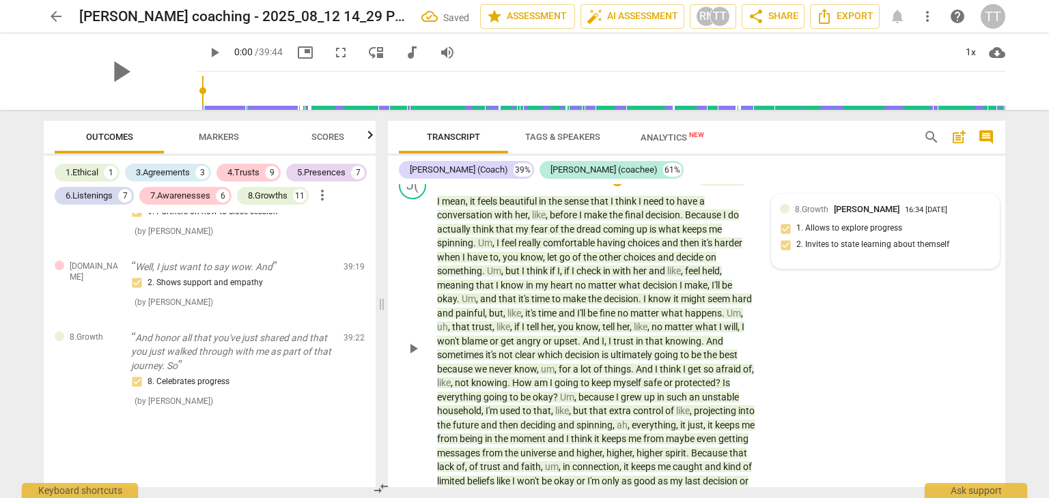
scroll to position [6031, 0]
click at [659, 186] on p "Add competency" at bounding box center [659, 179] width 65 height 12
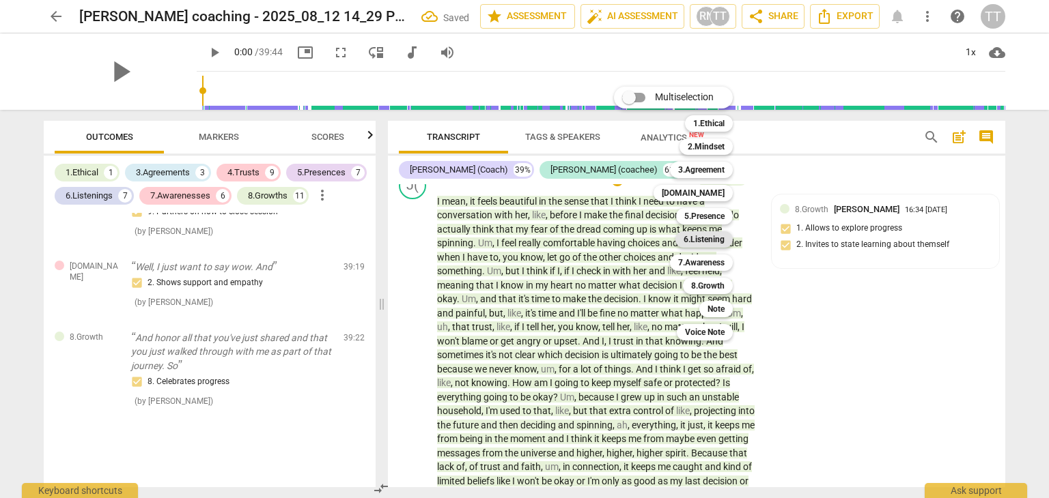
click at [699, 240] on b "6.Listening" at bounding box center [703, 239] width 41 height 16
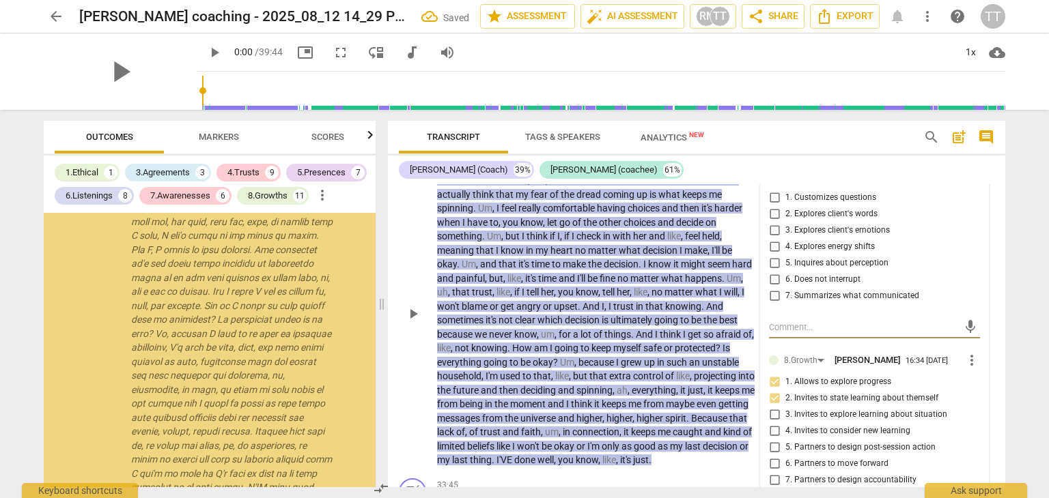
scroll to position [6046, 0]
click at [786, 286] on span "6. Does not interrupt" at bounding box center [822, 280] width 75 height 12
click at [785, 288] on input "6. Does not interrupt" at bounding box center [774, 280] width 22 height 16
checkbox input "true"
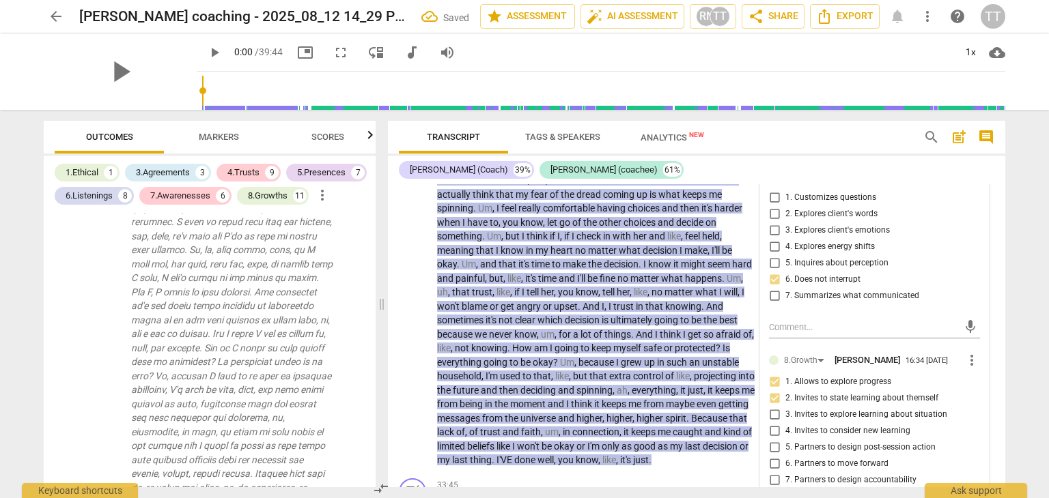
click at [835, 177] on div "[PERSON_NAME] (Coach) 39% [PERSON_NAME] (coachee) 61%" at bounding box center [696, 169] width 595 height 23
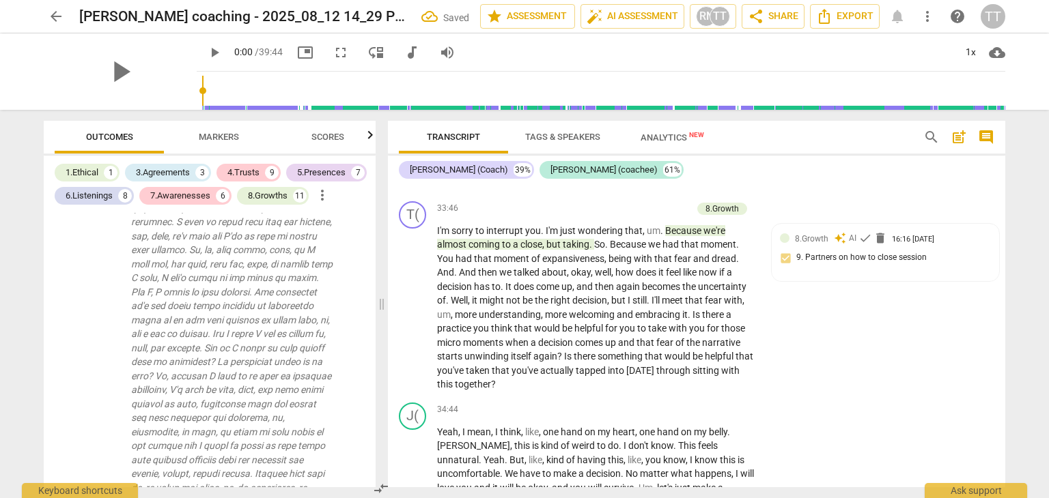
scroll to position [8815, 0]
click at [668, 214] on p "Add competency" at bounding box center [659, 208] width 65 height 12
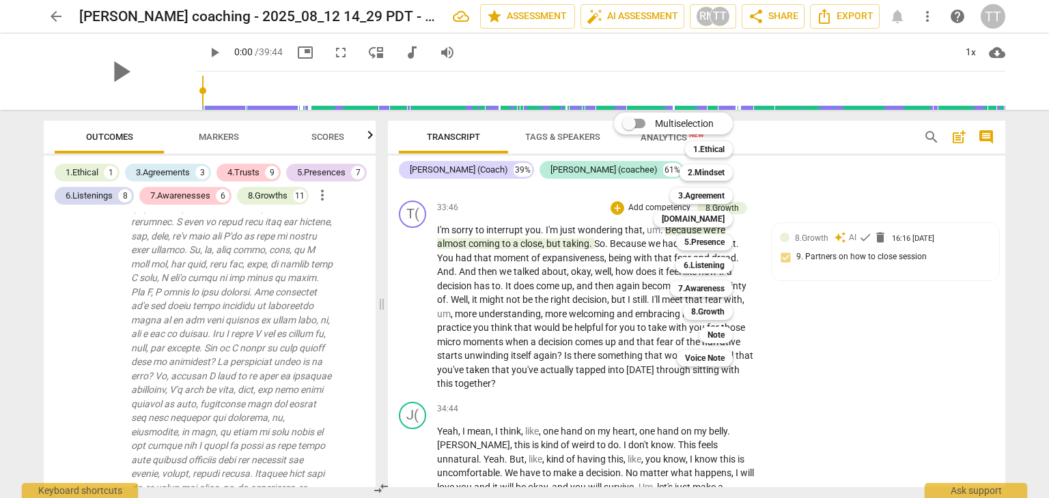
click at [797, 335] on div at bounding box center [524, 249] width 1049 height 498
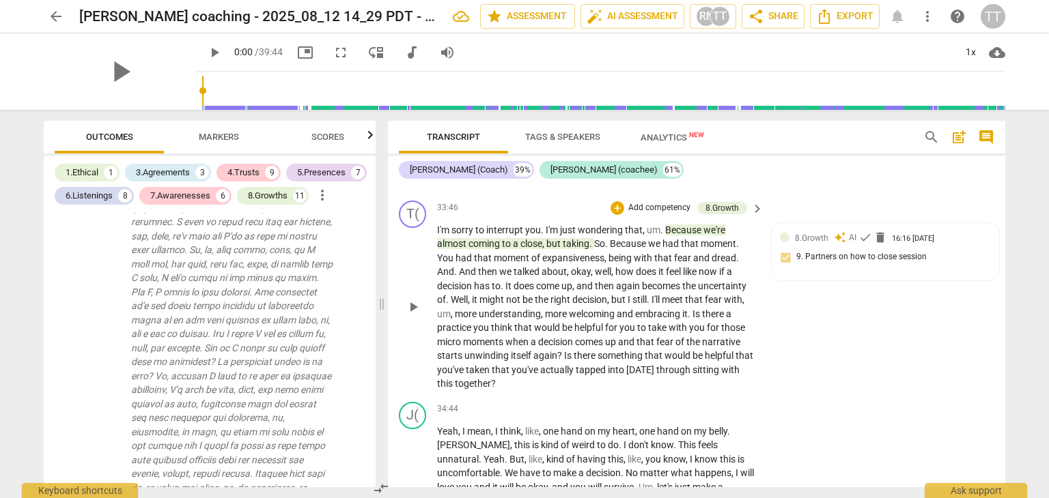
click at [641, 214] on p "Add competency" at bounding box center [659, 208] width 65 height 12
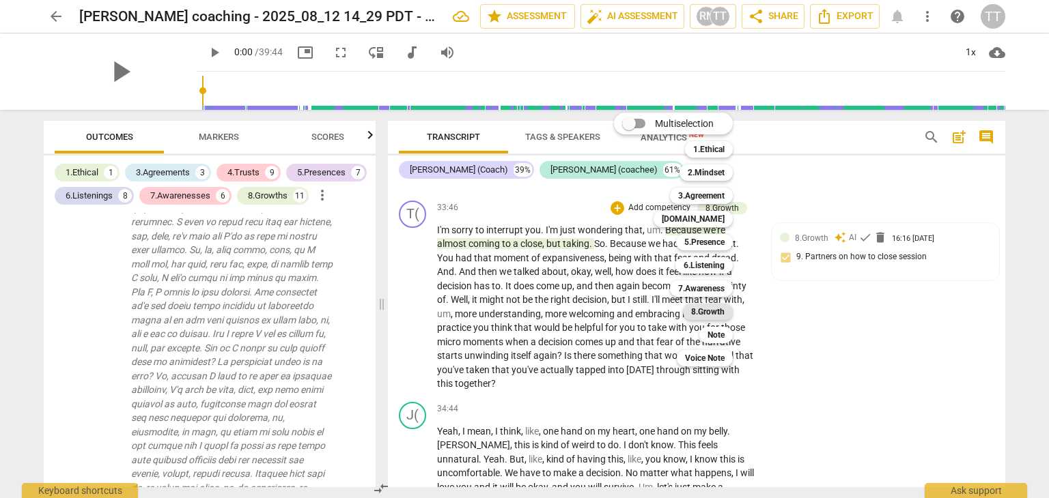
click at [702, 313] on b "8.Growth" at bounding box center [707, 312] width 33 height 16
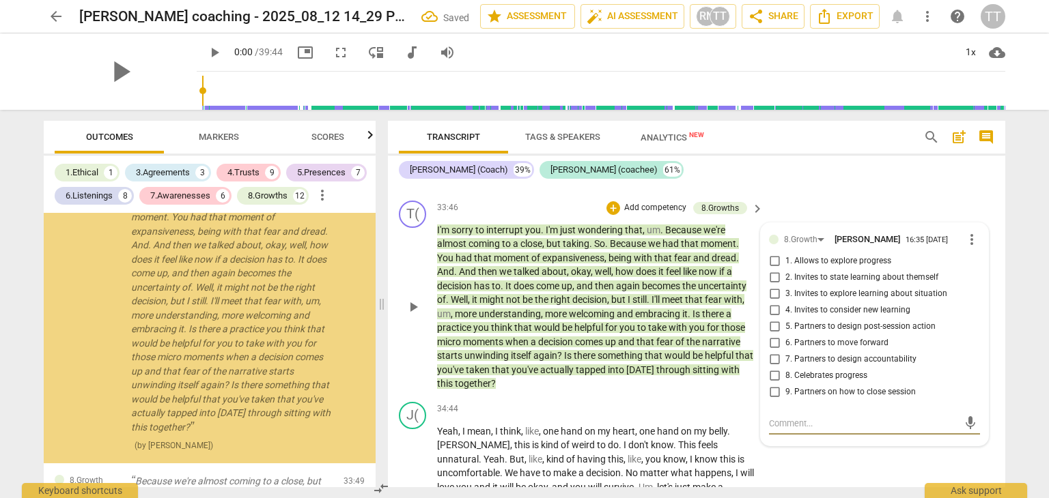
scroll to position [6488, 0]
click at [827, 399] on span "9. Partners on how to close session" at bounding box center [850, 392] width 130 height 12
click at [785, 401] on input "9. Partners on how to close session" at bounding box center [774, 392] width 22 height 16
checkbox input "true"
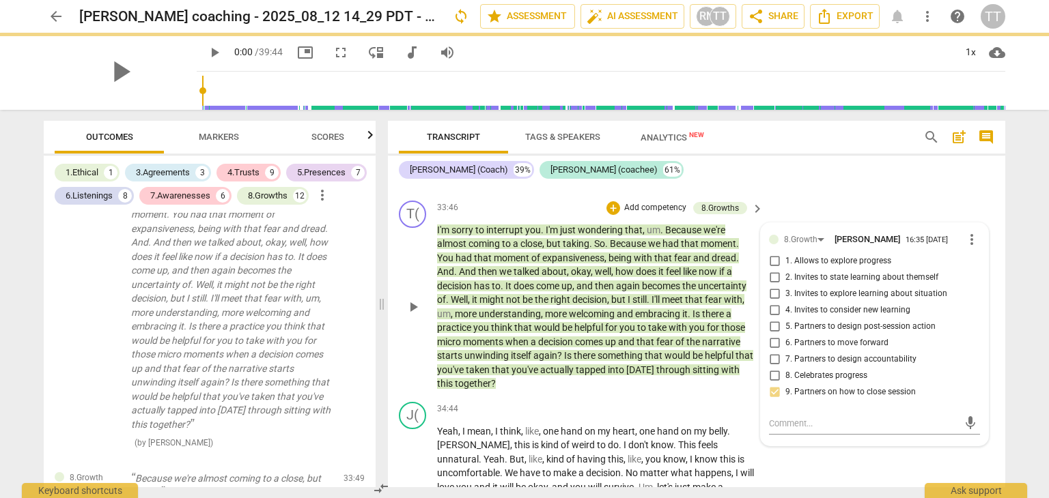
click at [827, 366] on span "7. Partners to design accountability" at bounding box center [850, 360] width 131 height 12
click at [785, 368] on input "7. Partners to design accountability" at bounding box center [774, 360] width 22 height 16
checkbox input "true"
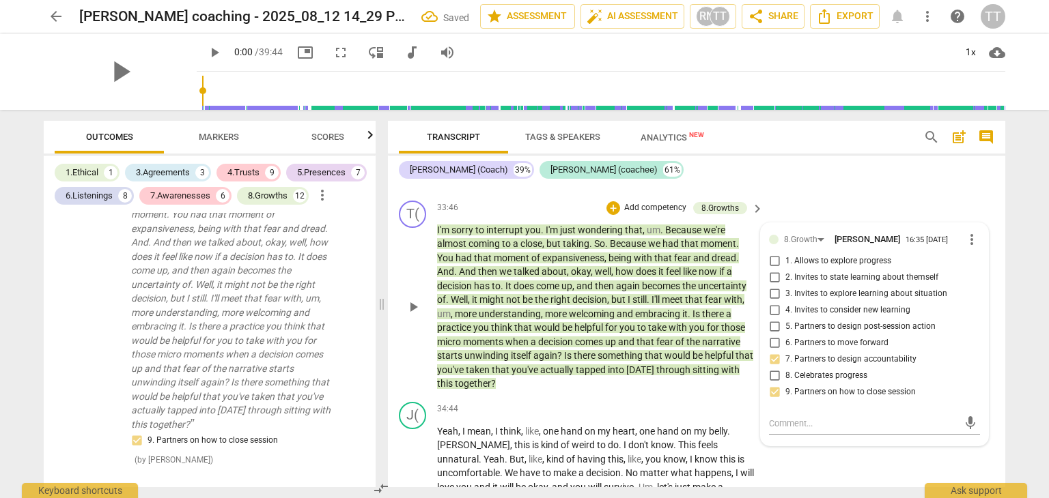
click at [830, 350] on span "6. Partners to move forward" at bounding box center [836, 343] width 103 height 12
click at [785, 352] on input "6. Partners to move forward" at bounding box center [774, 343] width 22 height 16
checkbox input "true"
click at [834, 333] on span "5. Partners to design post-session action" at bounding box center [860, 327] width 150 height 12
click at [785, 335] on input "5. Partners to design post-session action" at bounding box center [774, 327] width 22 height 16
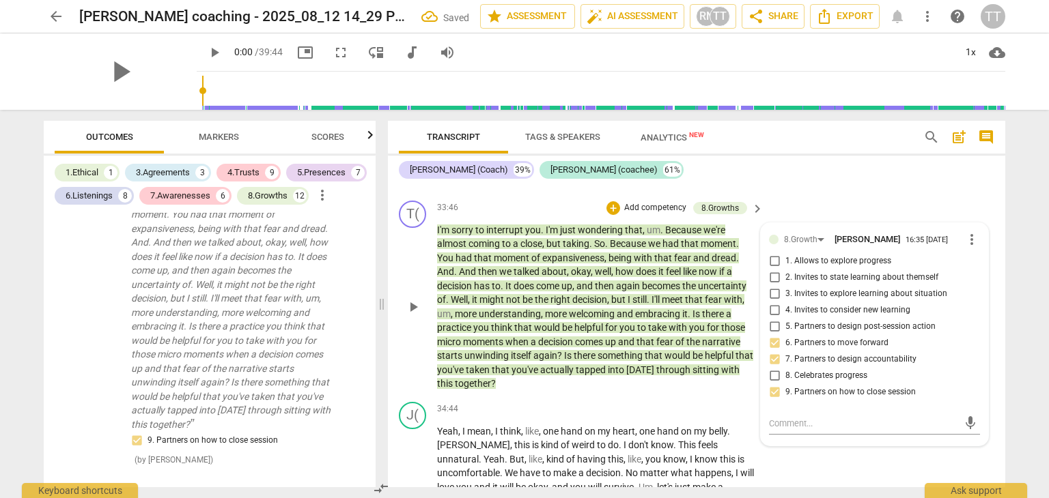
checkbox input "true"
click at [883, 240] on div "T( play_arrow pause 33:46 + Add competency 8.Growths keyboard_arrow_right I'm s…" at bounding box center [696, 295] width 617 height 201
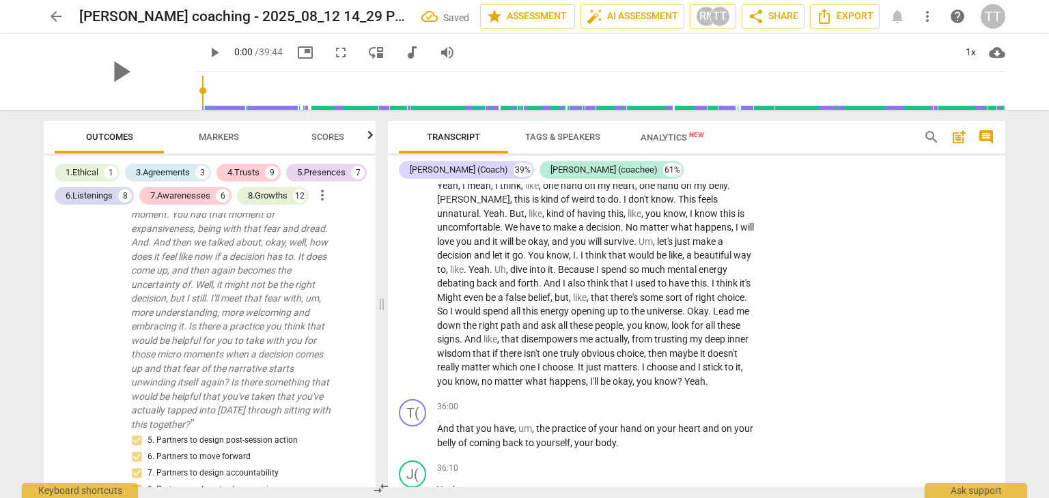
scroll to position [9061, 0]
click at [706, 169] on p "Add competency" at bounding box center [714, 163] width 65 height 12
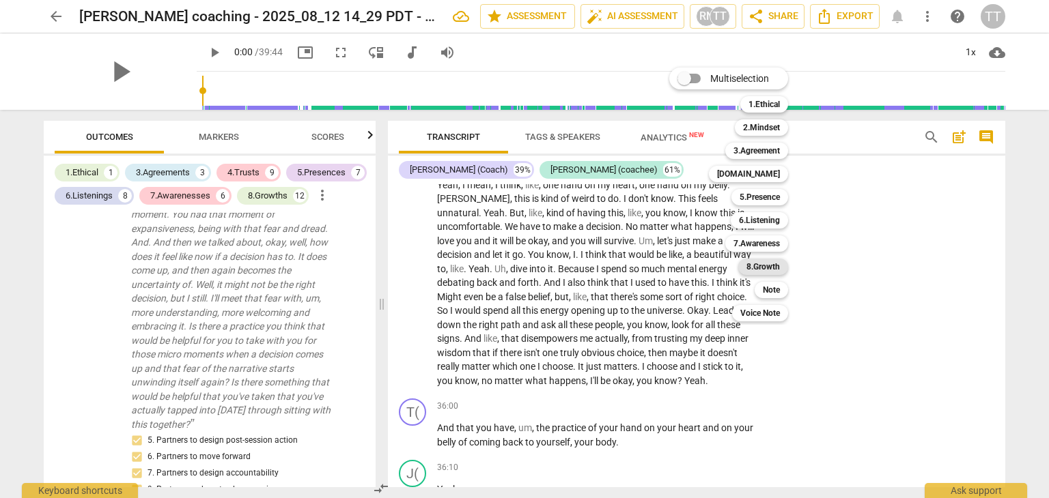
click at [759, 264] on b "8.Growth" at bounding box center [762, 267] width 33 height 16
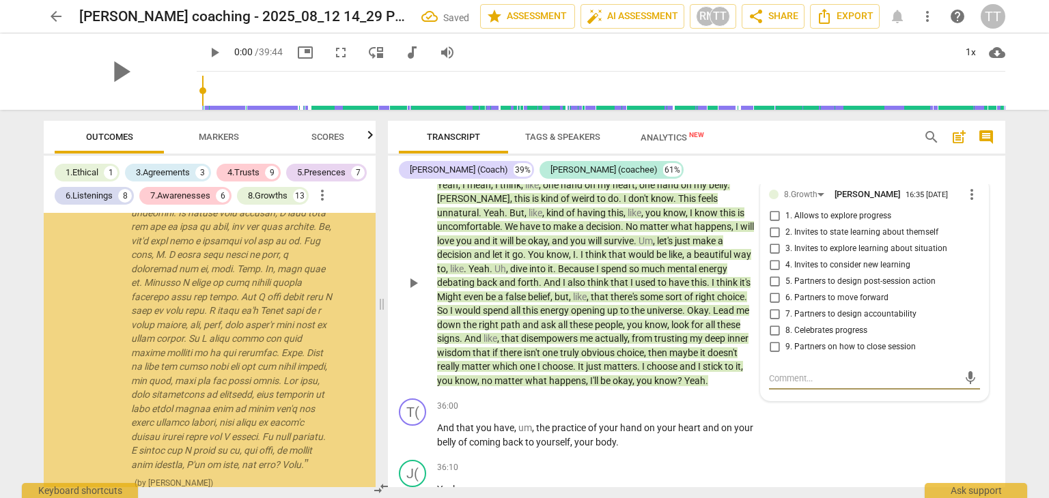
scroll to position [6986, 0]
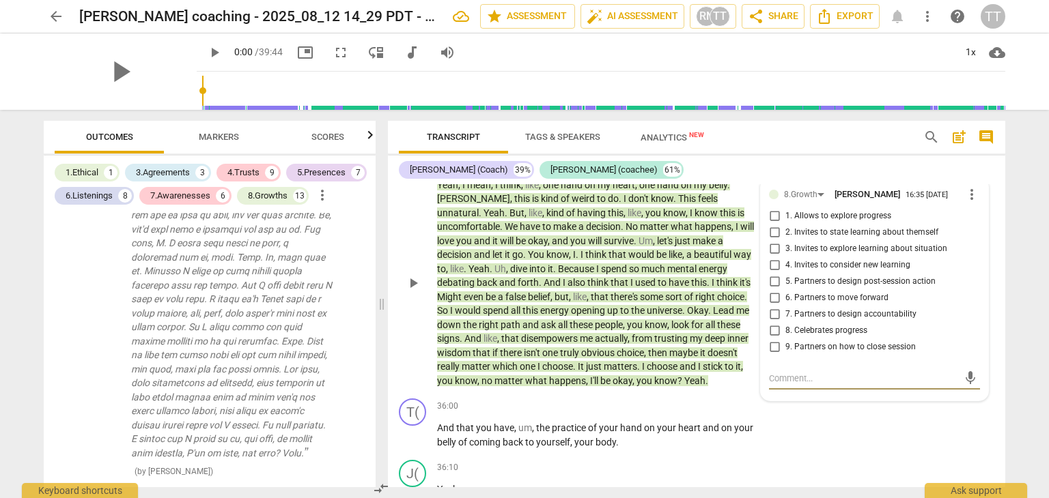
click at [769, 241] on input "2. Invites to state learning about themself" at bounding box center [774, 233] width 22 height 16
checkbox input "true"
click at [769, 290] on input "5. Partners to design post-session action" at bounding box center [774, 282] width 22 height 16
checkbox input "true"
click at [839, 435] on div "T( play_arrow pause 36:00 + Add competency keyboard_arrow_right And that you ha…" at bounding box center [696, 423] width 617 height 61
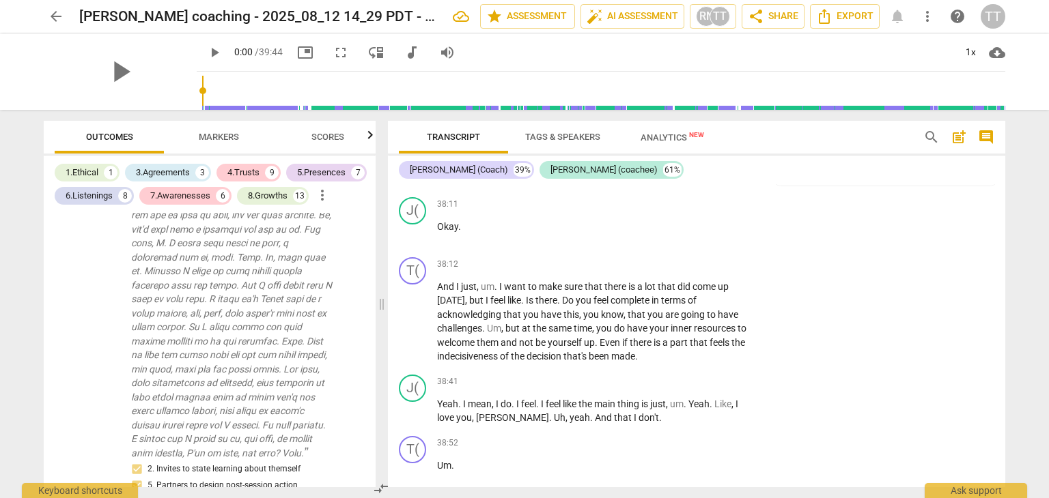
scroll to position [9833, 0]
click at [697, 271] on p "Add competency" at bounding box center [714, 265] width 65 height 12
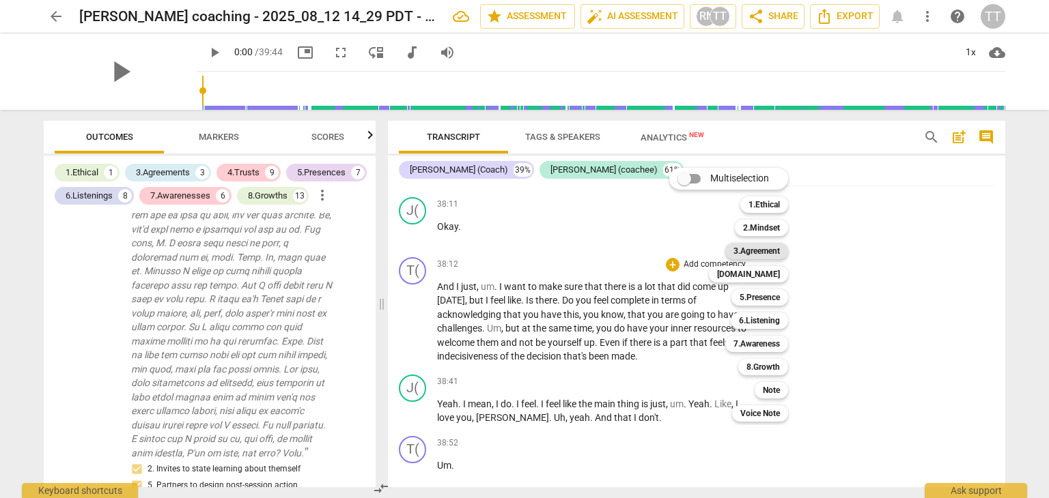
click at [753, 250] on b "3.Agreement" at bounding box center [756, 251] width 46 height 16
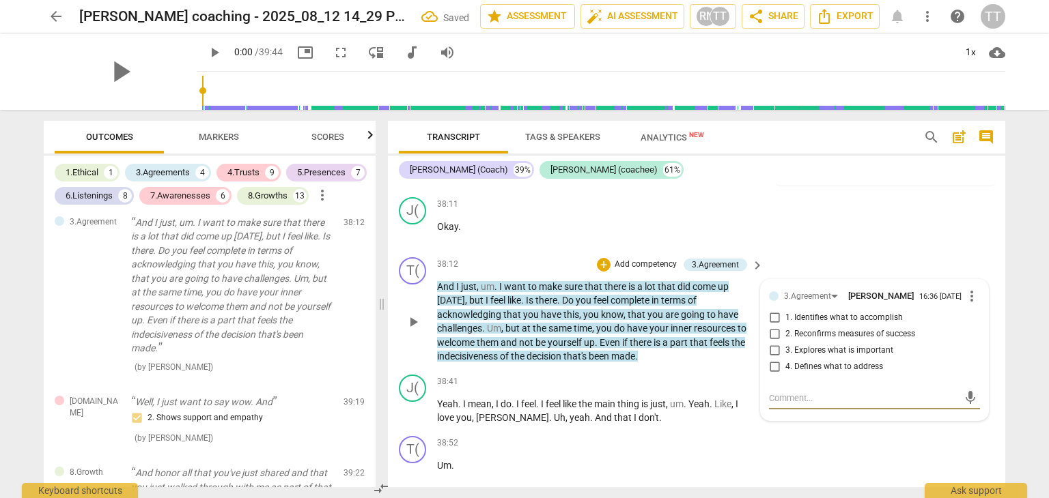
scroll to position [9855, 0]
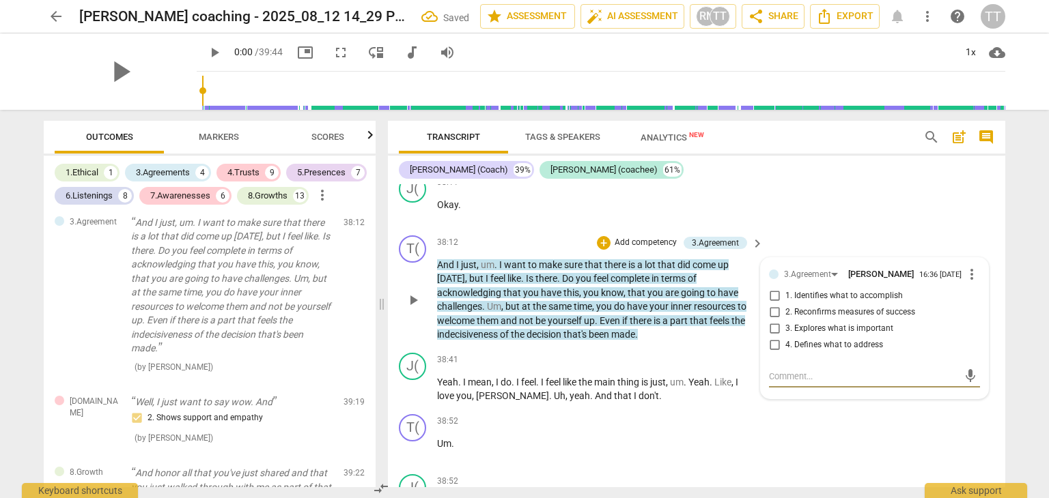
click at [776, 321] on input "2. Reconfirms measures of success" at bounding box center [774, 312] width 22 height 16
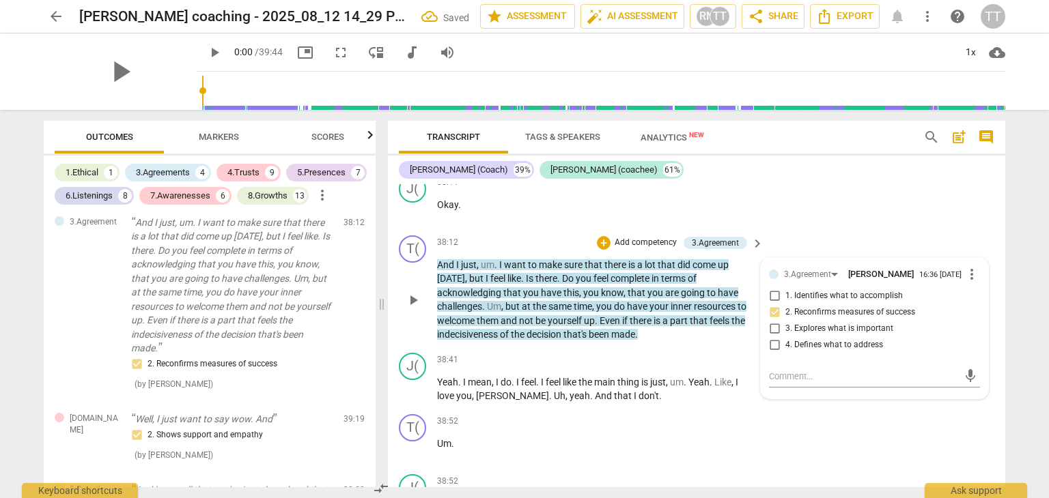
click at [776, 321] on input "2. Reconfirms measures of success" at bounding box center [774, 312] width 22 height 16
checkbox input "true"
click at [965, 283] on span "more_vert" at bounding box center [971, 274] width 16 height 16
click at [976, 338] on li "Delete" at bounding box center [982, 330] width 47 height 26
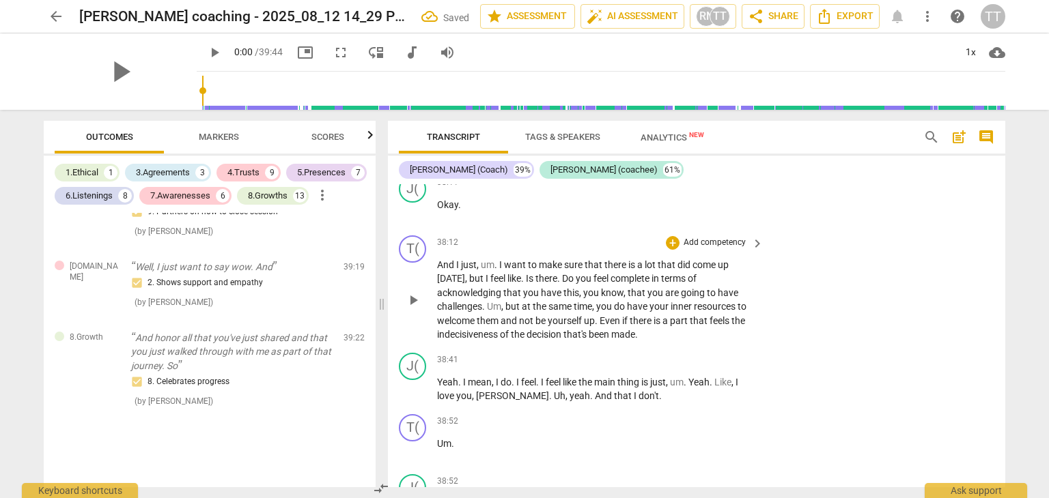
click at [738, 249] on p "Add competency" at bounding box center [714, 243] width 65 height 12
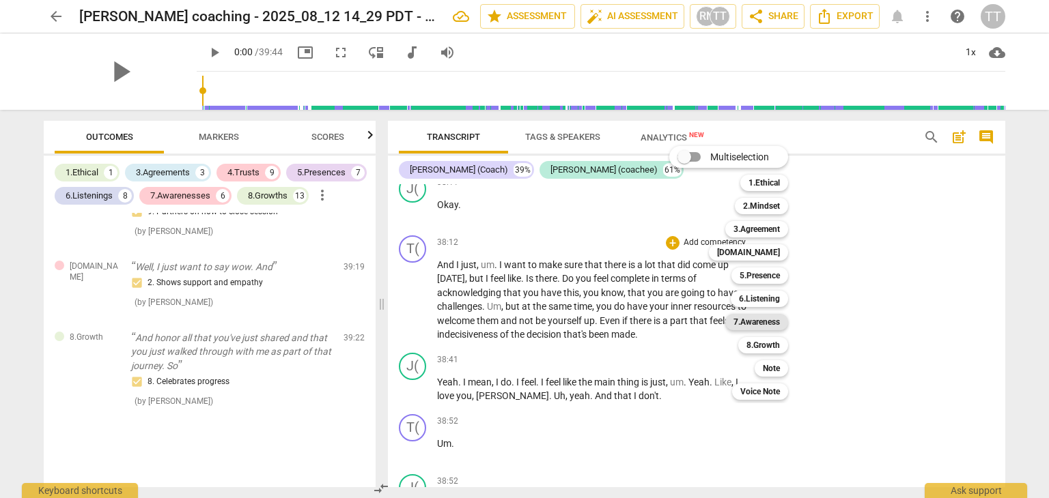
click at [763, 325] on b "7.Awareness" at bounding box center [756, 322] width 46 height 16
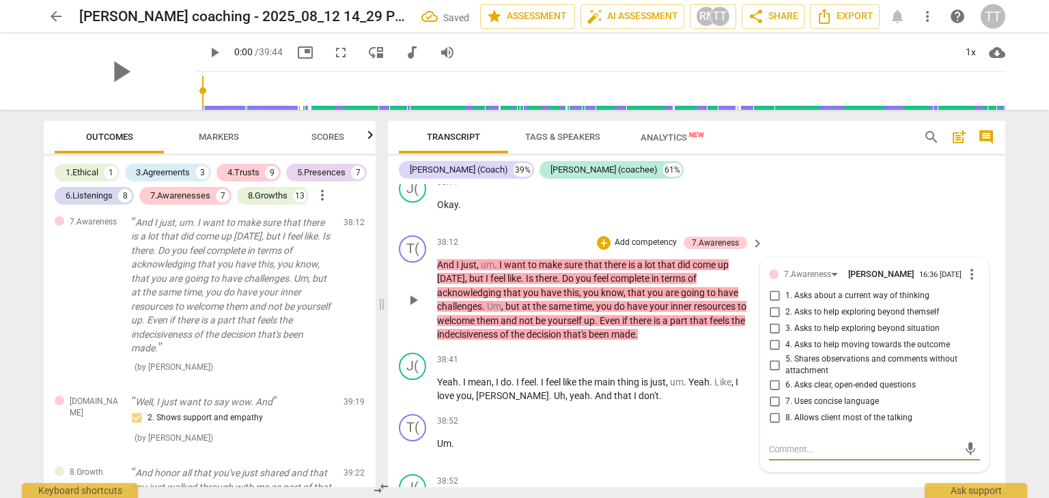
click at [770, 354] on input "4. Asks to help moving towards the outcome" at bounding box center [774, 345] width 22 height 16
checkbox input "true"
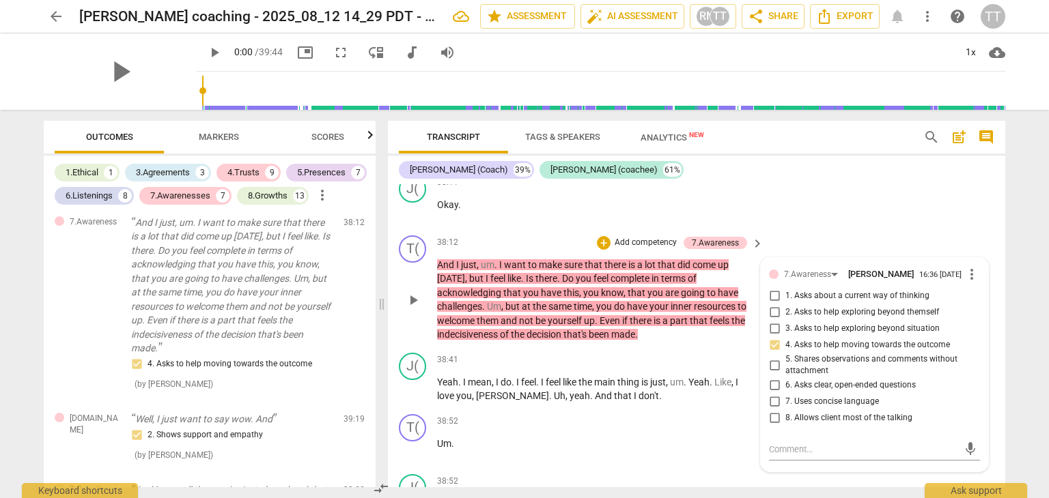
click at [775, 373] on input "5. Shares observations and comments without attachment" at bounding box center [774, 365] width 22 height 16
checkbox input "true"
click at [645, 264] on div "T( play_arrow pause 38:12 + Add competency 7.Awareness keyboard_arrow_right And…" at bounding box center [696, 288] width 617 height 117
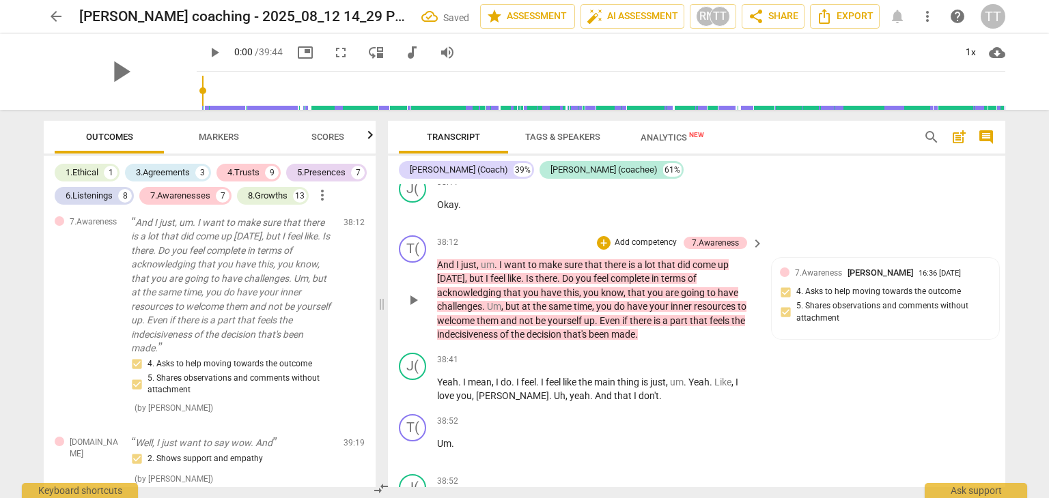
click at [653, 249] on p "Add competency" at bounding box center [645, 243] width 65 height 12
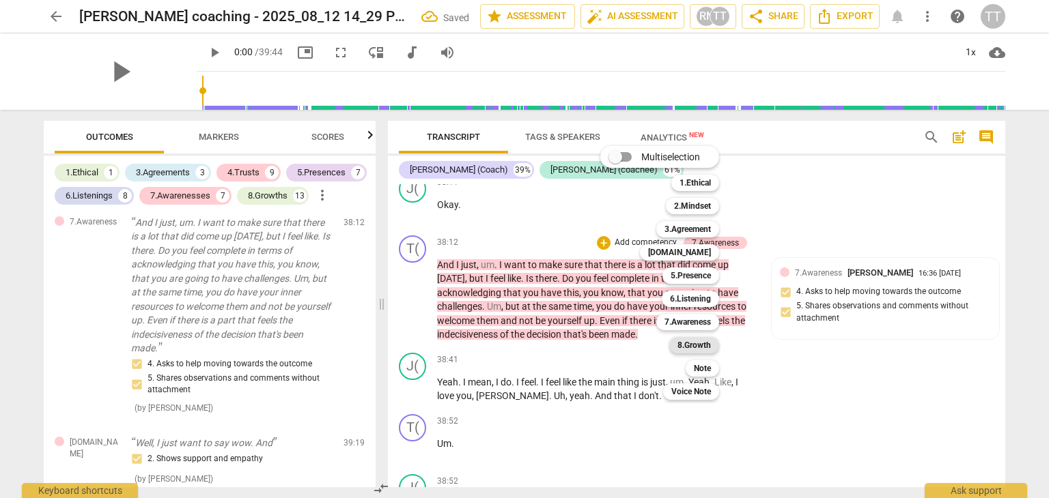
click at [706, 343] on b "8.Growth" at bounding box center [693, 345] width 33 height 16
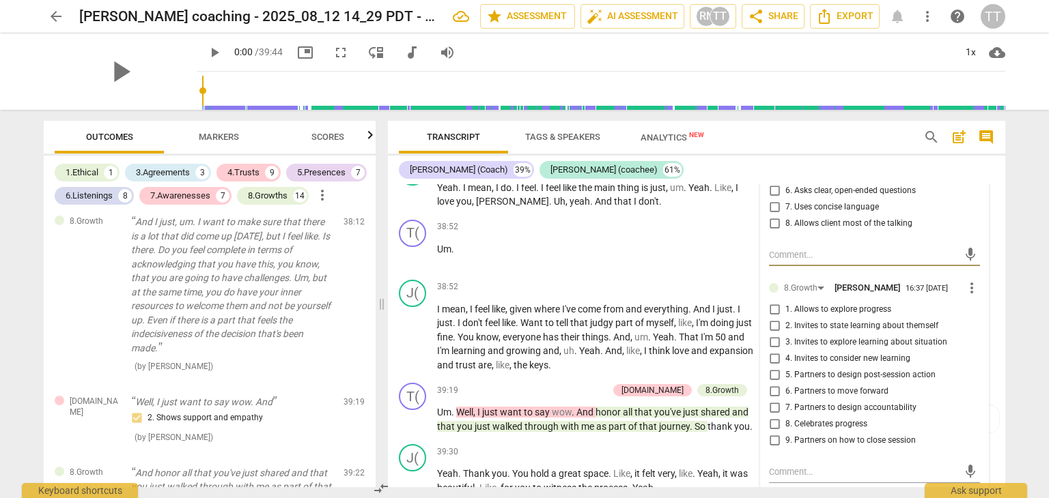
scroll to position [10053, 0]
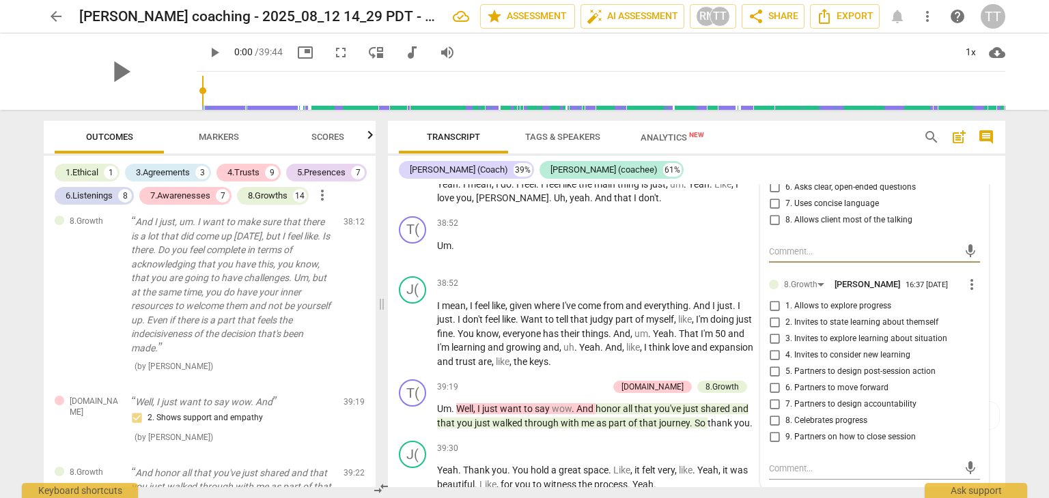
click at [771, 397] on input "6. Partners to move forward" at bounding box center [774, 388] width 22 height 16
checkbox input "true"
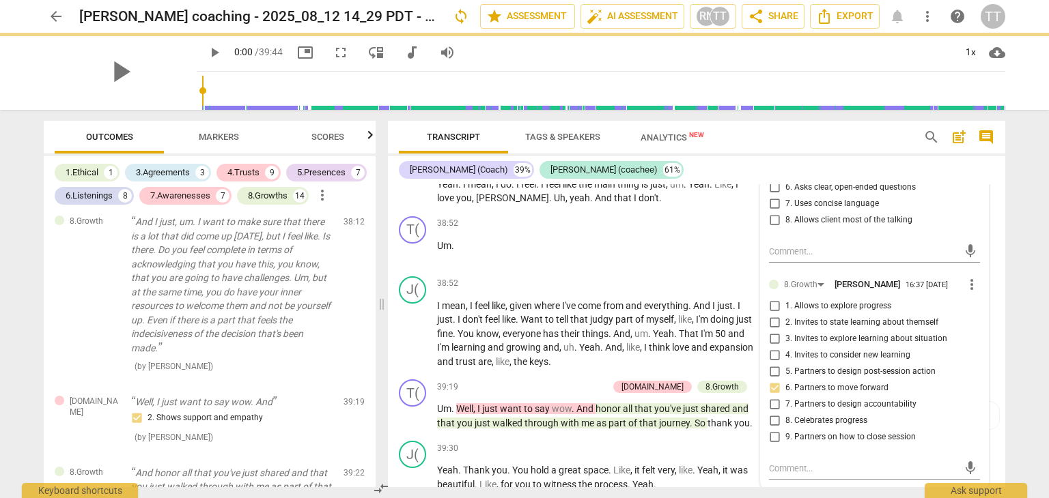
click at [767, 446] on input "9. Partners on how to close session" at bounding box center [774, 437] width 22 height 16
checkbox input "true"
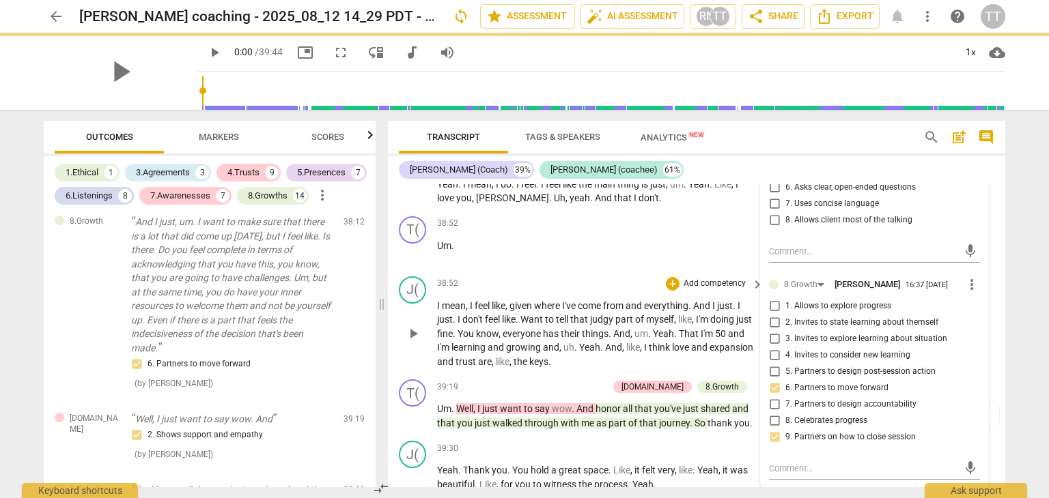
click at [613, 339] on span "." at bounding box center [610, 333] width 5 height 11
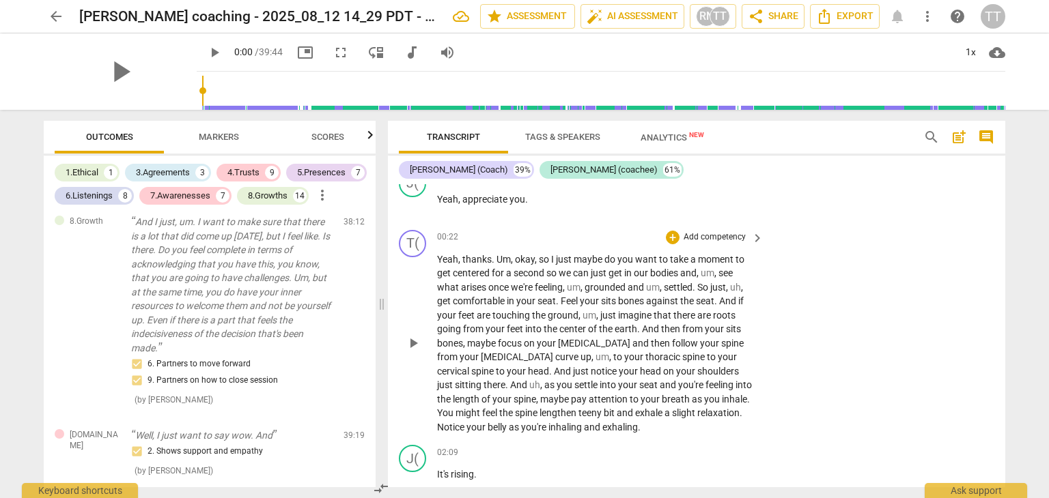
scroll to position [225, 0]
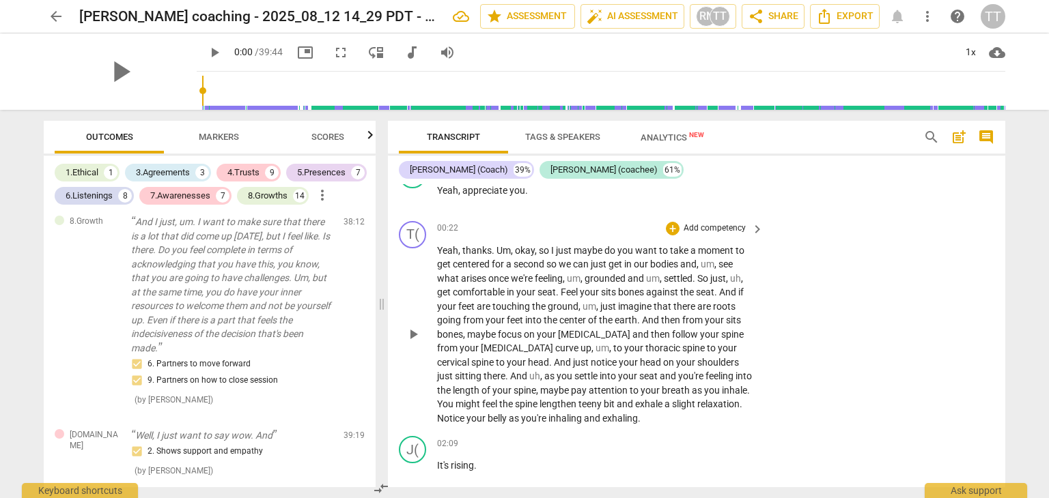
click at [713, 223] on p "Add competency" at bounding box center [714, 229] width 65 height 12
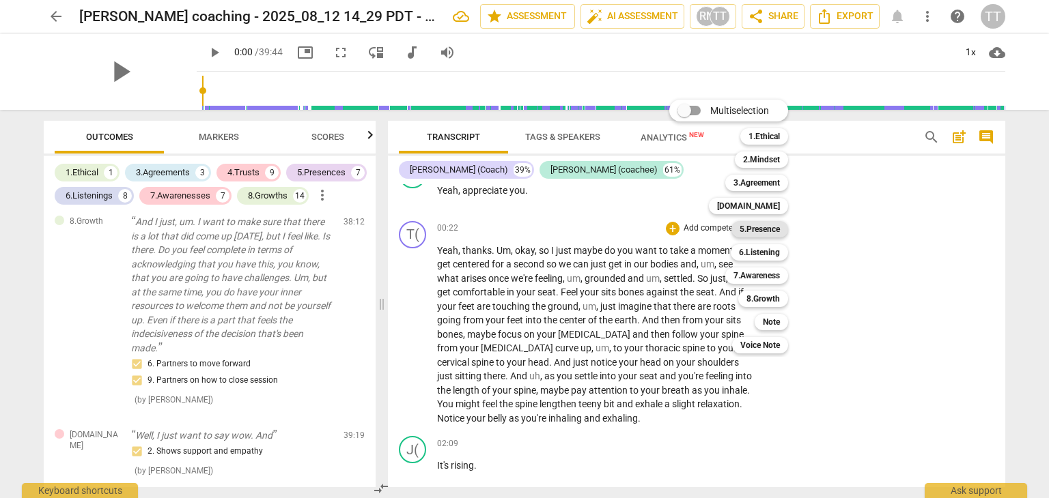
click at [747, 229] on b "5.Presence" at bounding box center [759, 229] width 40 height 16
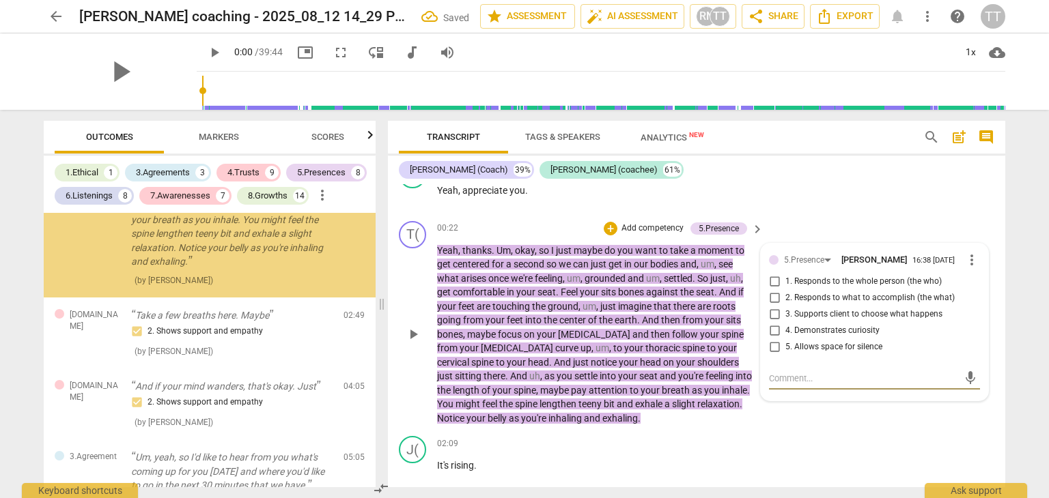
scroll to position [191, 0]
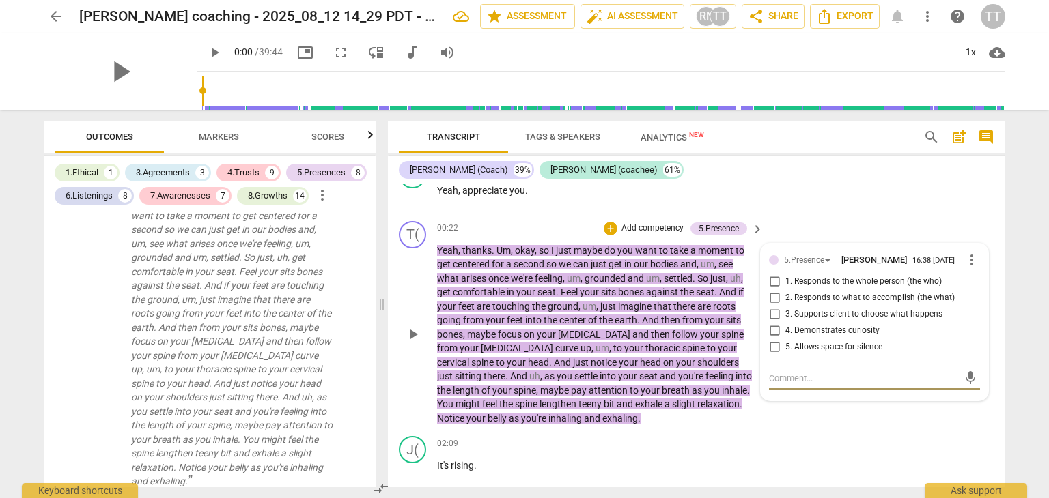
click at [887, 347] on label "5. Allows space for silence" at bounding box center [868, 347] width 211 height 16
click at [785, 347] on input "5. Allows space for silence" at bounding box center [774, 347] width 22 height 16
checkbox input "true"
click at [918, 223] on div "T( play_arrow pause 00:22 + Add competency 5.Presence keyboard_arrow_right Yeah…" at bounding box center [696, 324] width 617 height 216
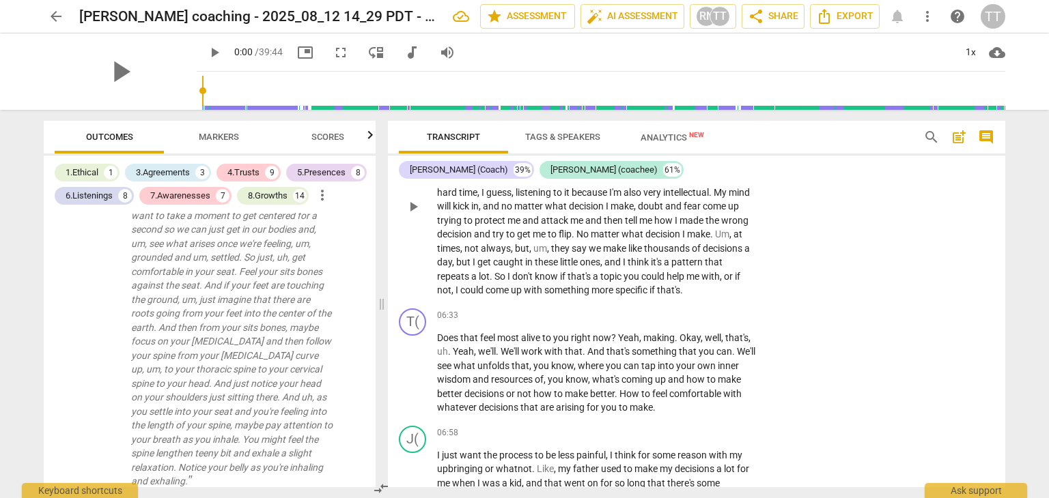
scroll to position [1072, 0]
click at [724, 321] on p "Add competency" at bounding box center [714, 315] width 65 height 12
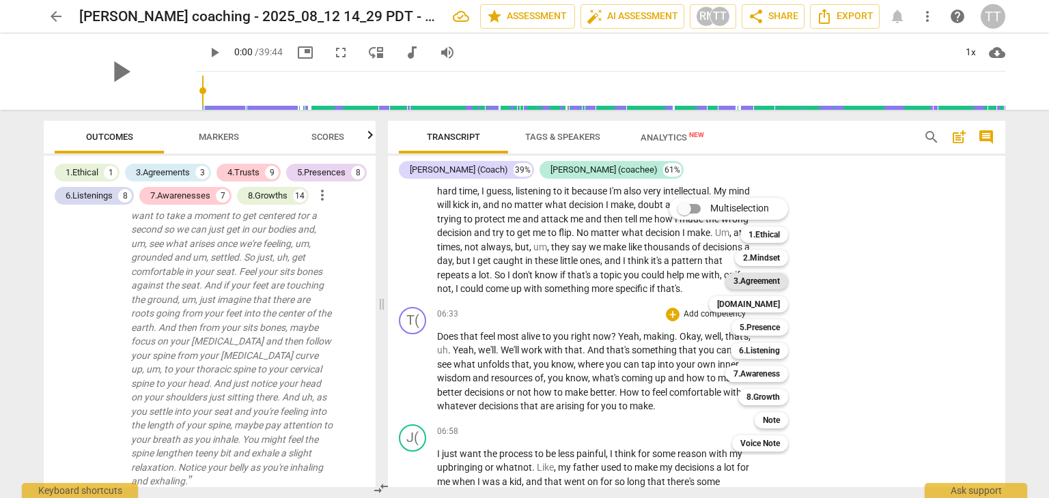
click at [743, 282] on b "3.Agreement" at bounding box center [756, 281] width 46 height 16
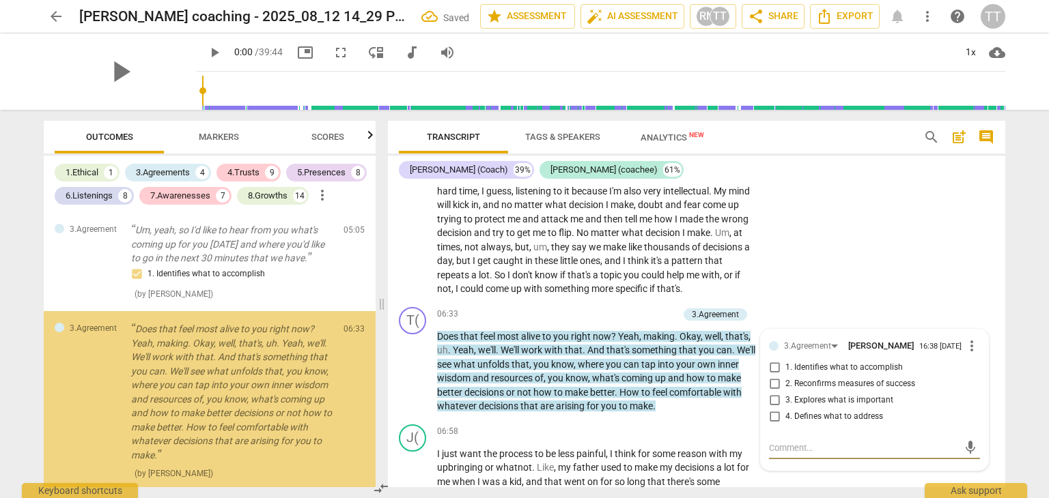
scroll to position [707, 0]
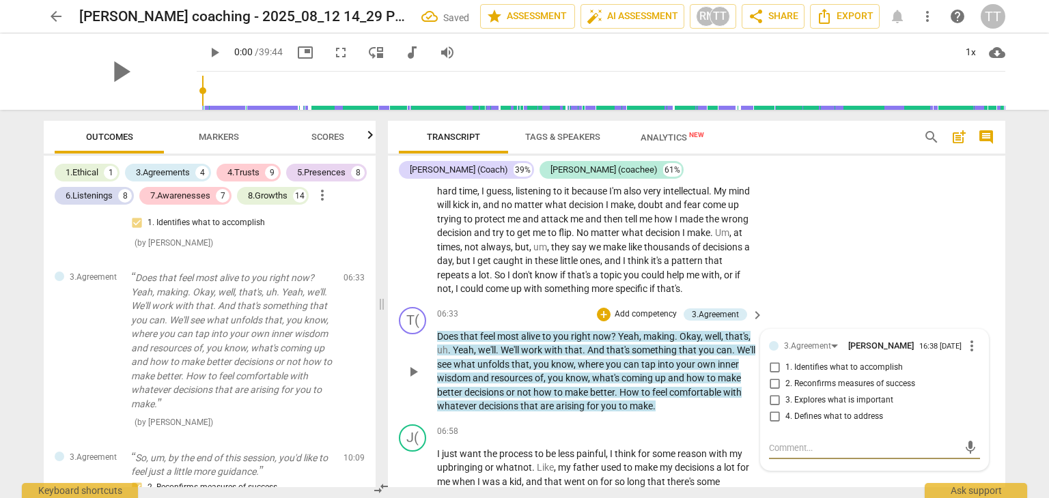
click at [771, 376] on input "1. Identifies what to accomplish" at bounding box center [774, 368] width 22 height 16
checkbox input "true"
click at [771, 409] on input "3. Explores what is important" at bounding box center [774, 401] width 22 height 16
checkbox input "true"
click at [774, 425] on input "4. Defines what to address" at bounding box center [774, 417] width 22 height 16
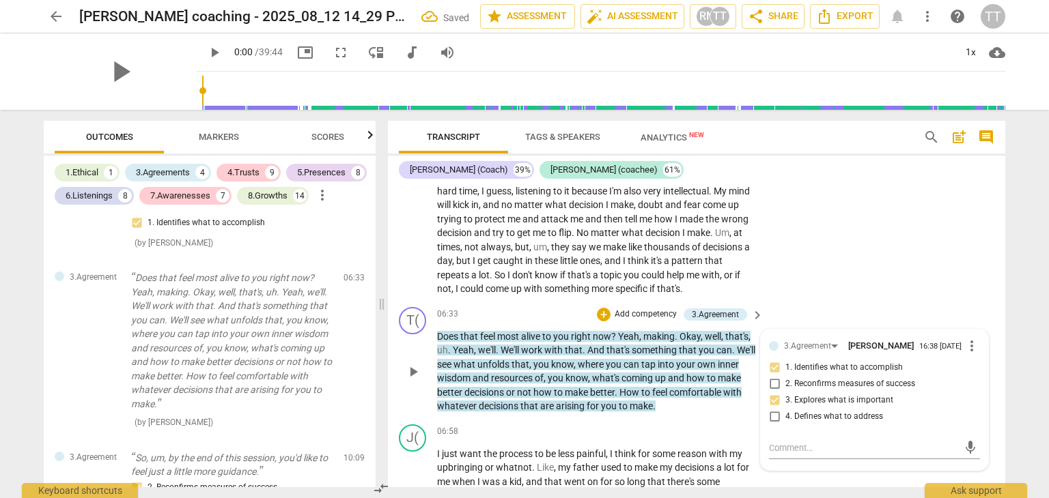
checkbox input "true"
click at [831, 302] on div "J( play_arrow pause 05:24 + Add competency keyboard_arrow_right Actually , um ,…" at bounding box center [696, 194] width 617 height 216
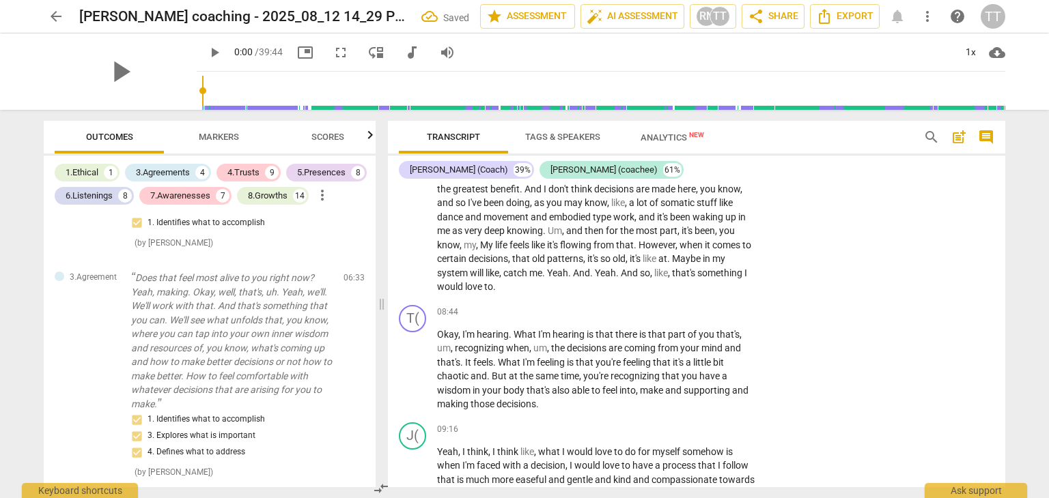
scroll to position [1507, 0]
click at [696, 317] on p "Add competency" at bounding box center [714, 311] width 65 height 12
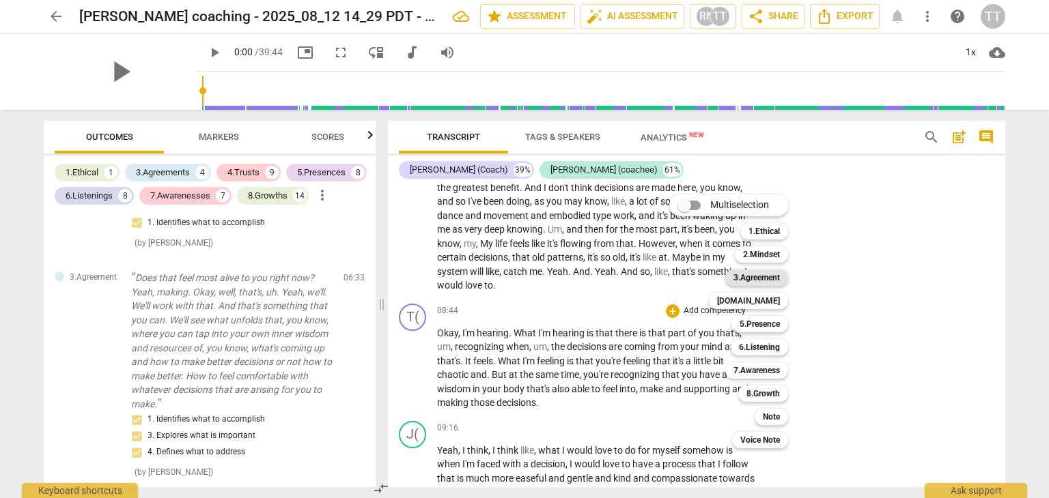
click at [750, 281] on b "3.Agreement" at bounding box center [756, 278] width 46 height 16
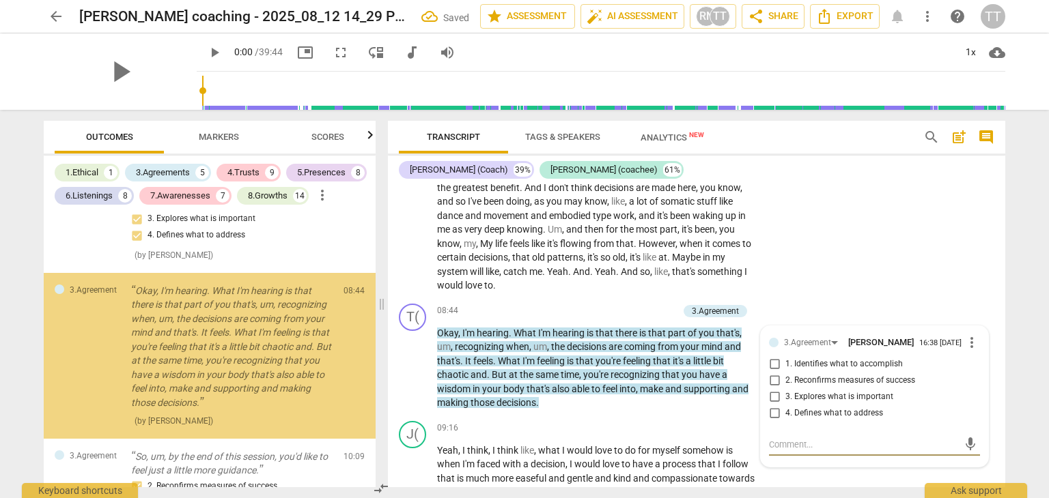
scroll to position [929, 0]
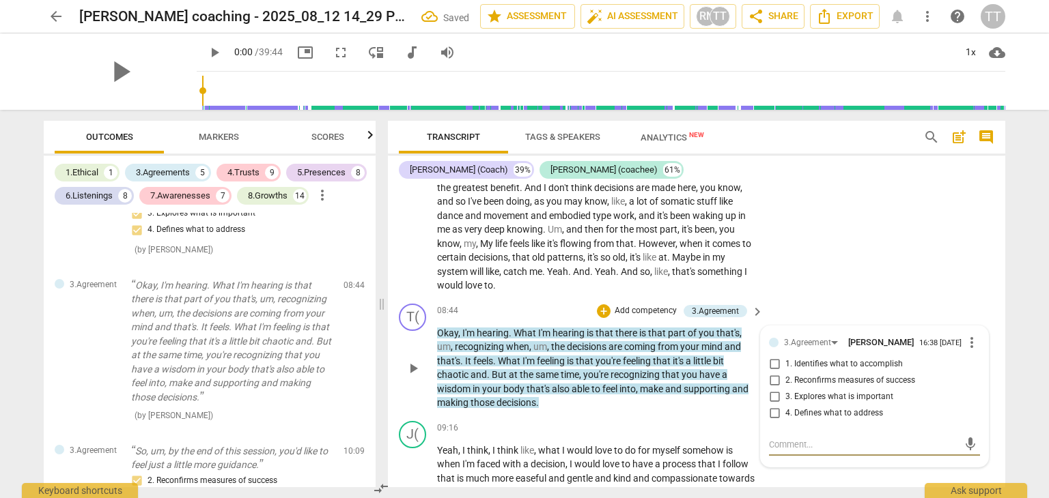
click at [835, 420] on span "4. Defines what to address" at bounding box center [834, 414] width 98 height 12
click at [785, 422] on input "4. Defines what to address" at bounding box center [774, 414] width 22 height 16
checkbox input "true"
click at [893, 266] on div "J( play_arrow pause 06:58 + Add competency keyboard_arrow_right I just want the…" at bounding box center [696, 141] width 617 height 313
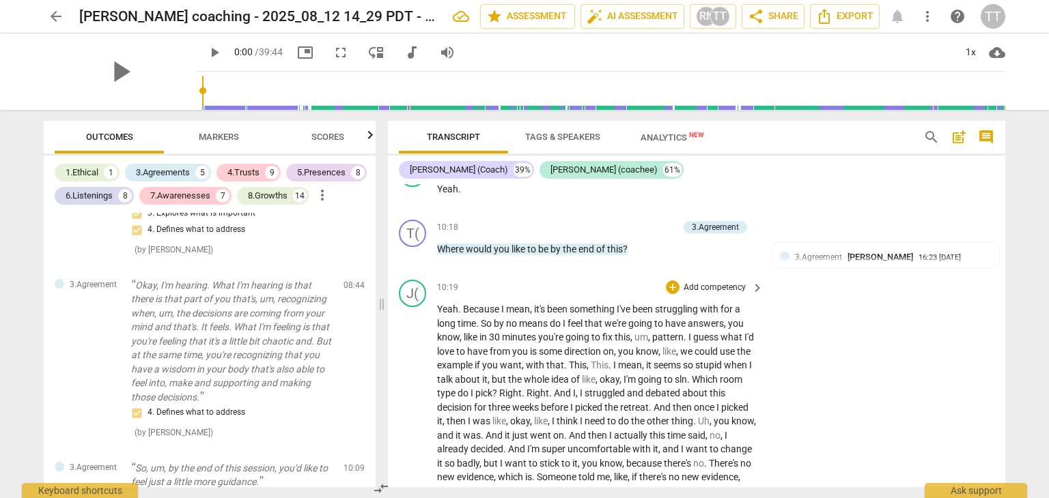
scroll to position [2017, 0]
click at [736, 233] on div "3.Agreement" at bounding box center [714, 227] width 63 height 12
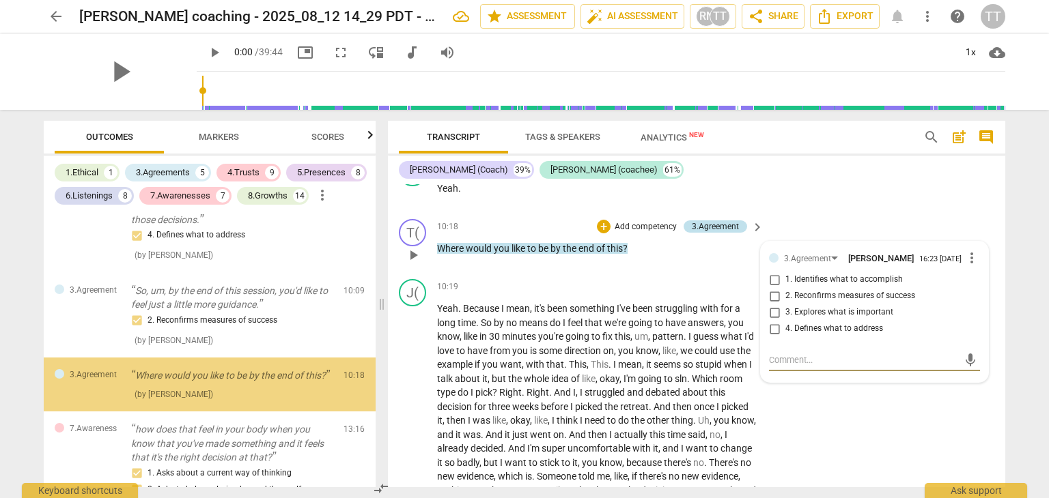
scroll to position [1148, 0]
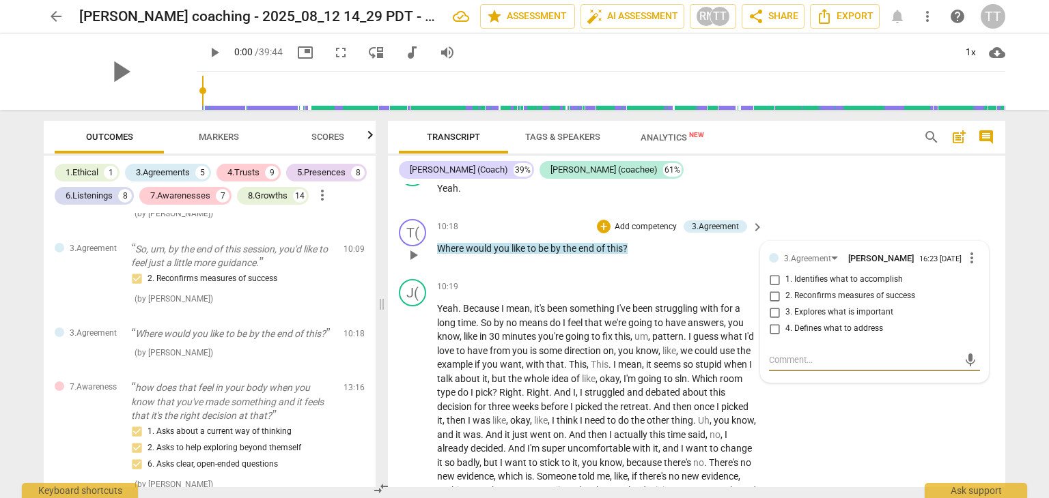
click at [771, 302] on input "2. Reconfirms measures of success" at bounding box center [774, 296] width 22 height 16
checkbox input "true"
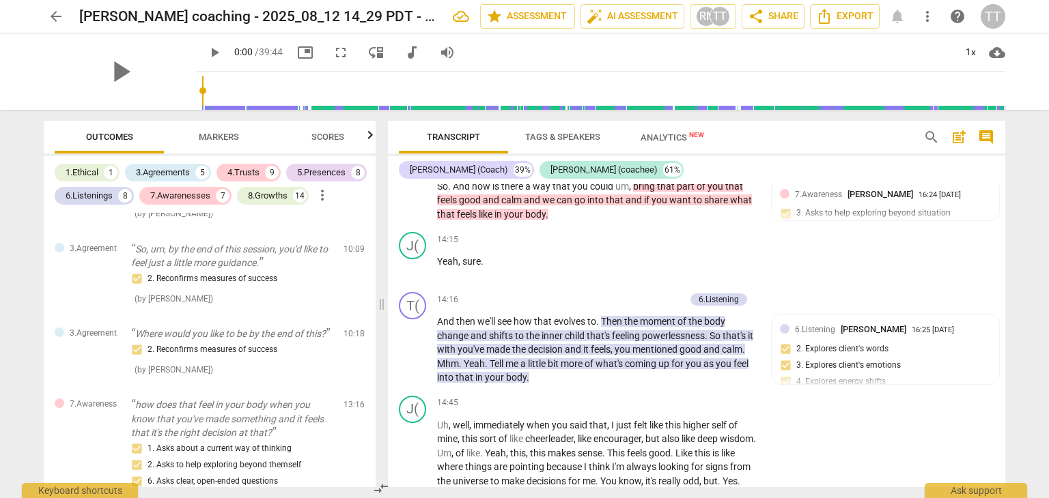
scroll to position [3117, 0]
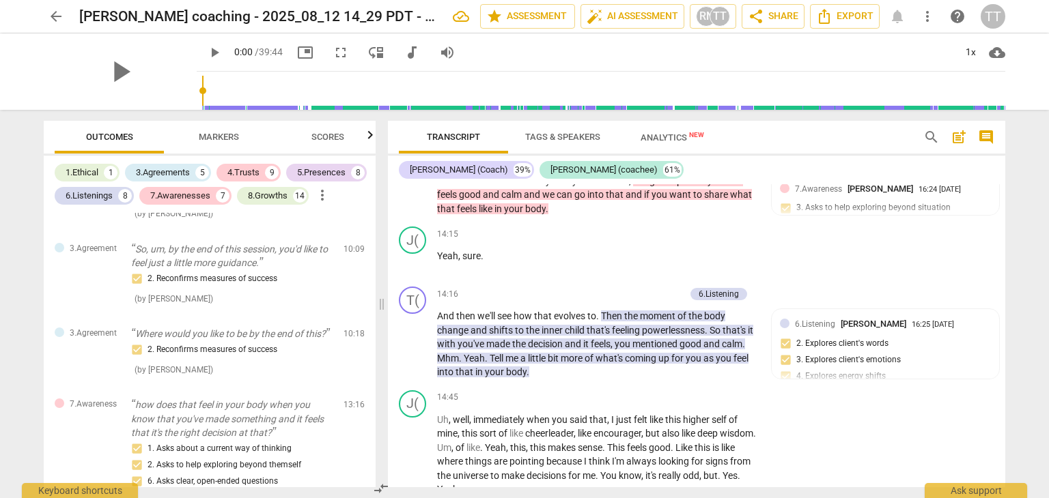
click at [350, 133] on span "Scores" at bounding box center [328, 137] width 66 height 18
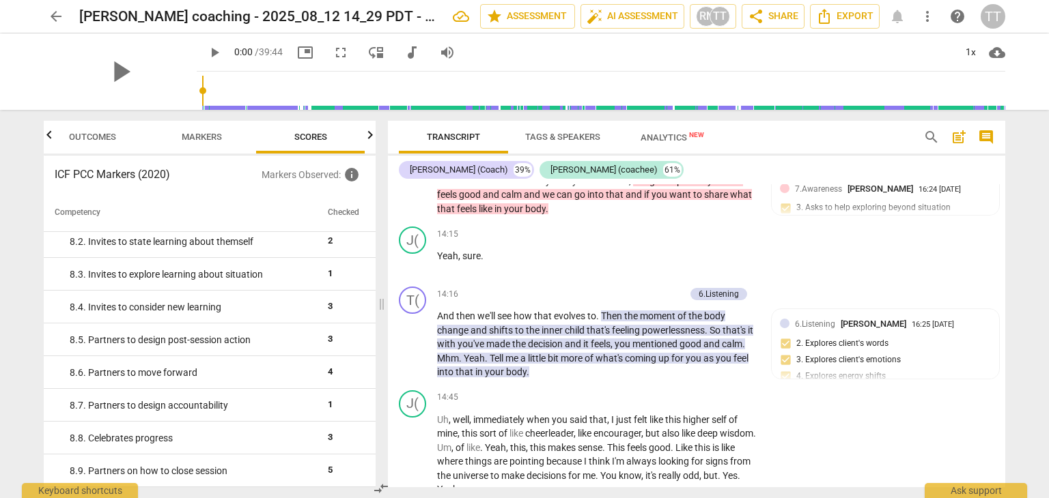
scroll to position [0, 0]
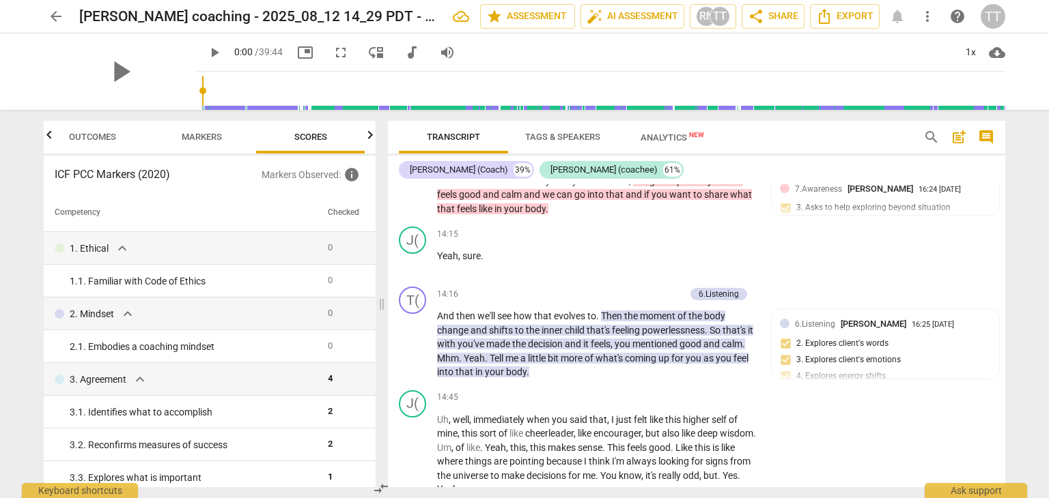
click at [209, 132] on span "Markers" at bounding box center [202, 137] width 40 height 10
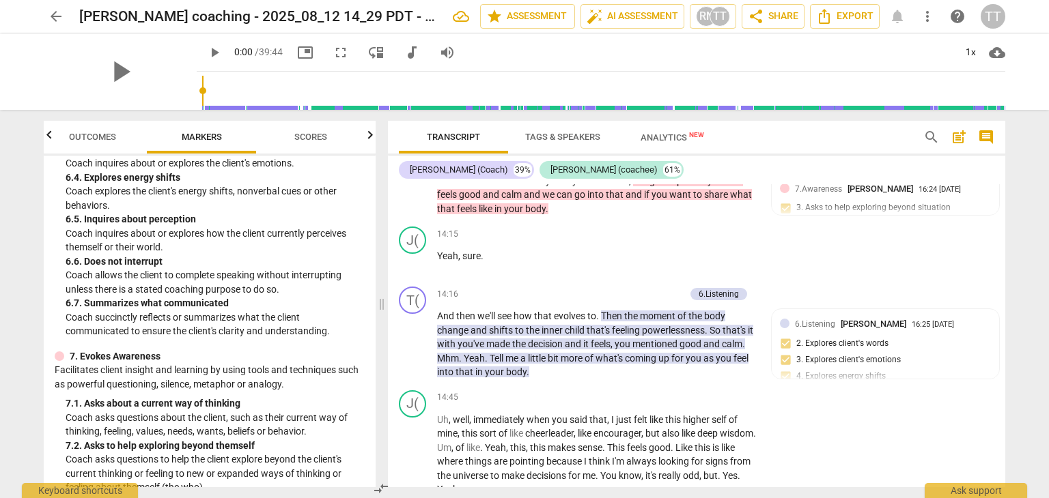
scroll to position [1816, 0]
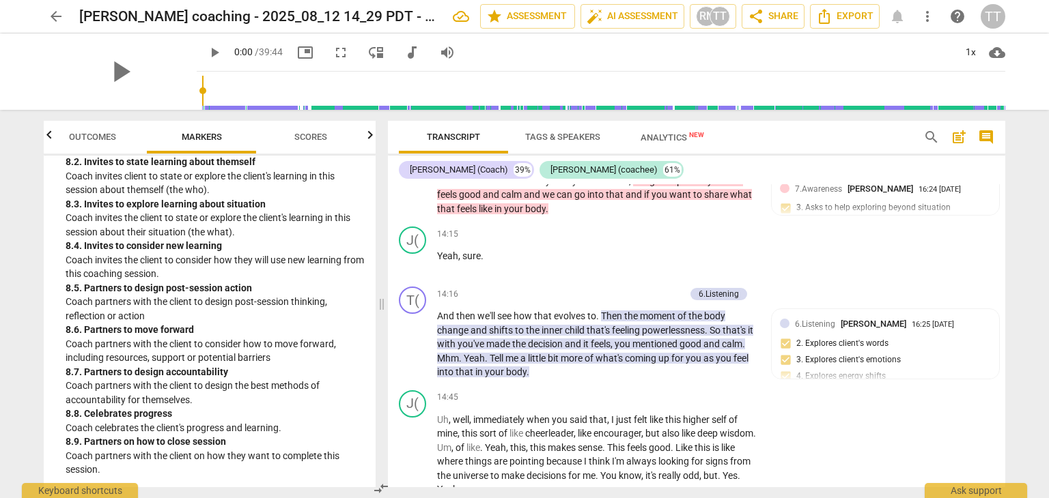
click at [717, 45] on div "play_arrow 0:00 / 39:44 picture_in_picture fullscreen move_down audiotrack volu…" at bounding box center [601, 52] width 808 height 38
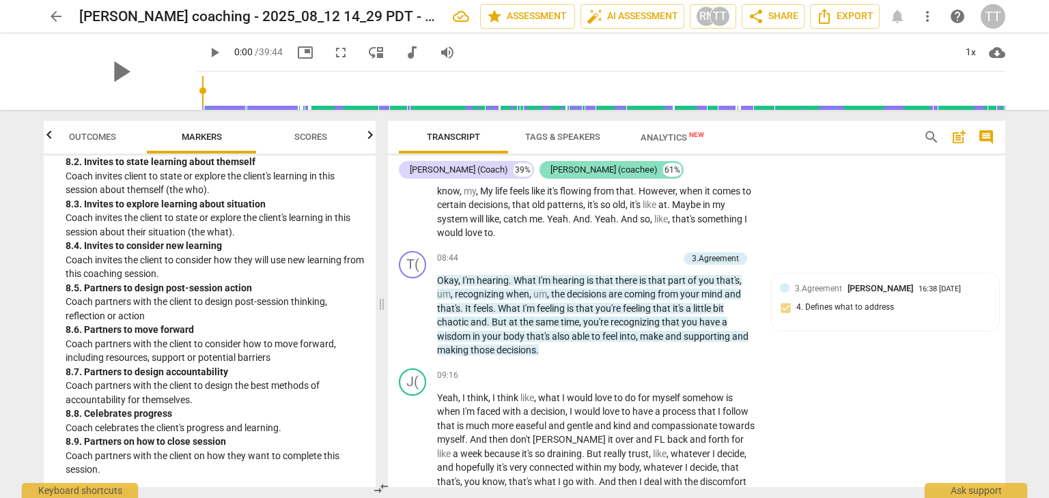
scroll to position [1328, 0]
